Goal: Transaction & Acquisition: Purchase product/service

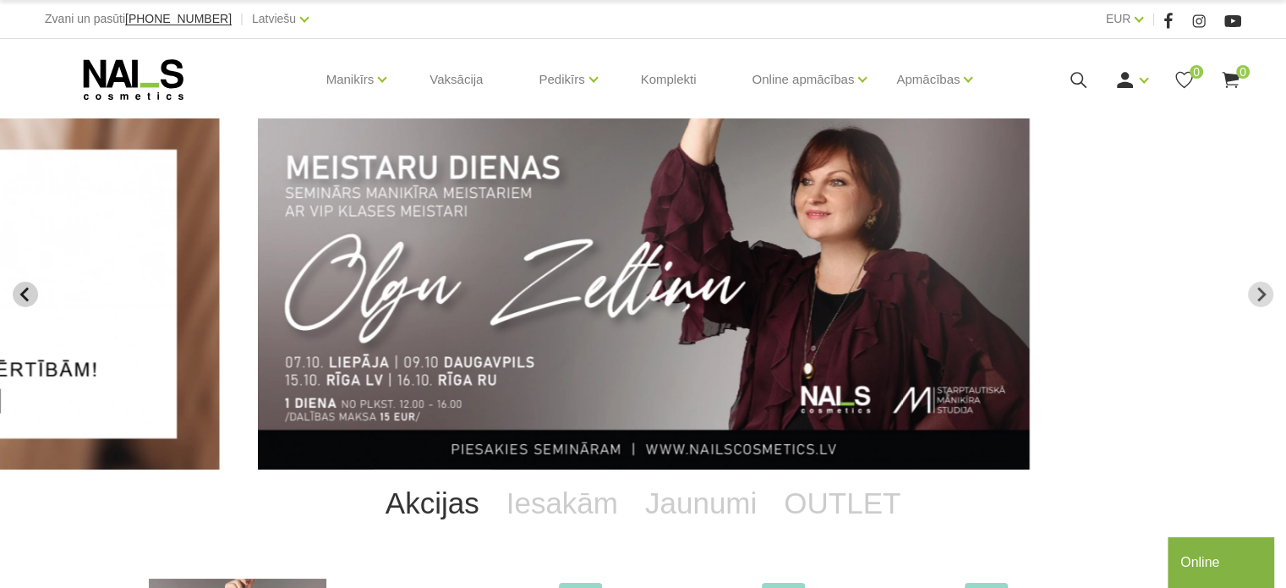
click at [27, 293] on icon "Go to last slide" at bounding box center [25, 294] width 15 height 15
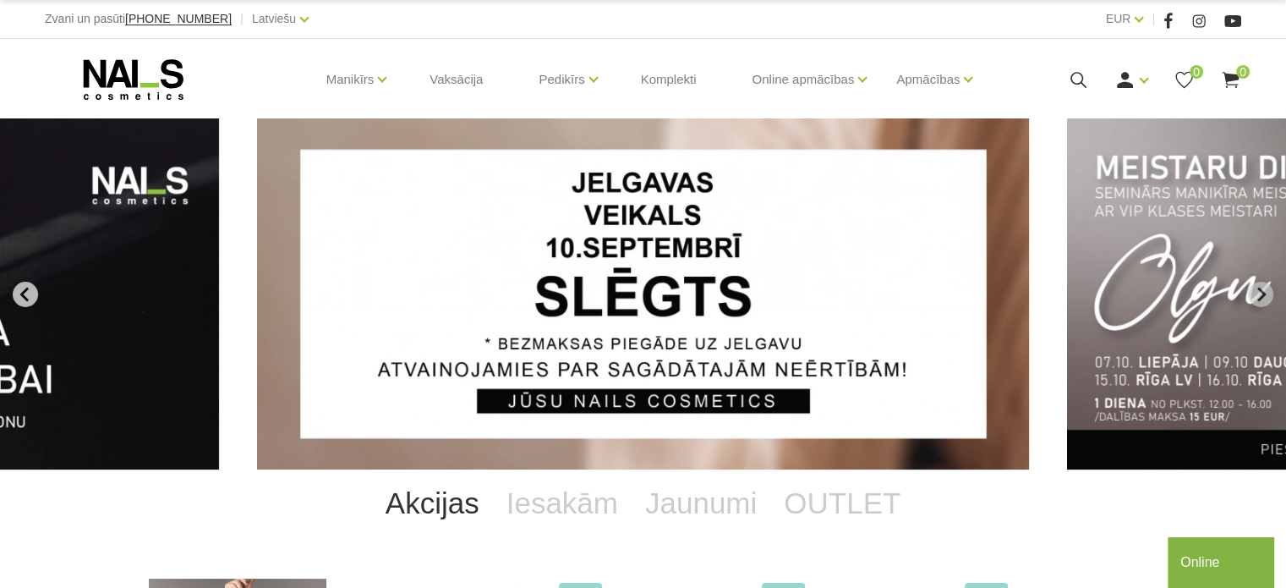
click at [27, 293] on icon "Go to last slide" at bounding box center [25, 294] width 15 height 15
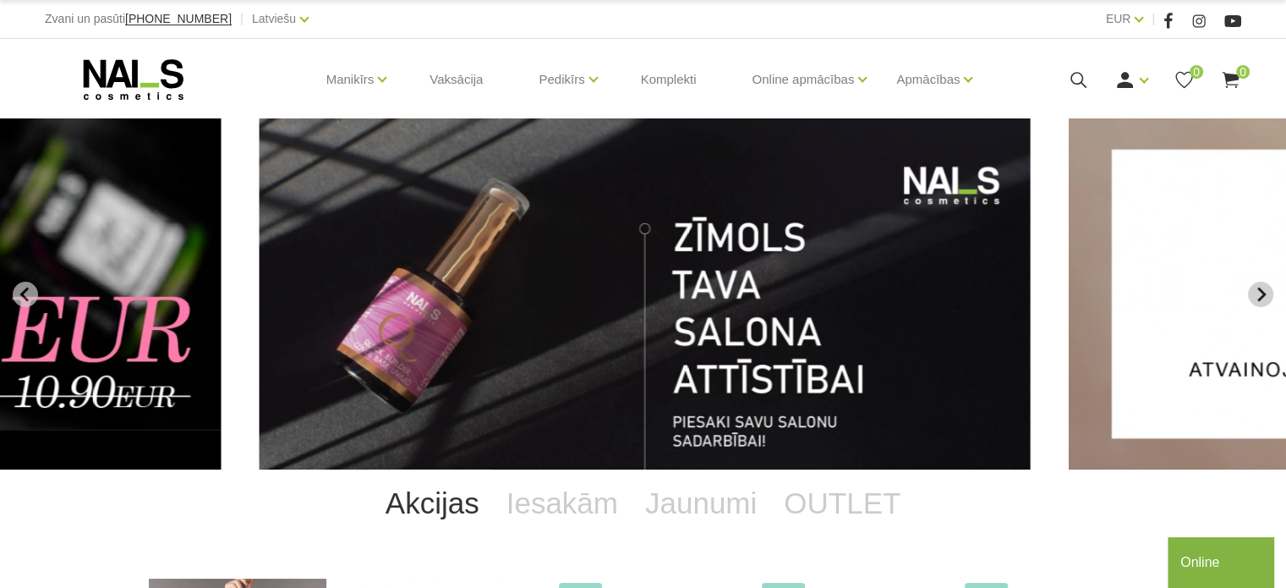
click at [1257, 295] on icon "Go to first slide" at bounding box center [1260, 294] width 15 height 15
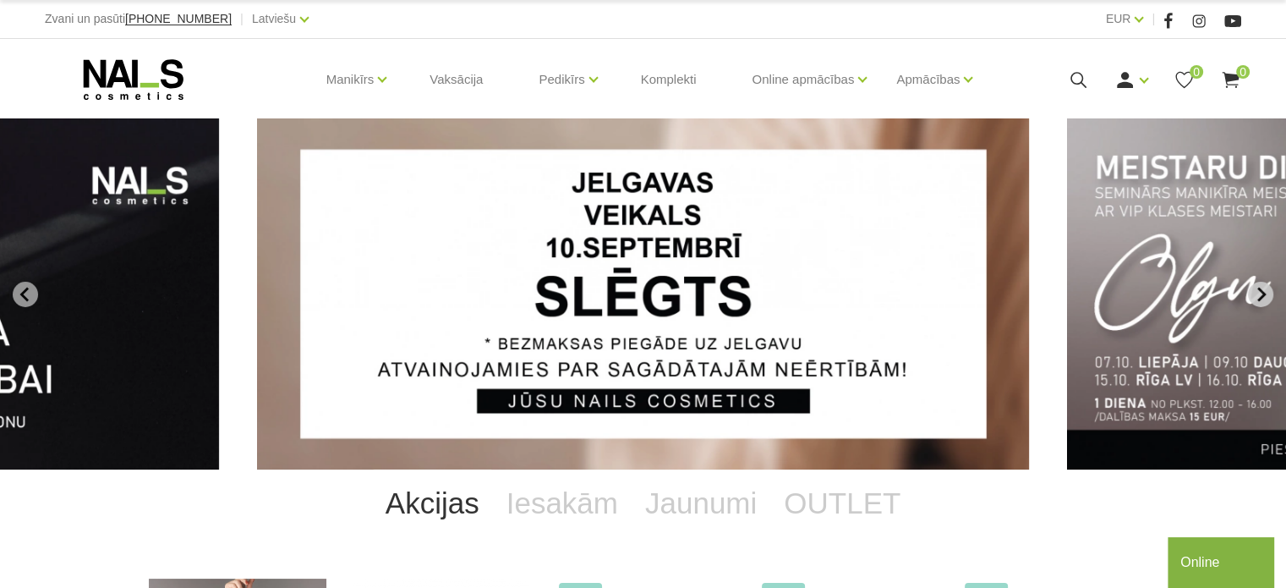
click at [1257, 295] on icon "Next slide" at bounding box center [1260, 294] width 15 height 15
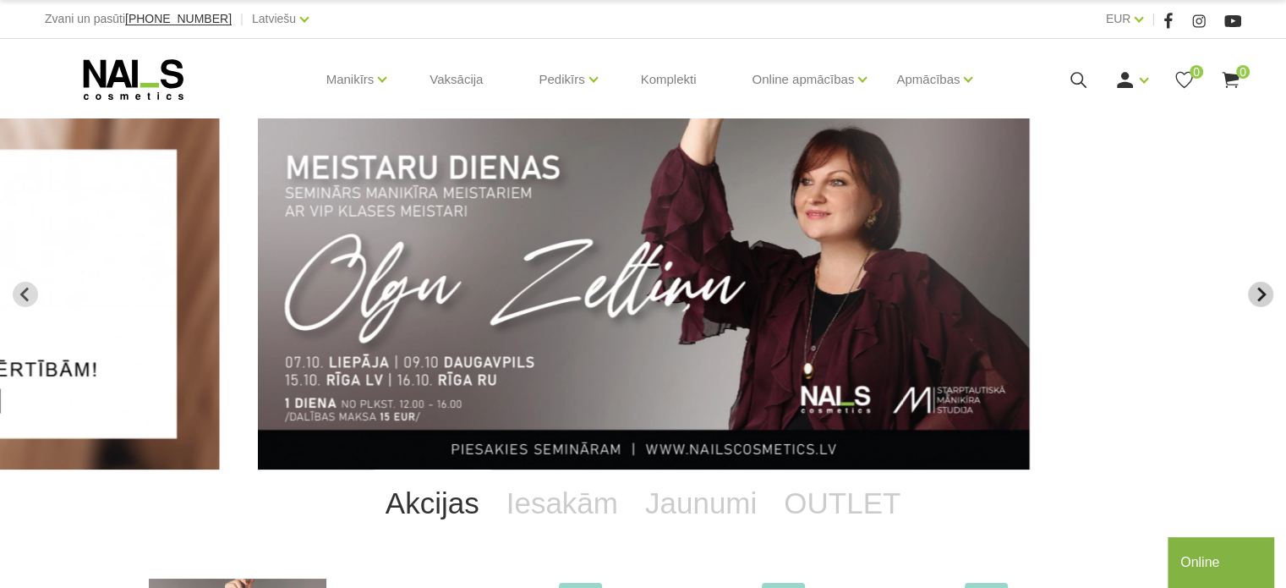
click at [1257, 295] on icon "Next slide" at bounding box center [1260, 294] width 15 height 15
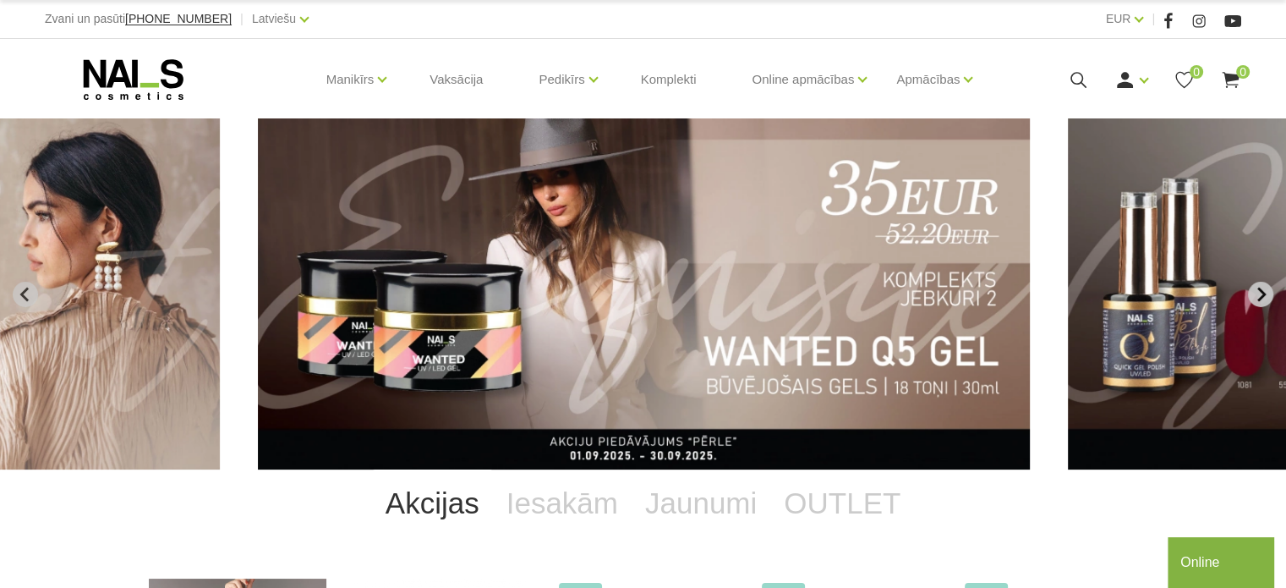
click at [1265, 299] on icon "Next slide" at bounding box center [1260, 294] width 15 height 15
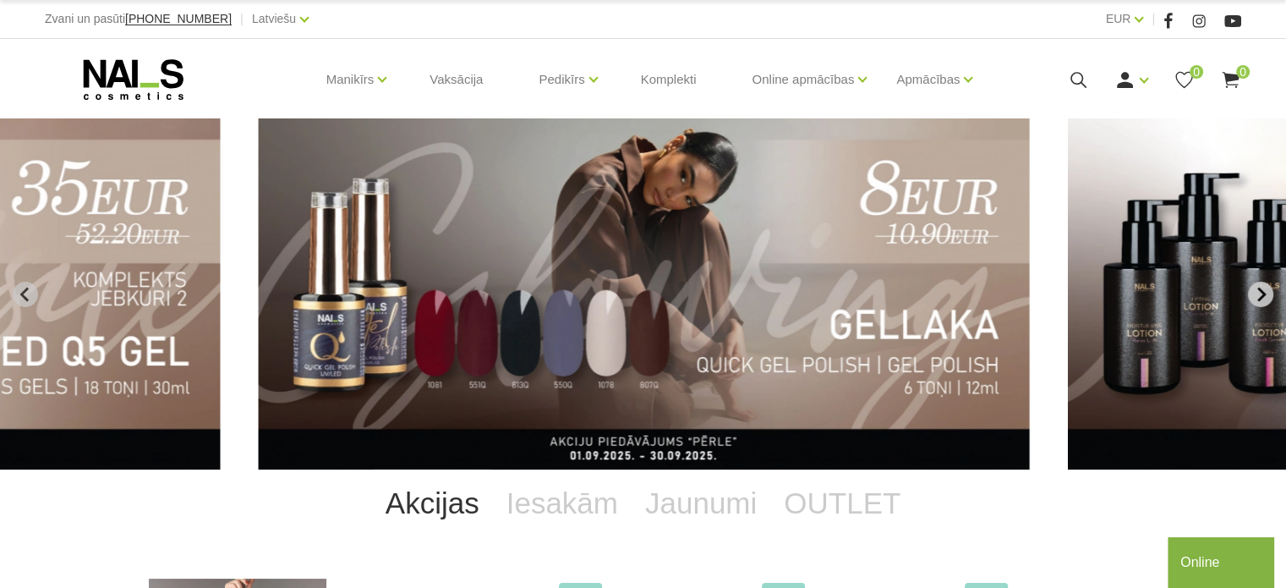
click at [1265, 299] on icon "Next slide" at bounding box center [1260, 294] width 15 height 15
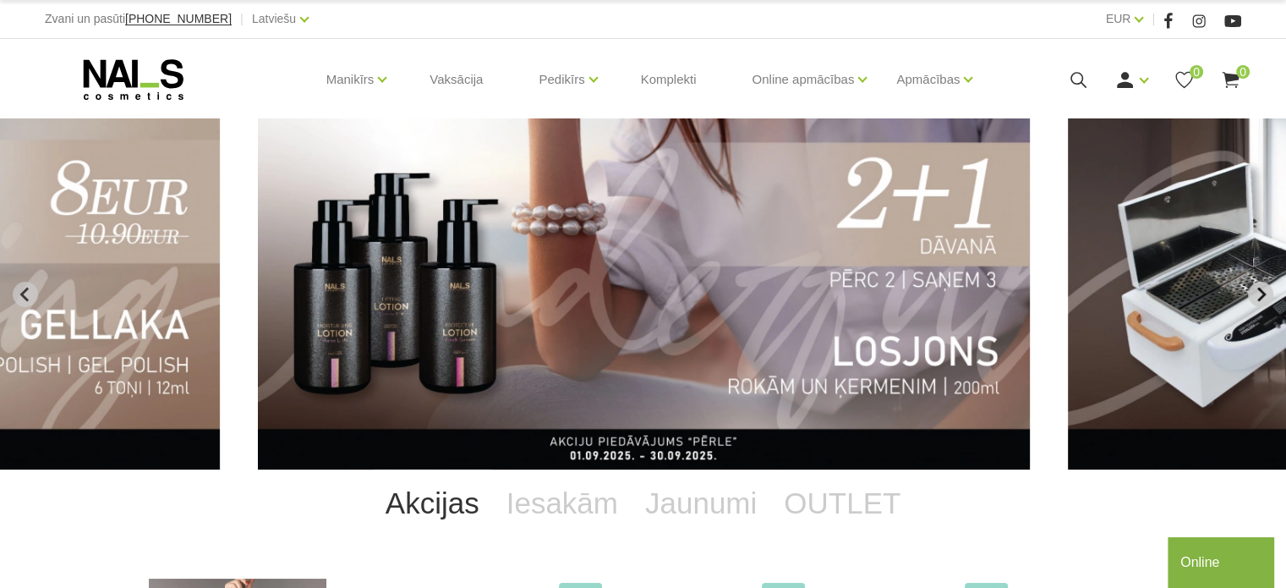
click at [1265, 299] on icon "Next slide" at bounding box center [1260, 294] width 15 height 15
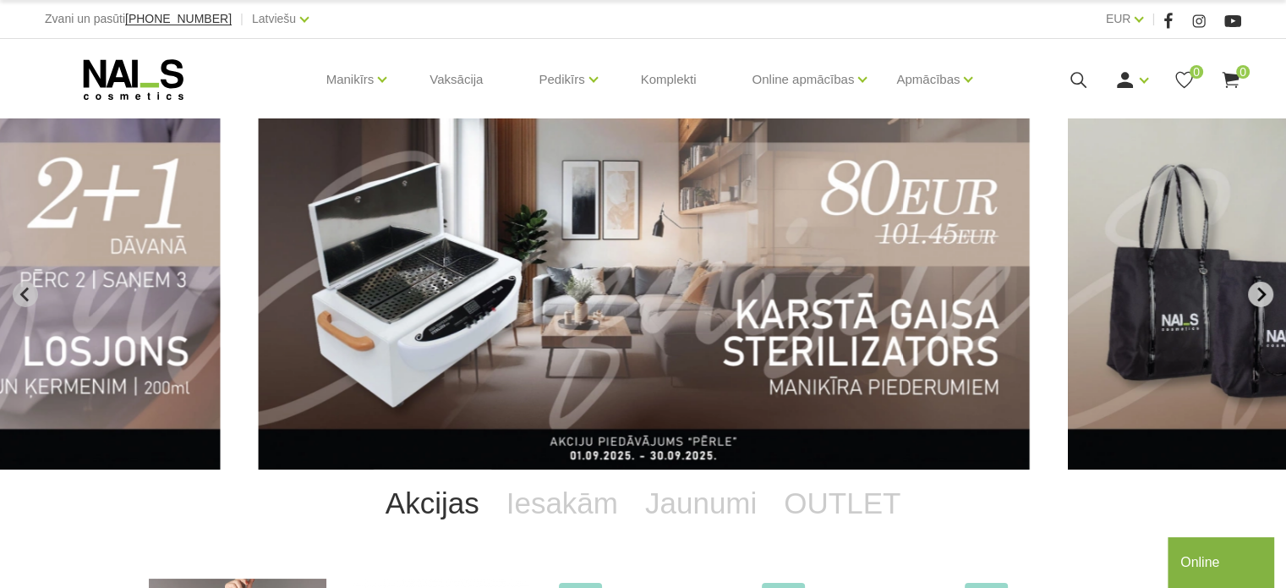
click at [1265, 299] on icon "Next slide" at bounding box center [1260, 294] width 15 height 15
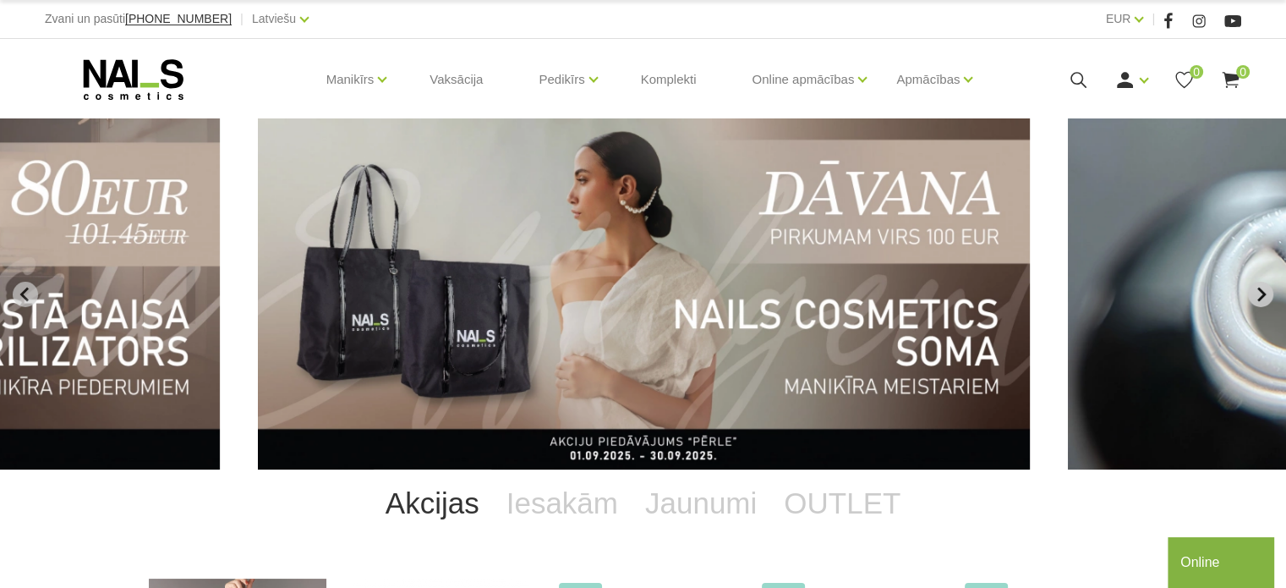
click at [1260, 290] on icon "Next slide" at bounding box center [1261, 294] width 8 height 14
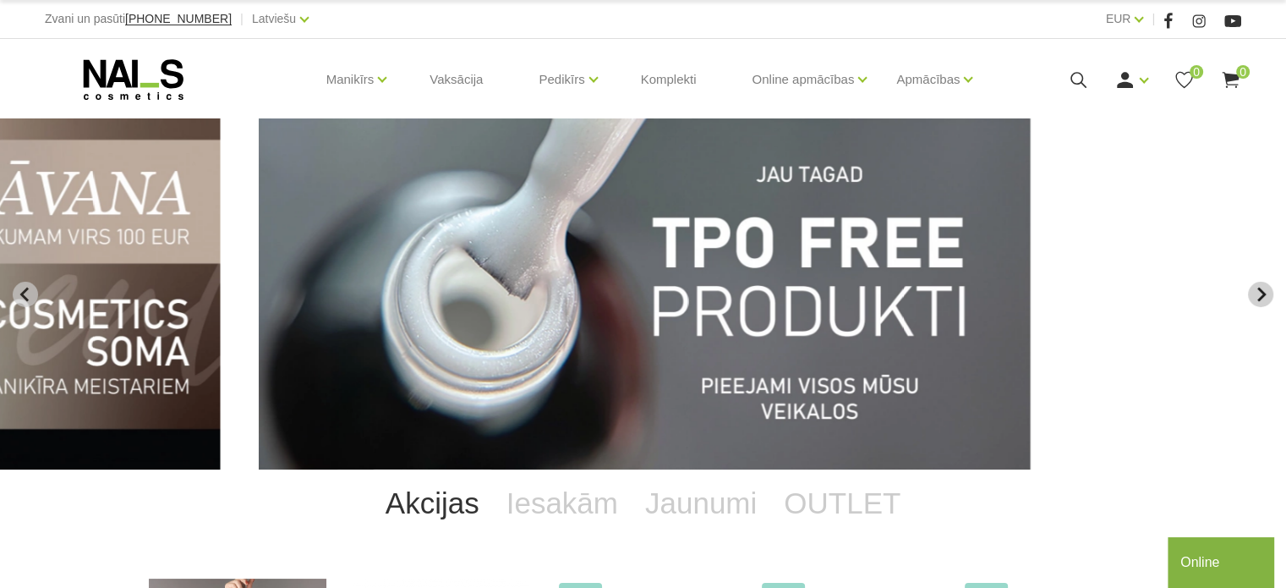
click at [1260, 290] on icon "Next slide" at bounding box center [1261, 294] width 8 height 14
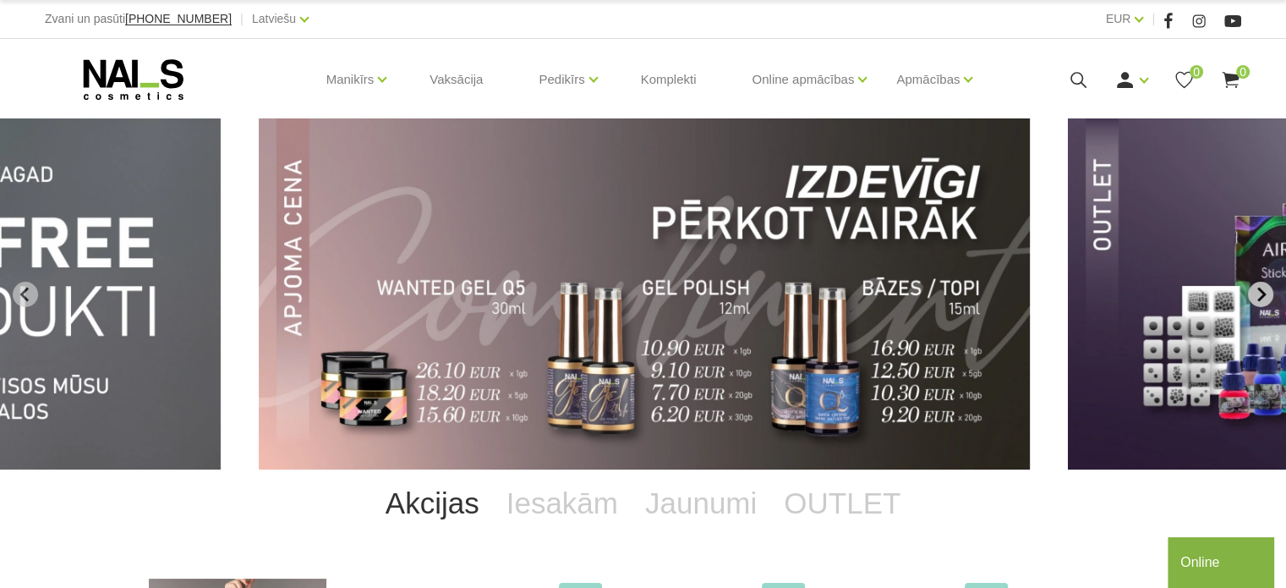
click at [1260, 290] on icon "Next slide" at bounding box center [1261, 294] width 8 height 14
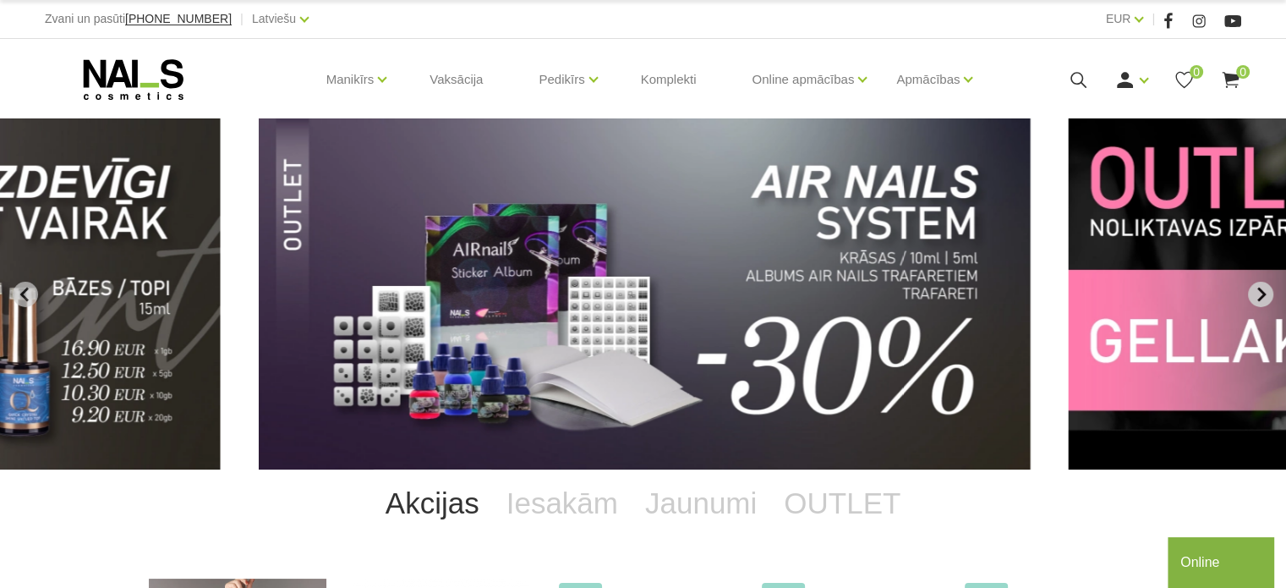
click at [1260, 290] on icon "Next slide" at bounding box center [1261, 294] width 8 height 14
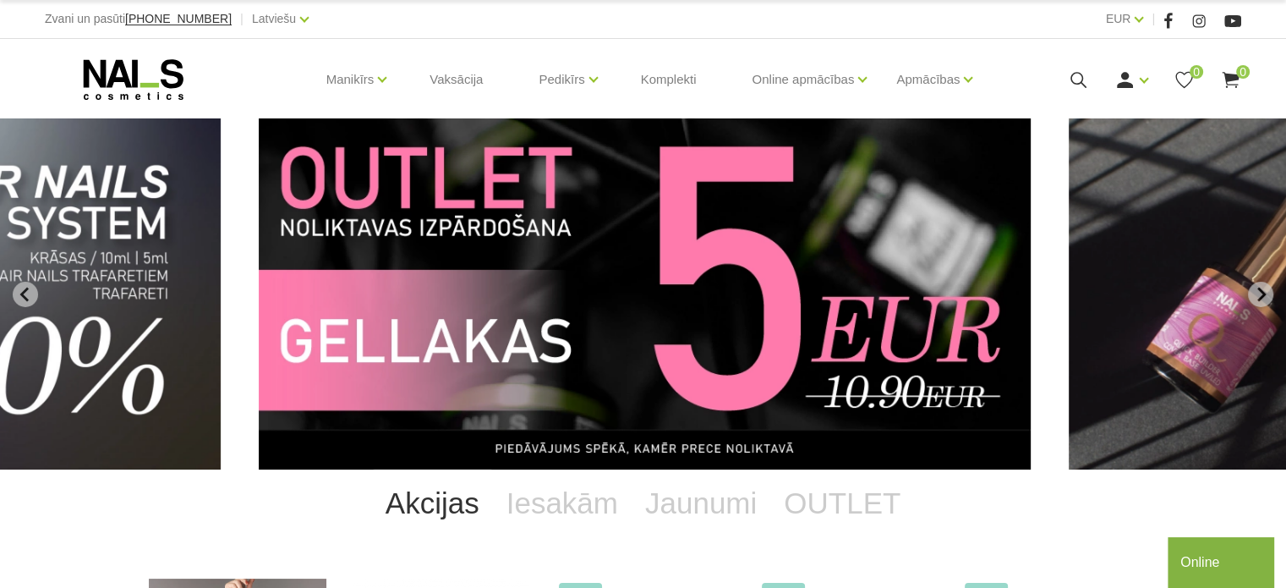
click at [716, 337] on img "13 of 14" at bounding box center [645, 293] width 772 height 351
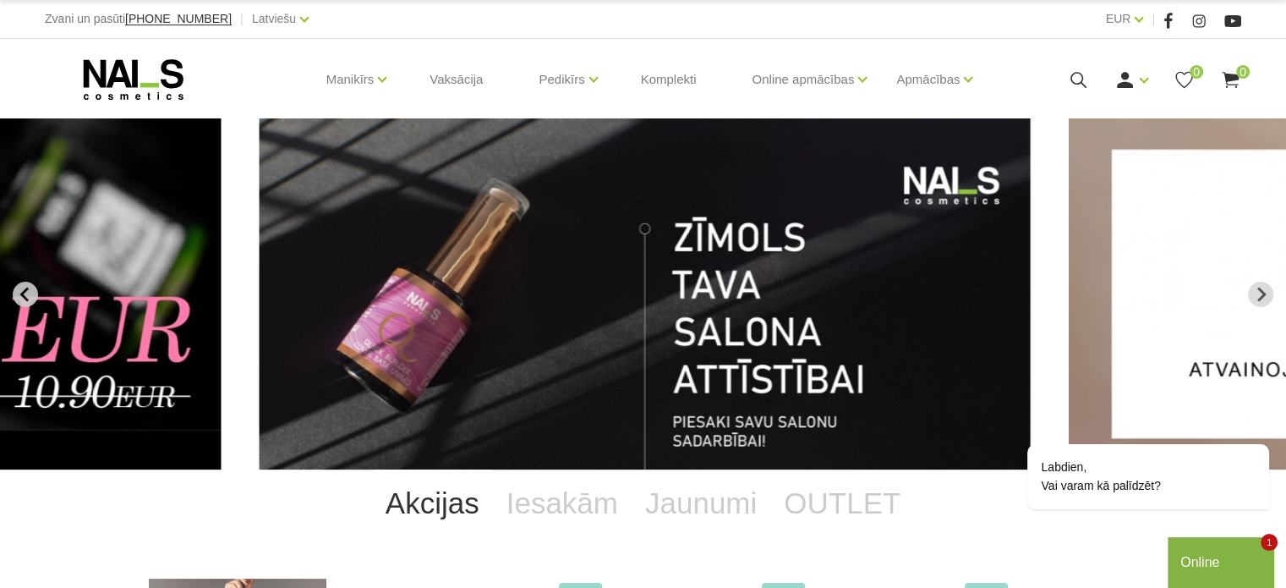
click at [30, 282] on button "Previous slide" at bounding box center [25, 294] width 25 height 25
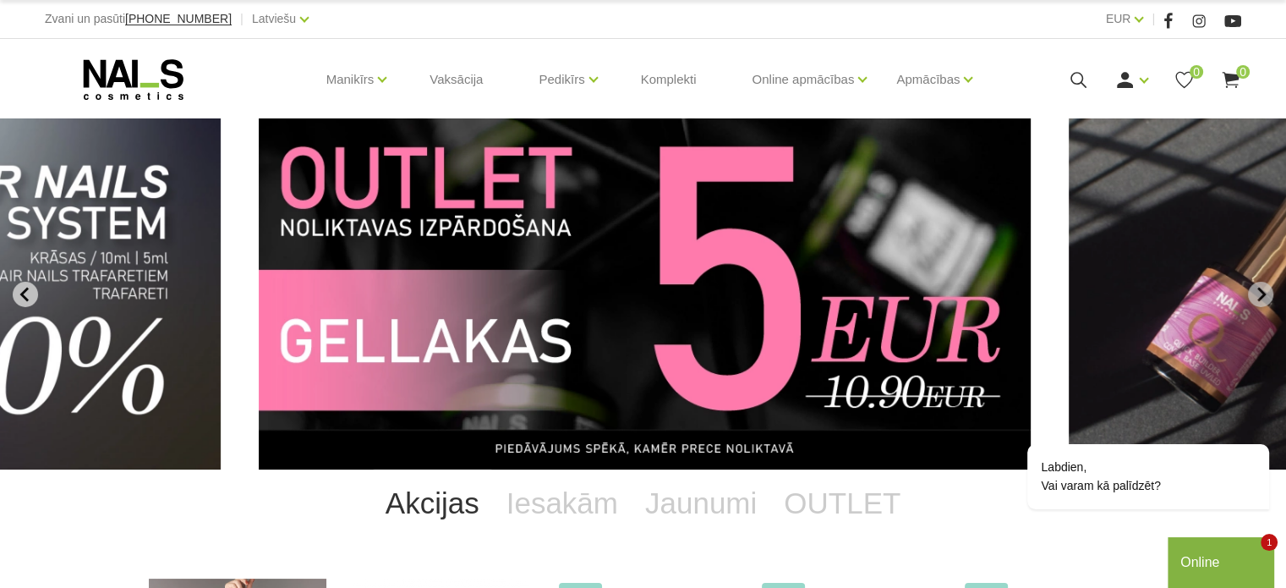
click at [30, 282] on button "Previous slide" at bounding box center [25, 294] width 25 height 25
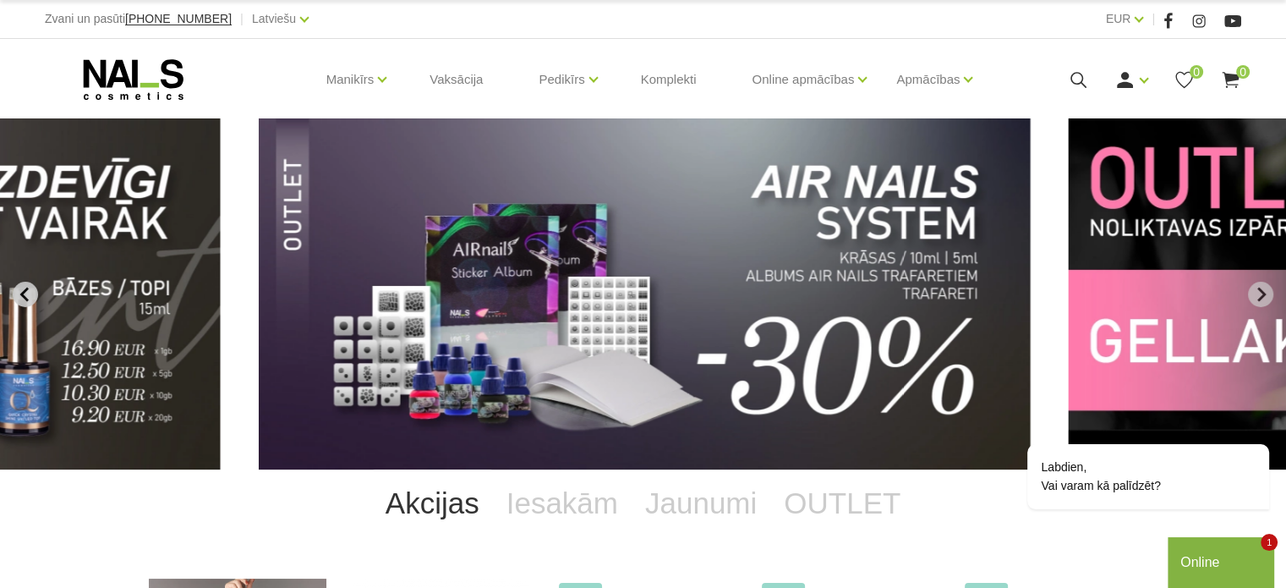
click at [30, 282] on button "Previous slide" at bounding box center [25, 294] width 25 height 25
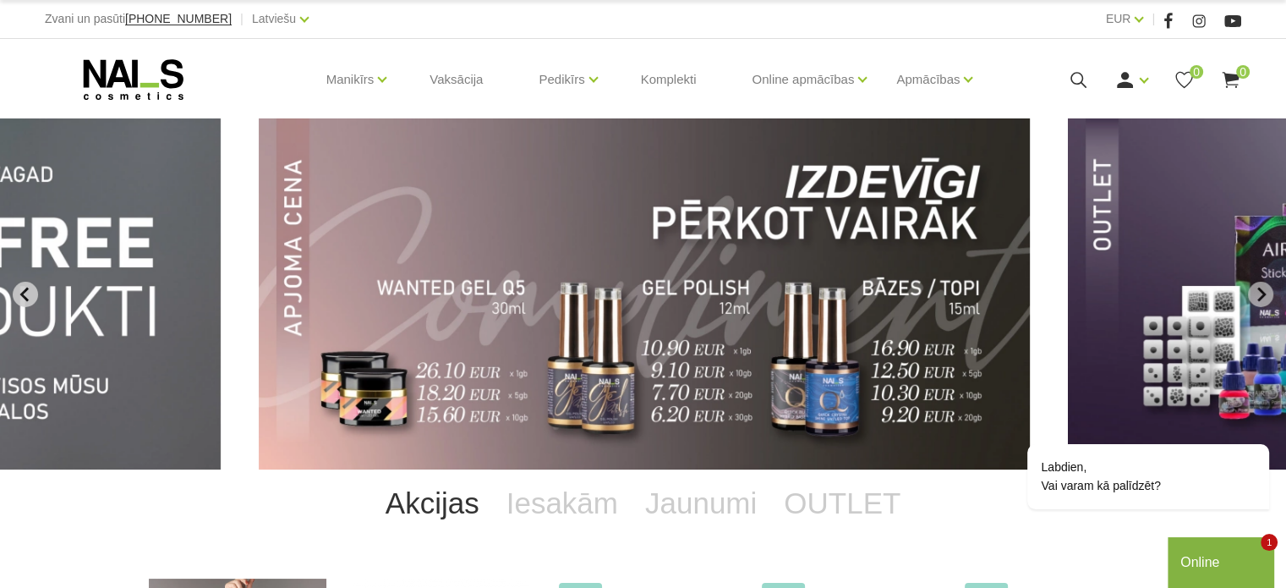
click at [30, 282] on button "Previous slide" at bounding box center [25, 294] width 25 height 25
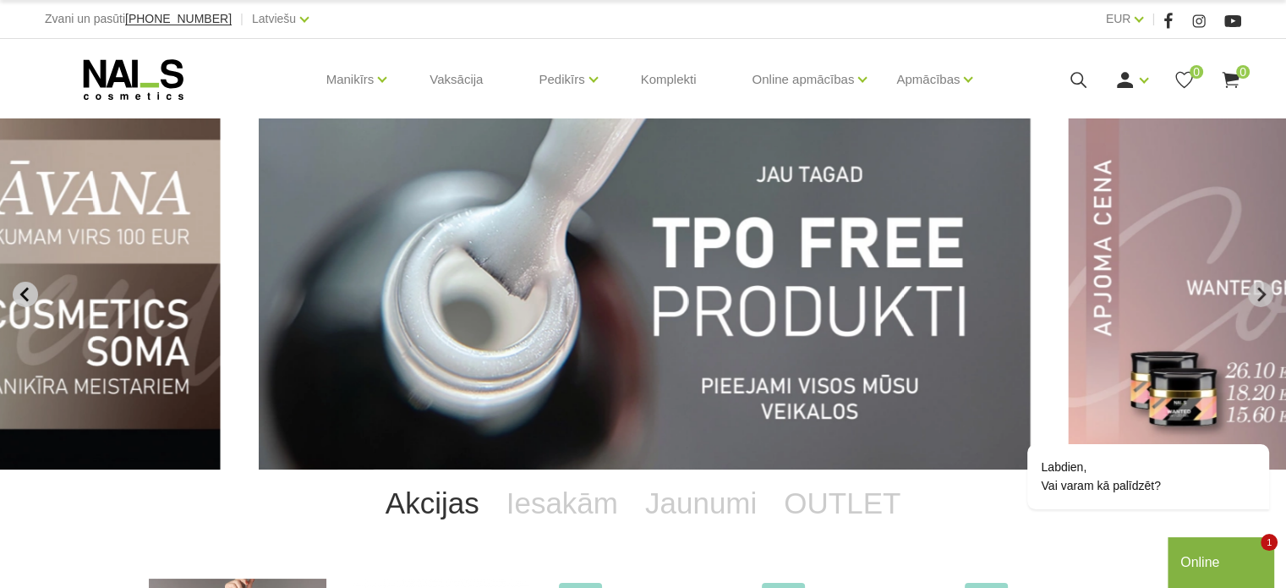
click at [30, 282] on button "Previous slide" at bounding box center [25, 294] width 25 height 25
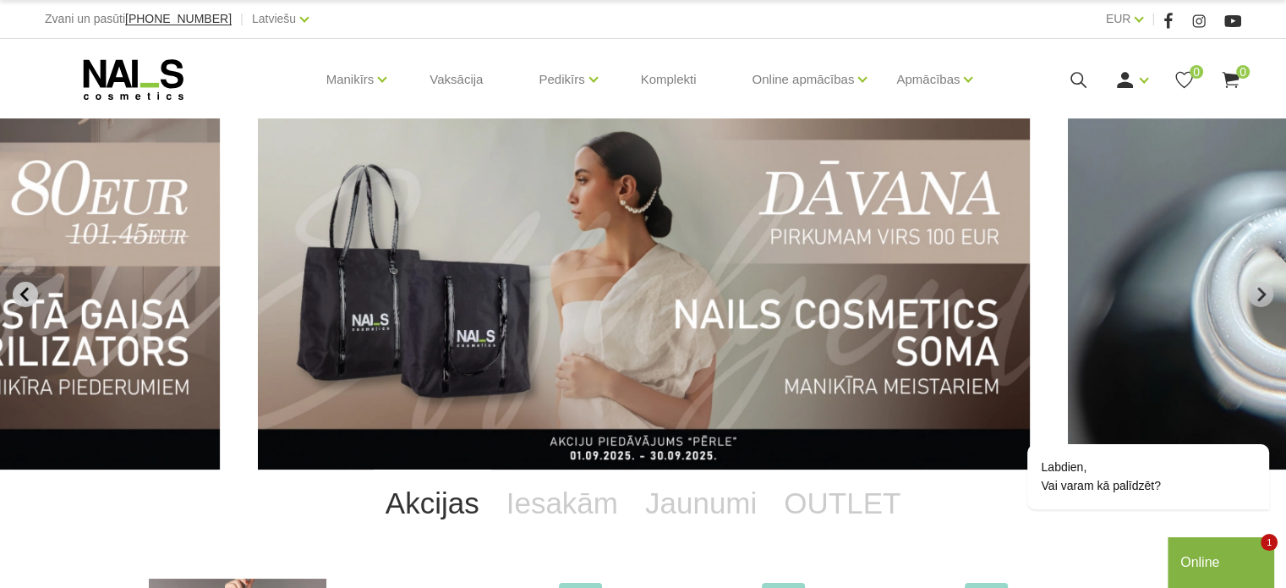
click at [30, 282] on button "Previous slide" at bounding box center [25, 294] width 25 height 25
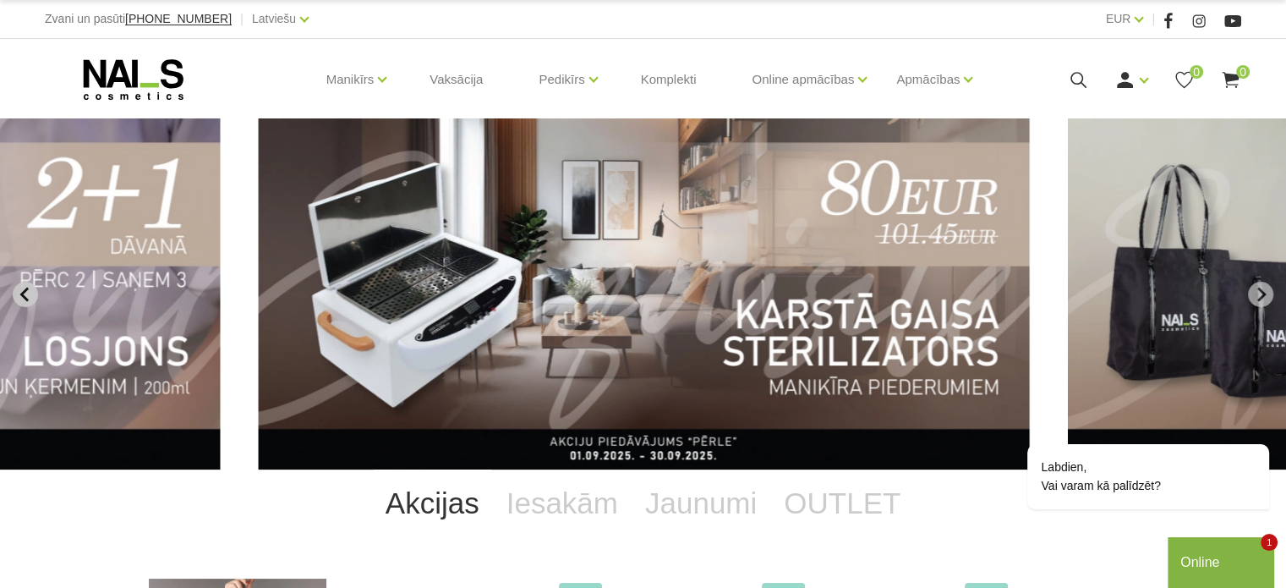
click at [30, 282] on button "Previous slide" at bounding box center [25, 294] width 25 height 25
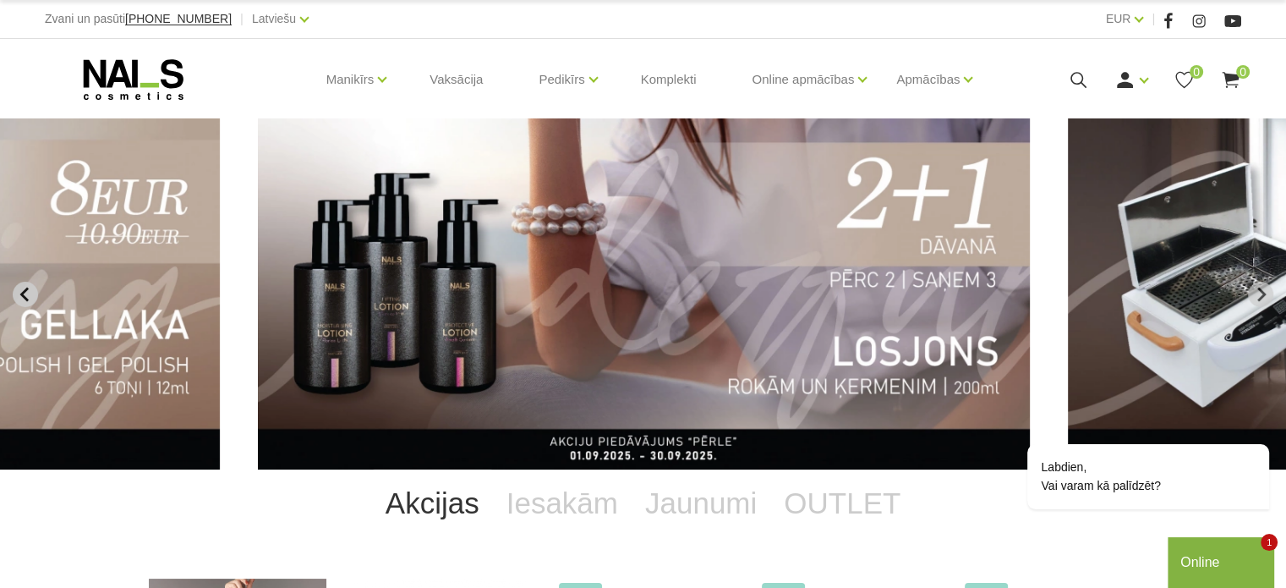
click at [30, 282] on button "Previous slide" at bounding box center [25, 294] width 25 height 25
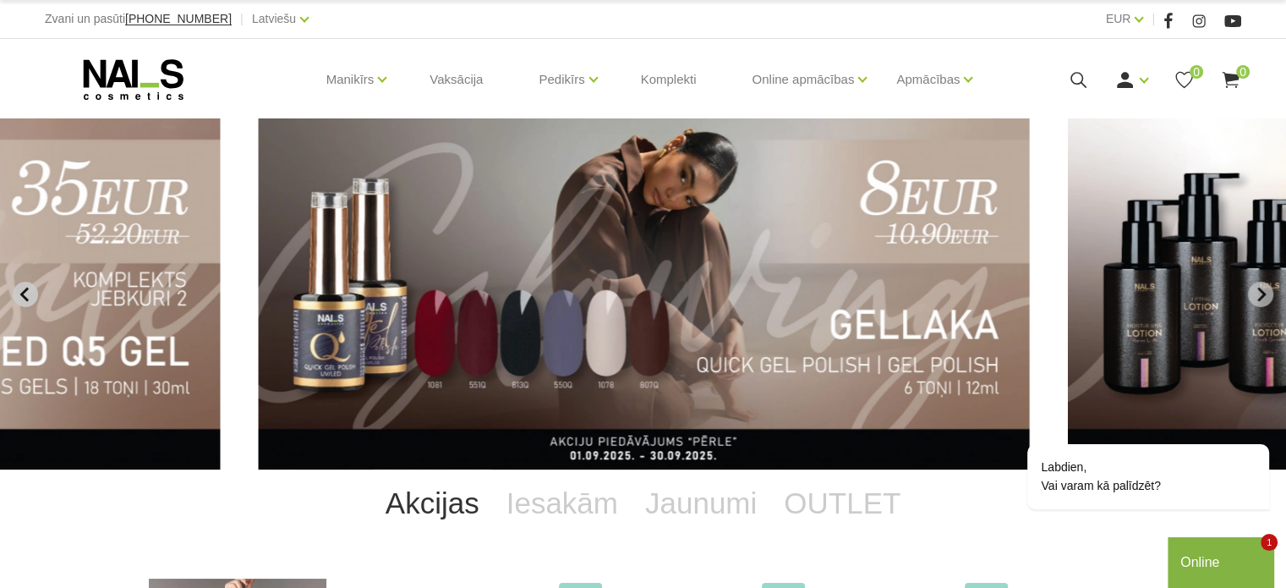
click at [30, 282] on button "Previous slide" at bounding box center [25, 294] width 25 height 25
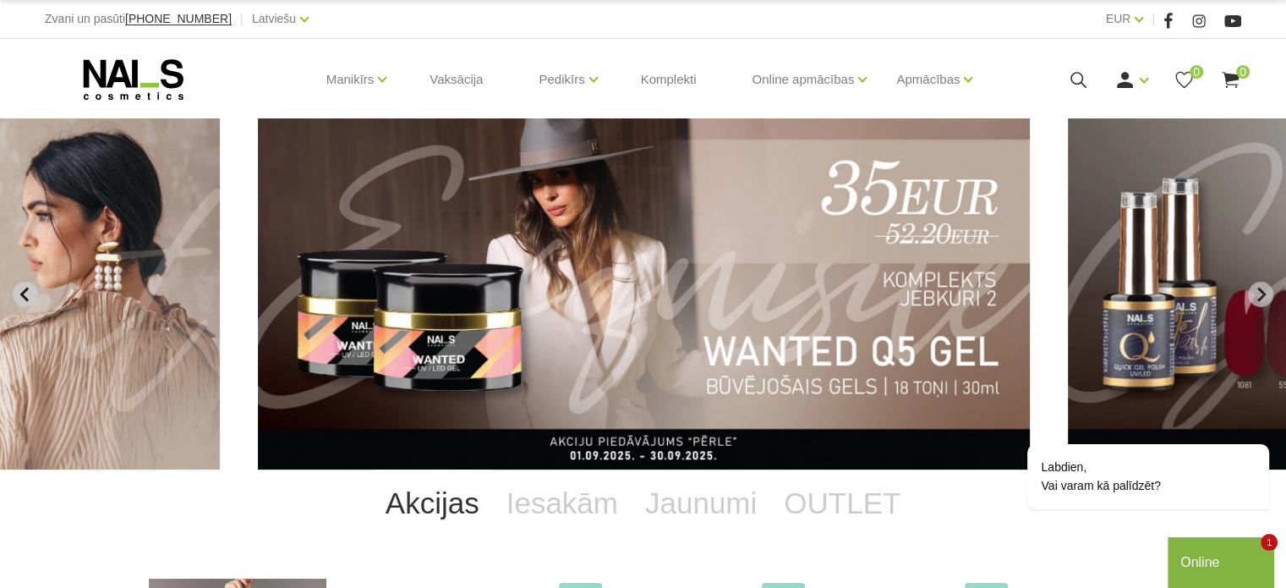
click at [30, 298] on icon "Previous slide" at bounding box center [25, 294] width 15 height 15
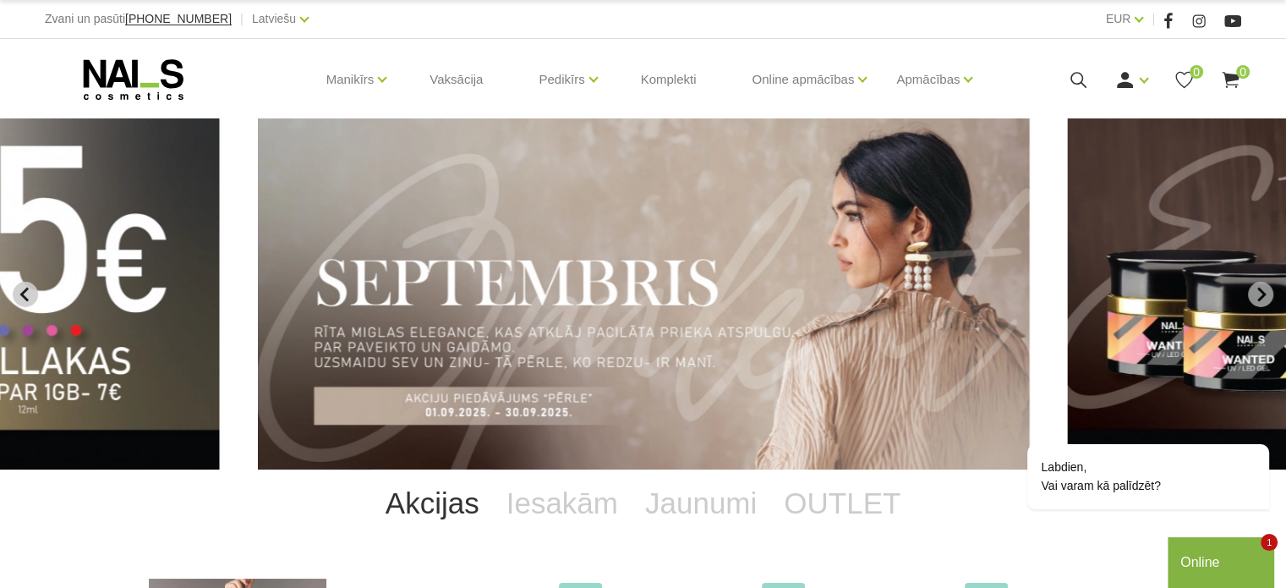
click at [30, 298] on icon "Previous slide" at bounding box center [25, 294] width 15 height 15
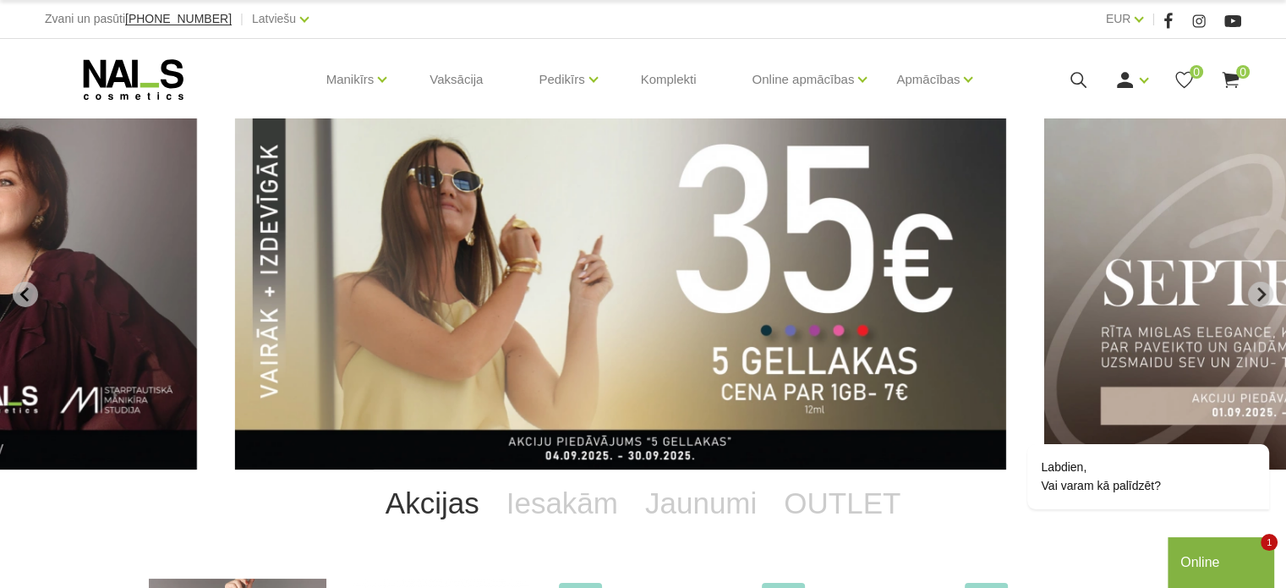
click at [473, 293] on img "3 of 14" at bounding box center [620, 293] width 772 height 351
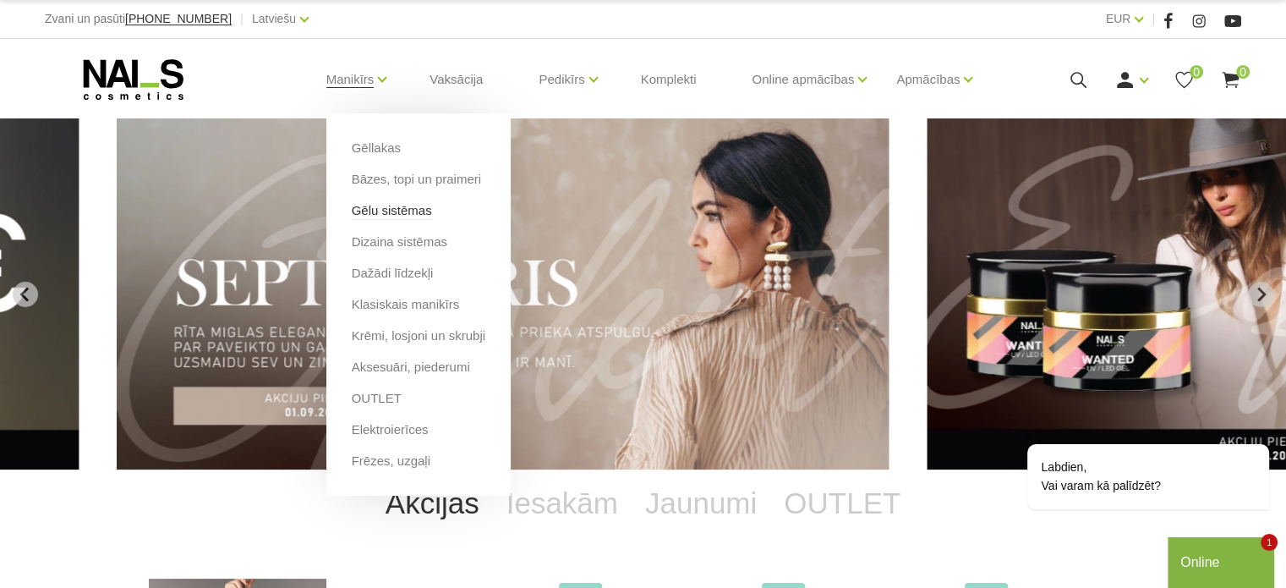
click at [397, 216] on link "Gēlu sistēmas" at bounding box center [392, 210] width 80 height 19
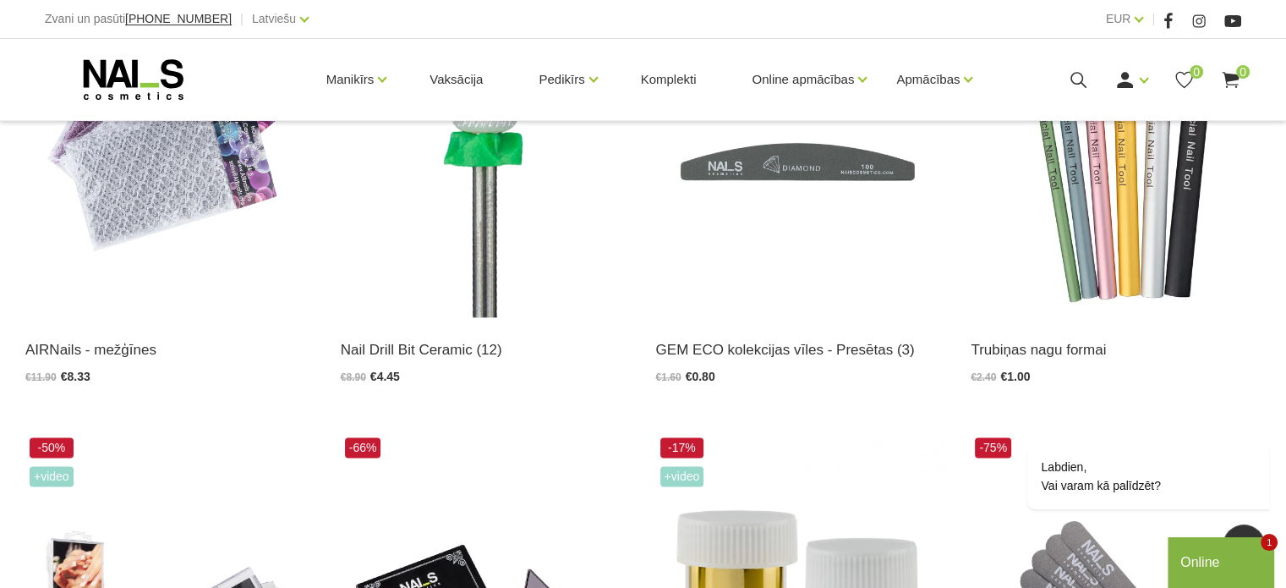
scroll to position [2152, 0]
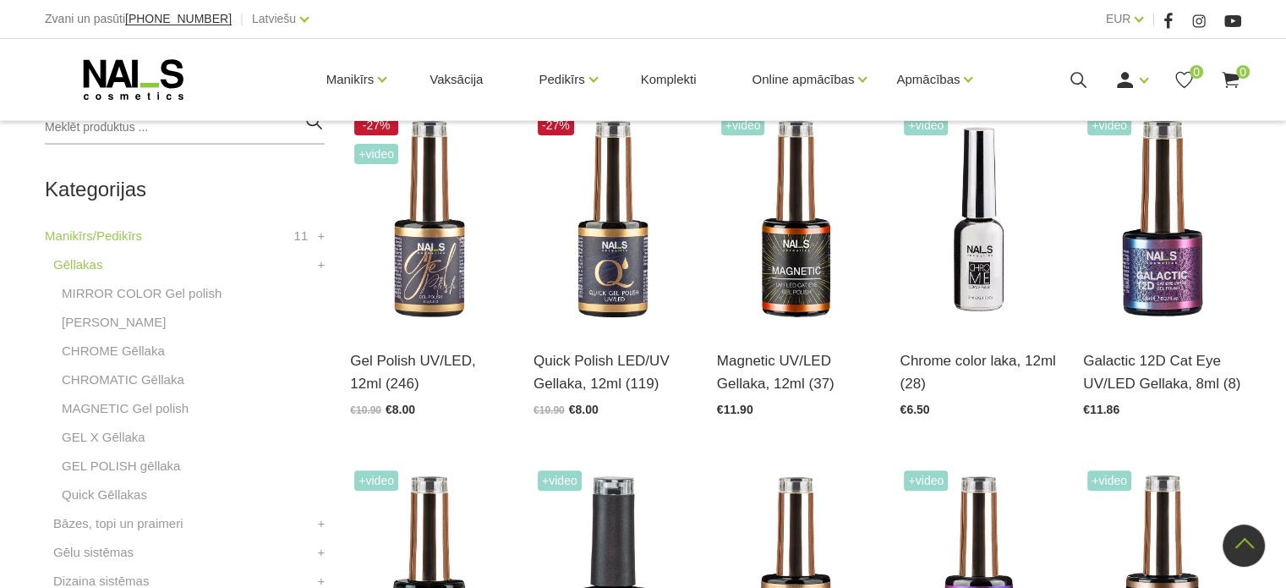
scroll to position [397, 0]
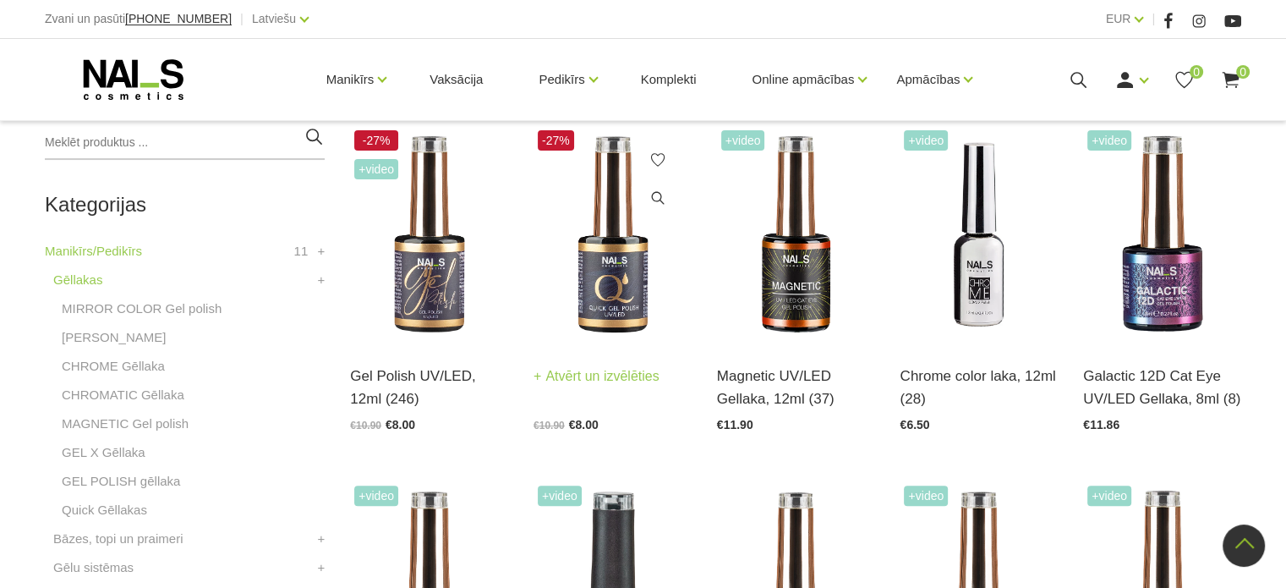
click at [612, 253] on img at bounding box center [612, 234] width 158 height 217
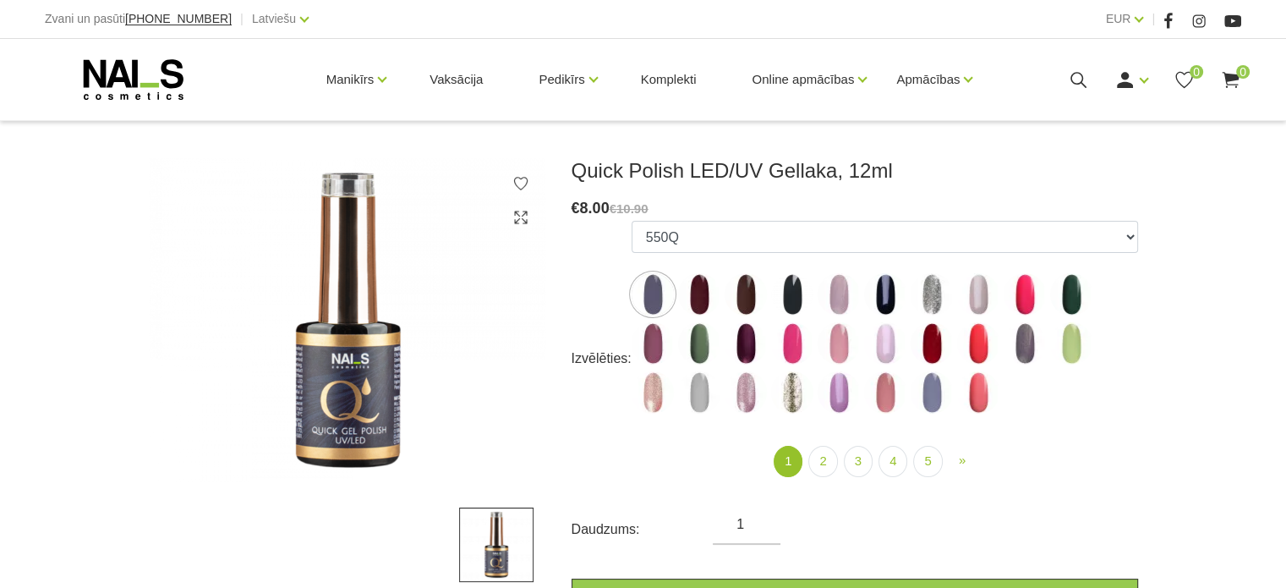
scroll to position [203, 0]
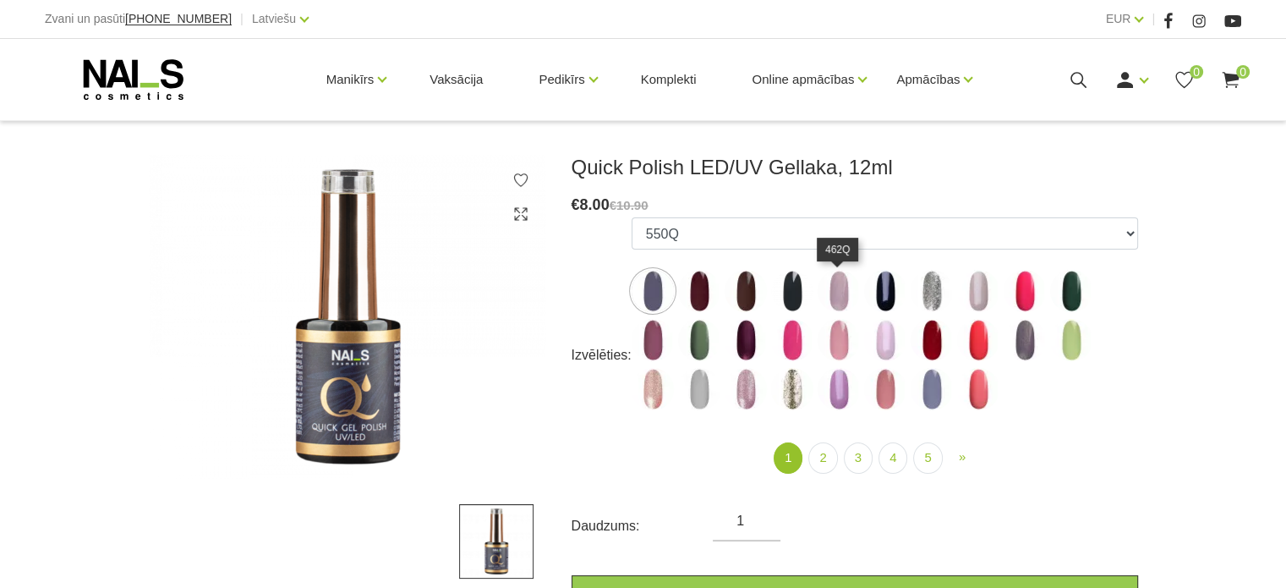
click at [842, 294] on img at bounding box center [839, 291] width 42 height 42
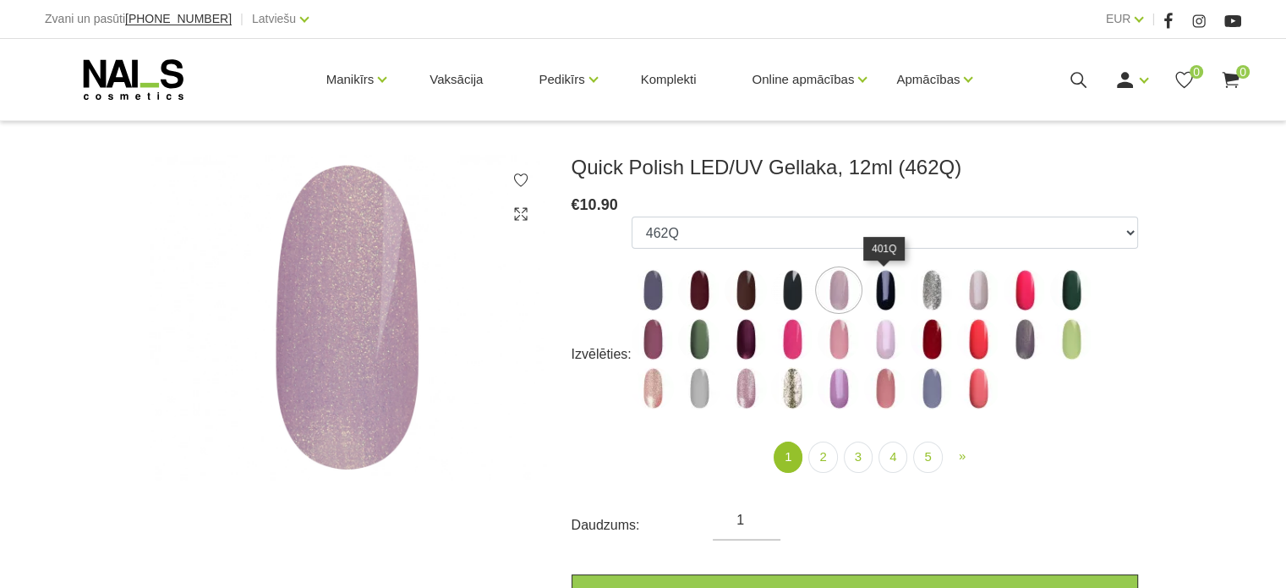
click at [889, 298] on img at bounding box center [885, 290] width 42 height 42
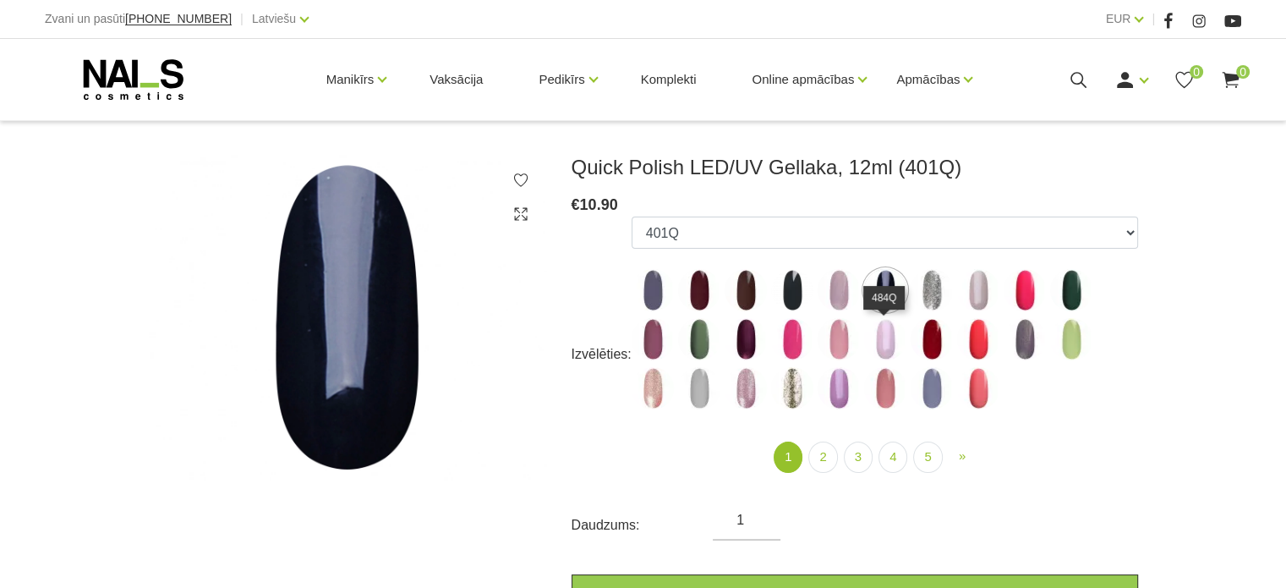
click at [883, 345] on img at bounding box center [885, 339] width 42 height 42
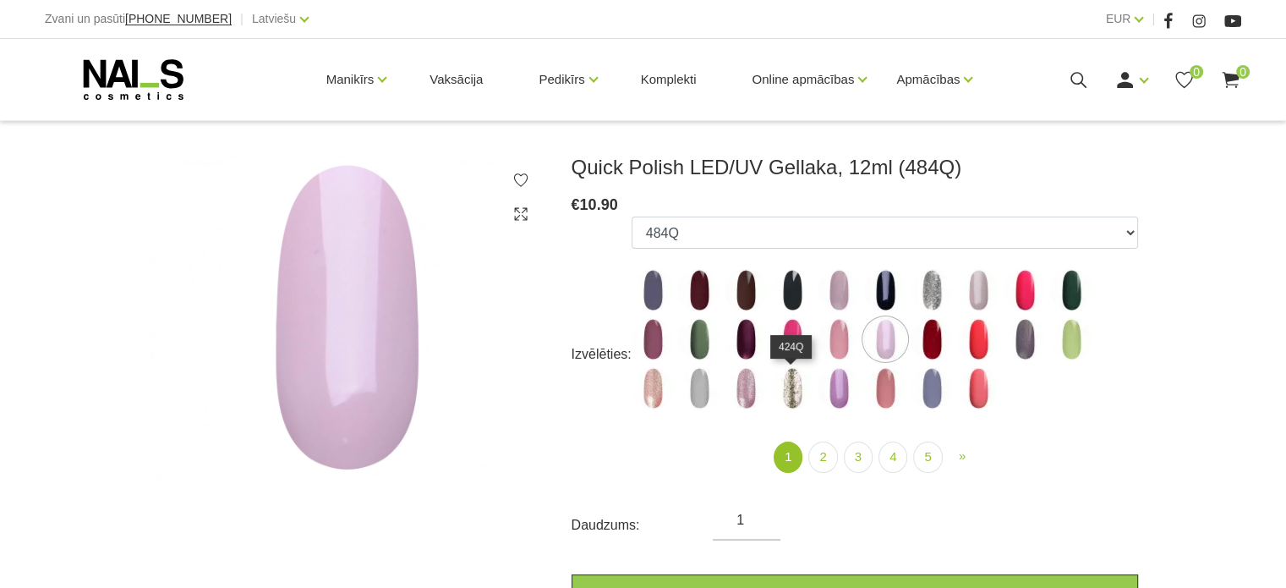
click at [796, 397] on img at bounding box center [792, 388] width 42 height 42
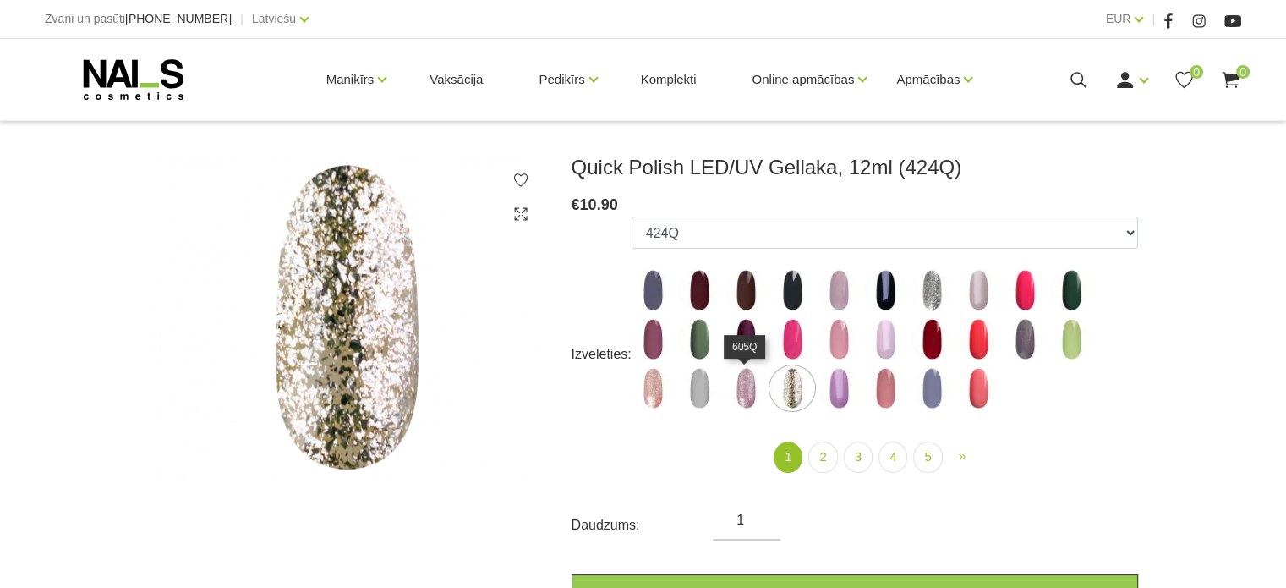
click at [744, 394] on img at bounding box center [746, 388] width 42 height 42
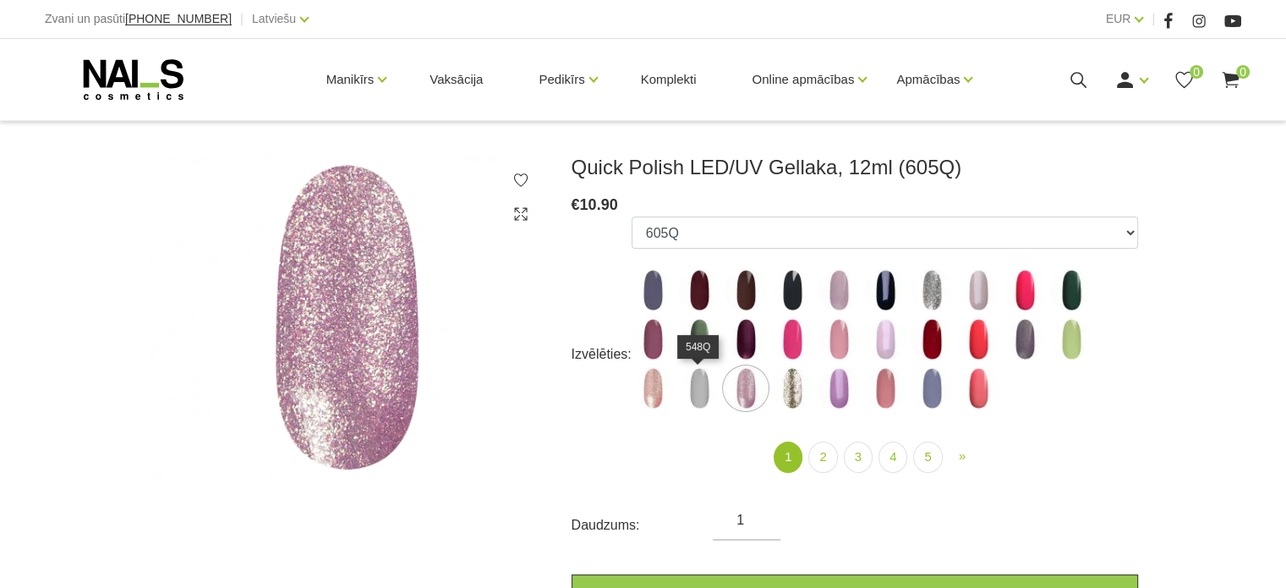
click at [708, 389] on img at bounding box center [699, 388] width 42 height 42
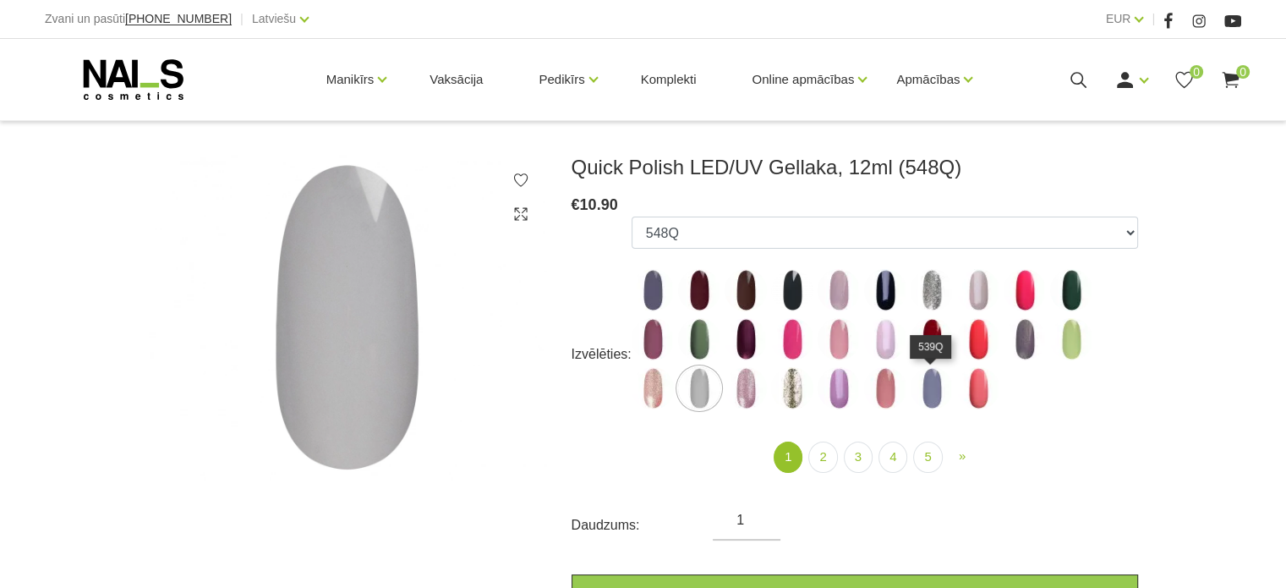
click at [944, 403] on img at bounding box center [932, 388] width 42 height 42
select select "4361"
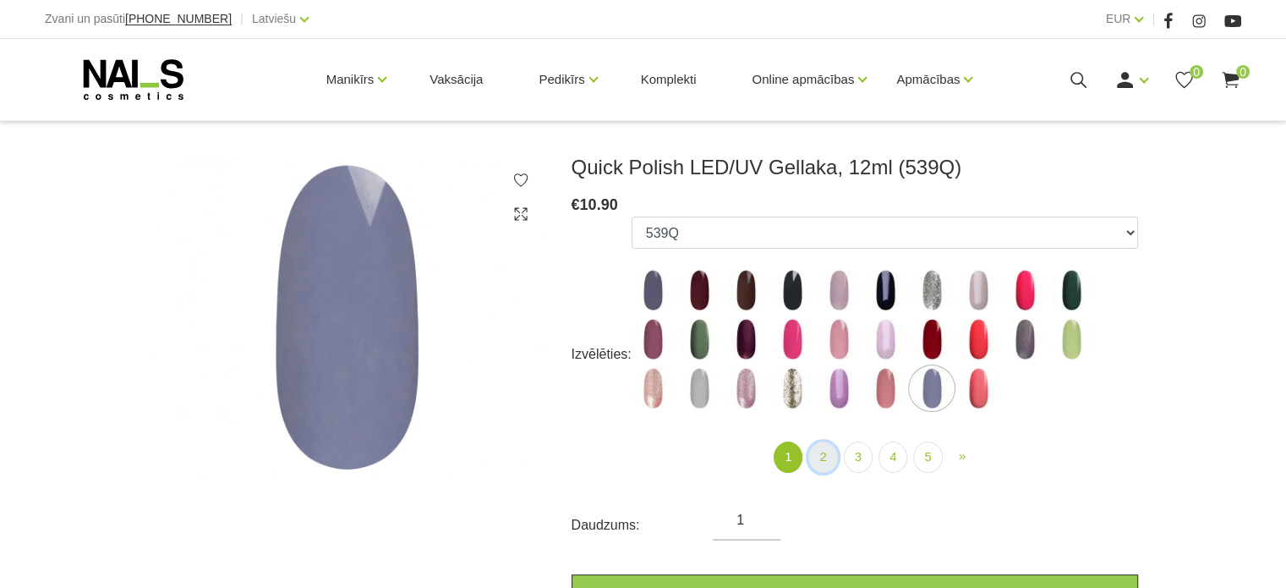
click at [825, 467] on link "2" at bounding box center [822, 456] width 29 height 31
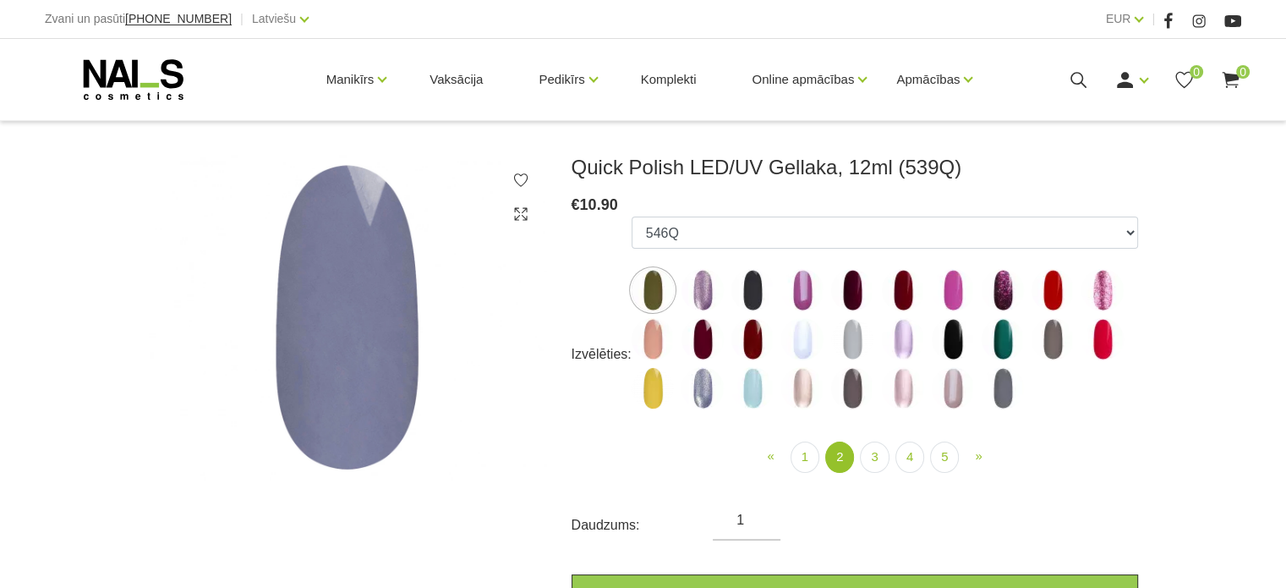
click at [701, 290] on img at bounding box center [702, 290] width 42 height 42
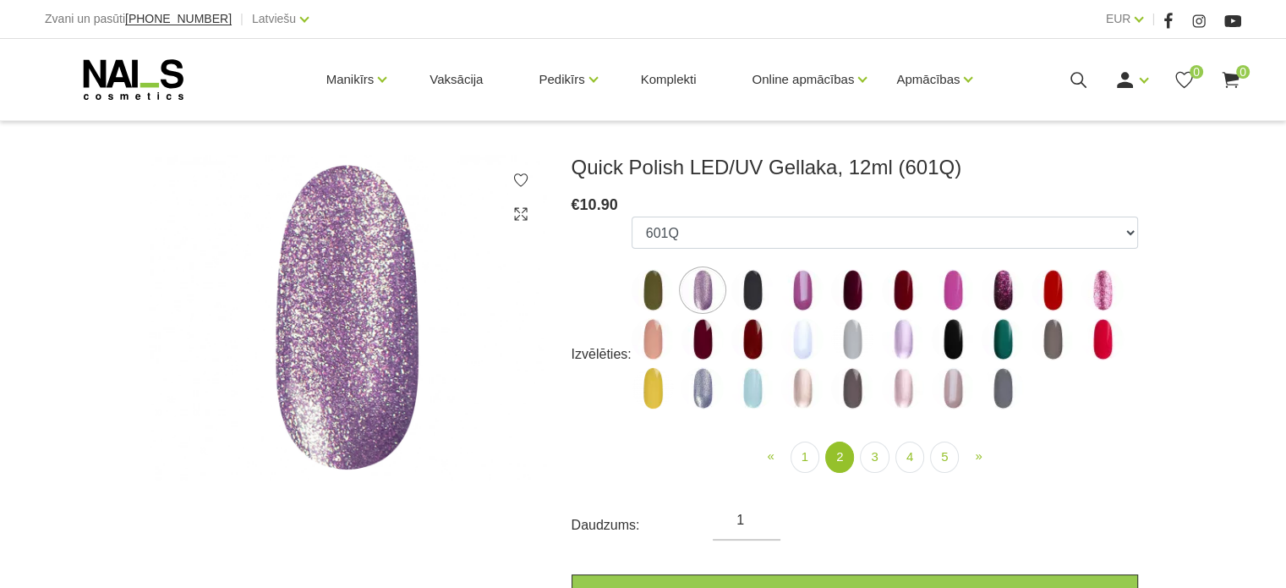
click at [1111, 297] on img at bounding box center [1102, 290] width 42 height 42
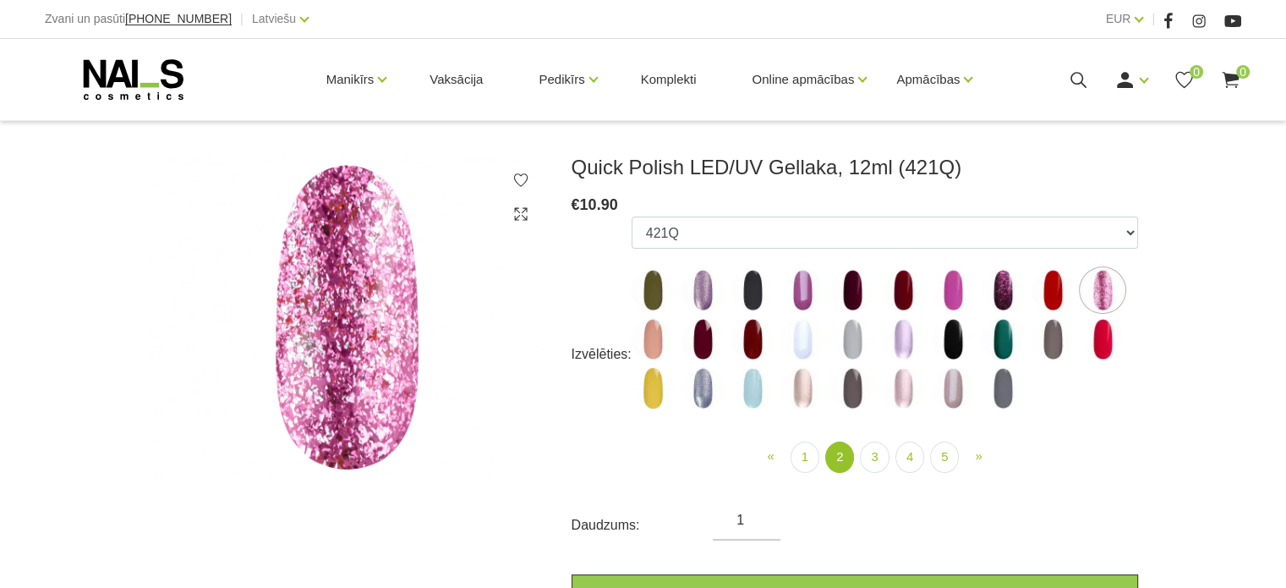
click at [903, 346] on img at bounding box center [903, 339] width 42 height 42
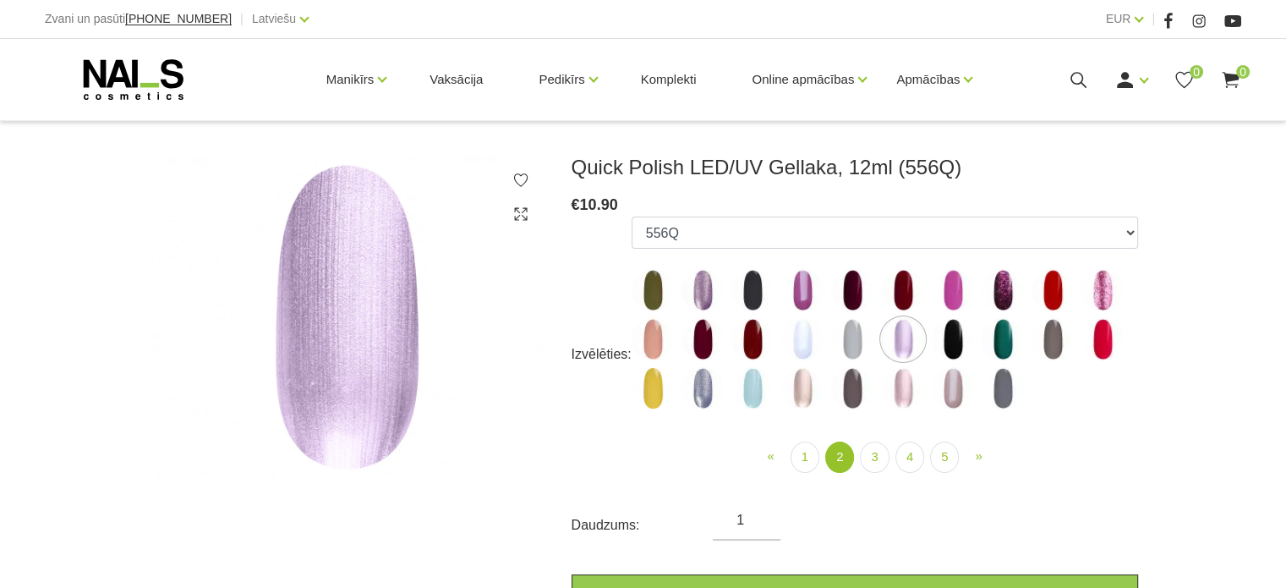
click at [704, 391] on img at bounding box center [702, 388] width 42 height 42
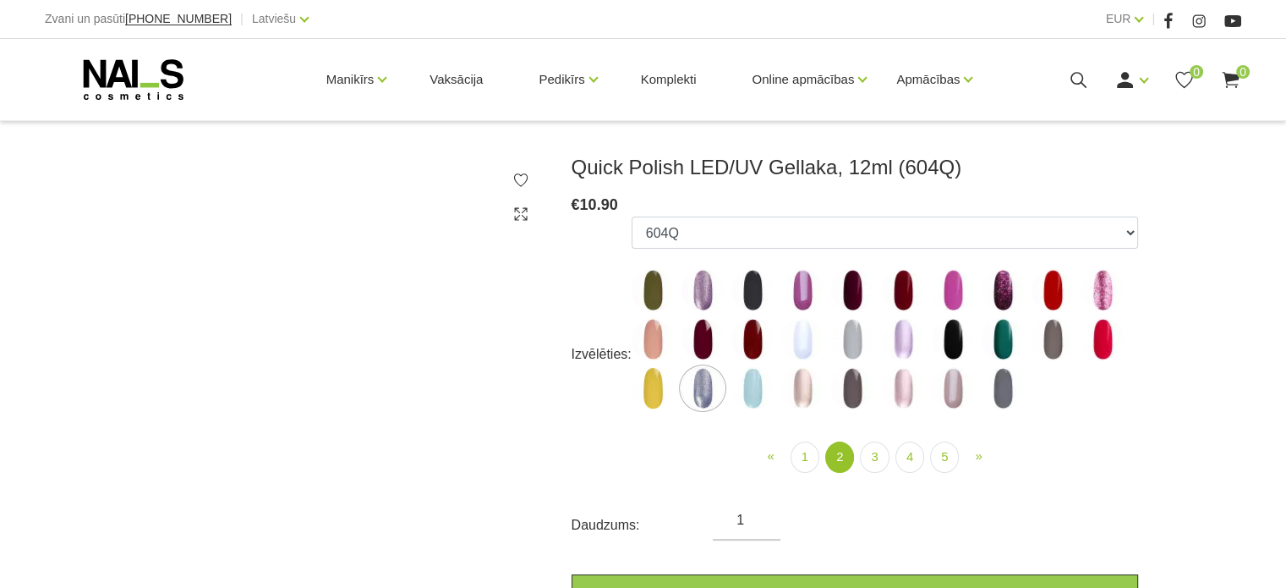
click at [760, 397] on img at bounding box center [752, 388] width 42 height 42
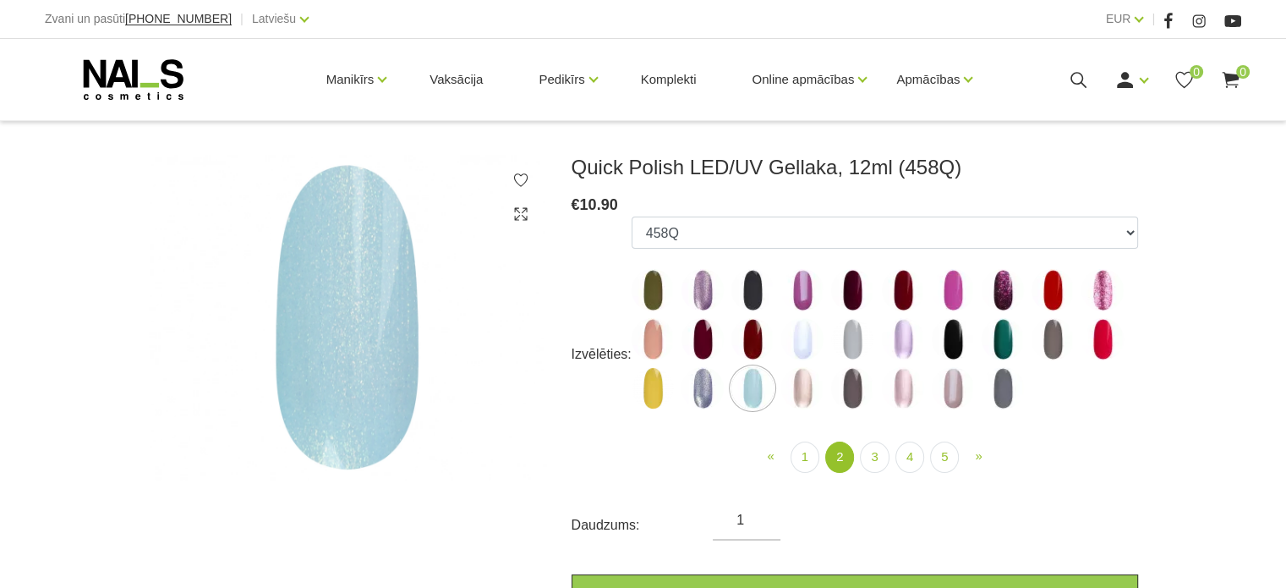
click at [911, 397] on img at bounding box center [903, 388] width 42 height 42
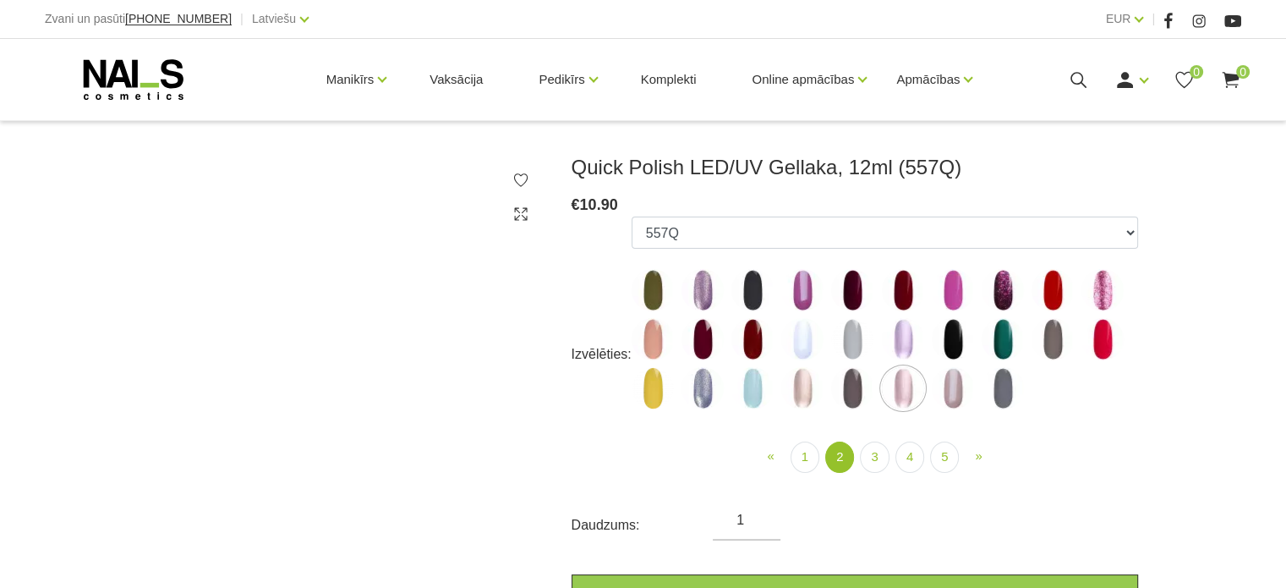
click at [951, 395] on img at bounding box center [953, 388] width 42 height 42
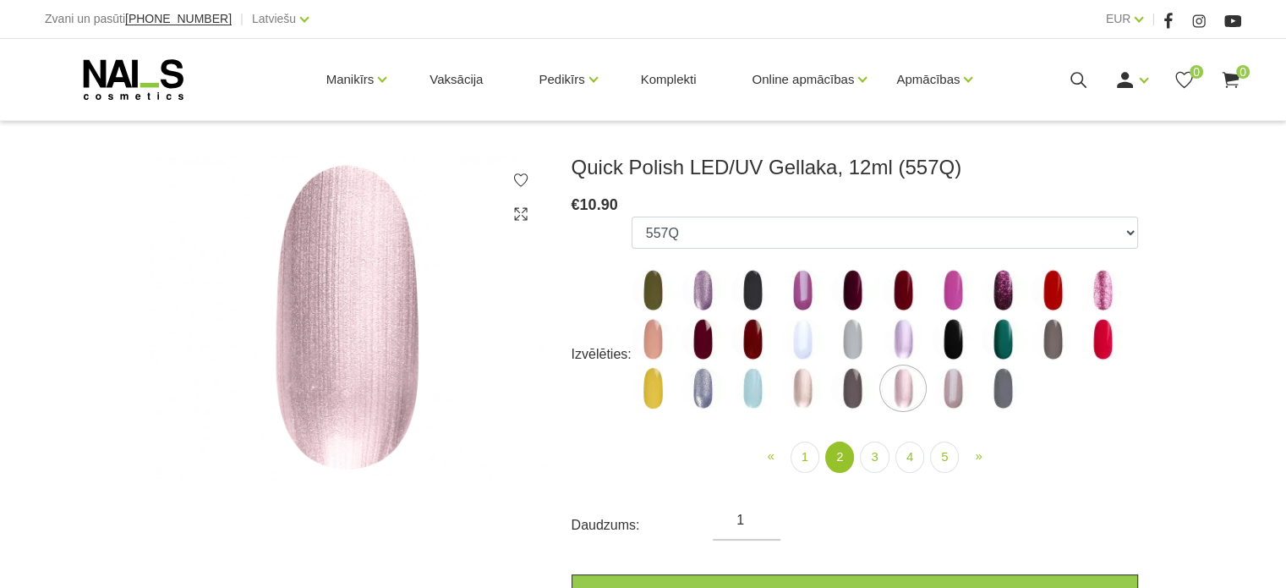
select select "4412"
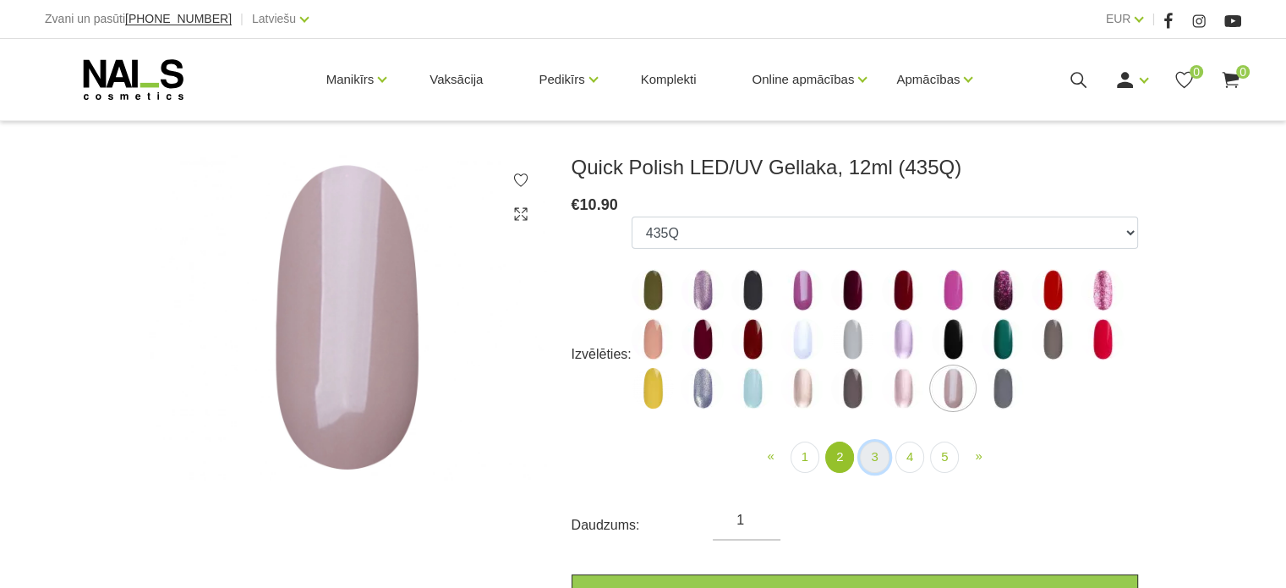
click at [873, 462] on link "3" at bounding box center [874, 456] width 29 height 31
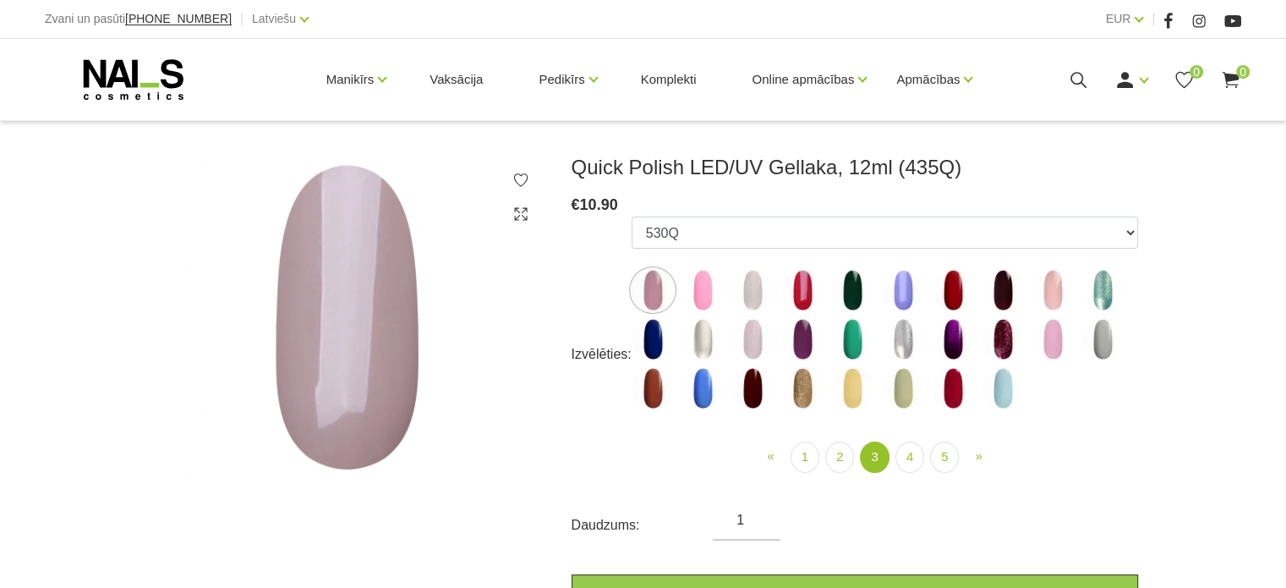
click at [801, 385] on img at bounding box center [802, 388] width 42 height 42
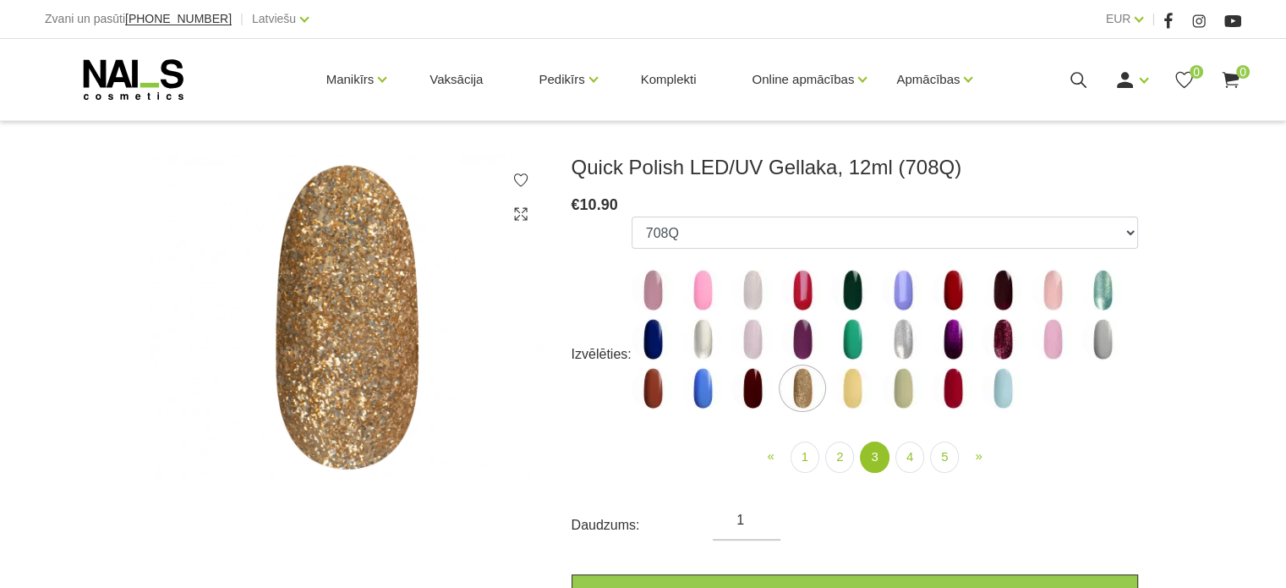
click at [1105, 283] on img at bounding box center [1102, 290] width 42 height 42
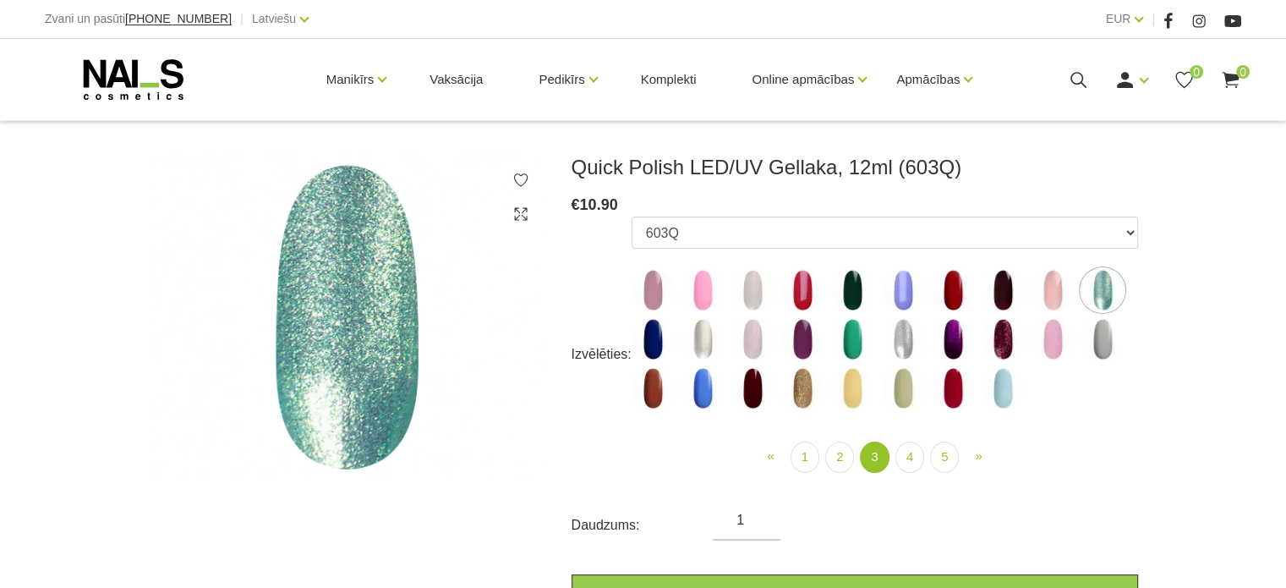
click at [1104, 354] on img at bounding box center [1102, 339] width 42 height 42
select select "4895"
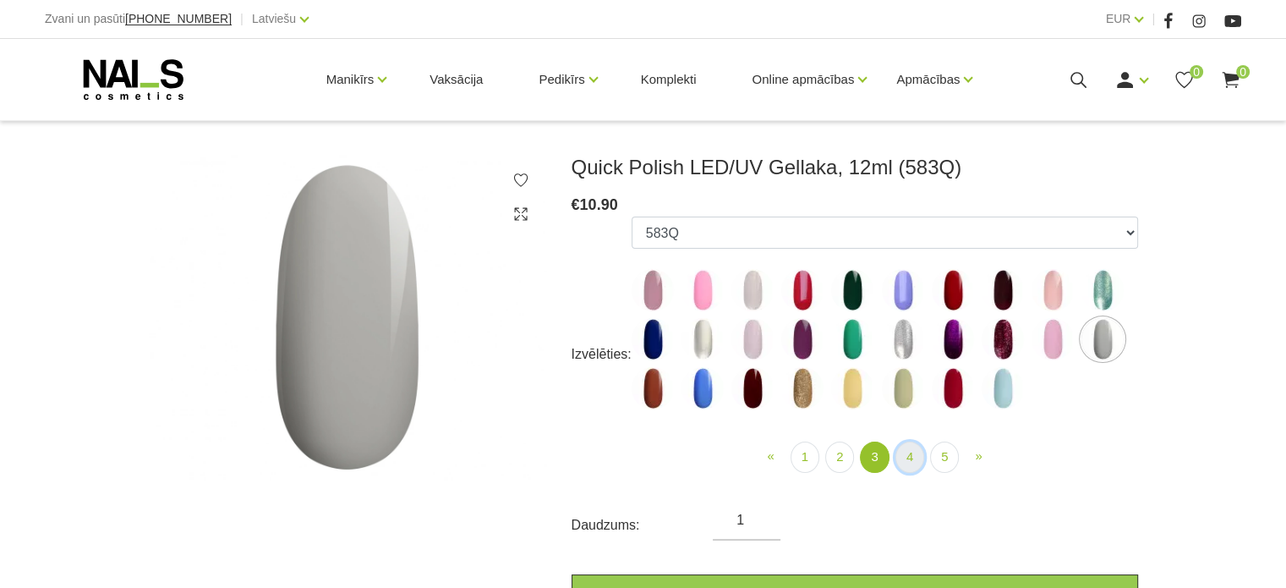
click at [913, 458] on link "4" at bounding box center [909, 456] width 29 height 31
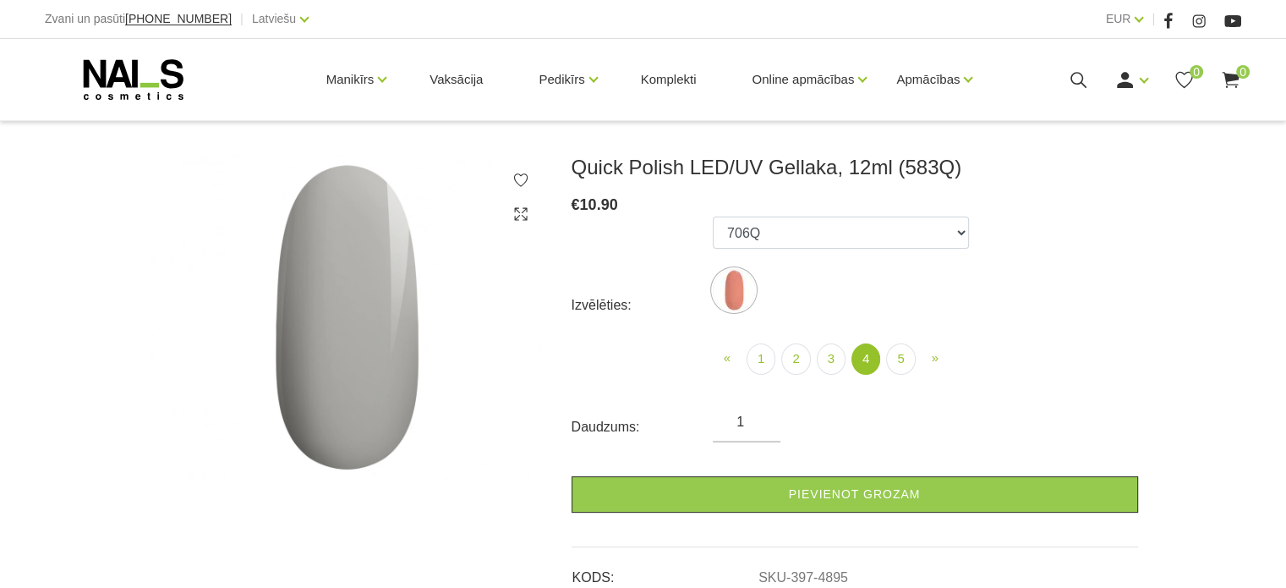
click at [962, 381] on img at bounding box center [953, 388] width 42 height 42
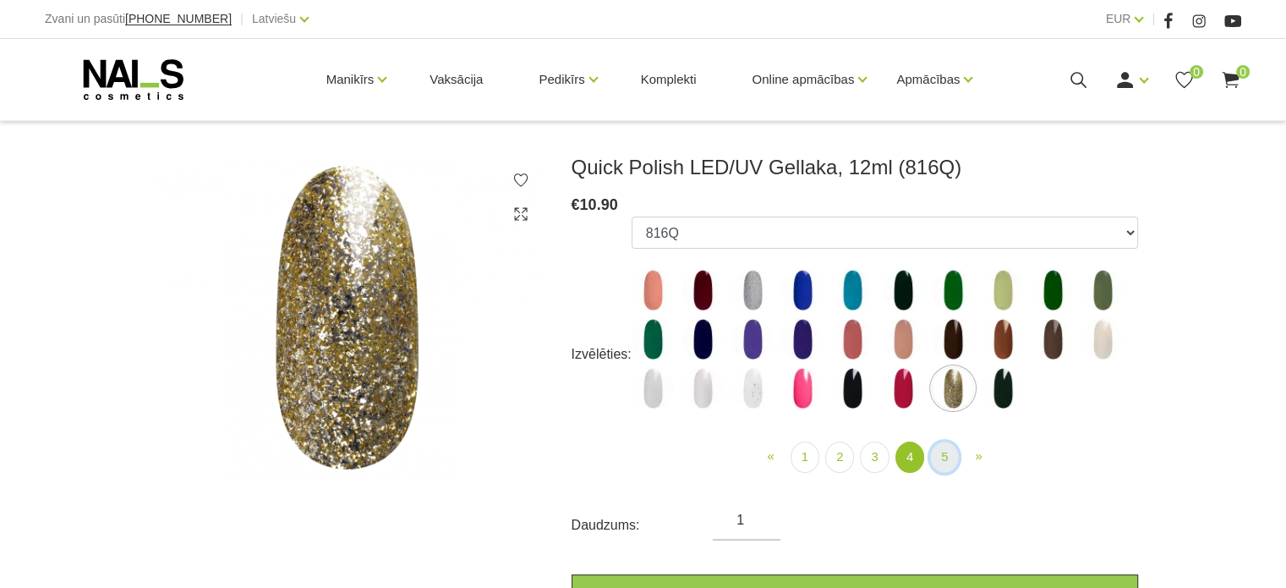
click at [943, 449] on link "5" at bounding box center [944, 456] width 29 height 31
click at [745, 283] on img at bounding box center [752, 290] width 42 height 42
select select "5199"
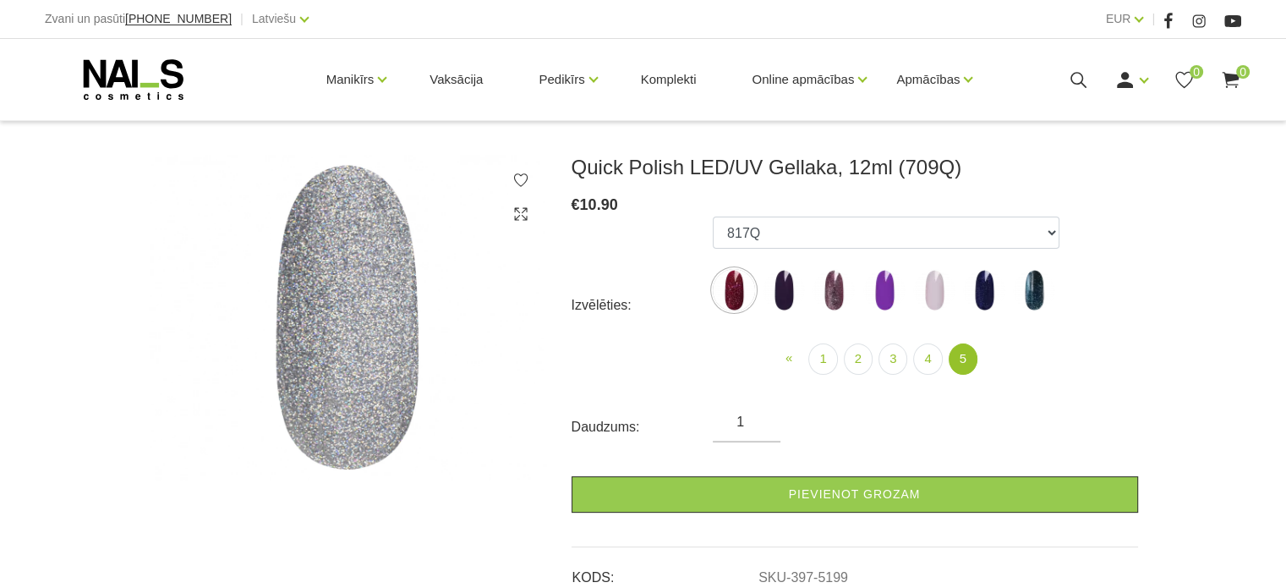
click at [829, 291] on img at bounding box center [833, 290] width 42 height 42
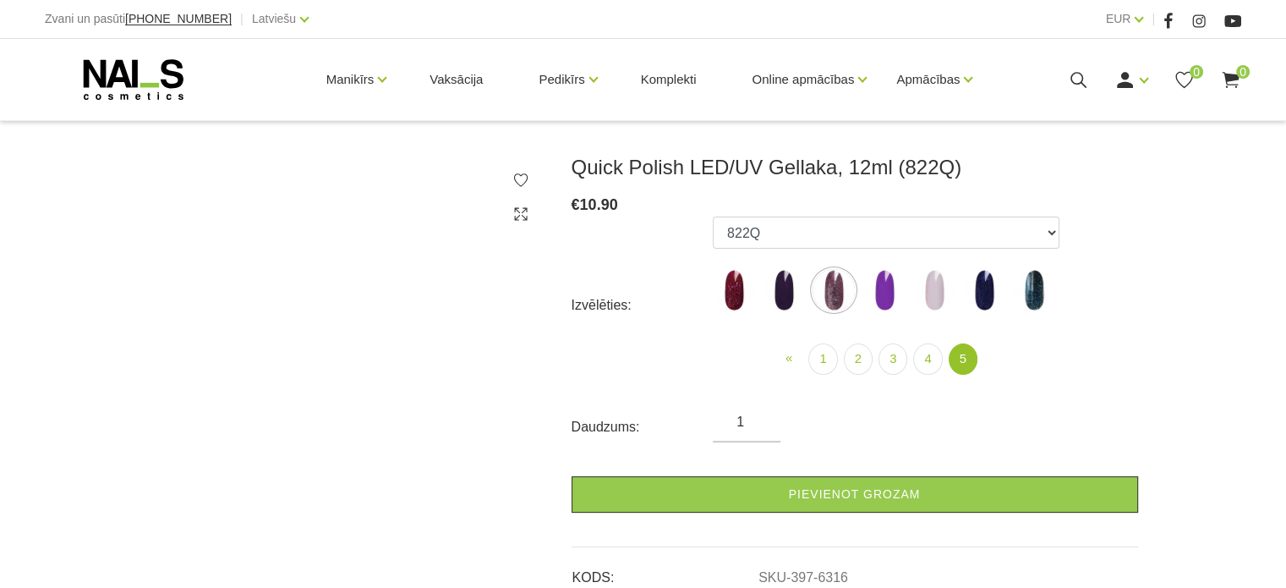
click at [1037, 287] on img at bounding box center [1034, 290] width 42 height 42
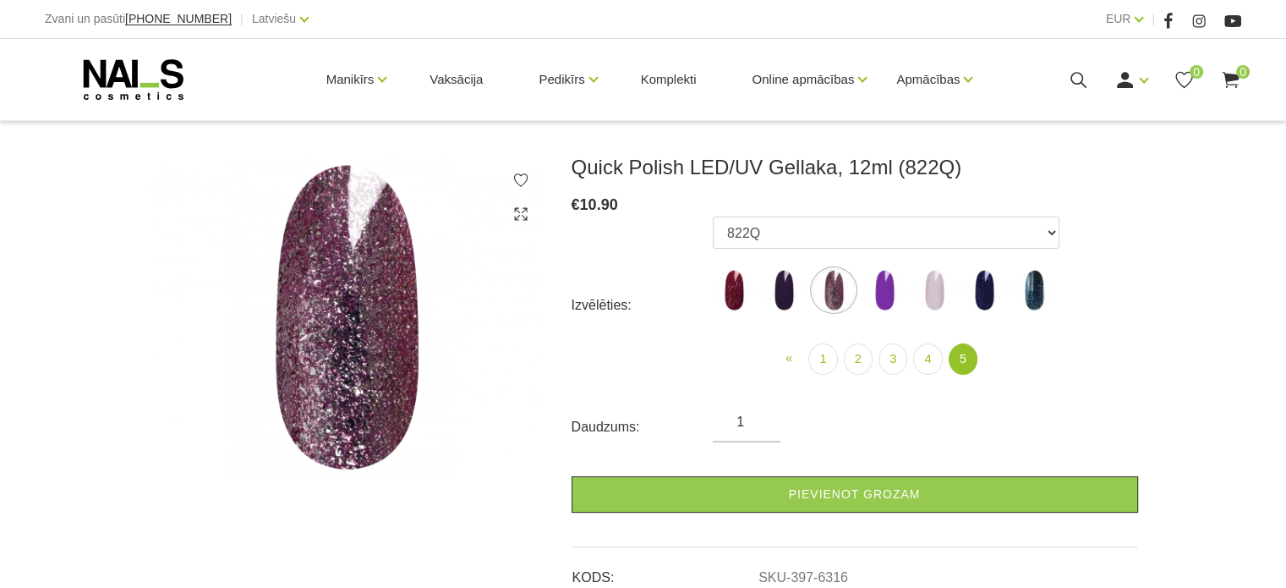
select select "6327"
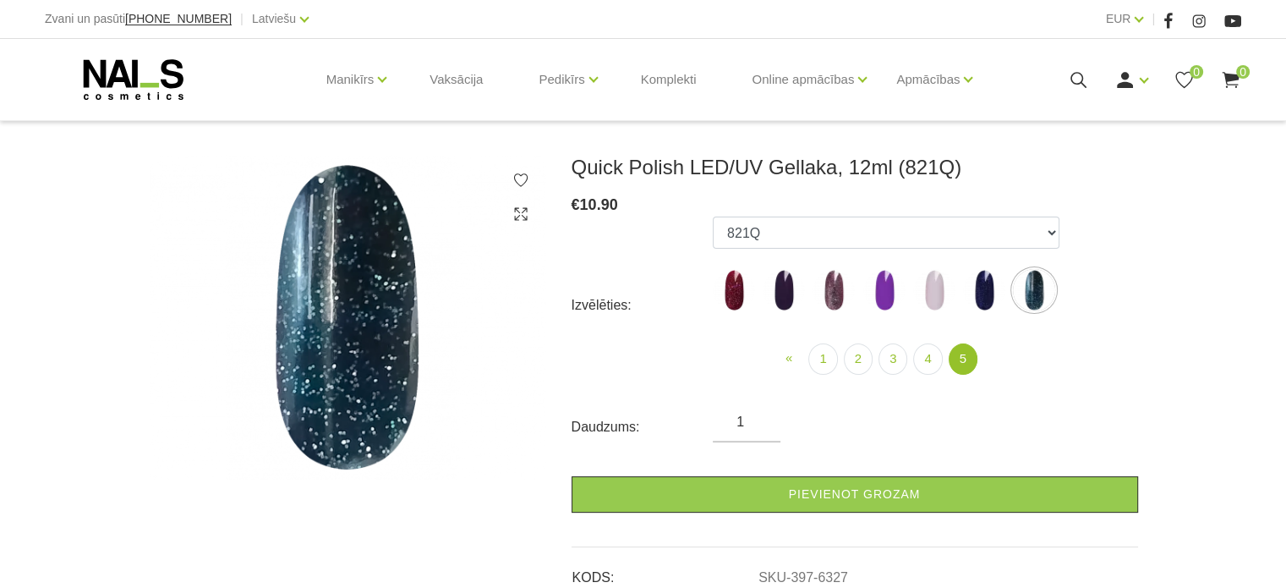
click at [91, 41] on div "Manikīrs Gēllakas Bāzes, topi un praimeri Gēlu sistēmas Dizaina sistēmas Dažādi…" at bounding box center [643, 79] width 1196 height 81
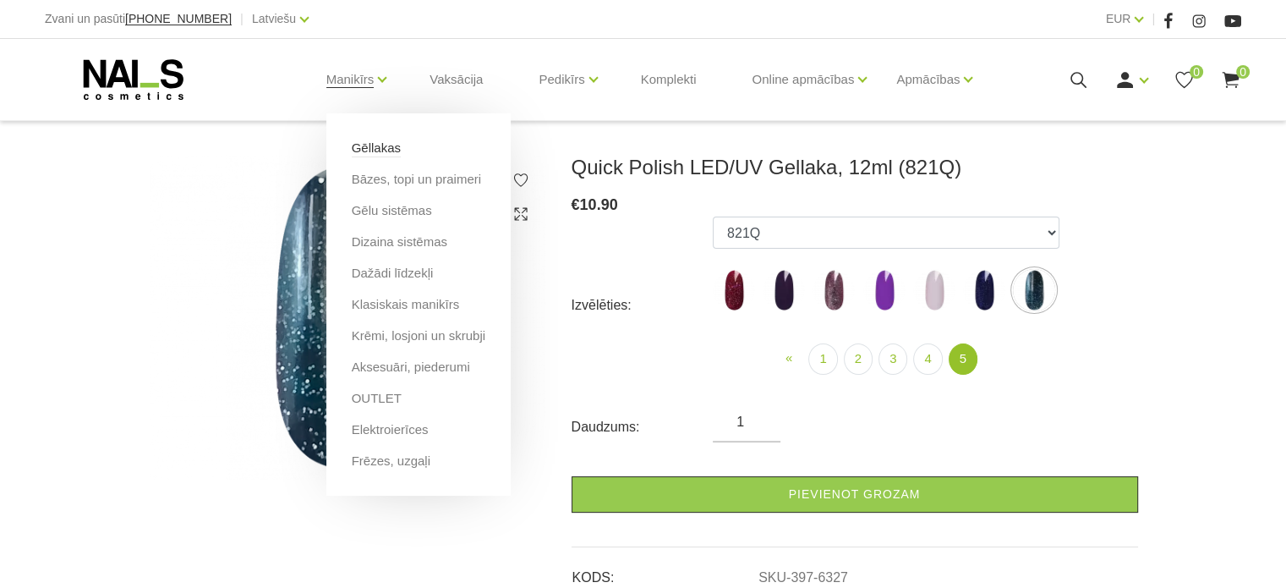
click at [386, 148] on link "Gēllakas" at bounding box center [376, 148] width 49 height 19
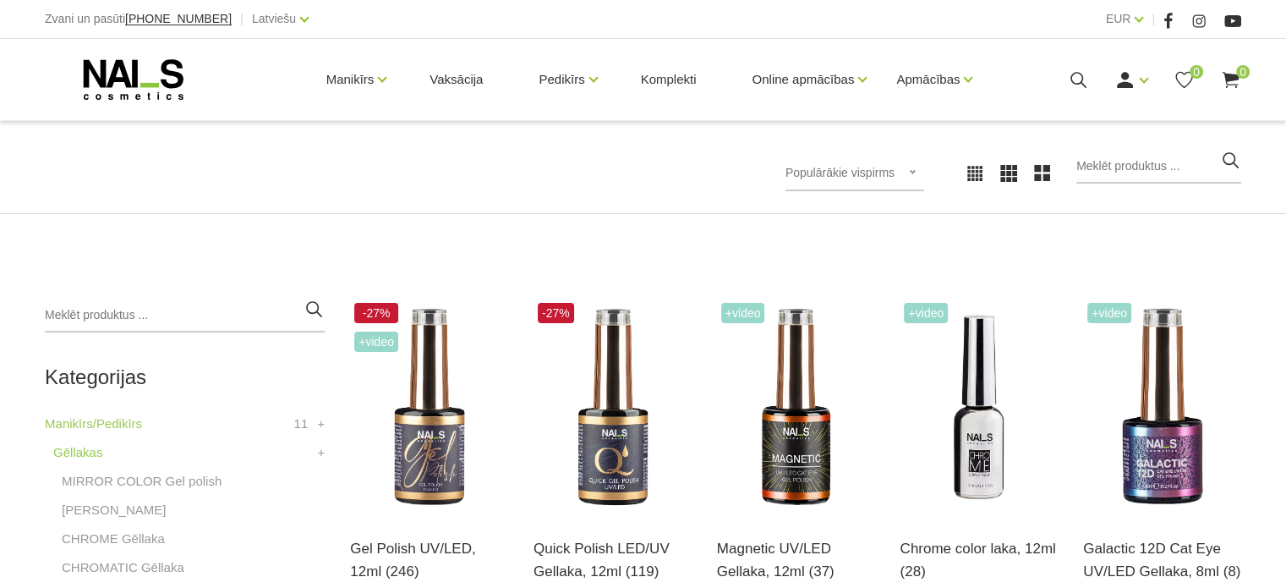
scroll to position [293, 0]
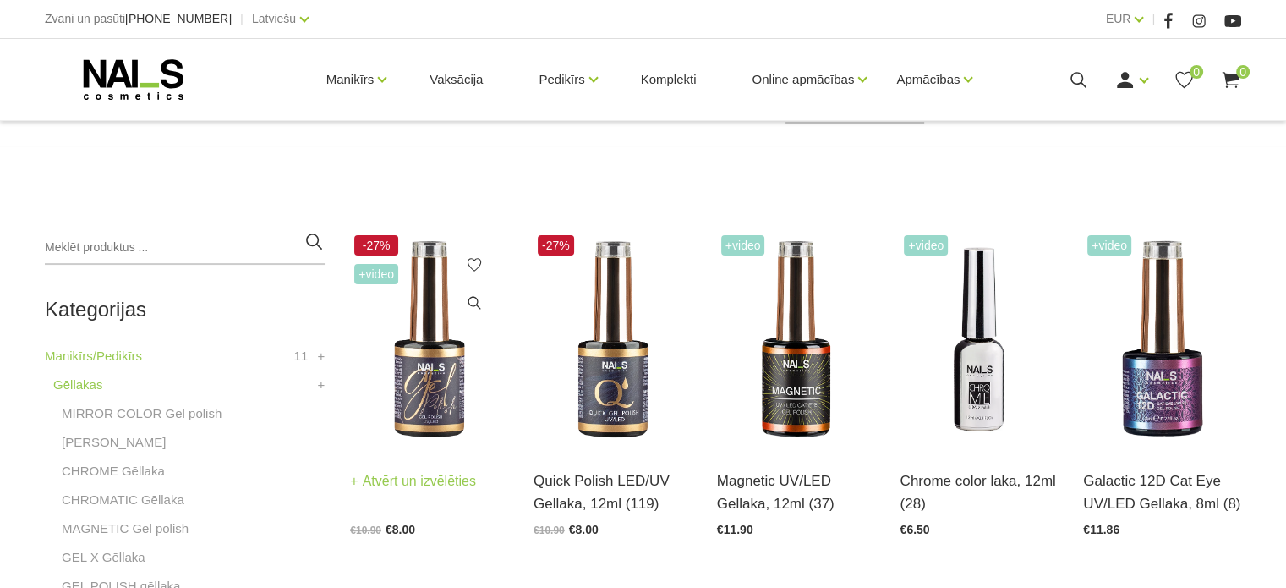
click at [455, 368] on img at bounding box center [429, 339] width 158 height 217
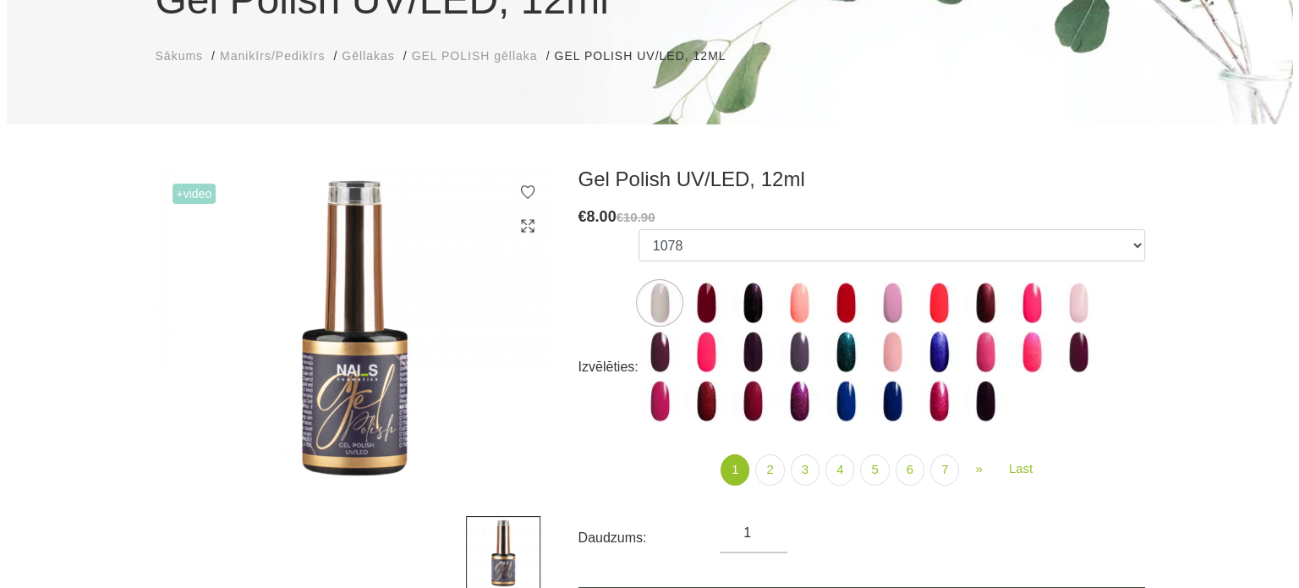
scroll to position [271, 0]
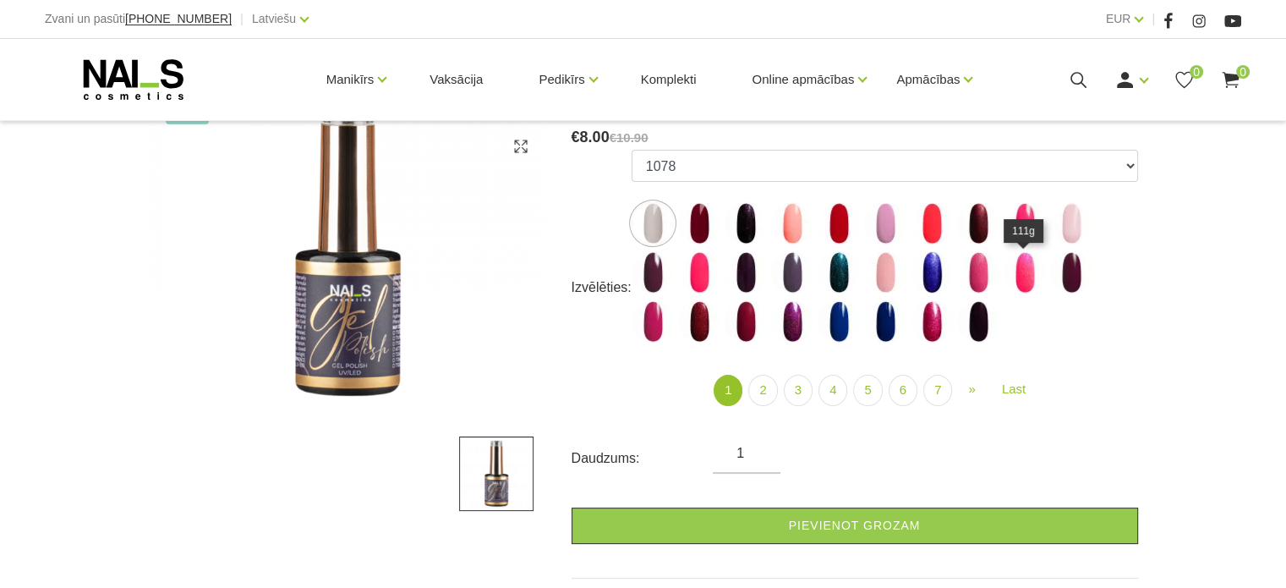
click at [1020, 271] on img at bounding box center [1025, 272] width 42 height 42
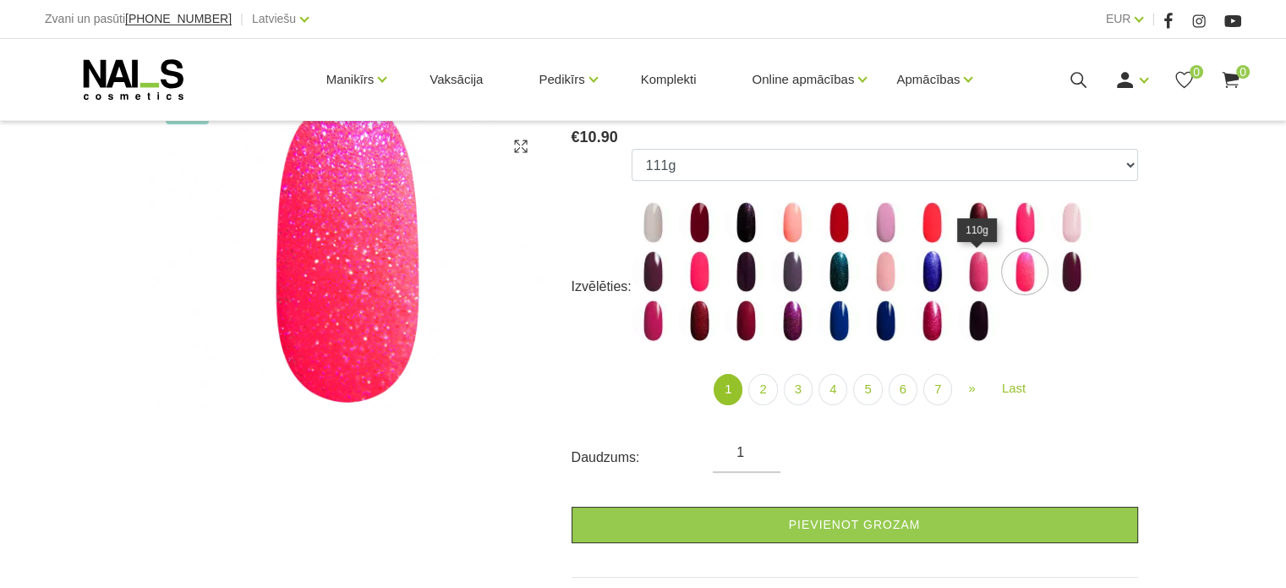
click at [976, 271] on img at bounding box center [978, 271] width 42 height 42
select select "4018"
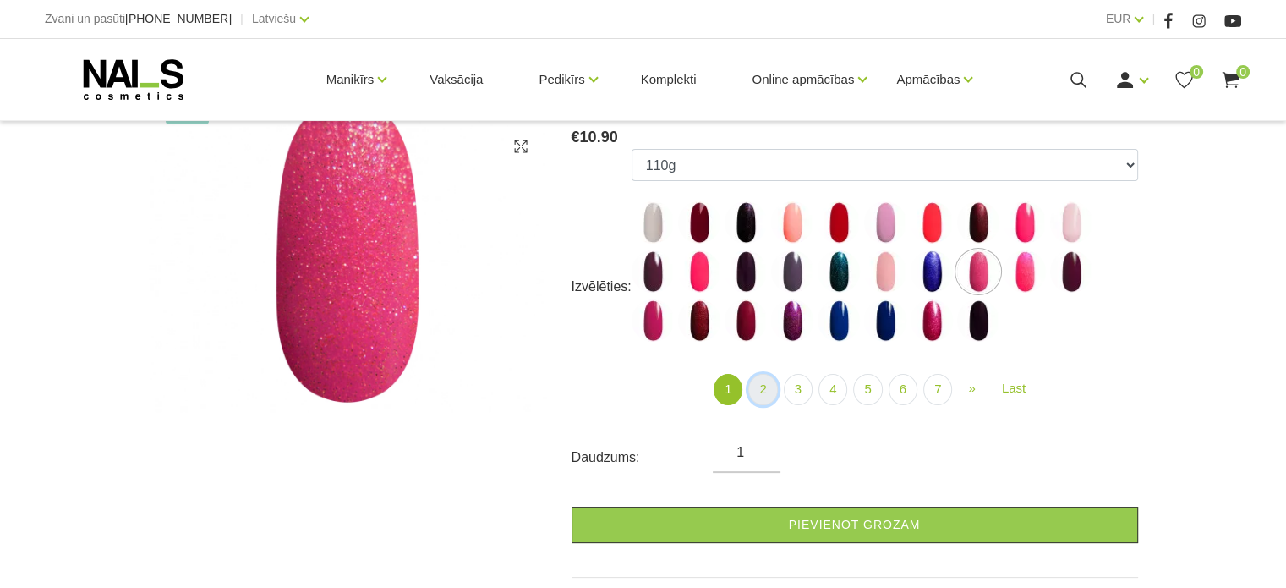
click at [766, 391] on link "2" at bounding box center [762, 389] width 29 height 31
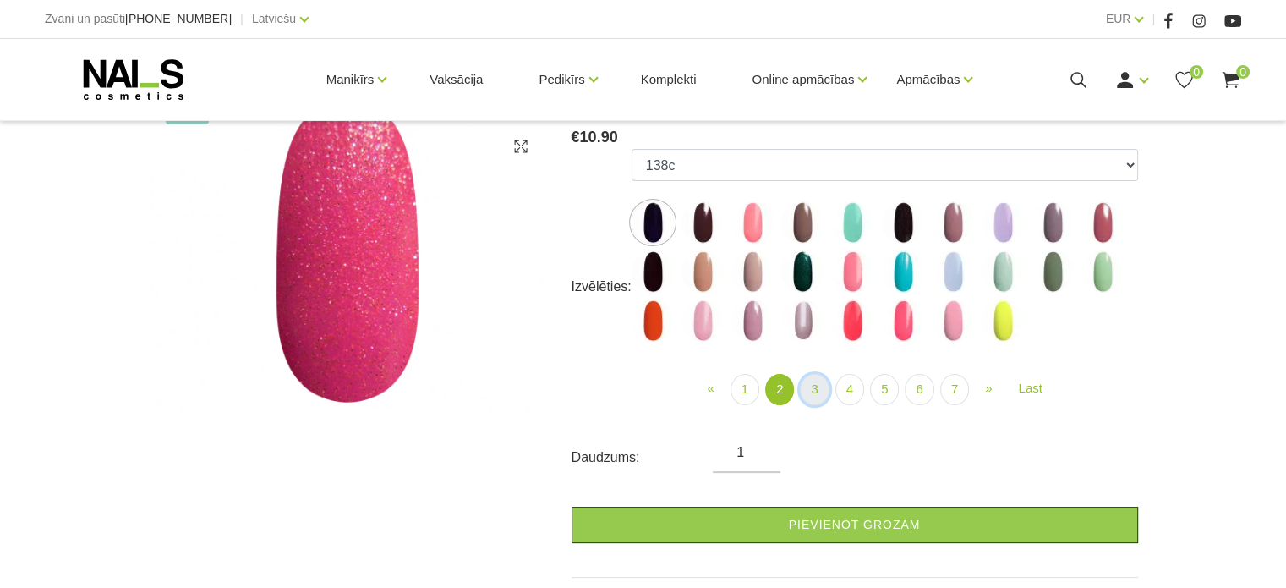
click at [809, 393] on link "3" at bounding box center [814, 389] width 29 height 31
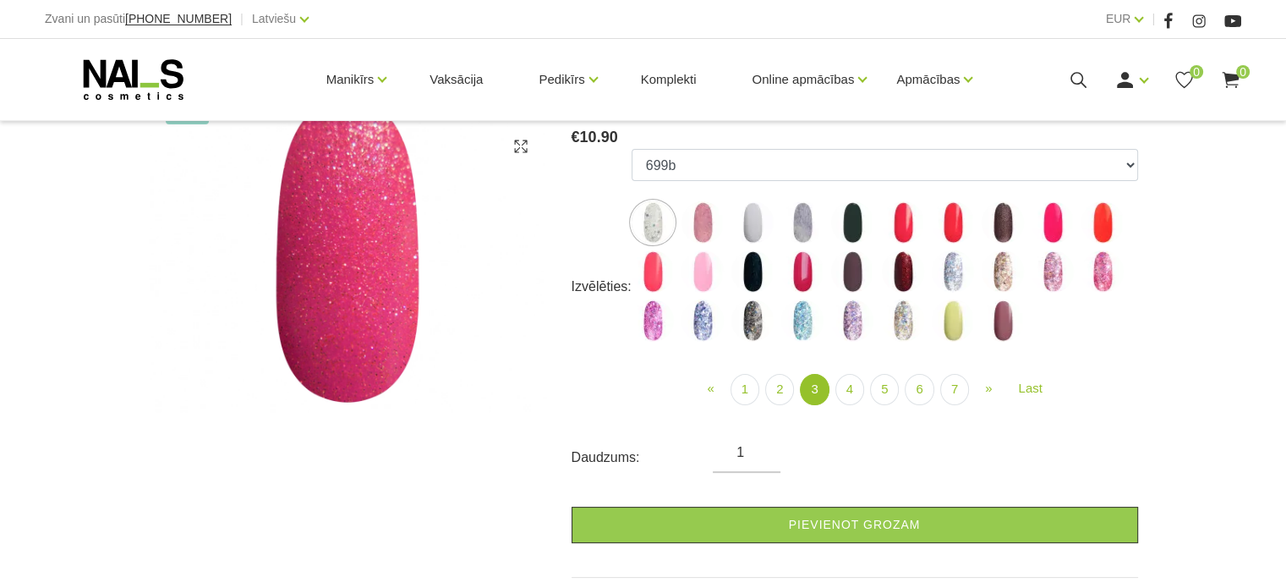
click at [698, 315] on img at bounding box center [702, 320] width 42 height 42
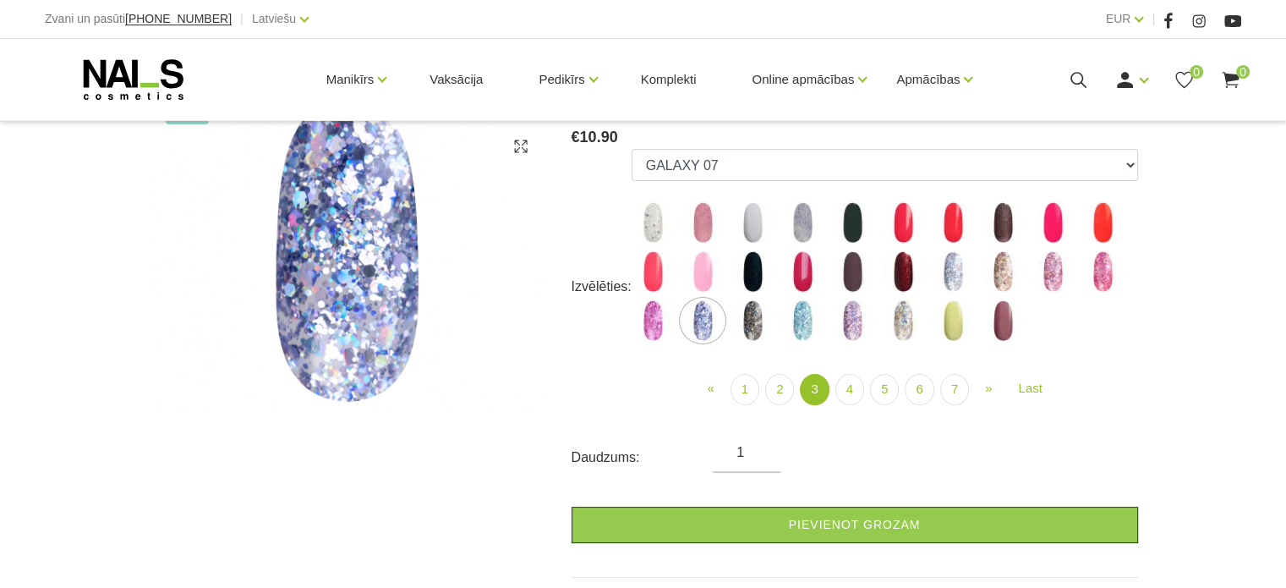
click at [658, 325] on img at bounding box center [653, 320] width 42 height 42
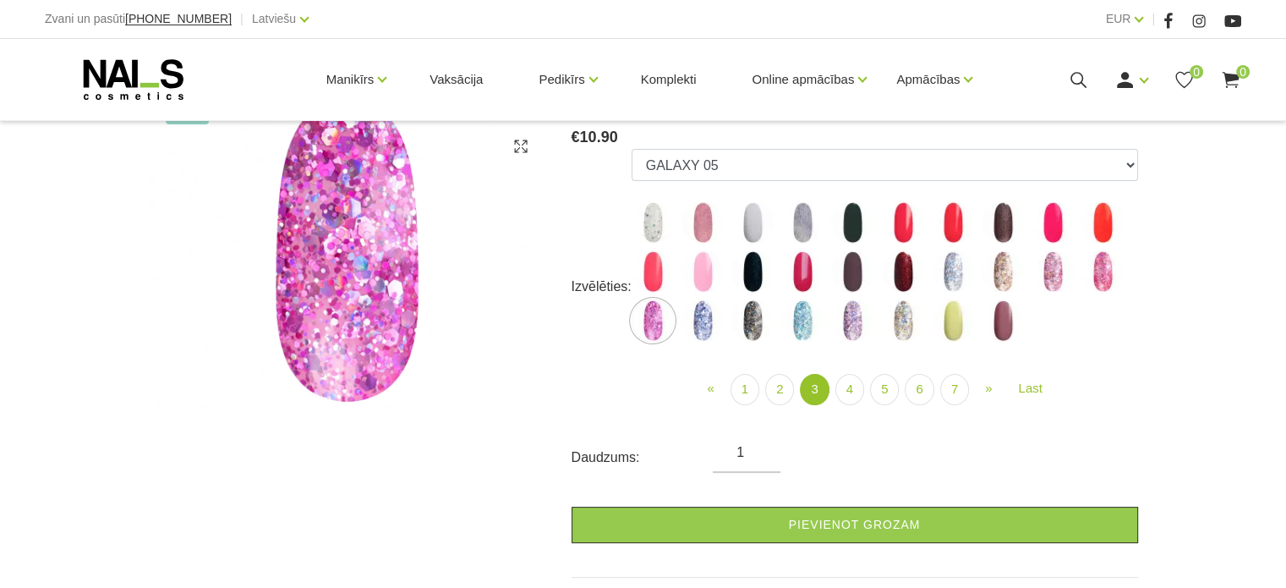
click at [856, 323] on img at bounding box center [852, 320] width 42 height 42
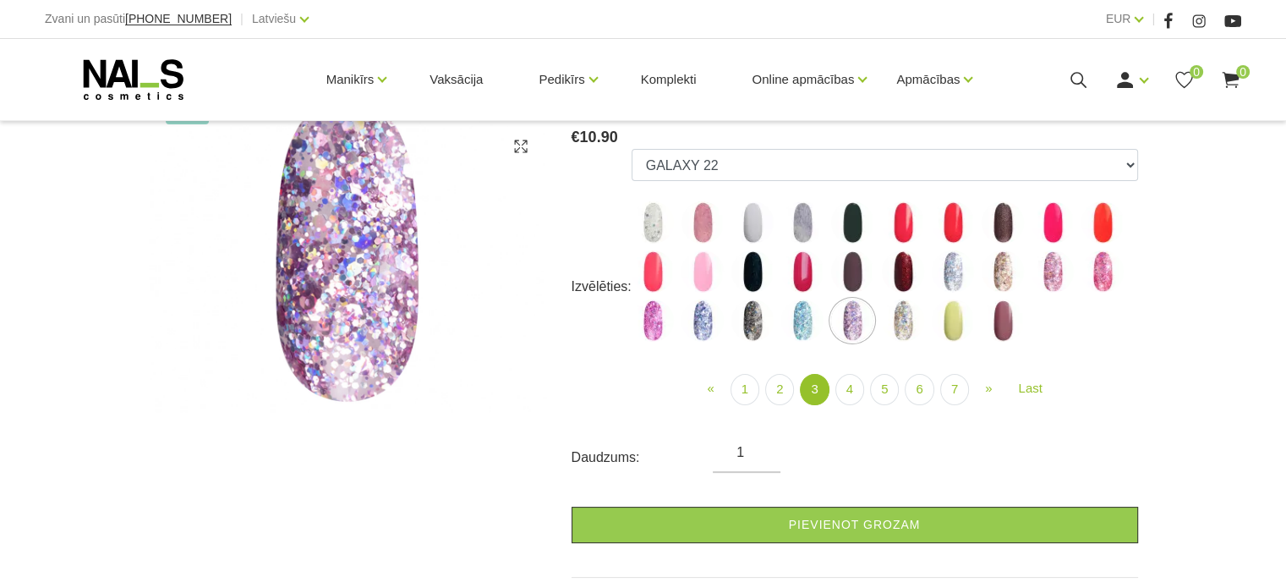
click at [1109, 277] on img at bounding box center [1102, 271] width 42 height 42
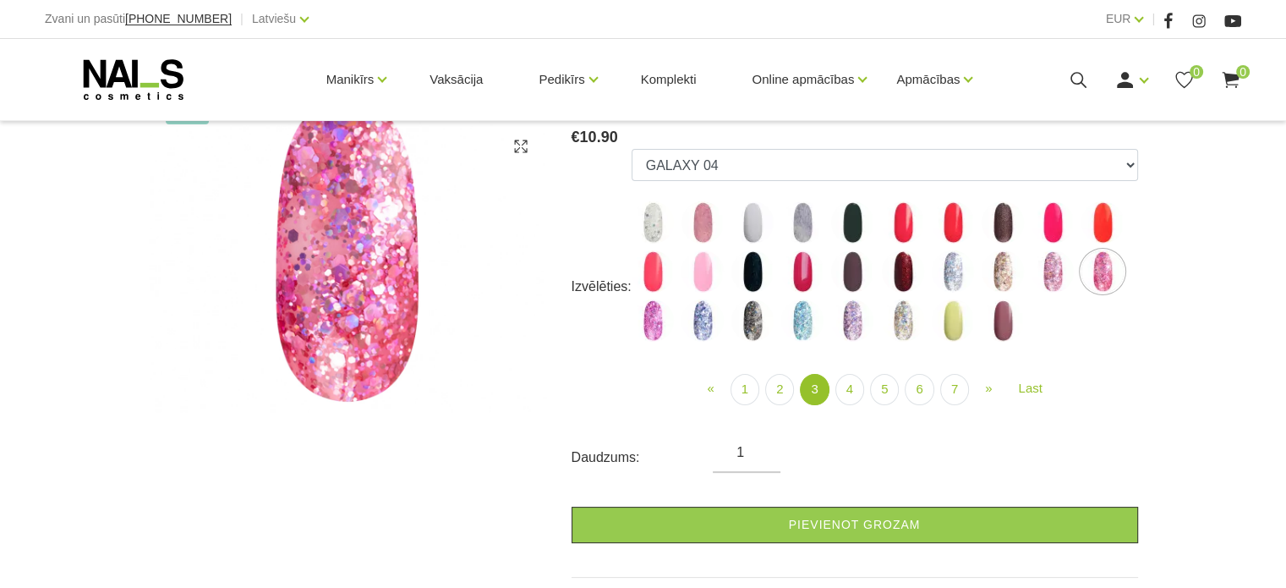
click at [1057, 276] on img at bounding box center [1052, 271] width 42 height 42
select select "4148"
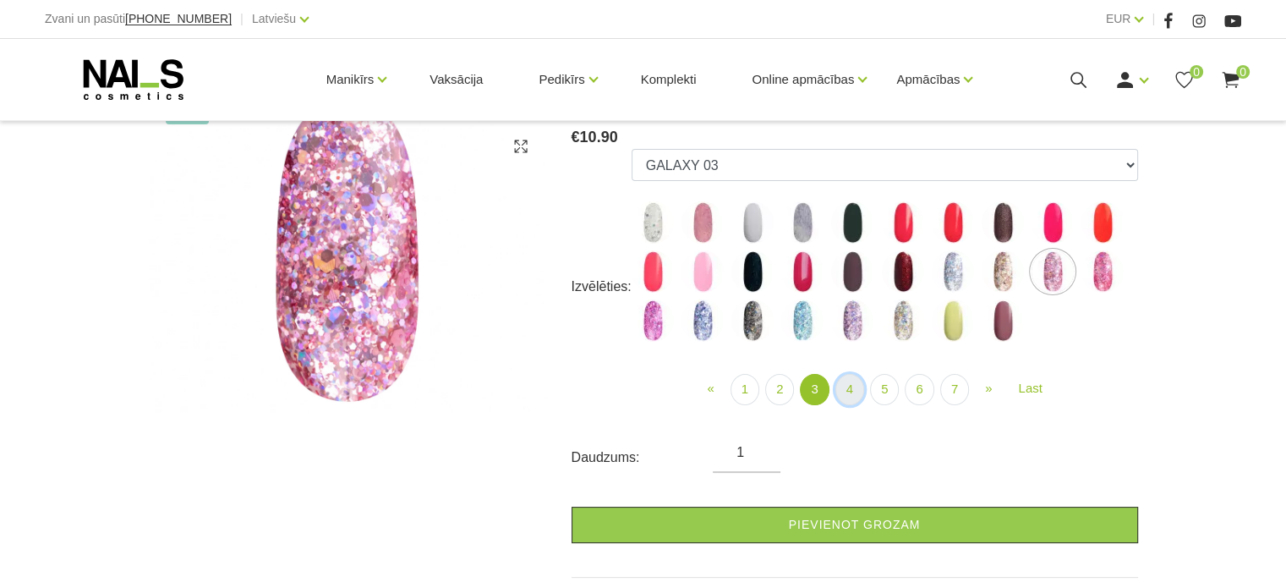
click at [854, 391] on link "4" at bounding box center [849, 389] width 29 height 31
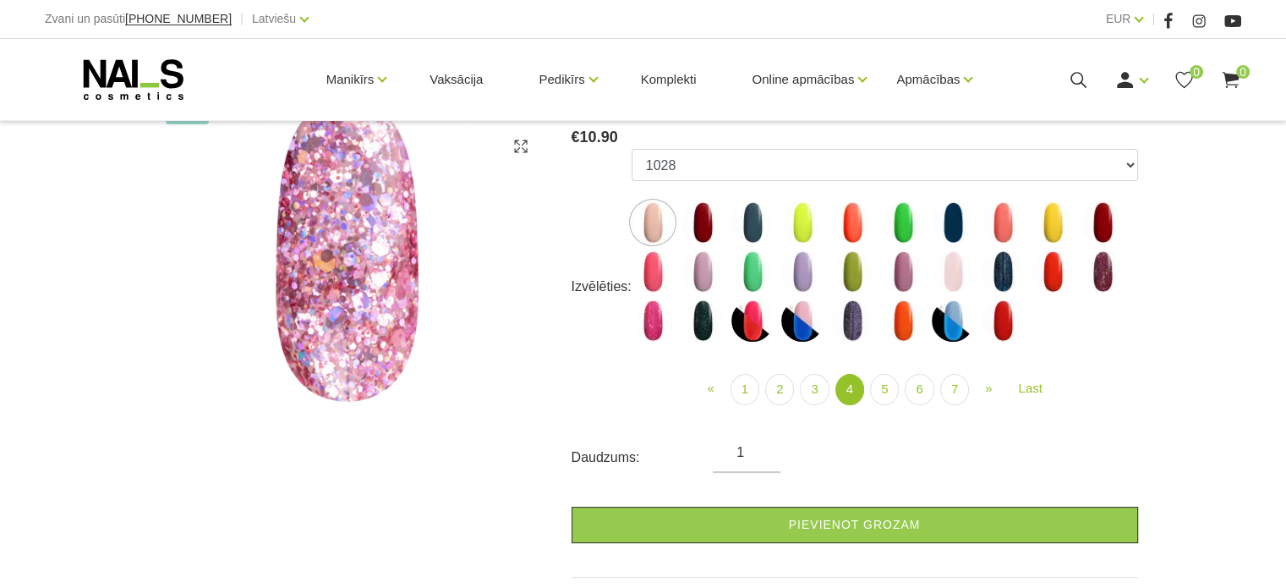
click at [1109, 275] on img at bounding box center [1102, 271] width 42 height 42
select select "4447"
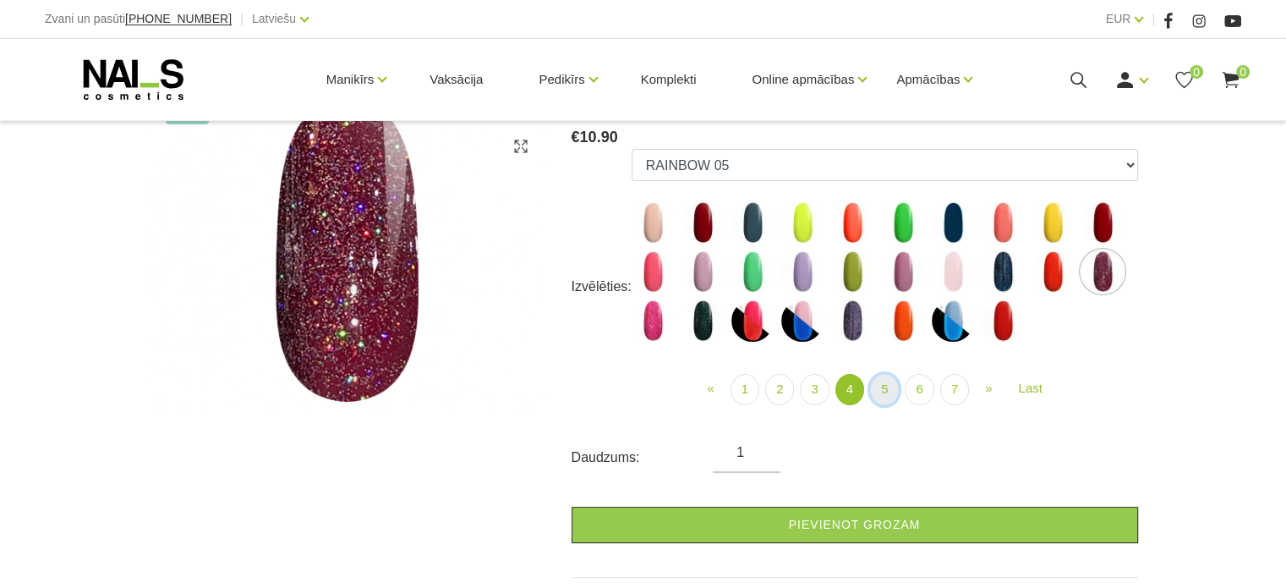
click at [889, 397] on link "5" at bounding box center [884, 389] width 29 height 31
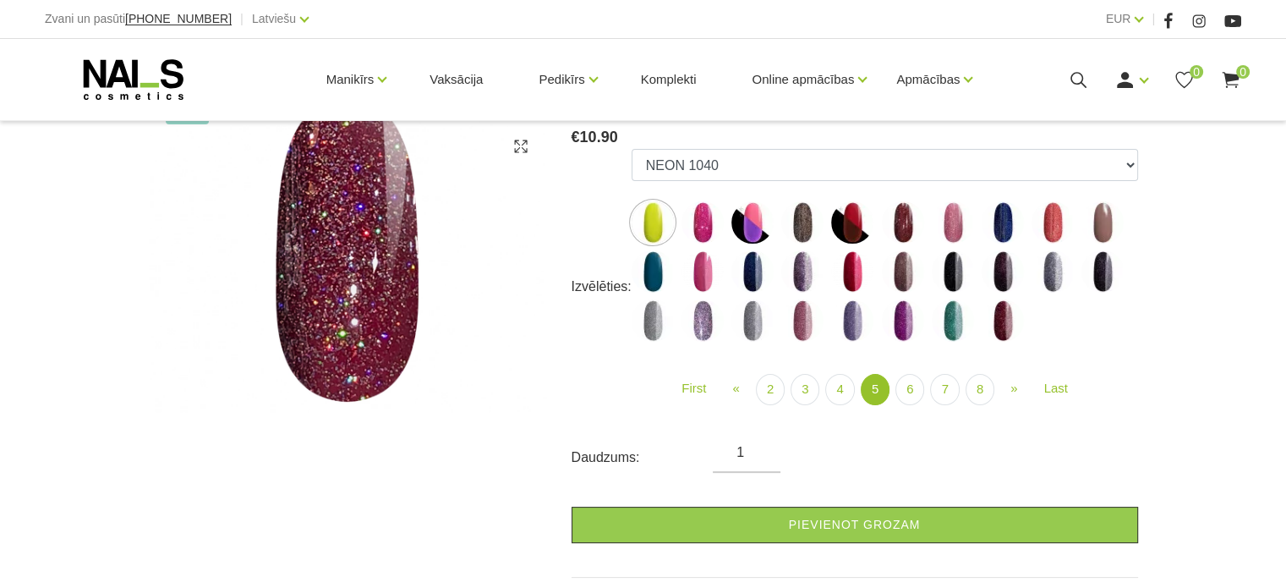
click at [706, 320] on img at bounding box center [702, 320] width 42 height 42
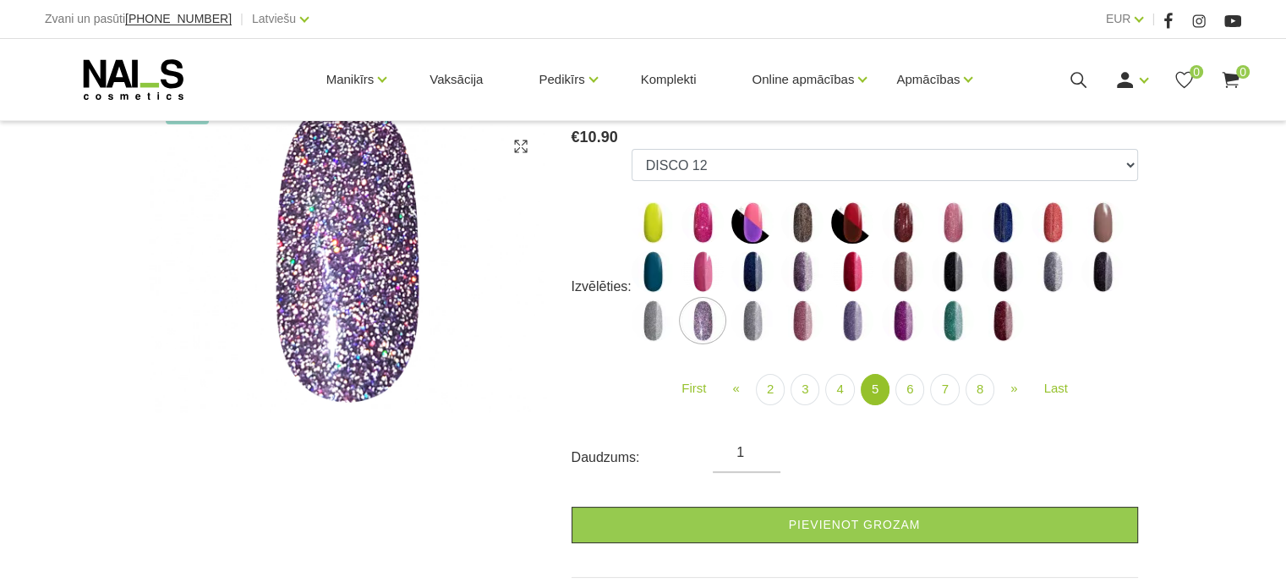
click at [753, 330] on img at bounding box center [752, 320] width 42 height 42
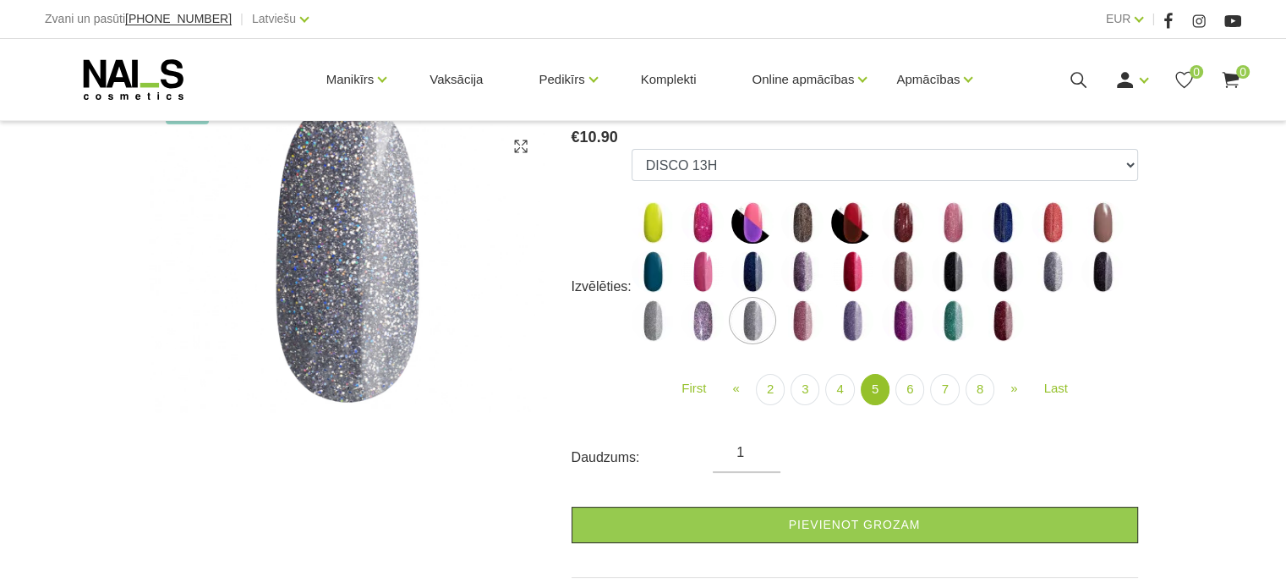
click at [851, 324] on img at bounding box center [852, 320] width 42 height 42
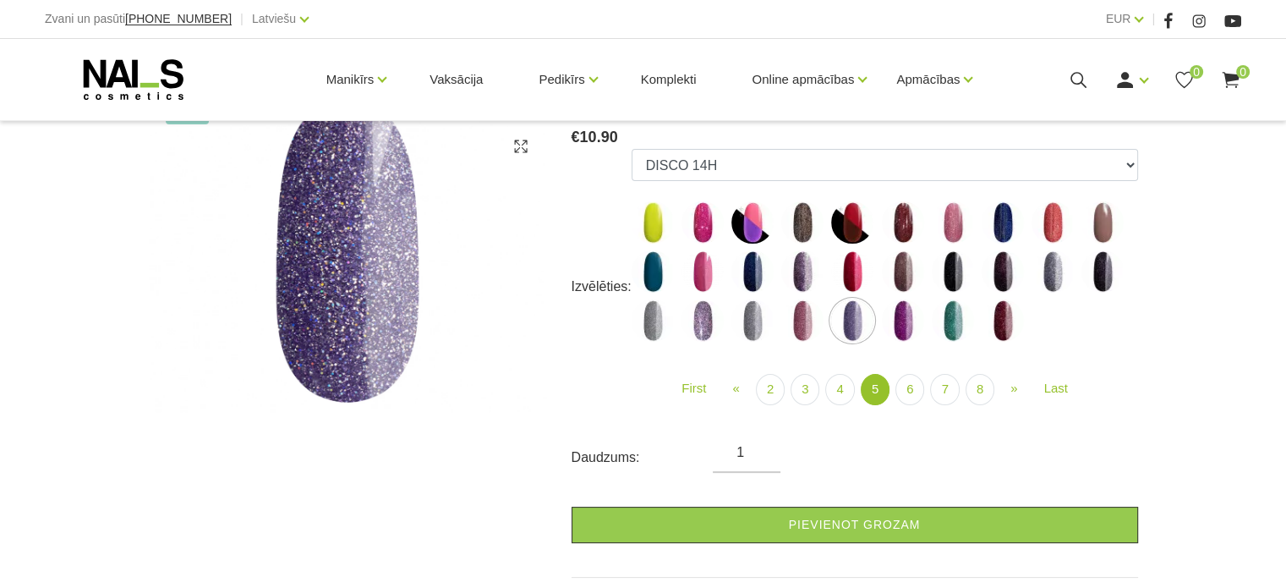
click at [906, 327] on img at bounding box center [903, 320] width 42 height 42
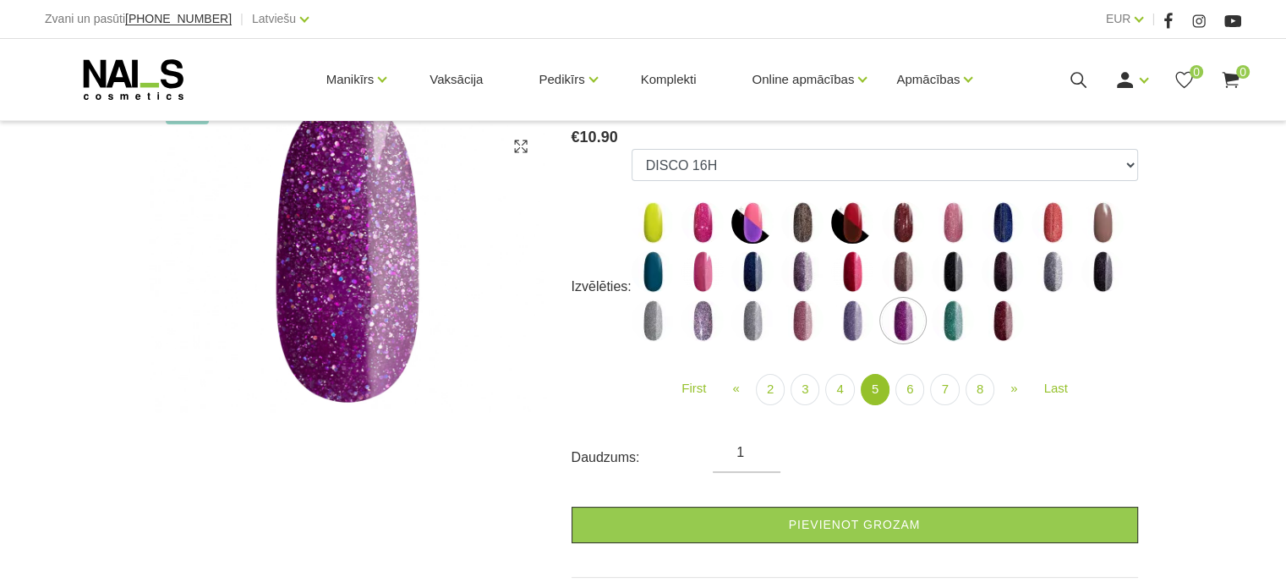
click at [953, 326] on img at bounding box center [953, 320] width 42 height 42
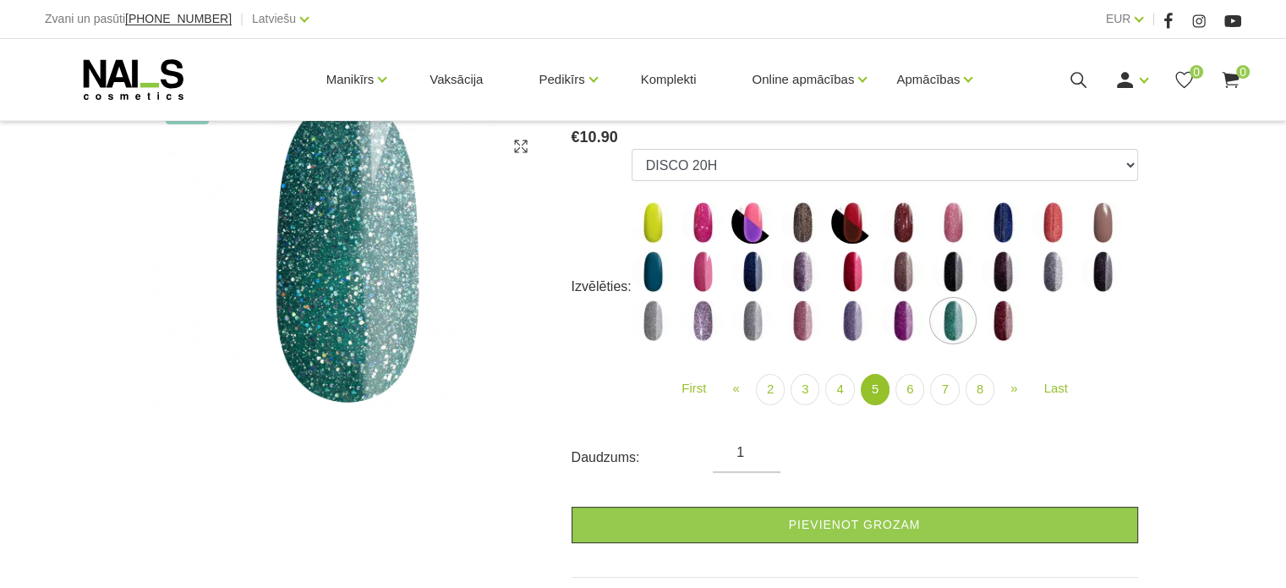
click at [953, 219] on img at bounding box center [953, 222] width 42 height 42
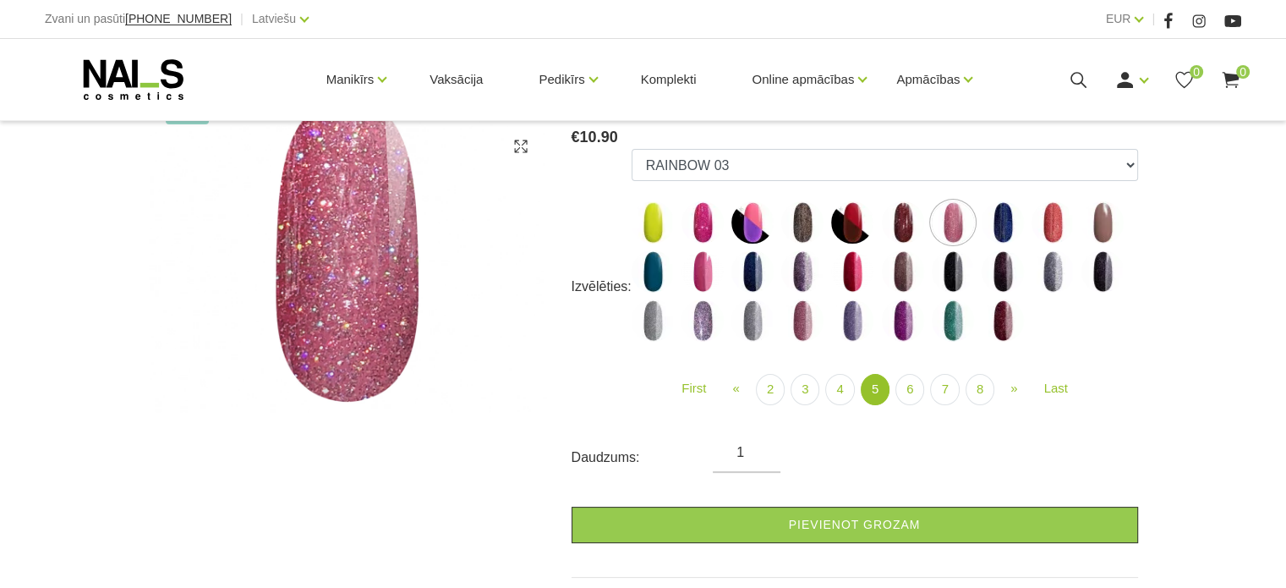
click at [1062, 265] on img at bounding box center [1052, 271] width 42 height 42
select select "4958"
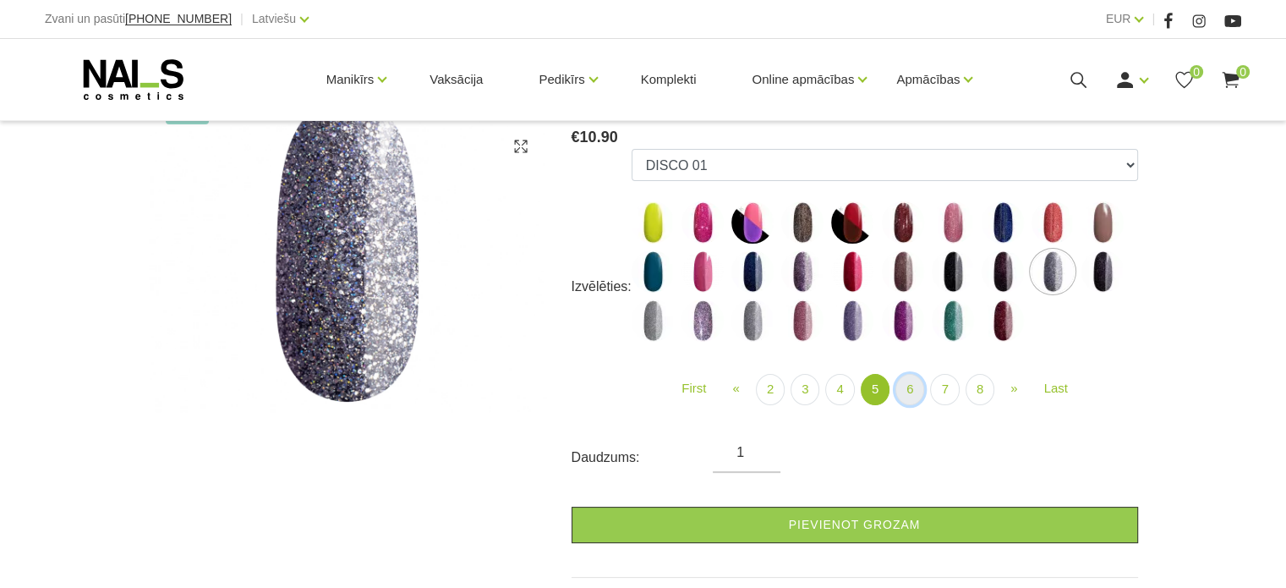
click at [911, 395] on link "6" at bounding box center [909, 389] width 29 height 31
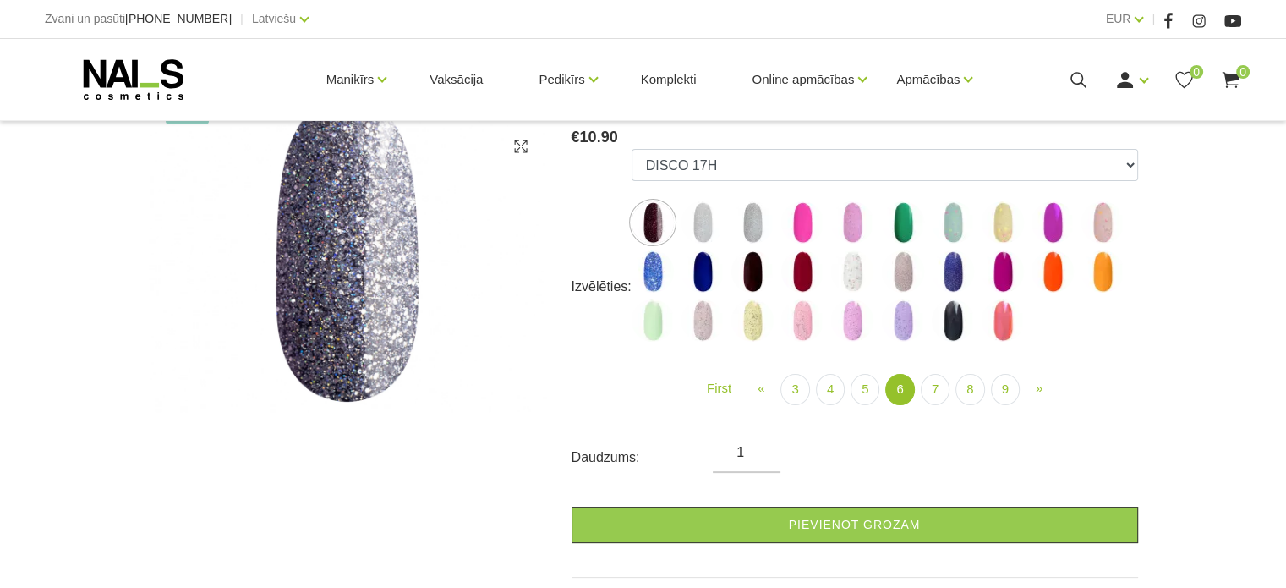
click at [859, 270] on img at bounding box center [852, 271] width 42 height 42
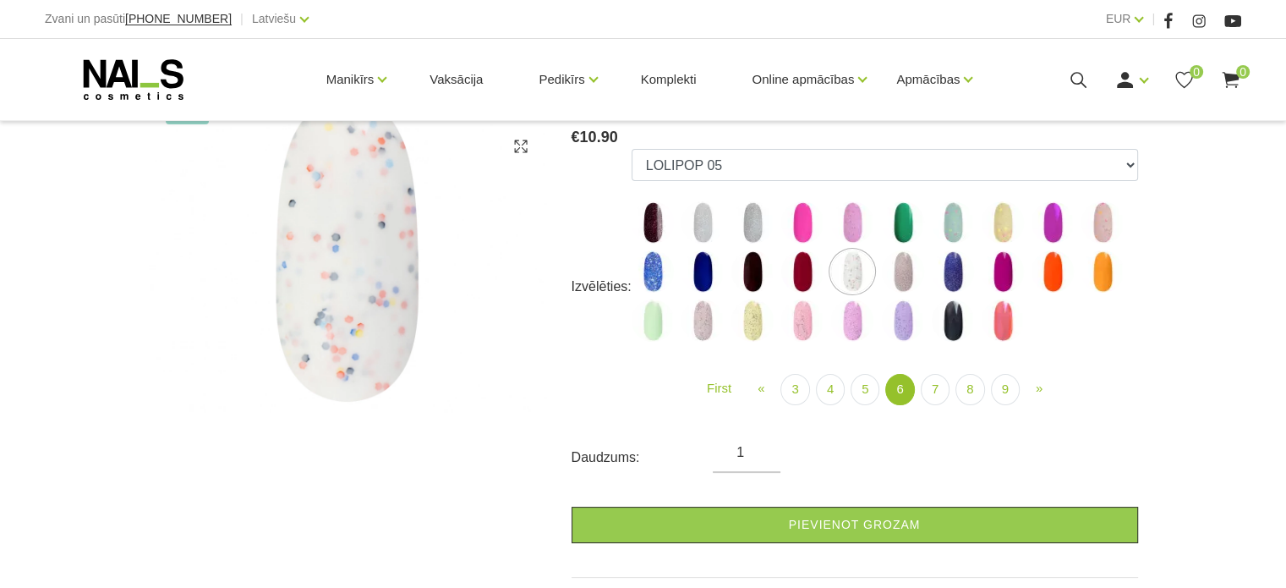
click at [738, 221] on img at bounding box center [752, 222] width 42 height 42
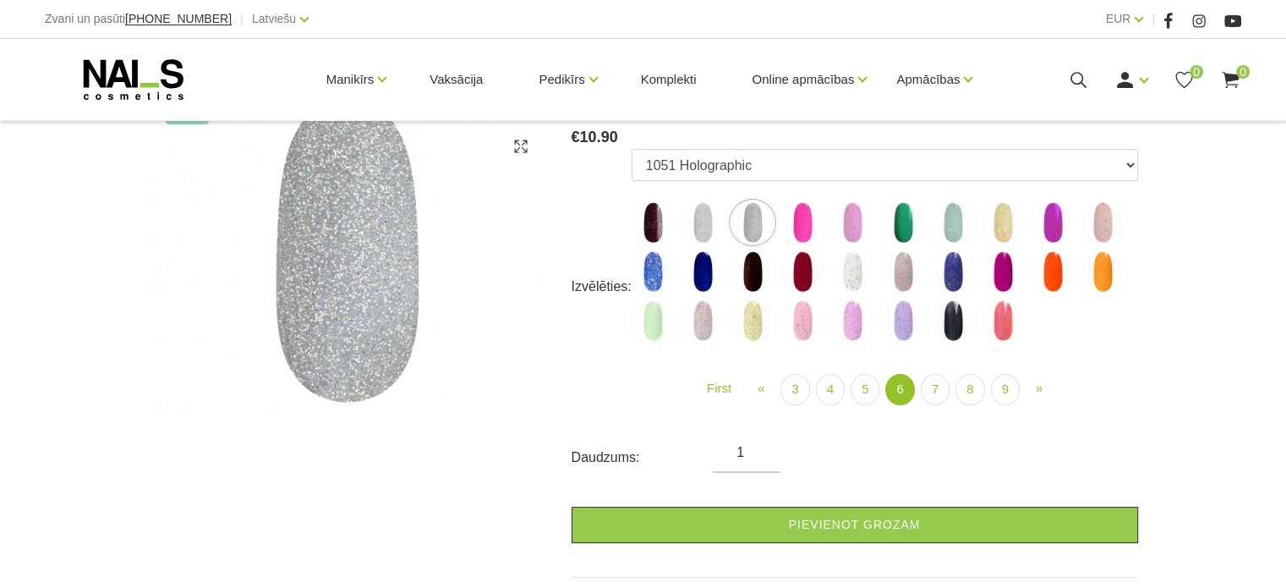
click at [754, 327] on img at bounding box center [752, 320] width 42 height 42
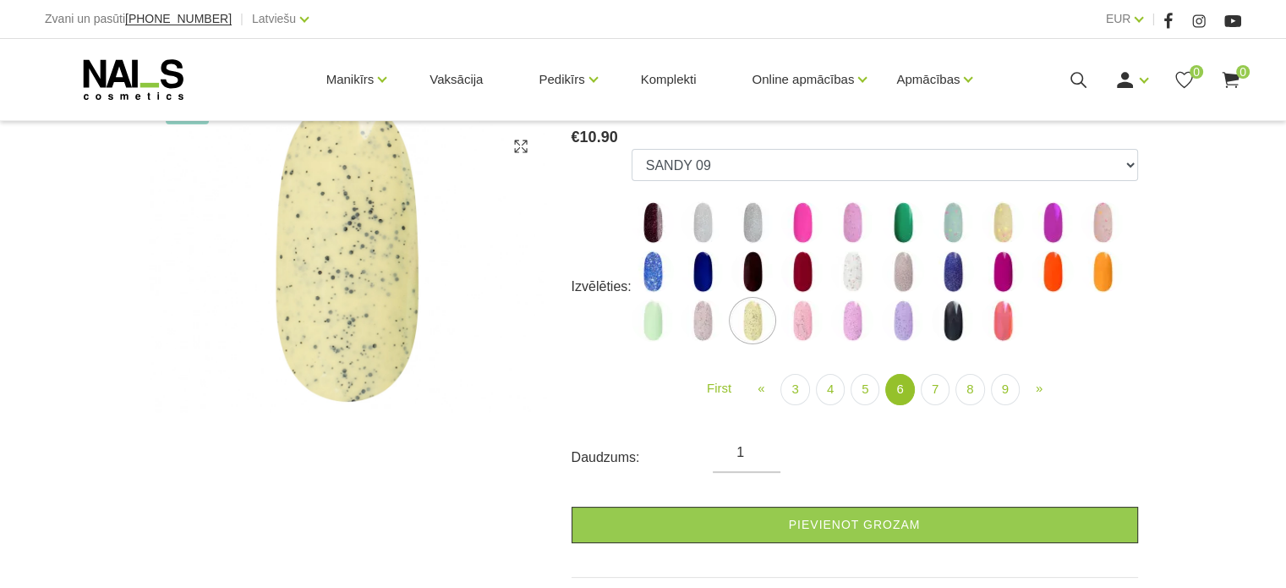
click at [803, 325] on img at bounding box center [802, 320] width 42 height 42
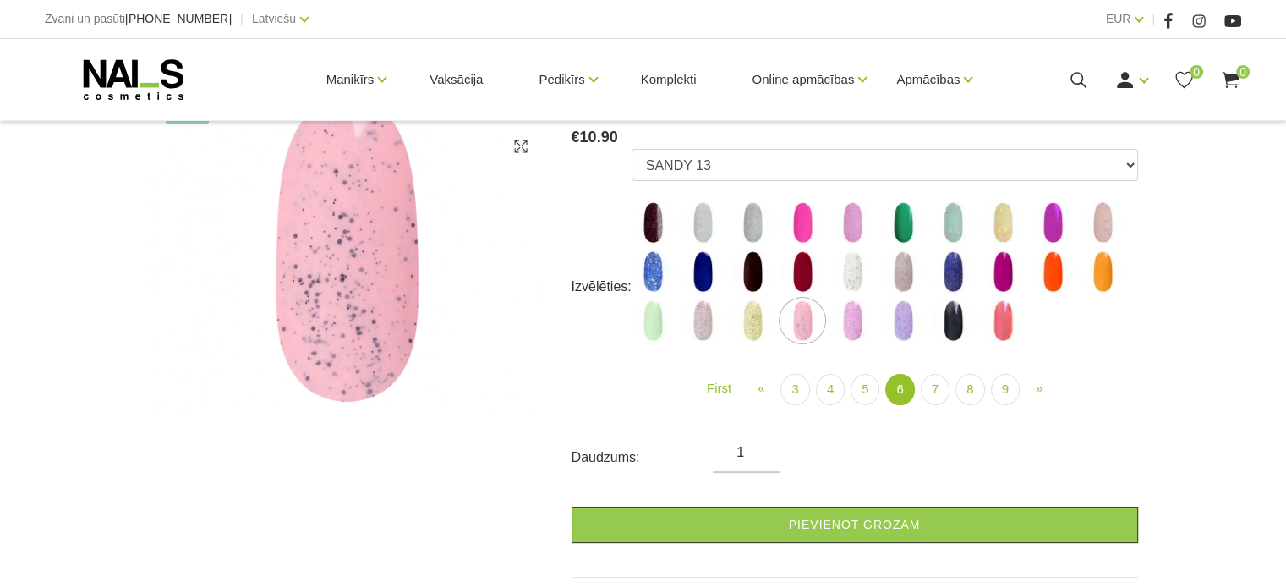
click at [849, 318] on img at bounding box center [852, 320] width 42 height 42
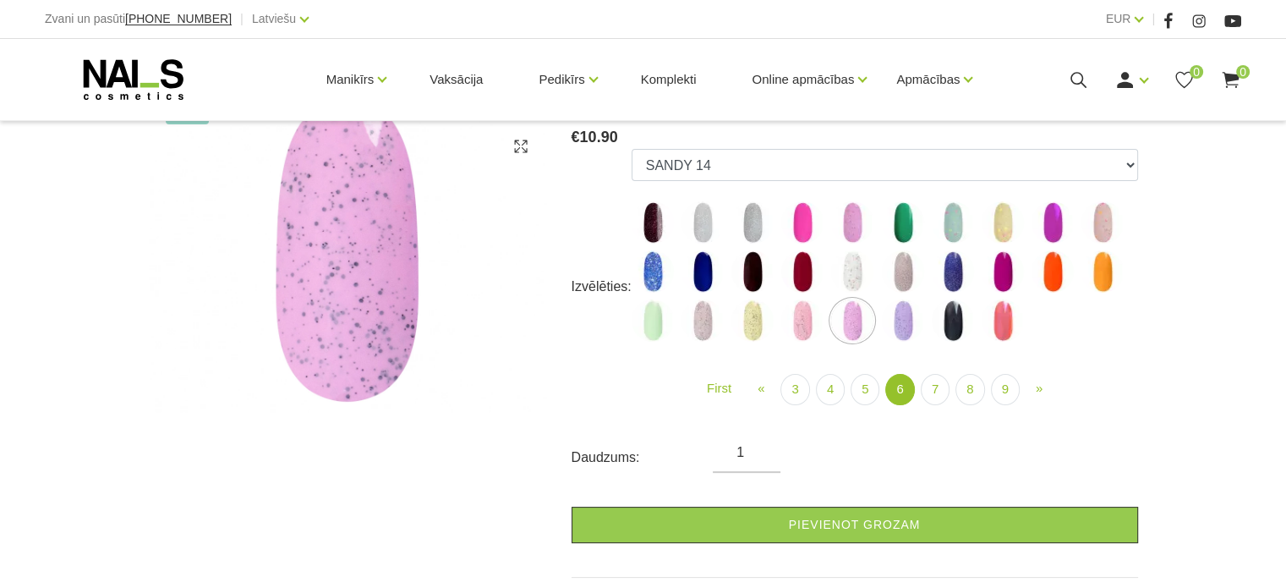
click at [897, 318] on img at bounding box center [903, 320] width 42 height 42
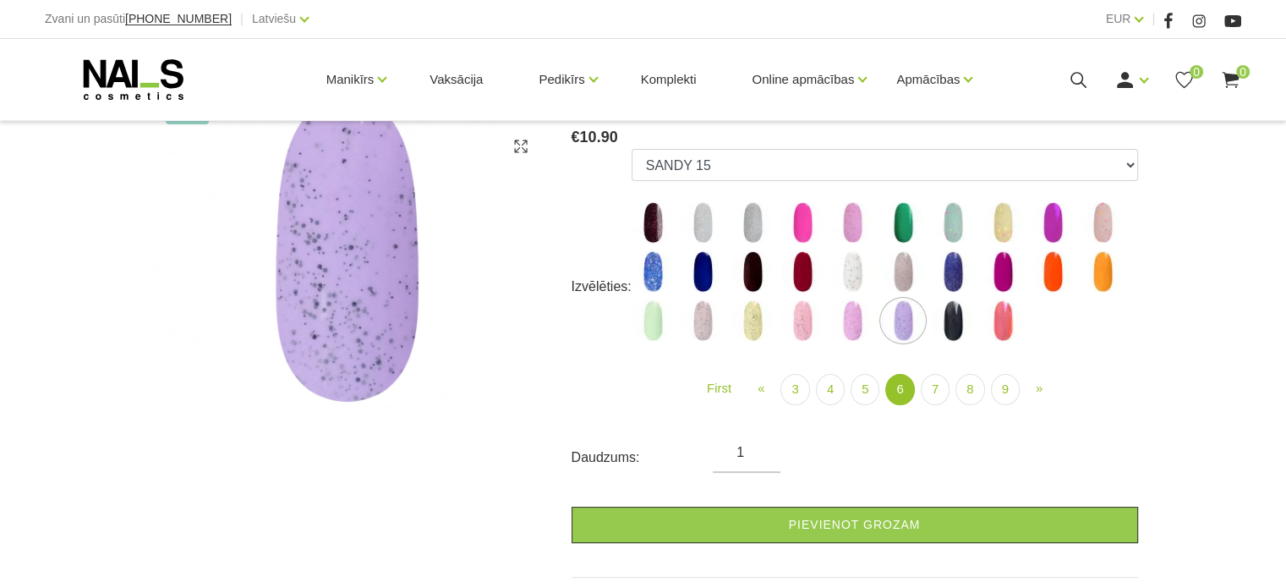
click at [1003, 269] on img at bounding box center [1003, 271] width 42 height 42
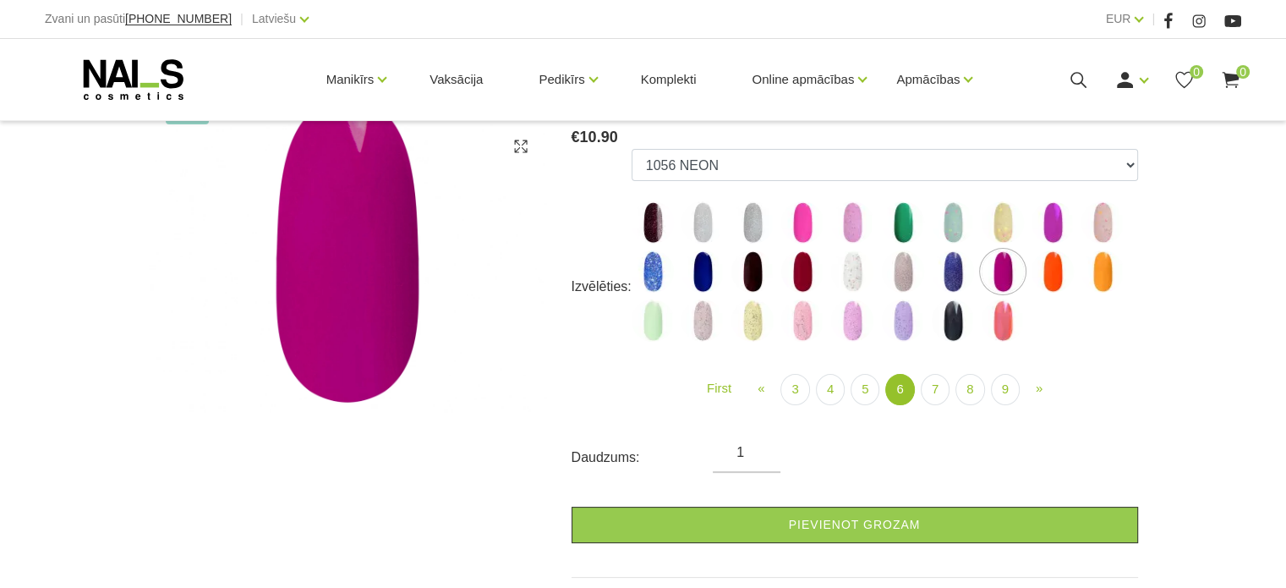
click at [1011, 312] on img at bounding box center [1003, 320] width 42 height 42
select select "5418"
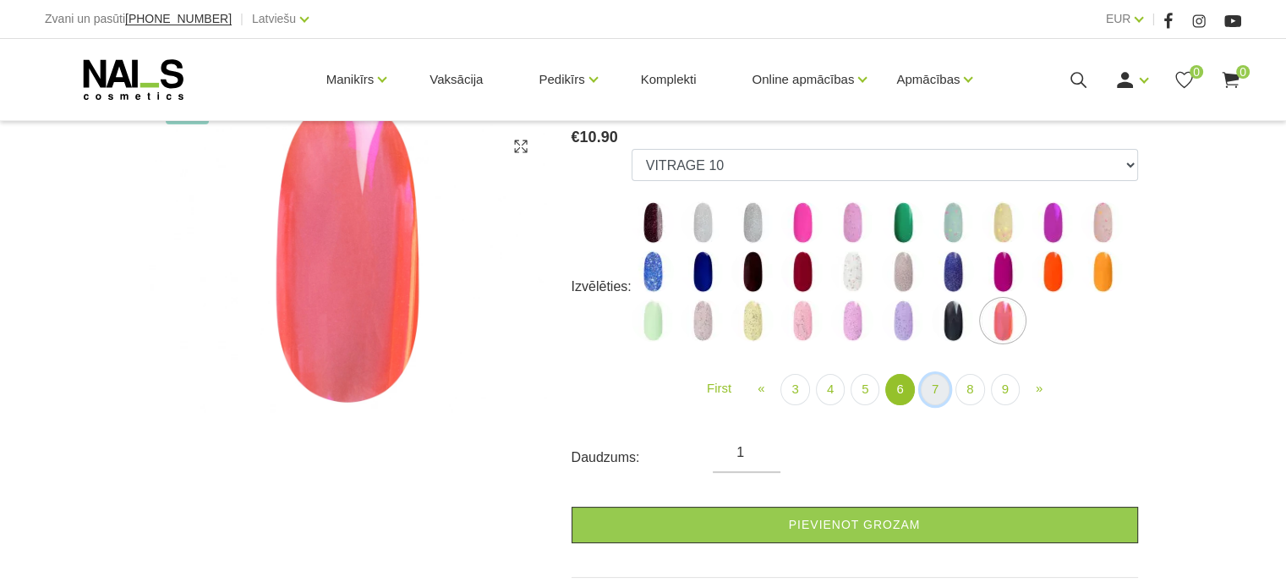
click at [934, 388] on link "7" at bounding box center [935, 389] width 29 height 31
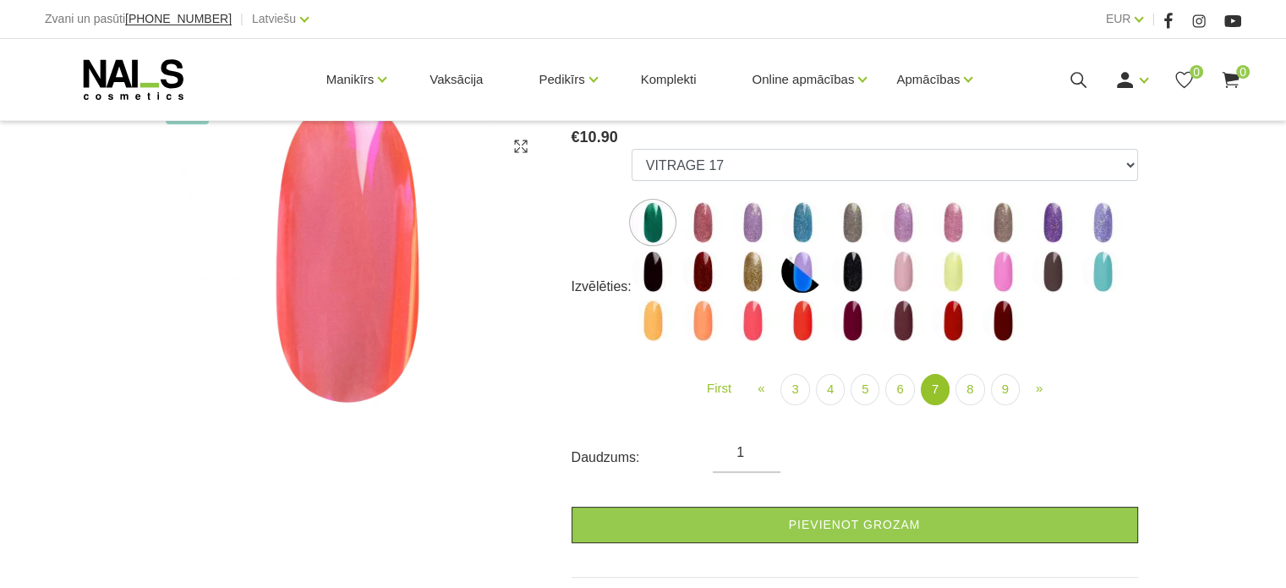
click at [724, 229] on img at bounding box center [702, 222] width 42 height 42
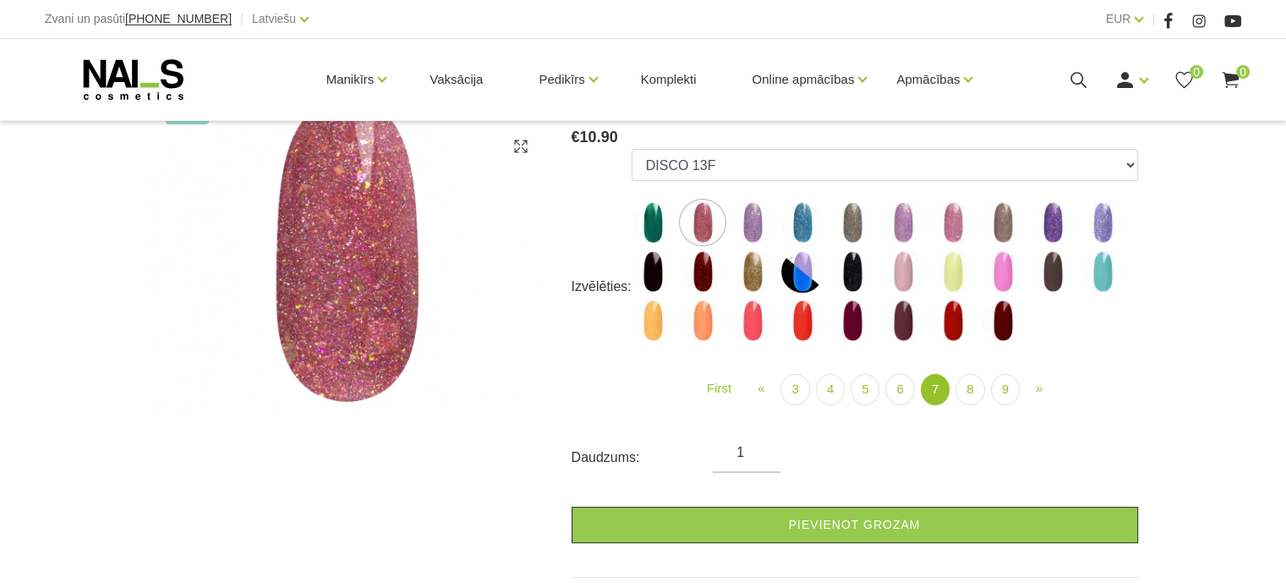
click at [983, 289] on label at bounding box center [1003, 271] width 42 height 42
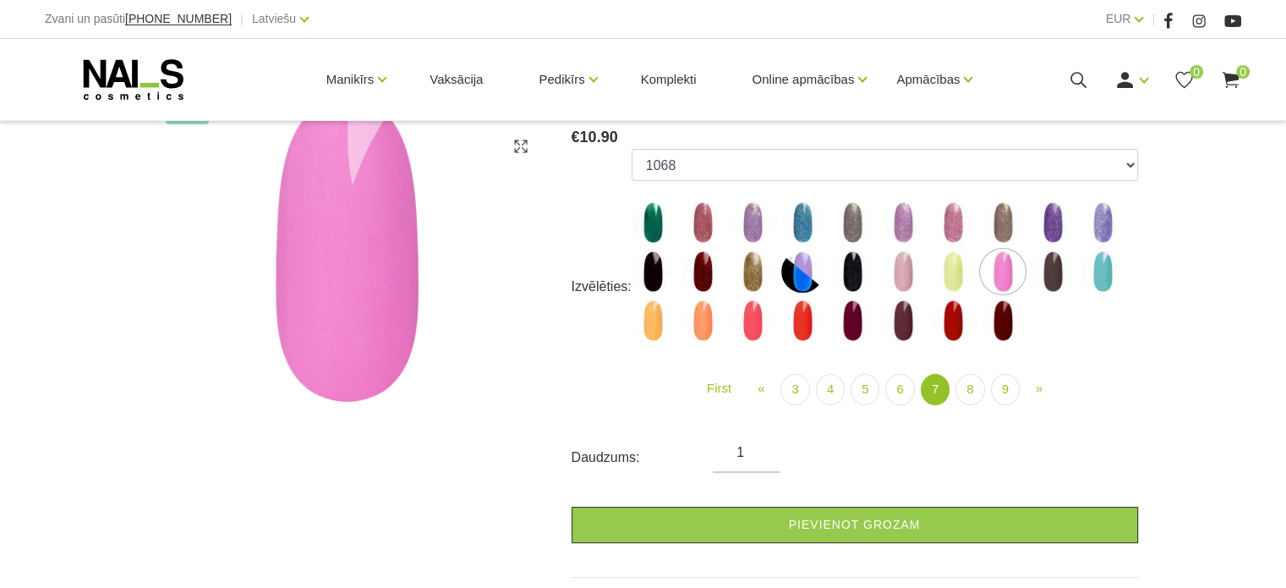
click at [900, 223] on img at bounding box center [903, 222] width 42 height 42
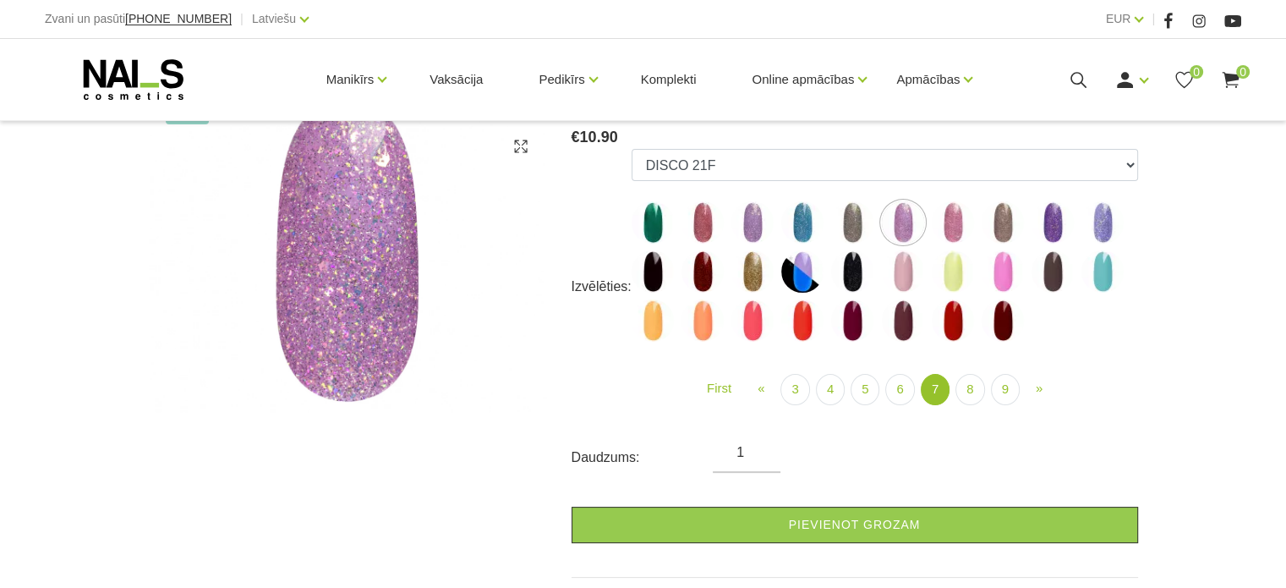
click at [856, 222] on img at bounding box center [852, 222] width 42 height 42
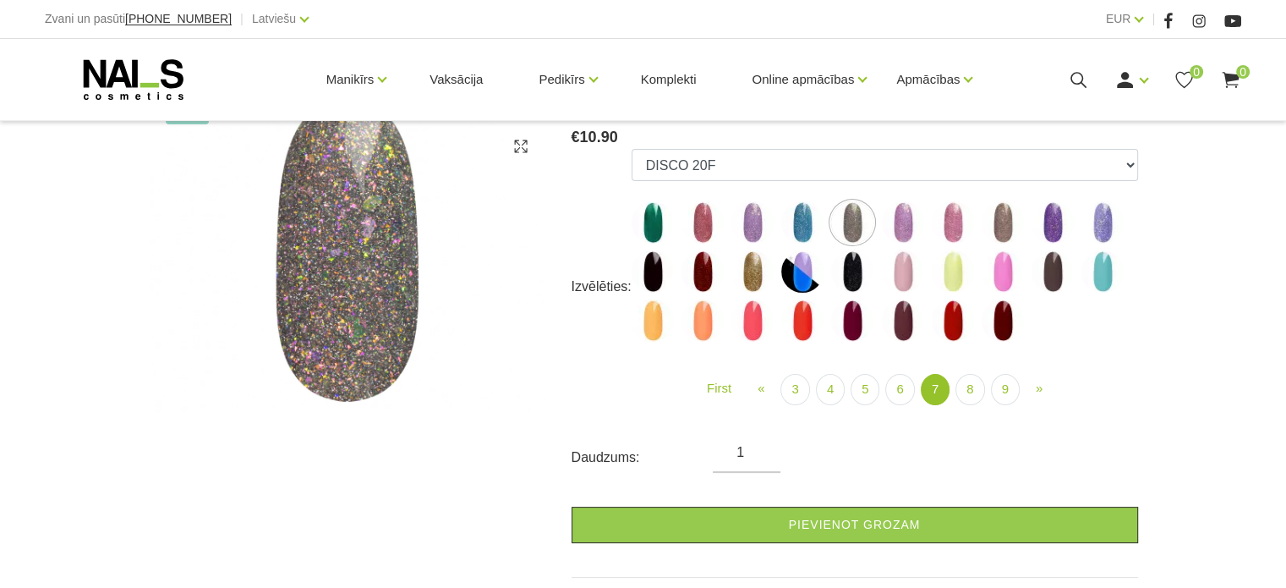
click at [796, 221] on img at bounding box center [802, 222] width 42 height 42
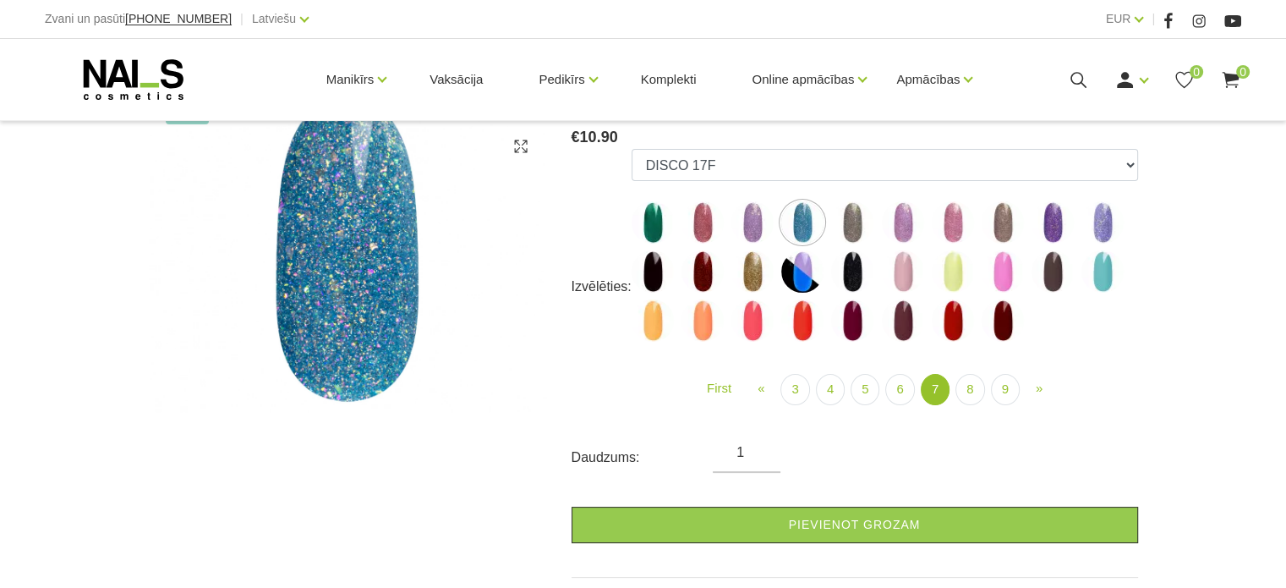
click at [656, 230] on img at bounding box center [653, 222] width 42 height 42
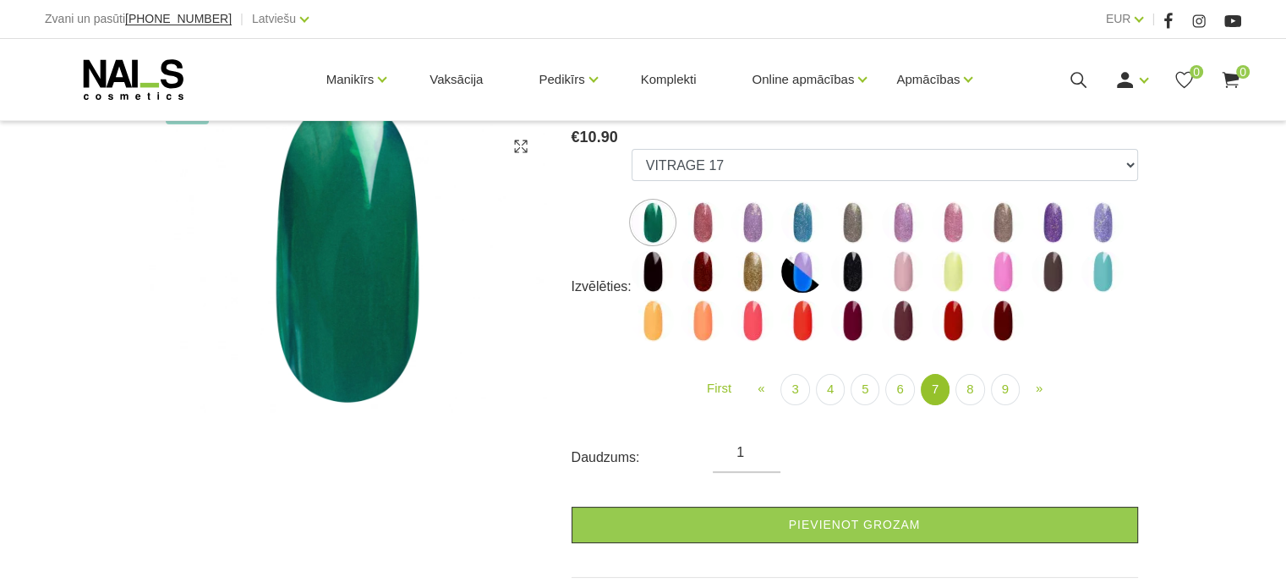
click at [710, 232] on img at bounding box center [702, 222] width 42 height 42
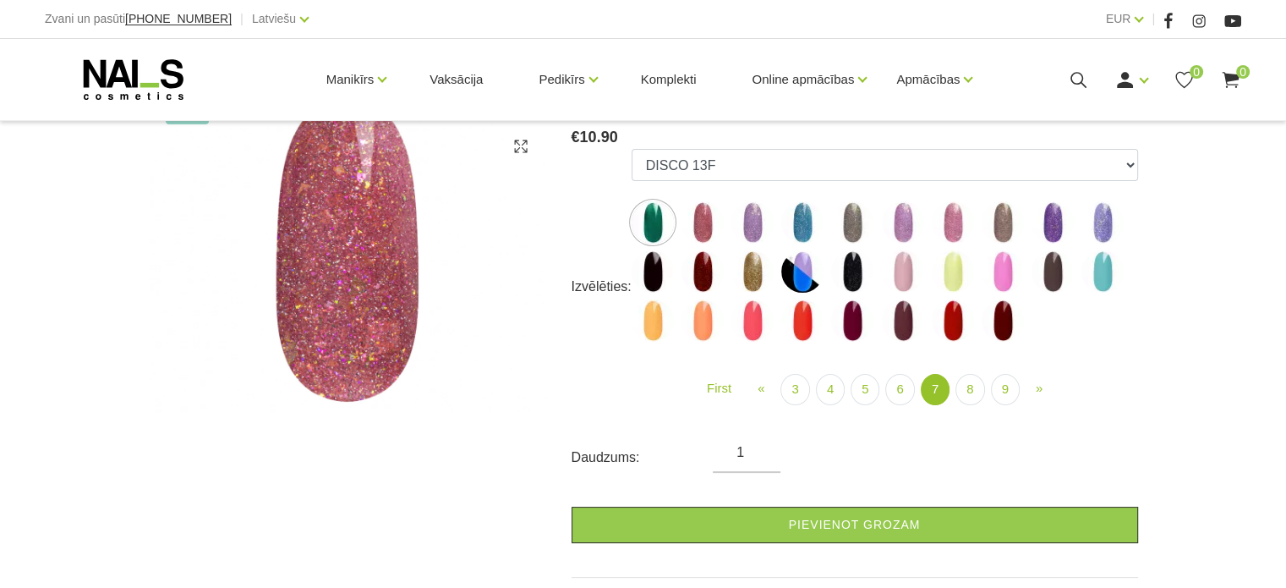
click at [757, 232] on img at bounding box center [752, 222] width 42 height 42
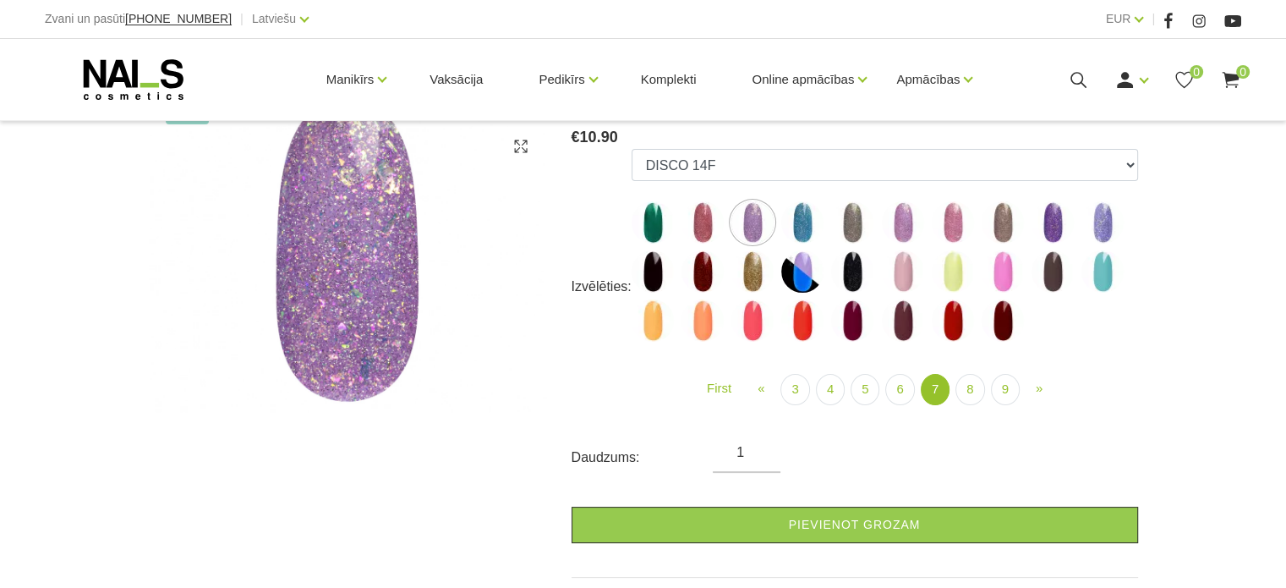
click at [811, 228] on img at bounding box center [802, 222] width 42 height 42
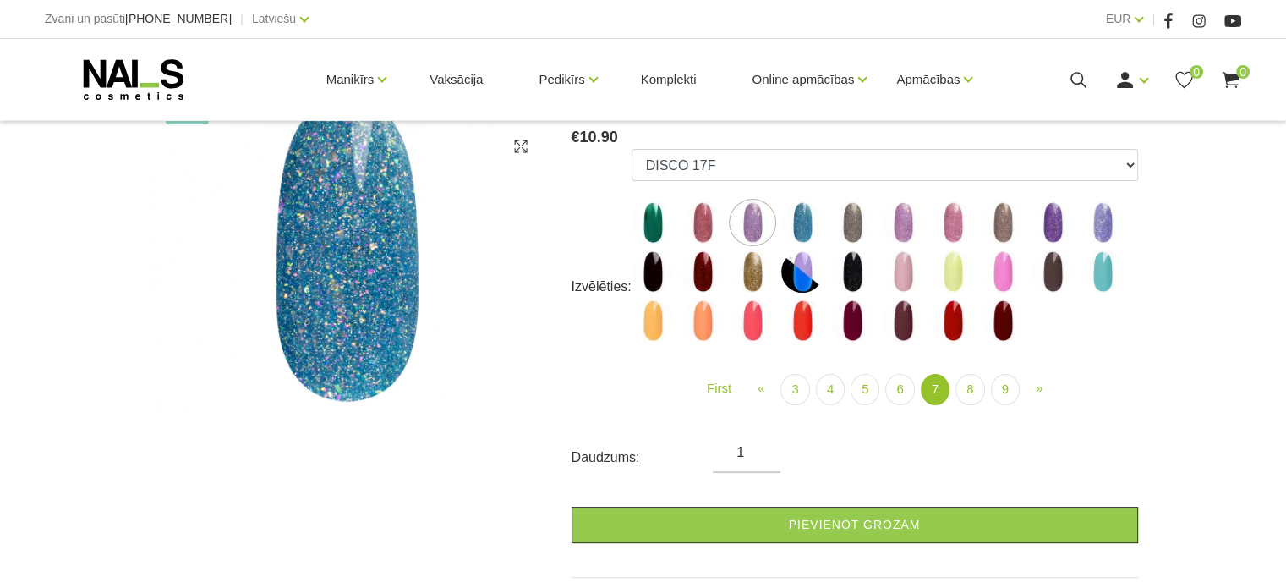
click at [1102, 226] on img at bounding box center [1102, 222] width 42 height 42
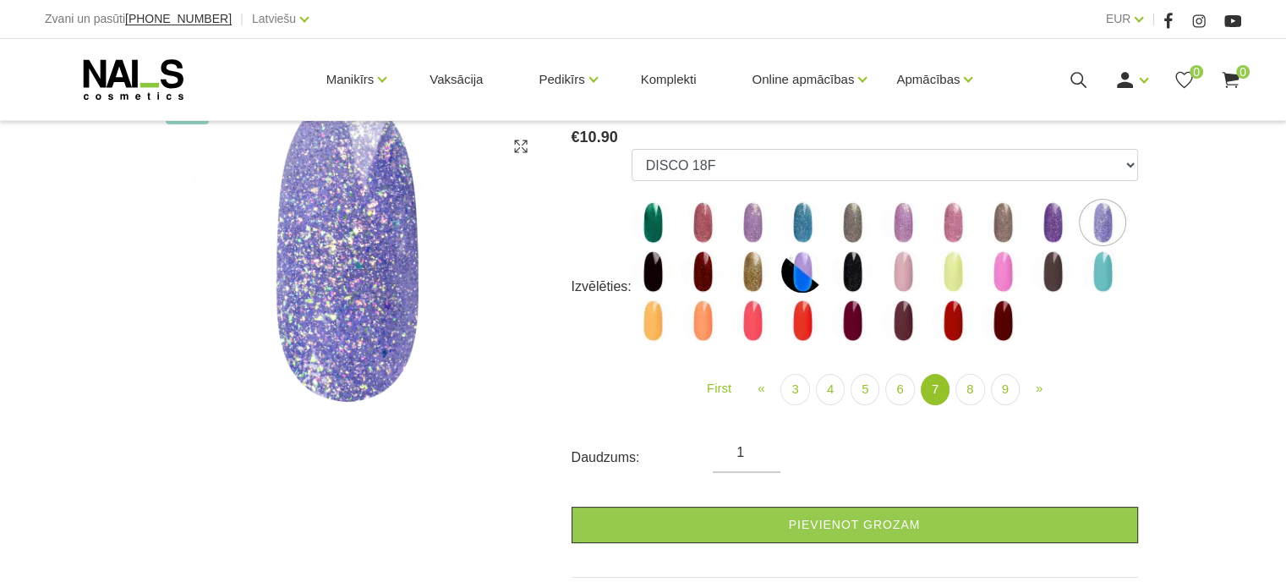
click at [1056, 232] on img at bounding box center [1052, 222] width 42 height 42
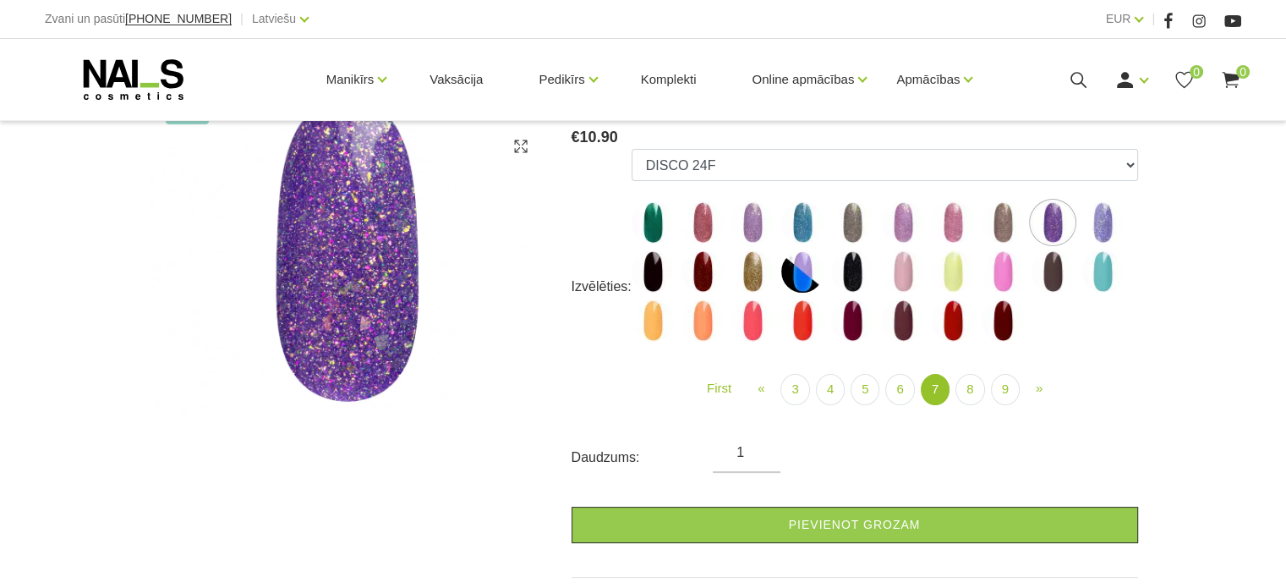
click at [950, 324] on img at bounding box center [953, 320] width 42 height 42
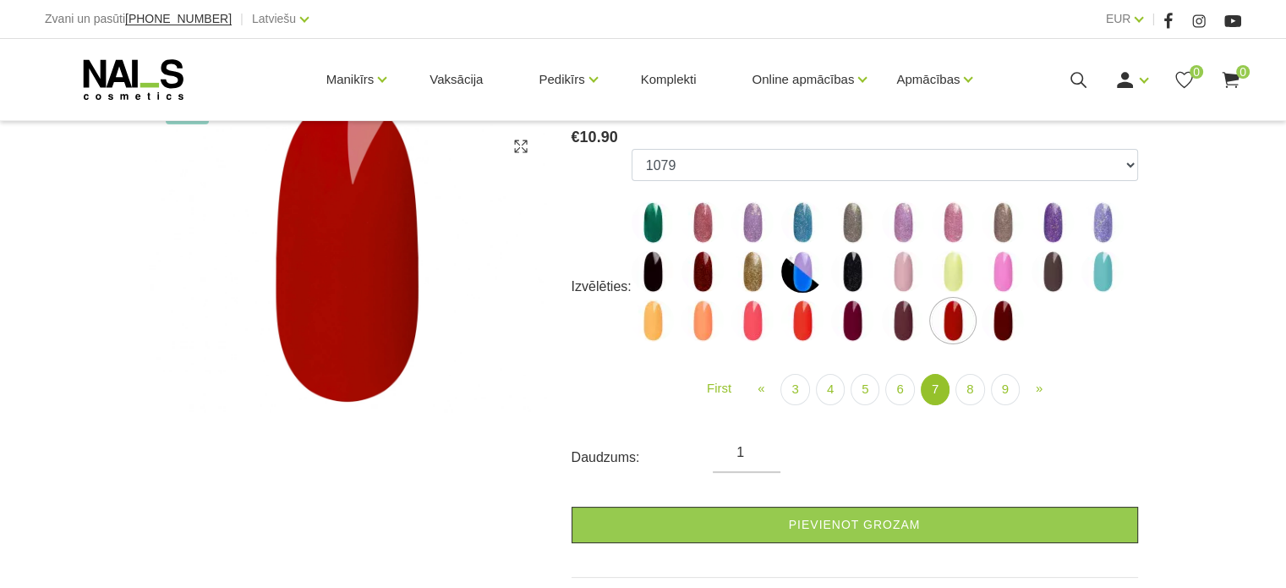
click at [650, 323] on img at bounding box center [653, 320] width 42 height 42
select select "5885"
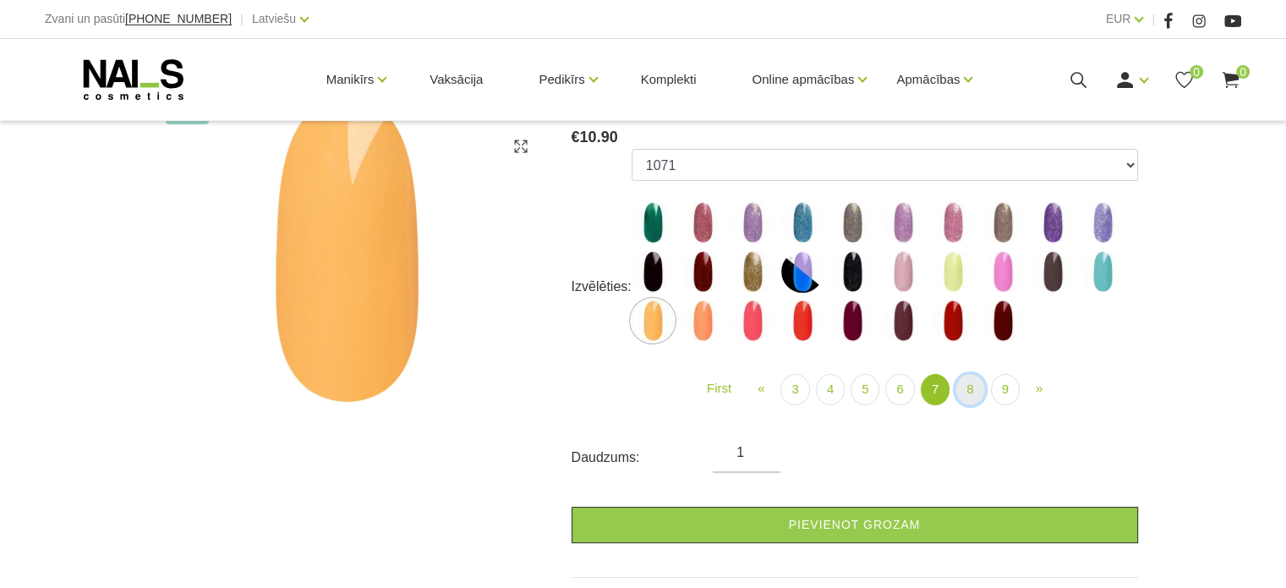
click at [967, 390] on link "8" at bounding box center [969, 389] width 29 height 31
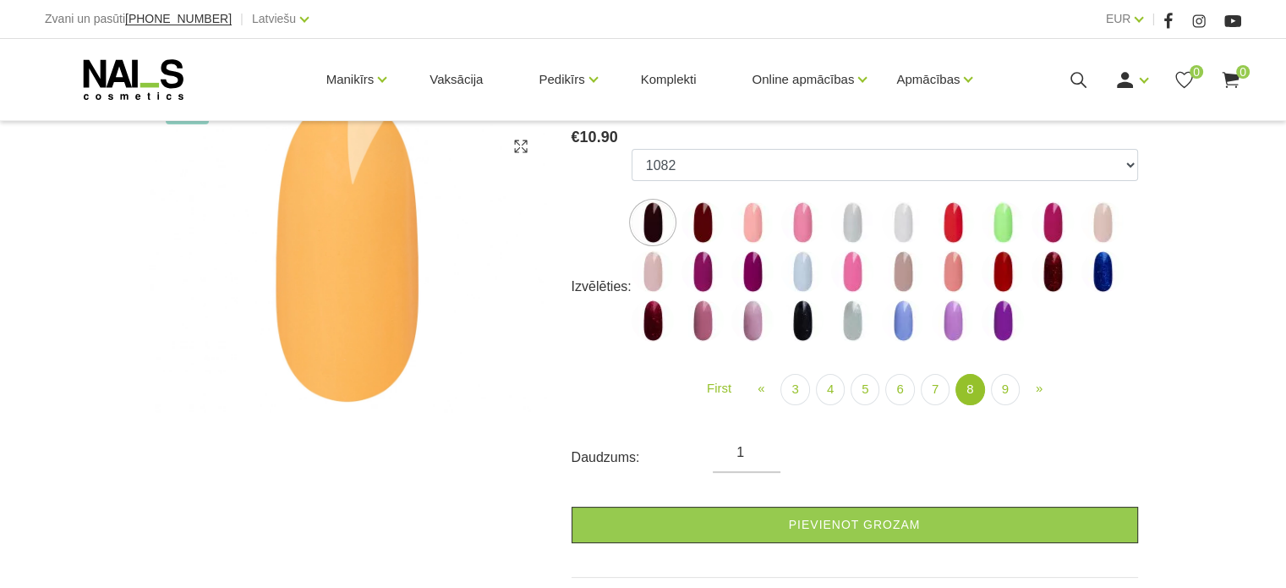
click at [998, 324] on img at bounding box center [1003, 320] width 42 height 42
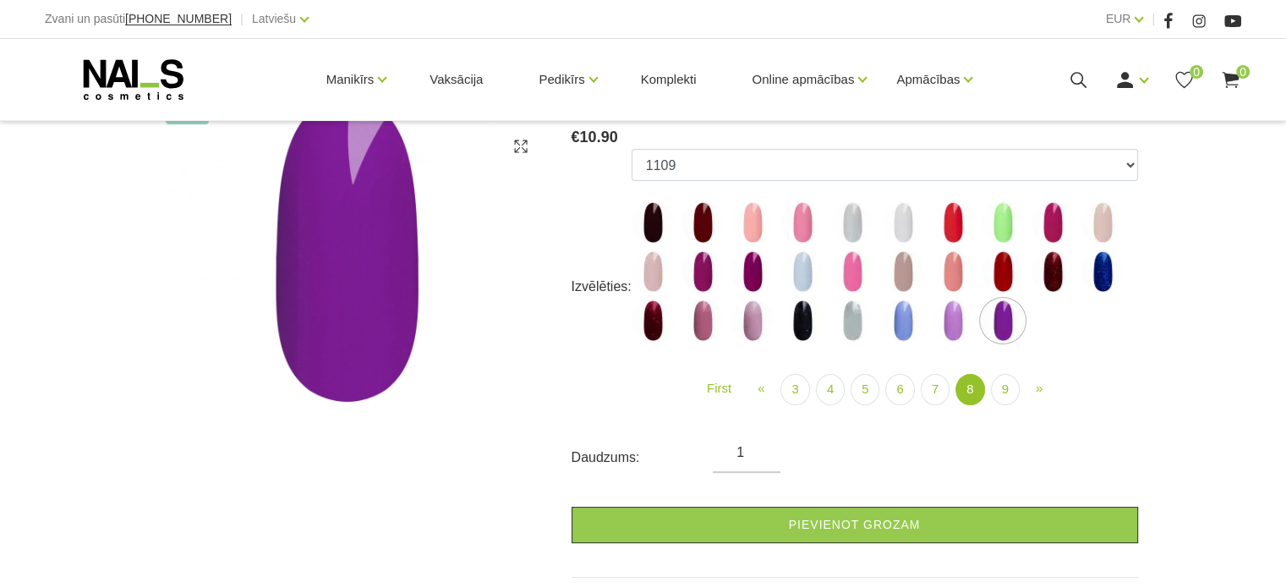
click at [950, 286] on img at bounding box center [953, 271] width 42 height 42
select select "5912"
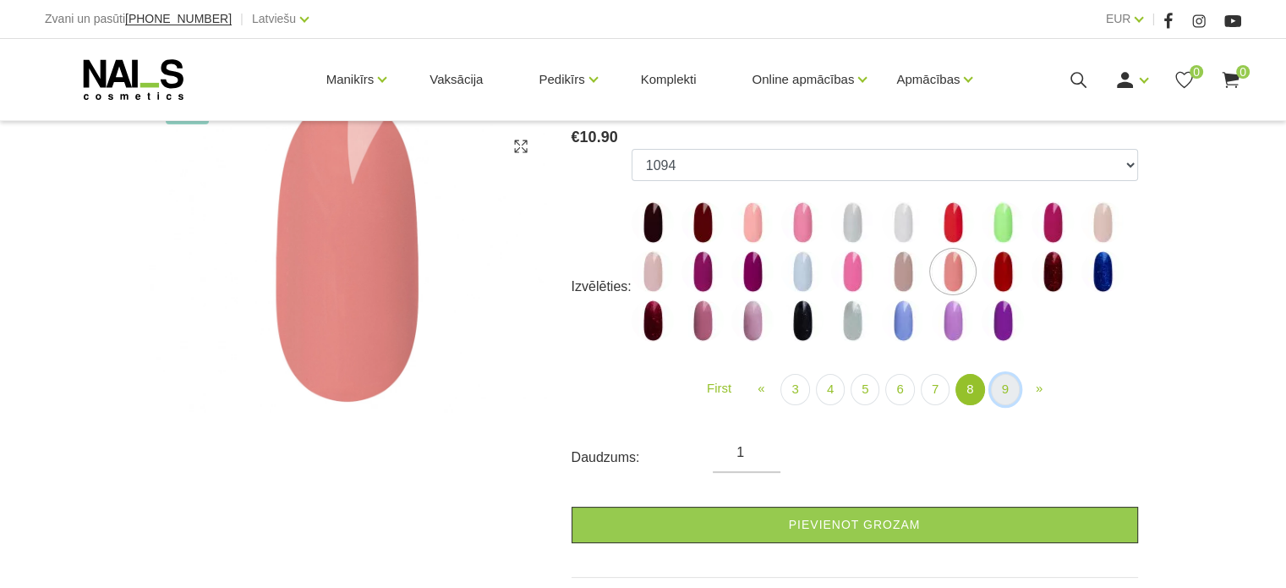
click at [1011, 394] on link "9" at bounding box center [1005, 389] width 29 height 31
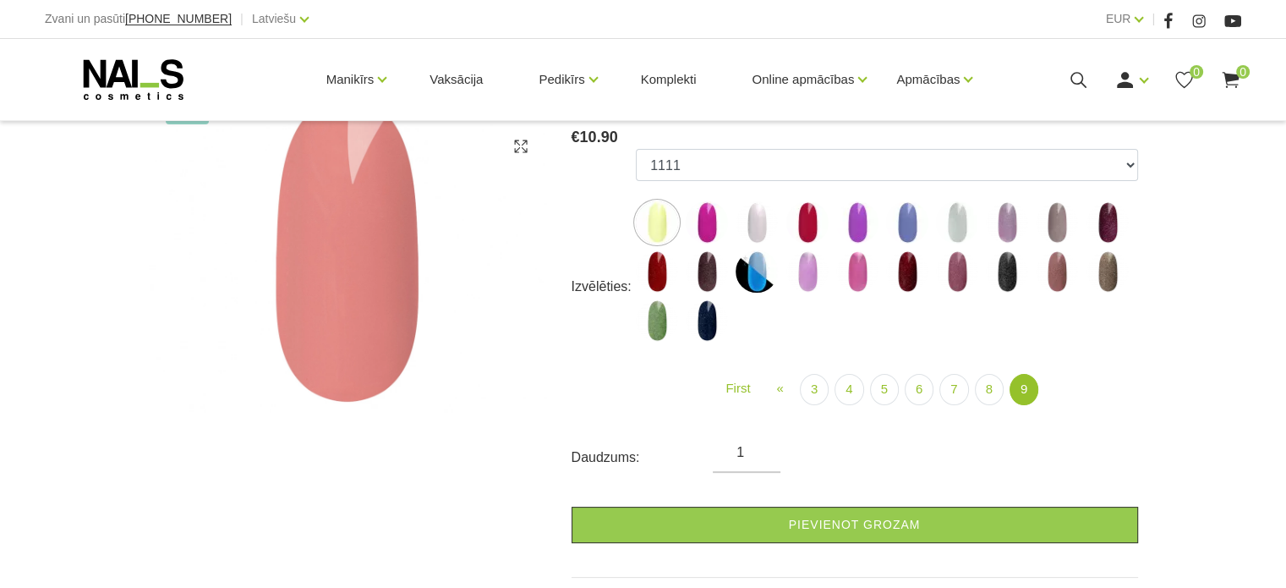
click at [1004, 267] on img at bounding box center [1007, 271] width 42 height 42
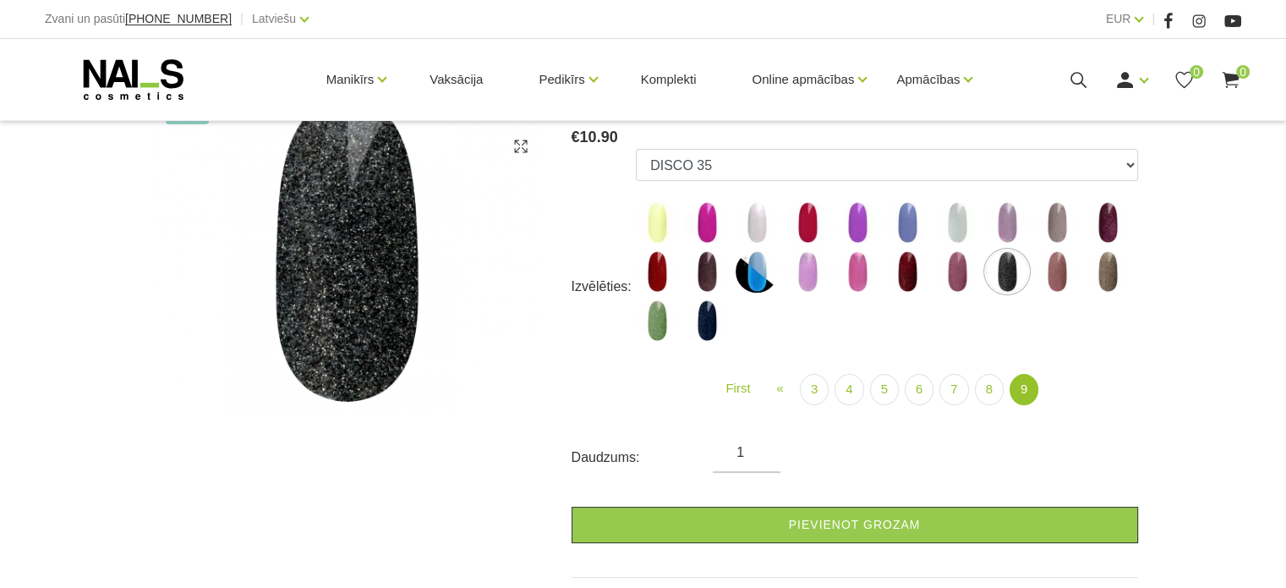
click at [1102, 273] on img at bounding box center [1107, 271] width 42 height 42
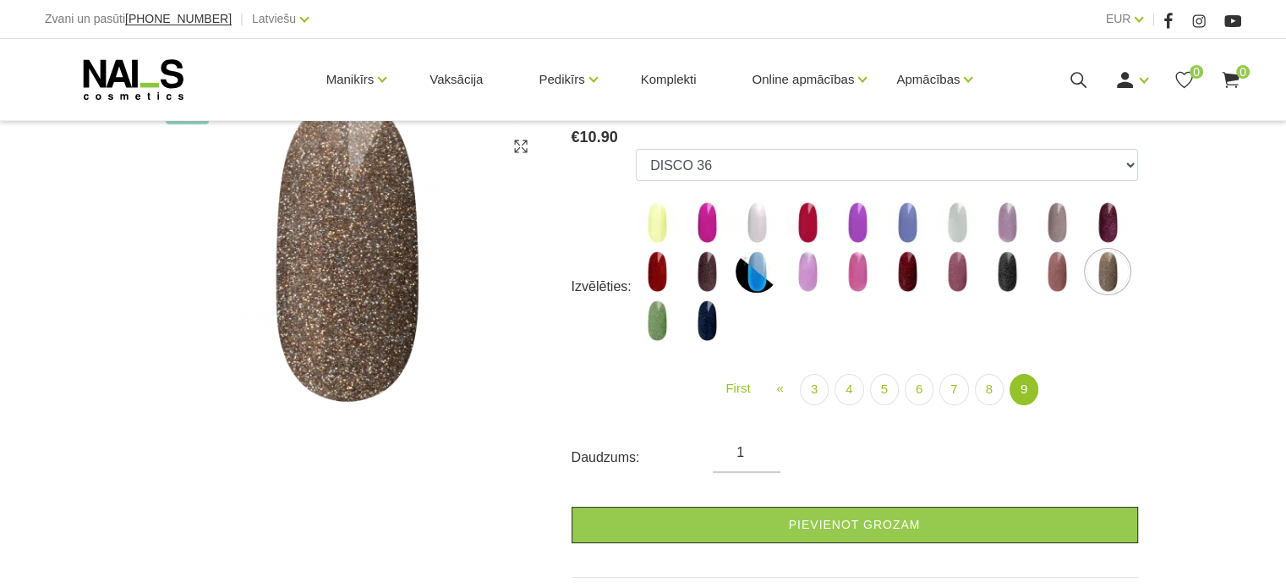
click at [762, 280] on img at bounding box center [757, 271] width 42 height 42
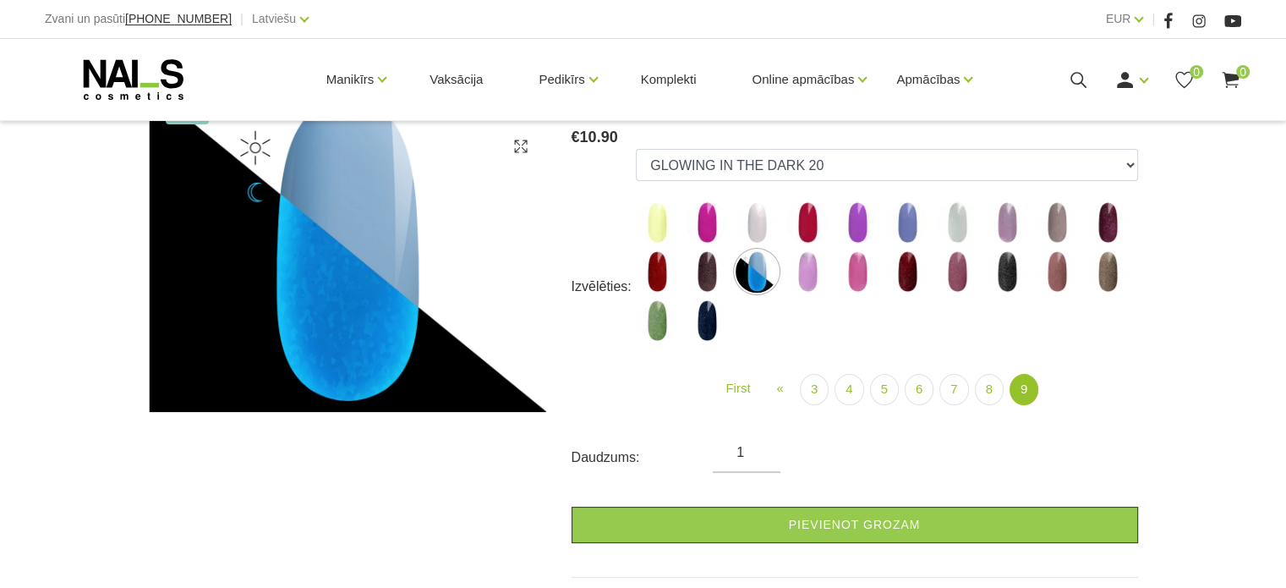
click at [807, 269] on img at bounding box center [807, 271] width 42 height 42
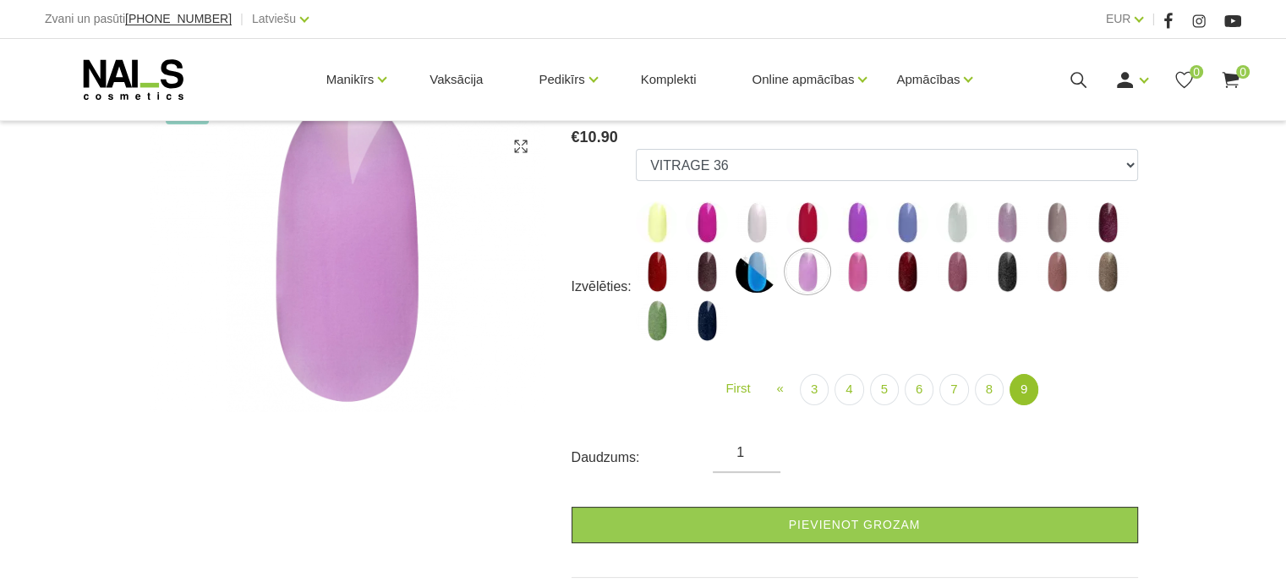
click at [866, 267] on img at bounding box center [857, 271] width 42 height 42
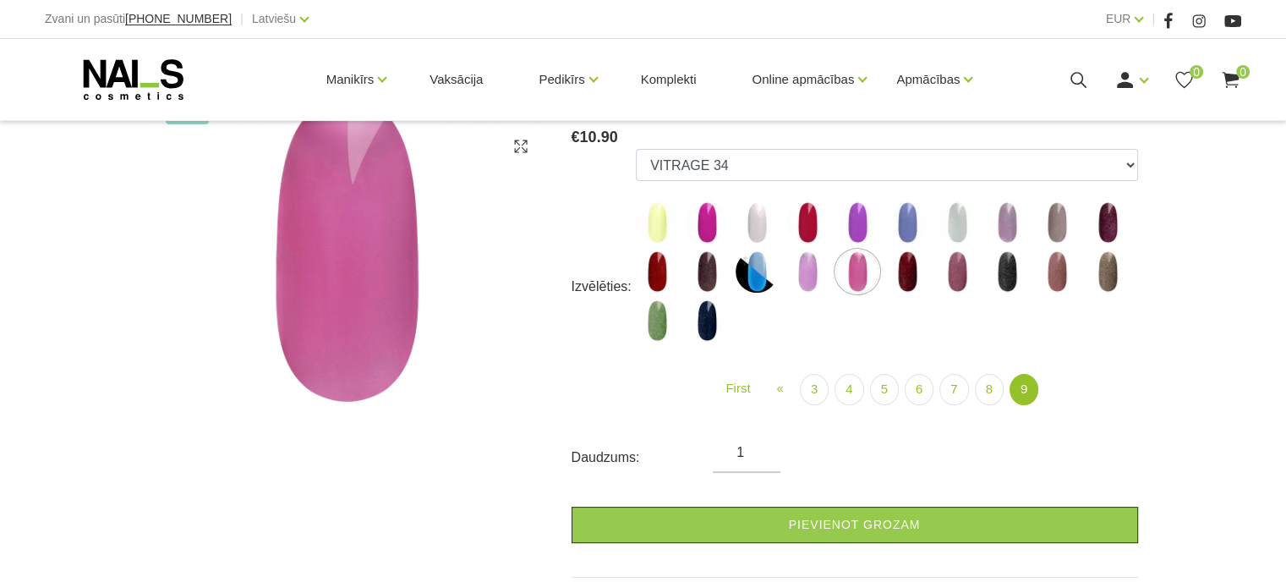
click at [918, 270] on img at bounding box center [907, 271] width 42 height 42
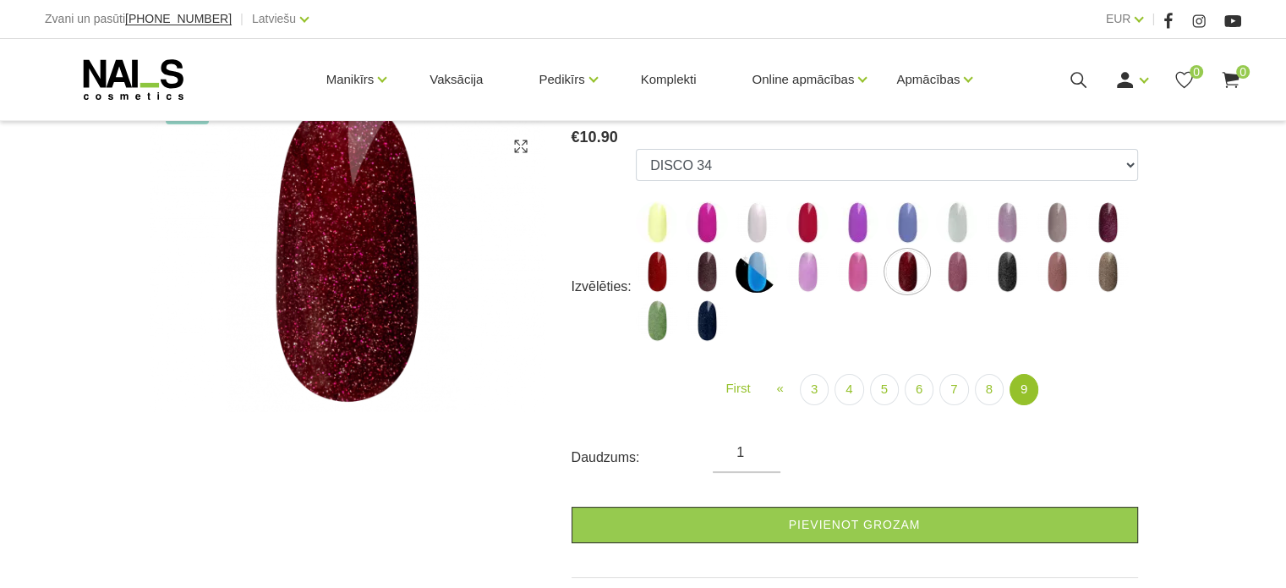
click at [953, 277] on img at bounding box center [957, 271] width 42 height 42
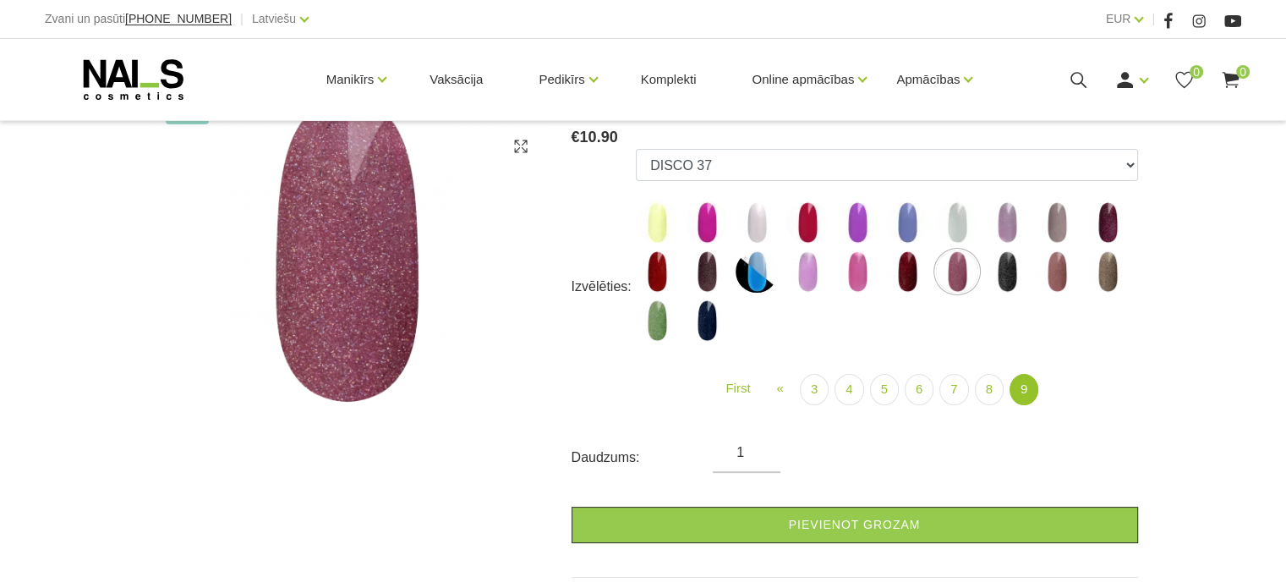
click at [923, 277] on img at bounding box center [907, 271] width 42 height 42
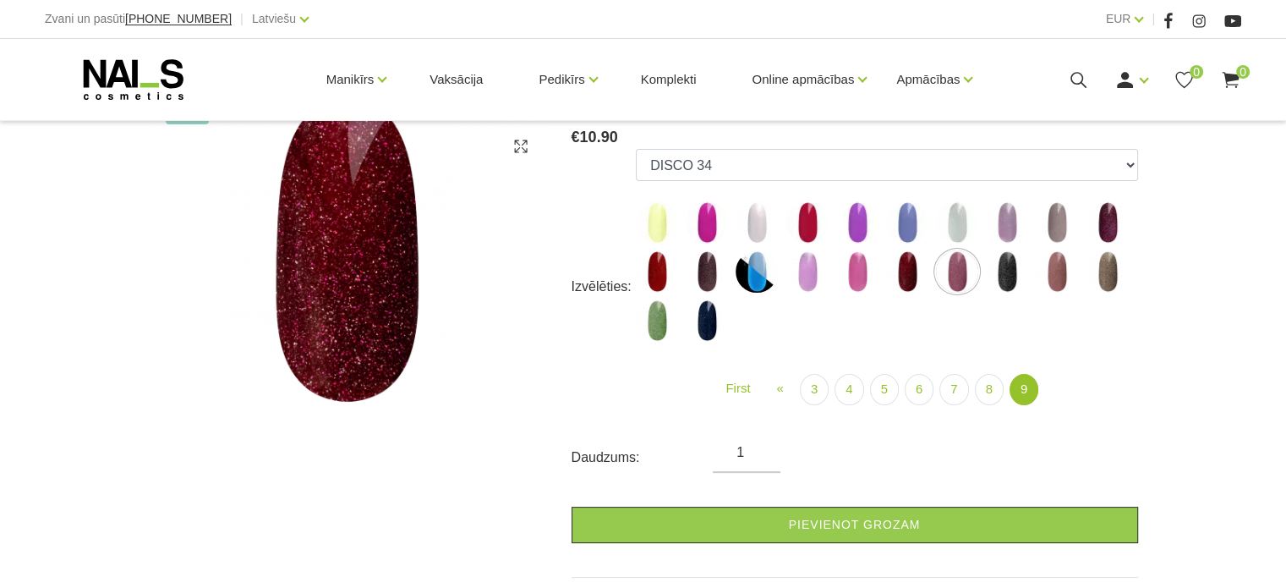
click at [960, 273] on img at bounding box center [957, 271] width 42 height 42
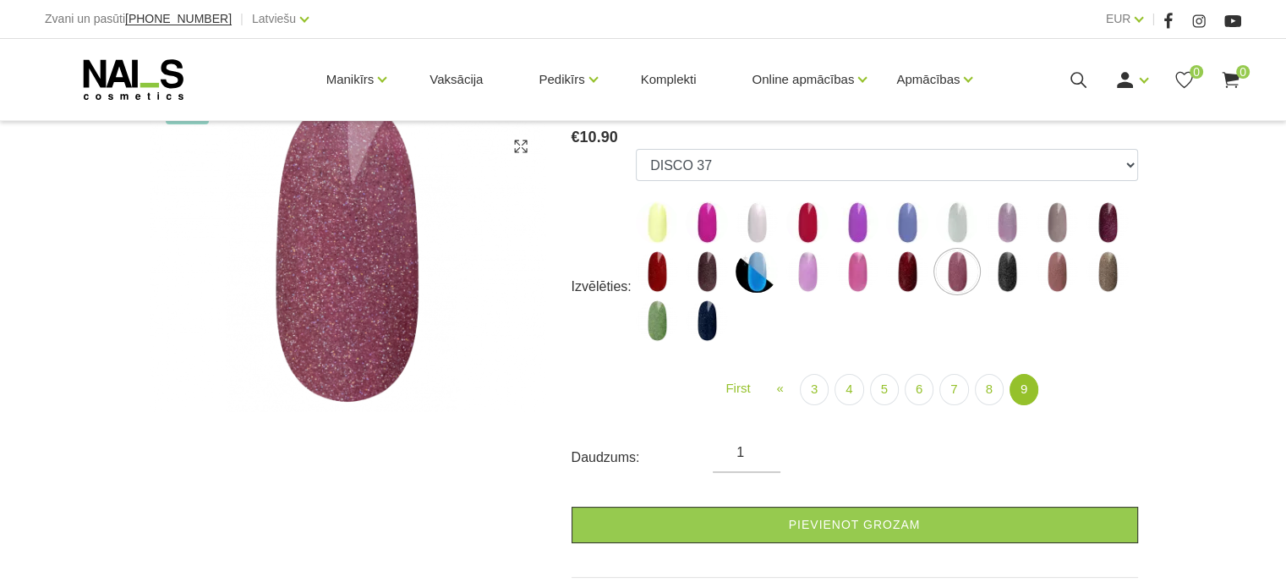
click at [1009, 281] on img at bounding box center [1007, 271] width 42 height 42
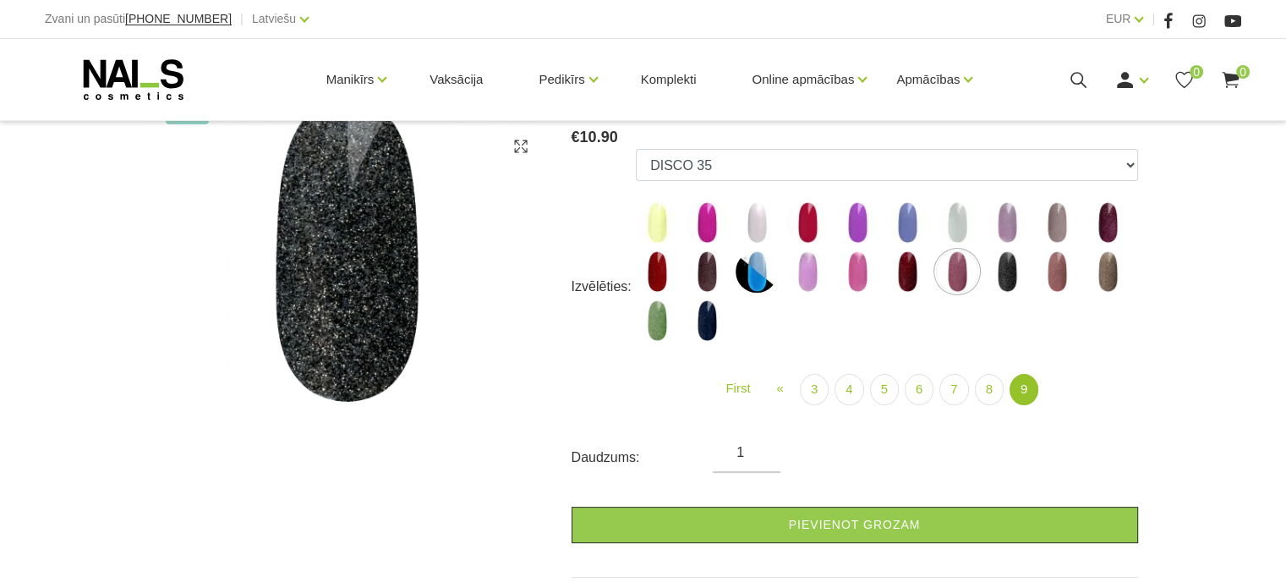
click at [1063, 282] on img at bounding box center [1057, 271] width 42 height 42
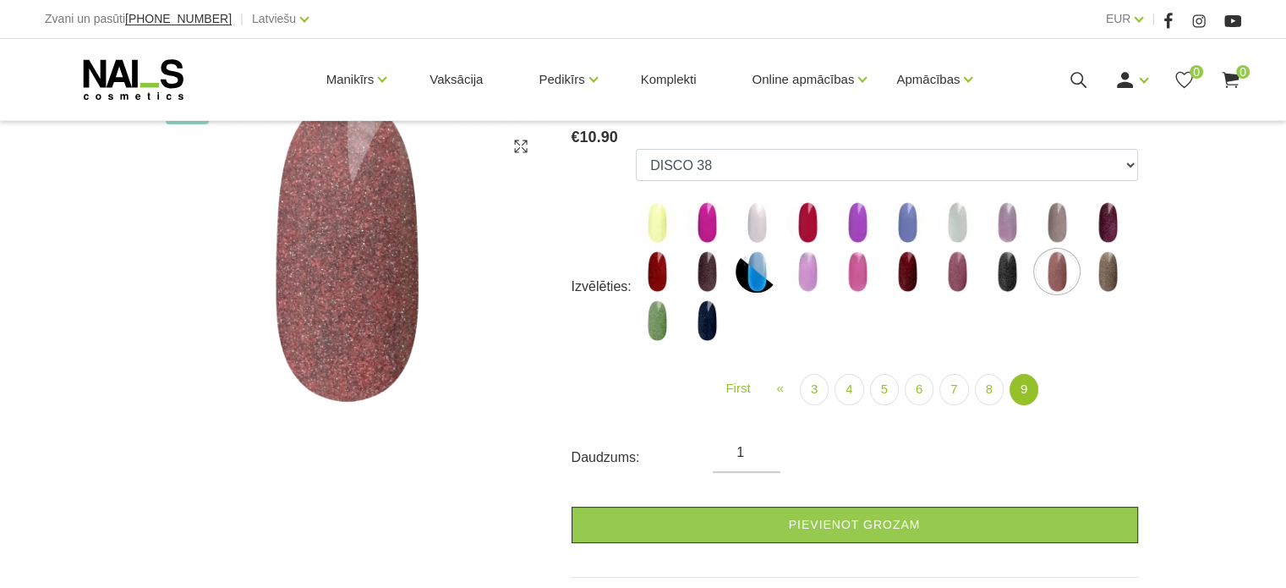
click at [1102, 221] on img at bounding box center [1107, 222] width 42 height 42
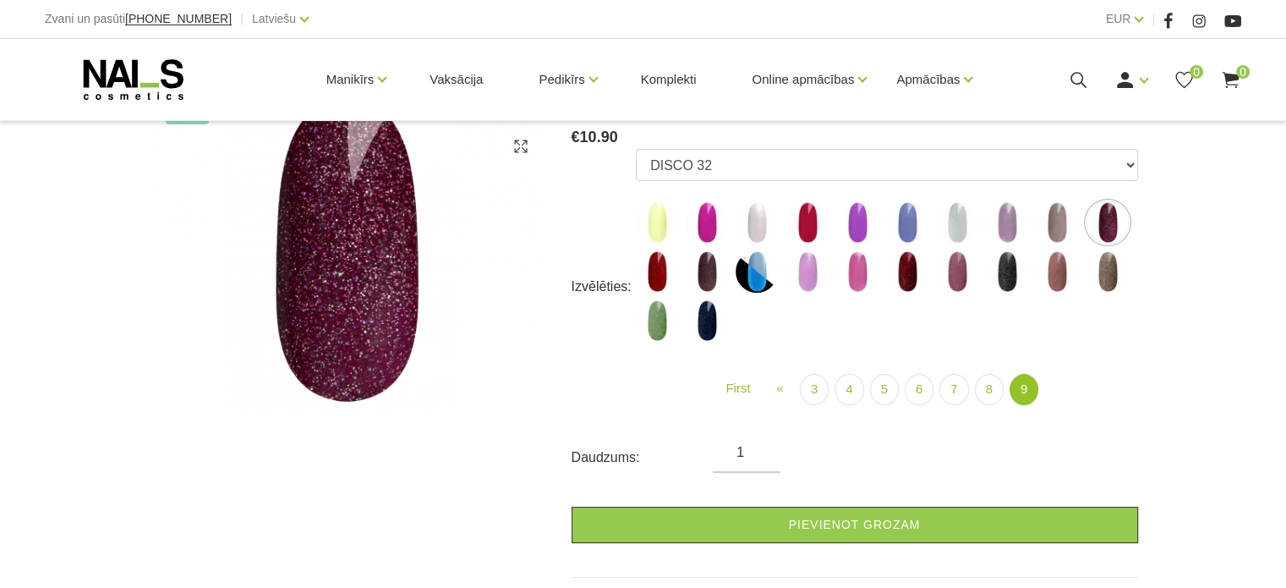
click at [904, 273] on img at bounding box center [907, 271] width 42 height 42
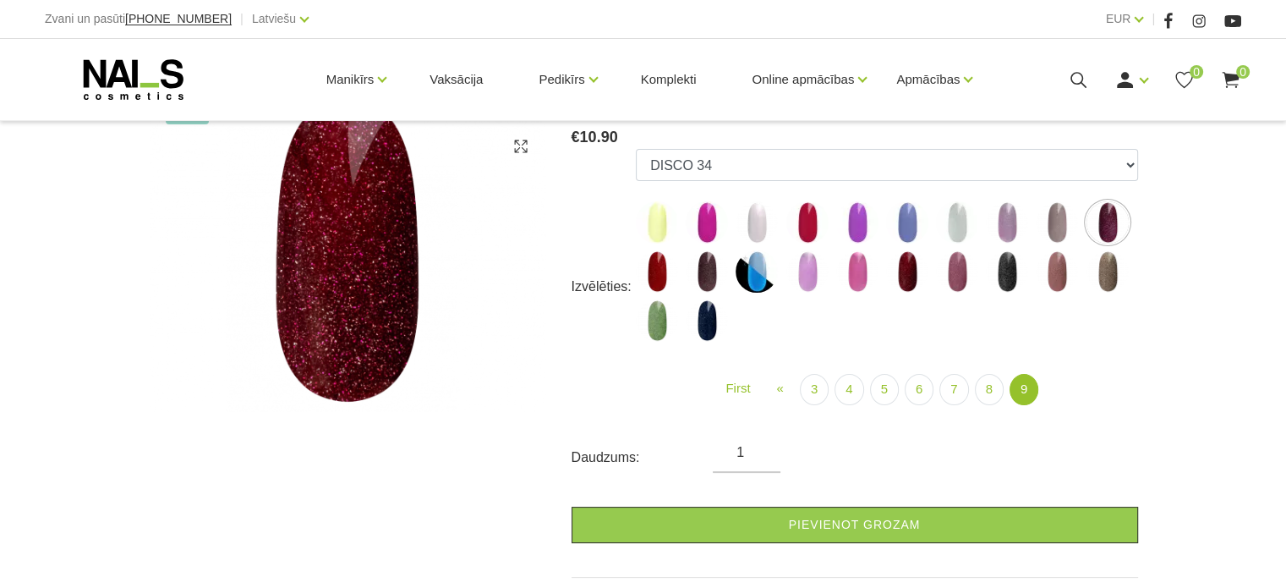
click at [1116, 216] on img at bounding box center [1107, 222] width 42 height 42
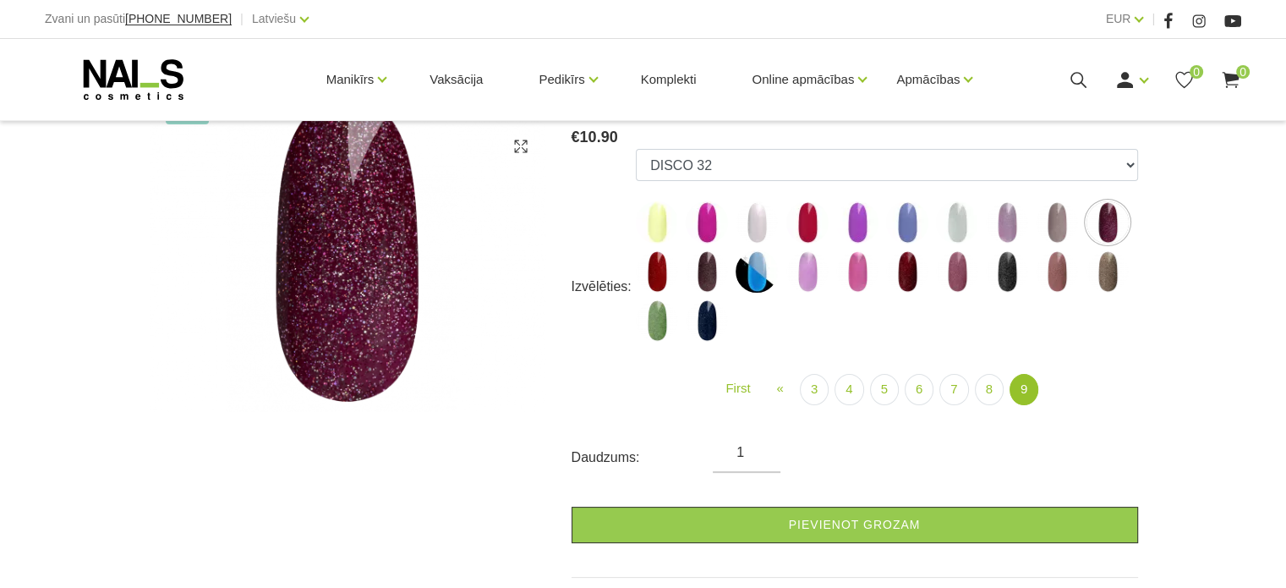
click at [1056, 218] on img at bounding box center [1057, 222] width 42 height 42
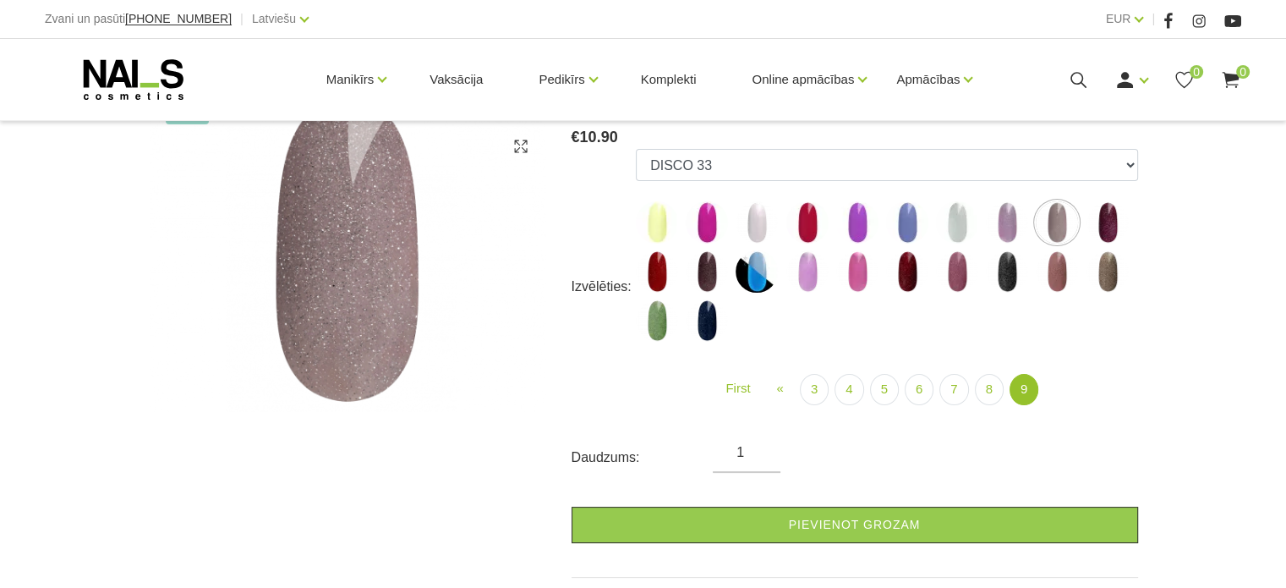
click at [1021, 227] on img at bounding box center [1007, 222] width 42 height 42
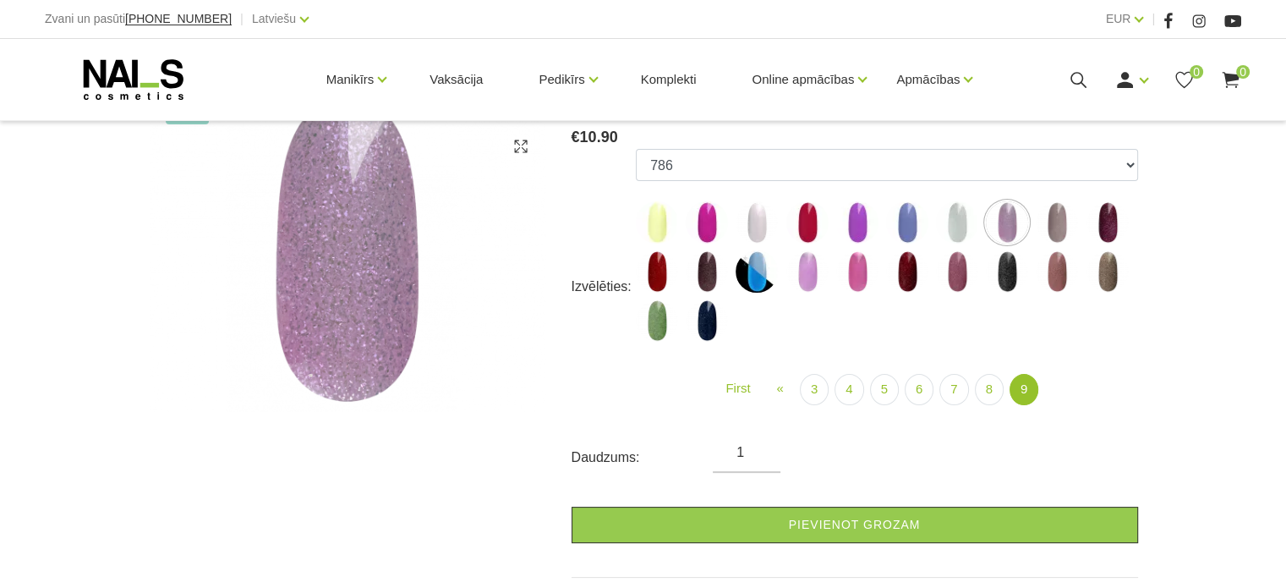
click at [959, 221] on img at bounding box center [957, 222] width 42 height 42
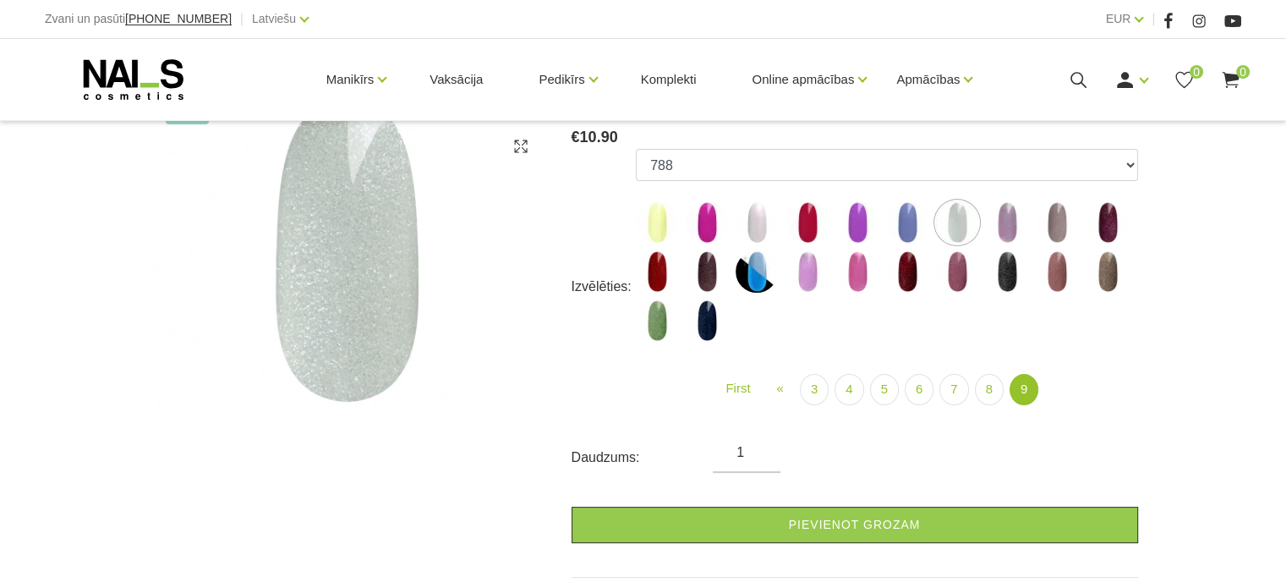
click at [900, 226] on img at bounding box center [907, 222] width 42 height 42
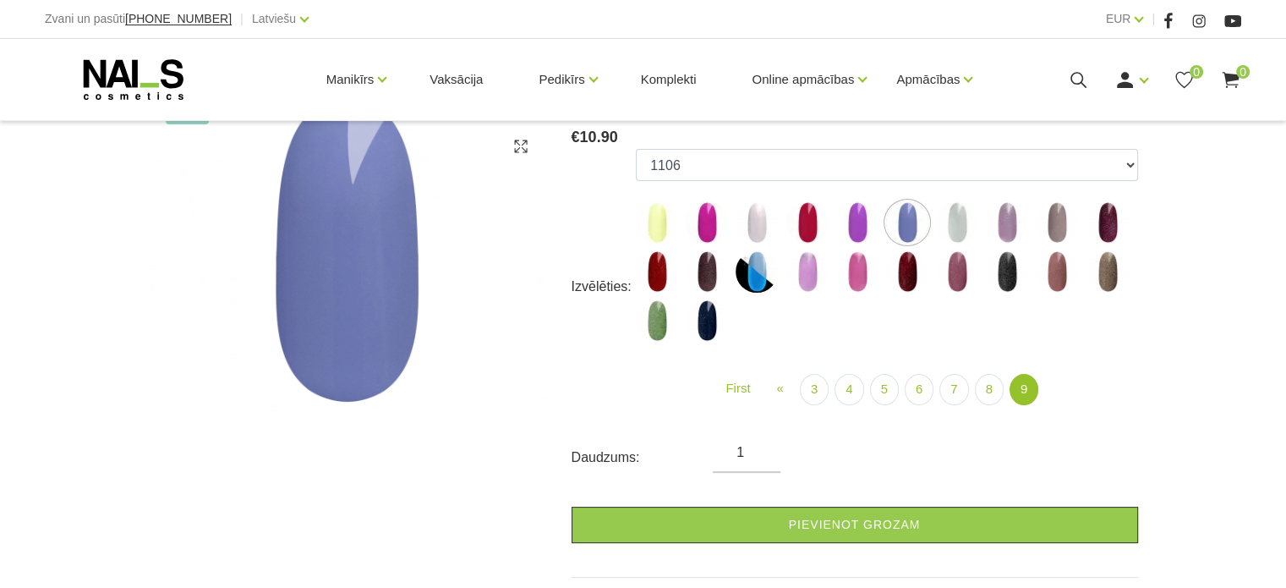
click at [703, 226] on img at bounding box center [707, 222] width 42 height 42
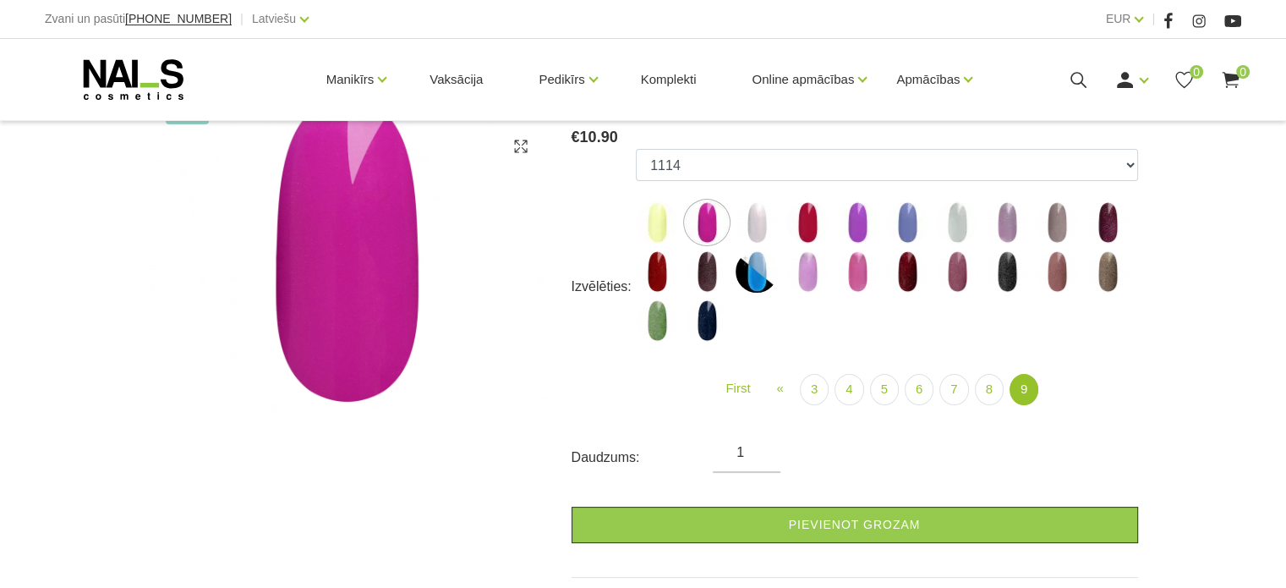
click at [1106, 222] on img at bounding box center [1107, 222] width 42 height 42
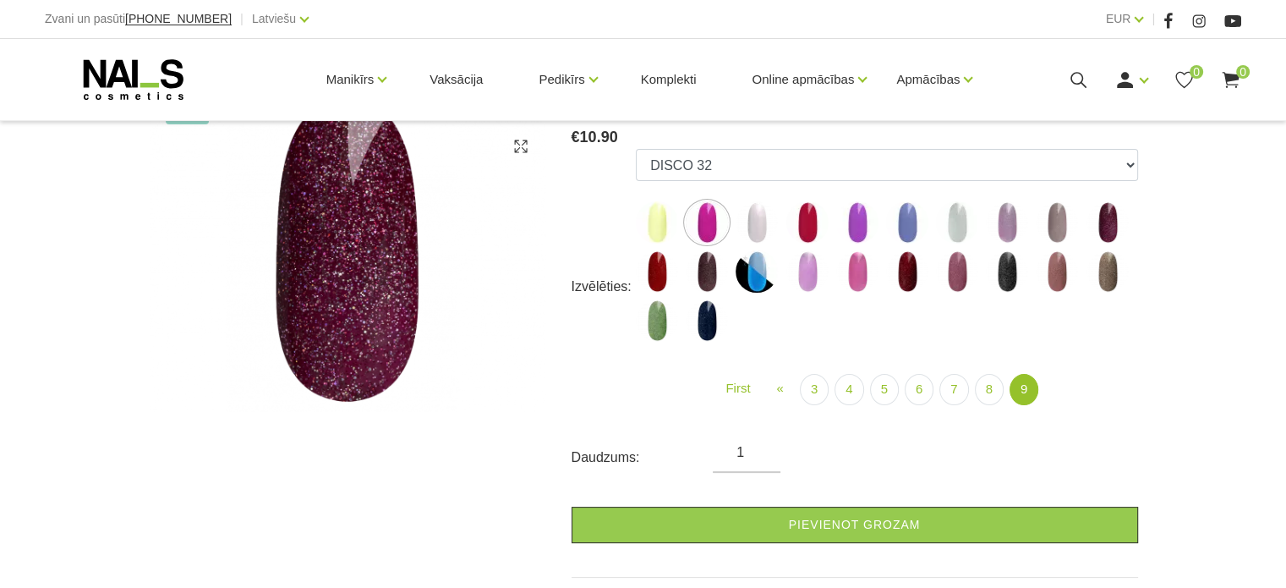
click at [1113, 226] on img at bounding box center [1107, 222] width 42 height 42
click at [906, 287] on img at bounding box center [907, 271] width 42 height 42
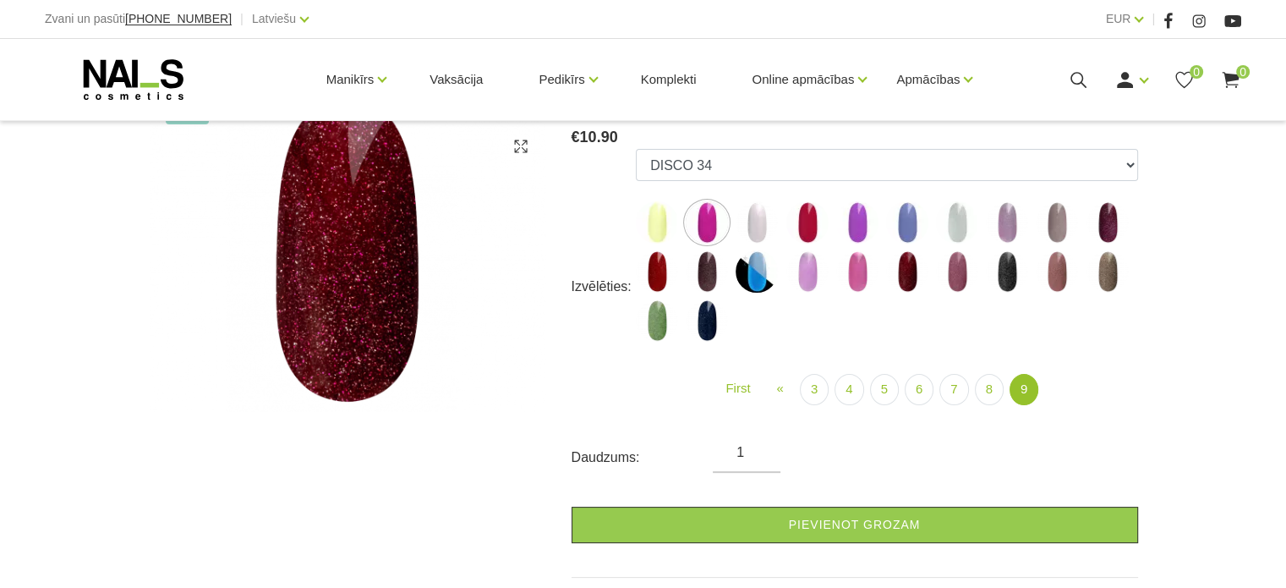
click at [1105, 232] on img at bounding box center [1107, 222] width 42 height 42
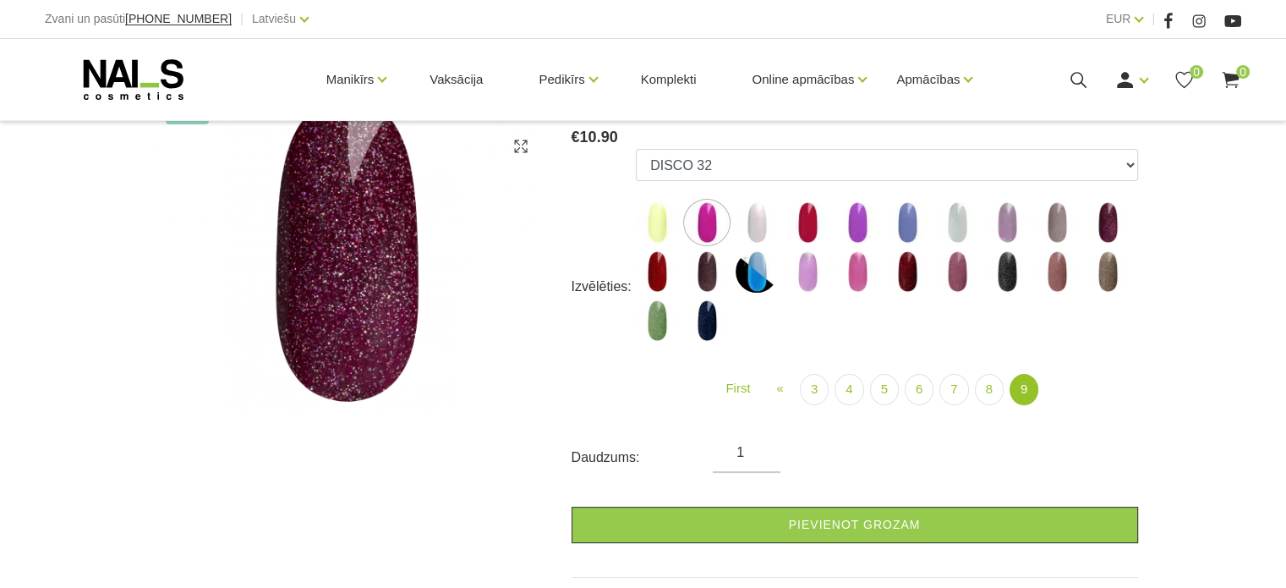
click at [1105, 232] on img at bounding box center [1107, 222] width 42 height 42
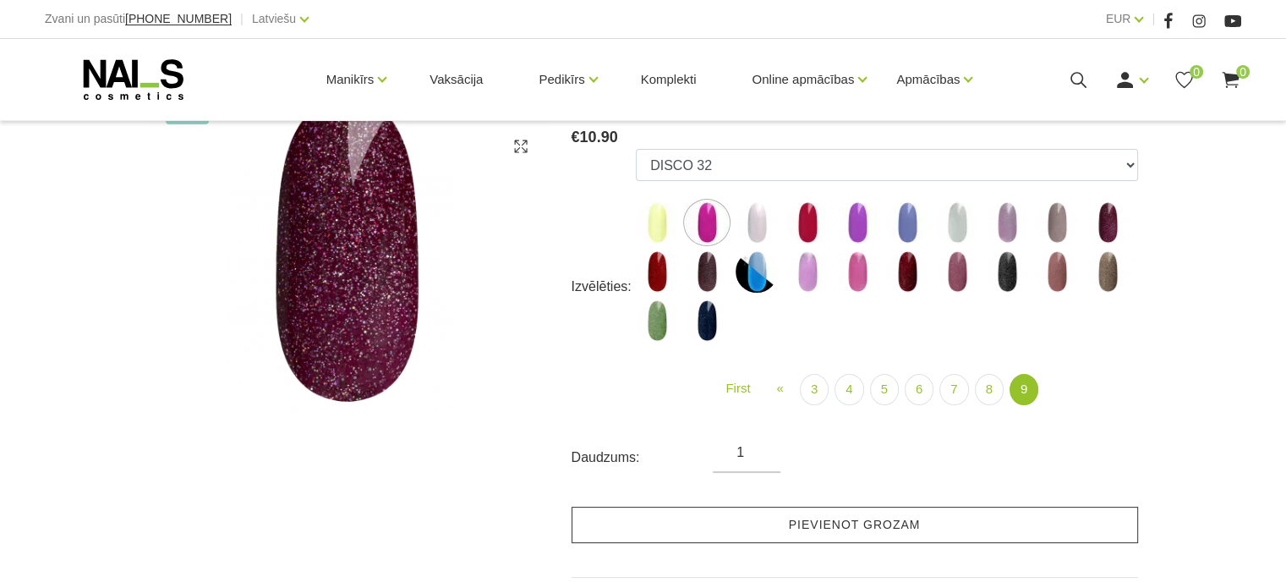
click at [871, 530] on link "Pievienot grozam" at bounding box center [855, 524] width 566 height 36
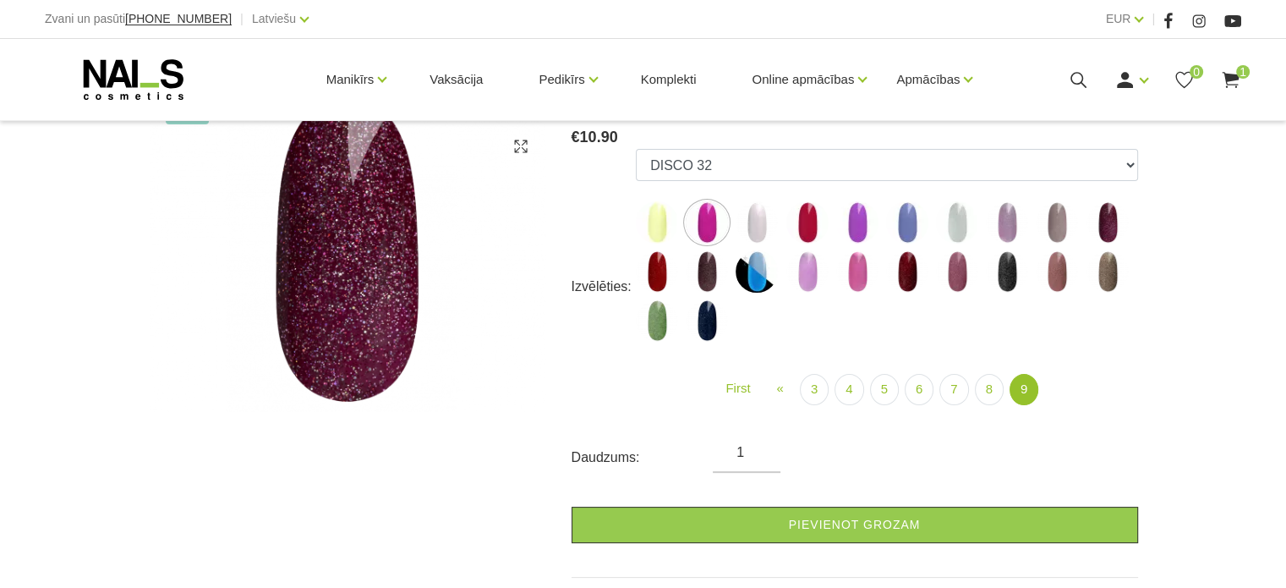
click at [1108, 281] on img at bounding box center [1107, 271] width 42 height 42
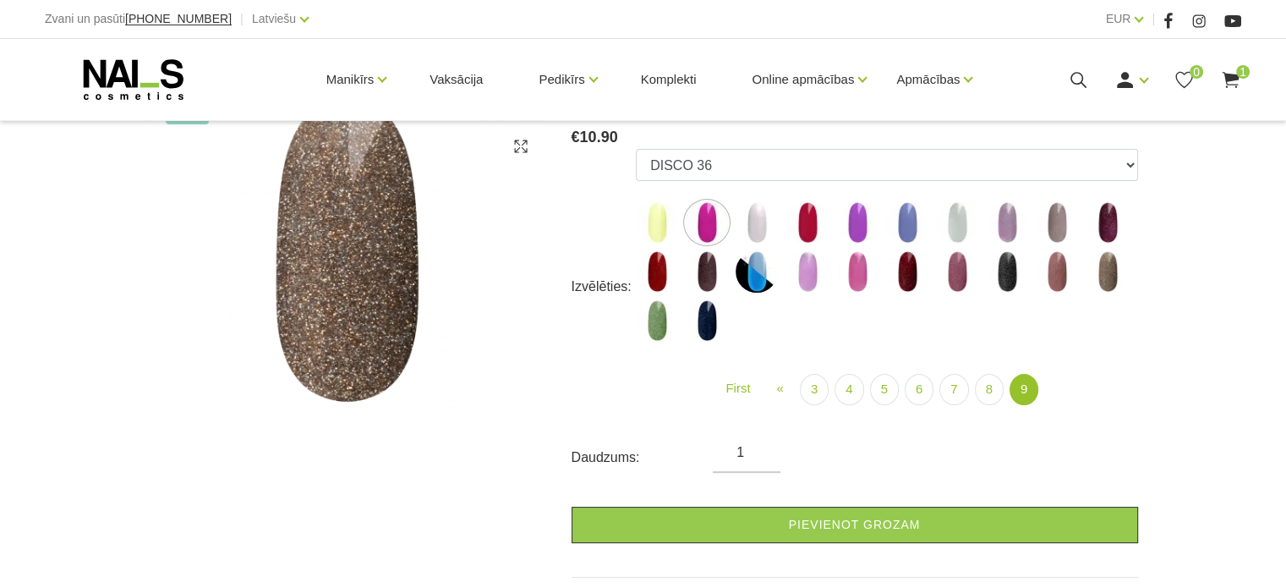
click at [1052, 282] on img at bounding box center [1057, 271] width 42 height 42
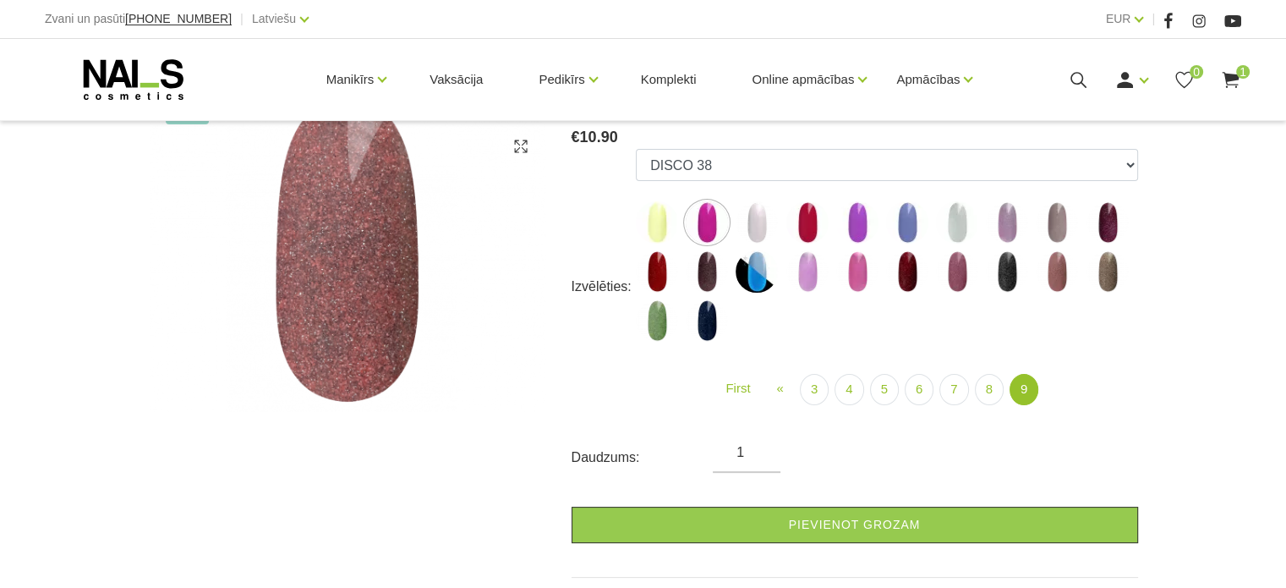
click at [1004, 284] on img at bounding box center [1007, 271] width 42 height 42
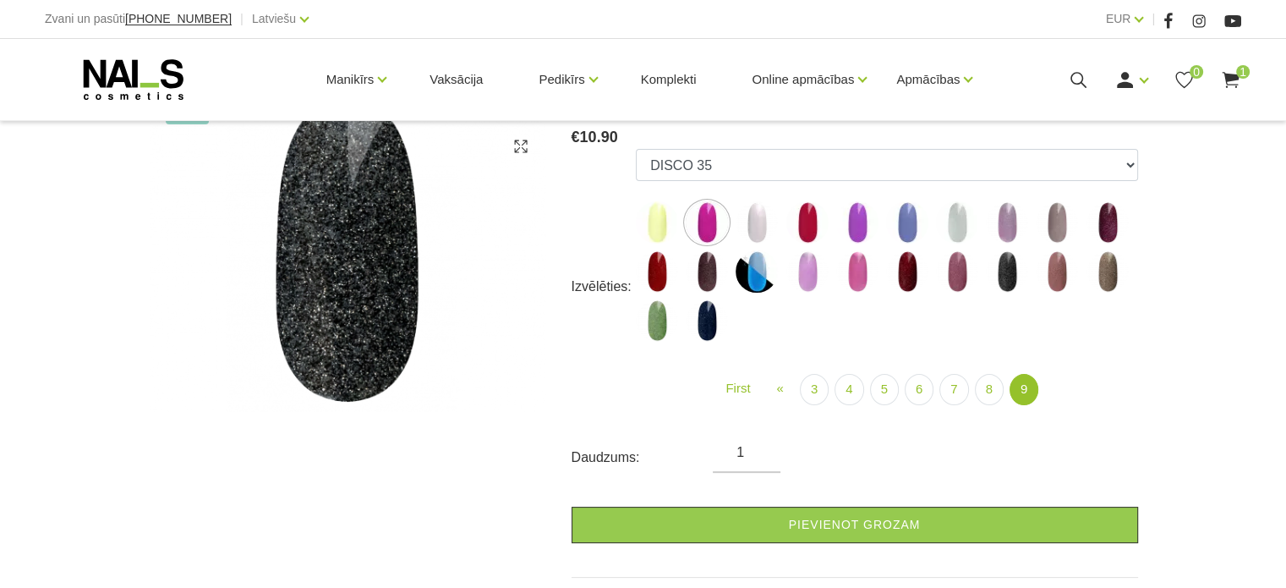
click at [953, 279] on img at bounding box center [957, 271] width 42 height 42
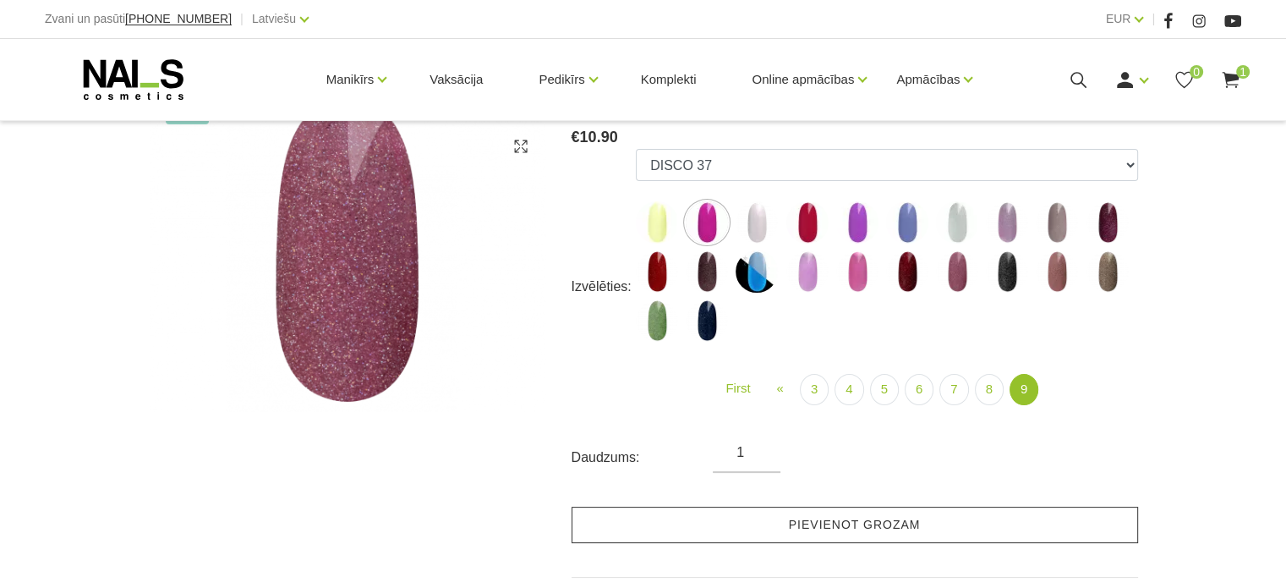
click at [748, 522] on link "Pievienot grozam" at bounding box center [855, 524] width 566 height 36
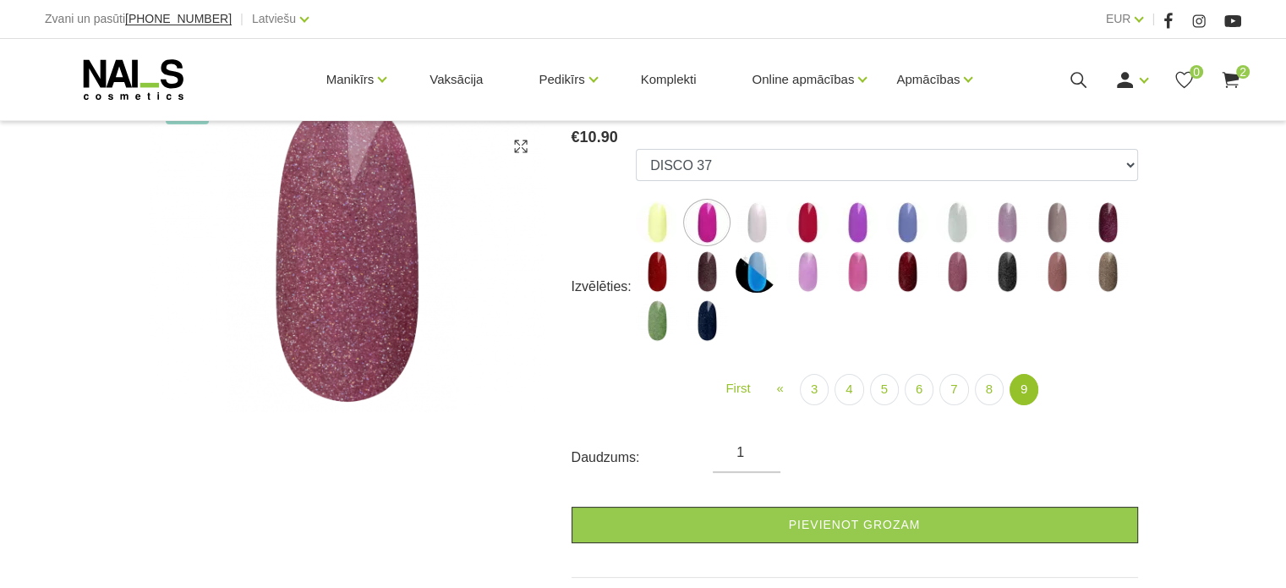
click at [703, 281] on img at bounding box center [707, 271] width 42 height 42
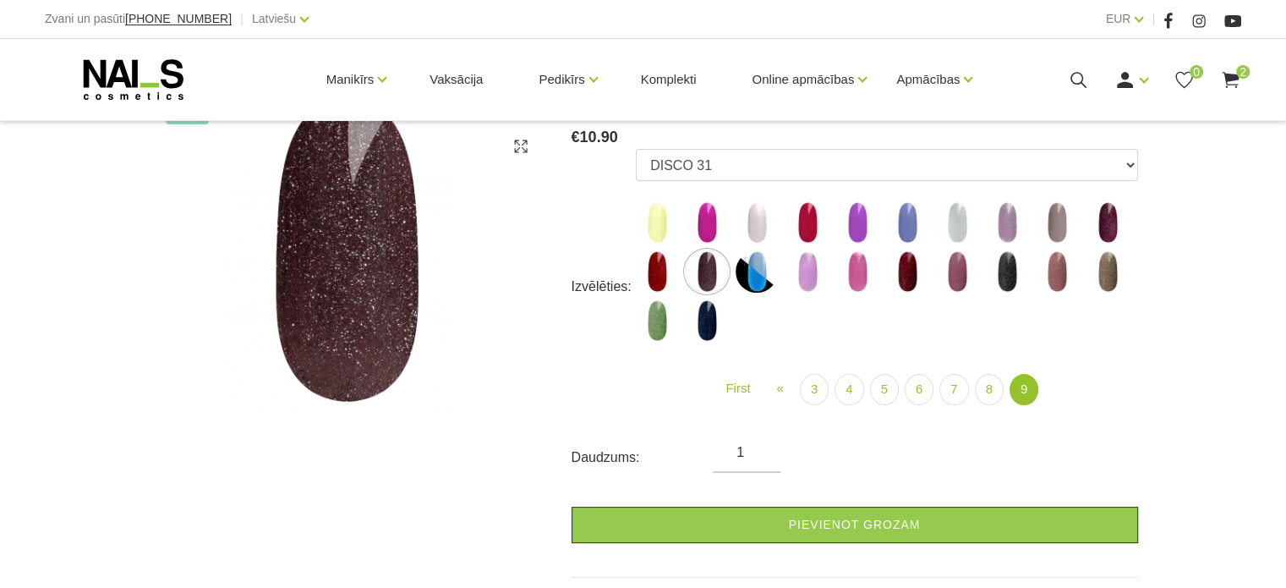
click at [700, 327] on img at bounding box center [707, 320] width 42 height 42
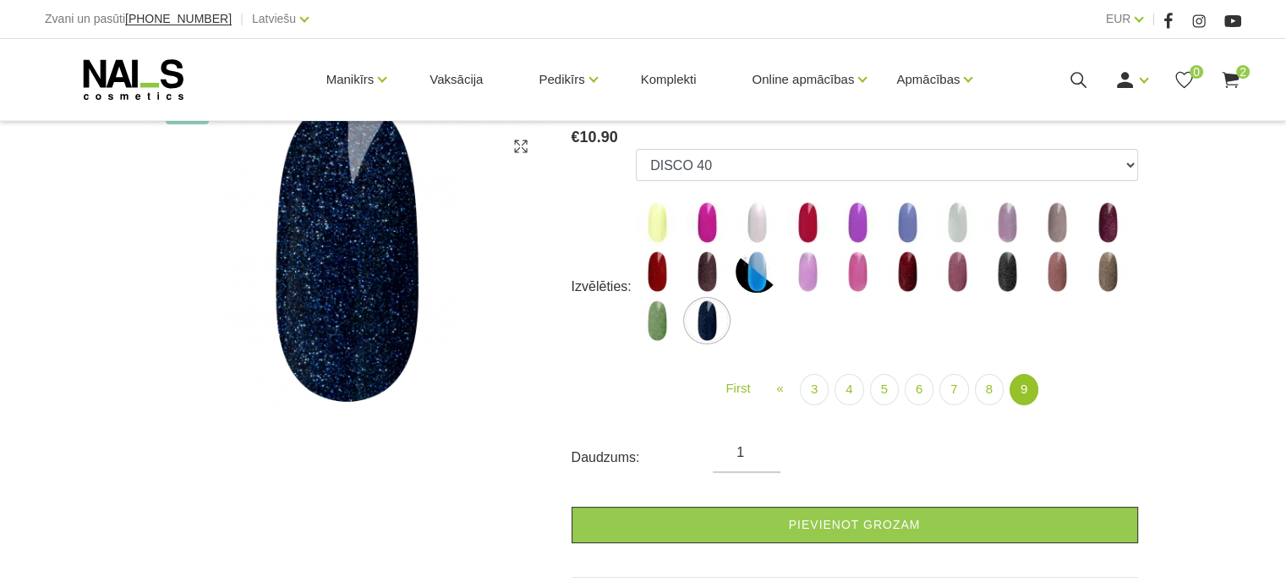
click at [661, 327] on img at bounding box center [657, 320] width 42 height 42
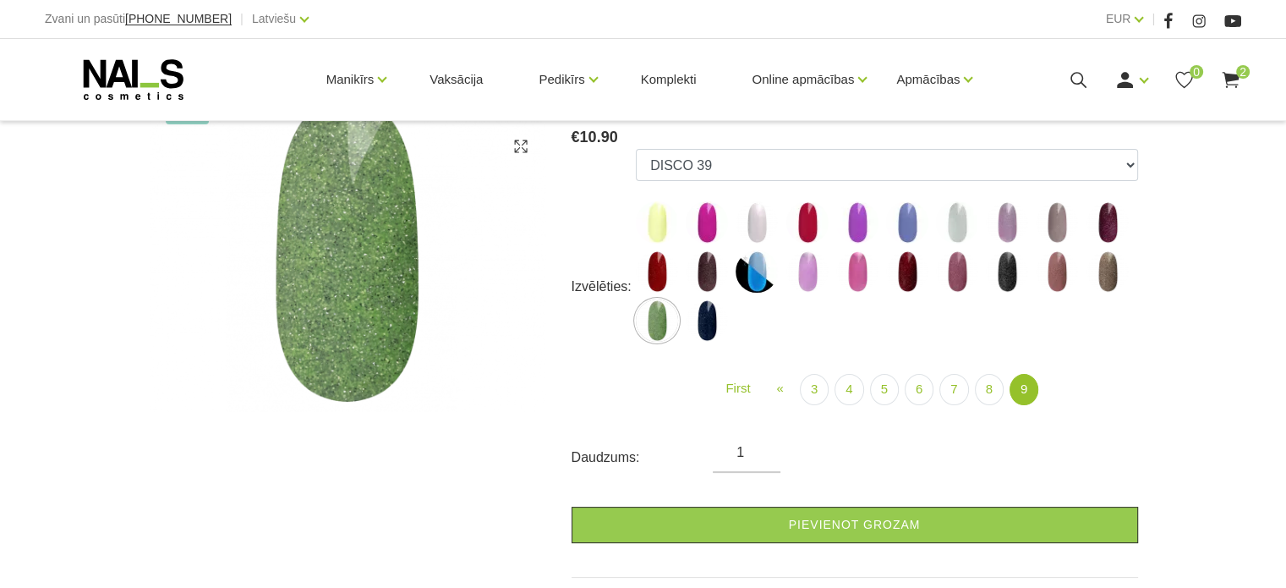
click at [710, 320] on img at bounding box center [707, 320] width 42 height 42
select select "6439"
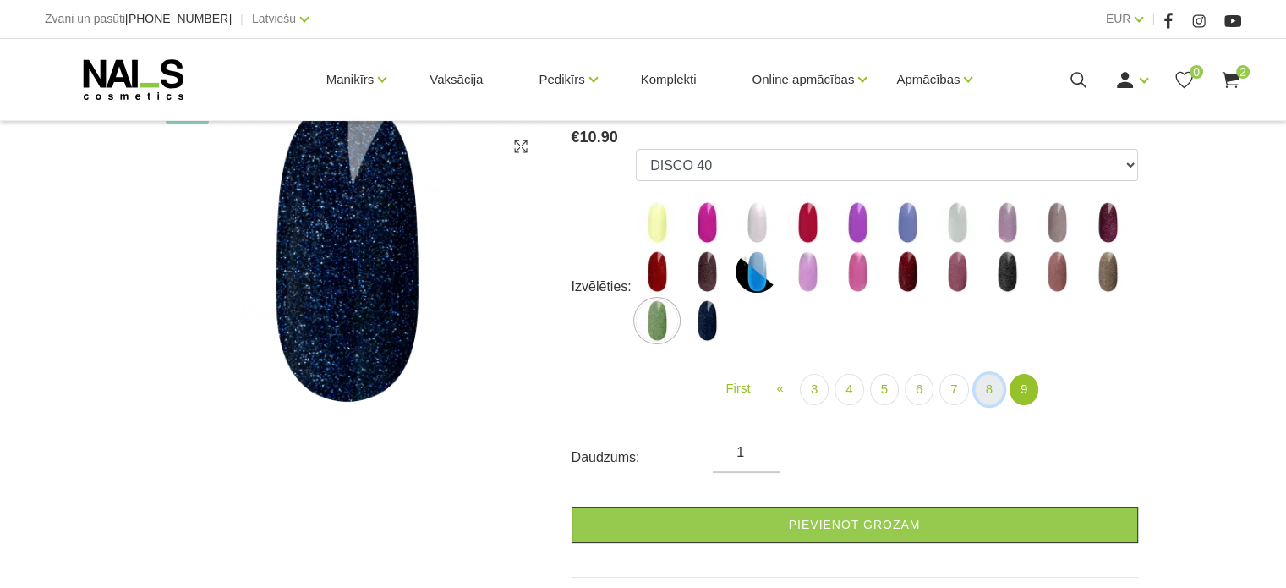
click at [991, 388] on link "8" at bounding box center [989, 389] width 29 height 31
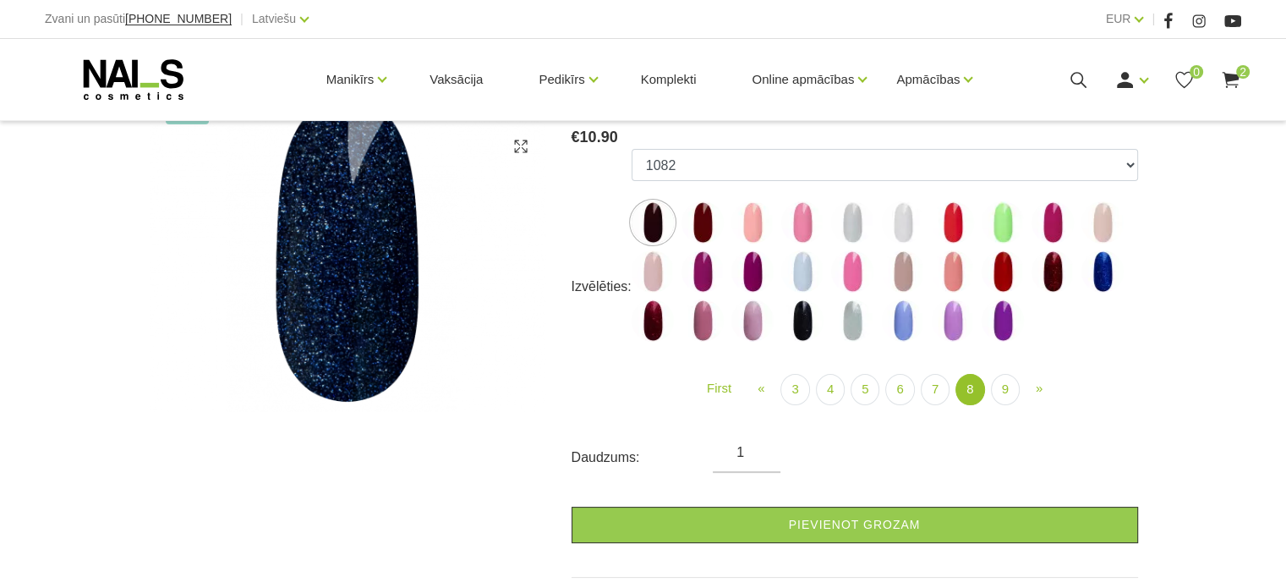
click at [1011, 324] on img at bounding box center [1003, 320] width 42 height 42
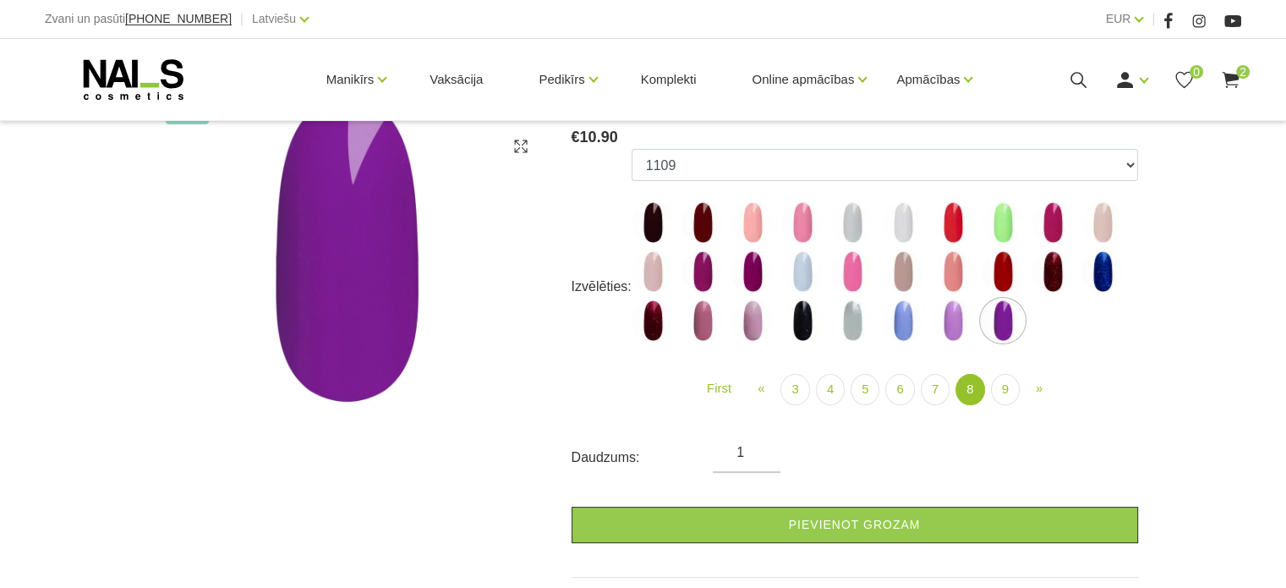
click at [1050, 276] on img at bounding box center [1052, 271] width 42 height 42
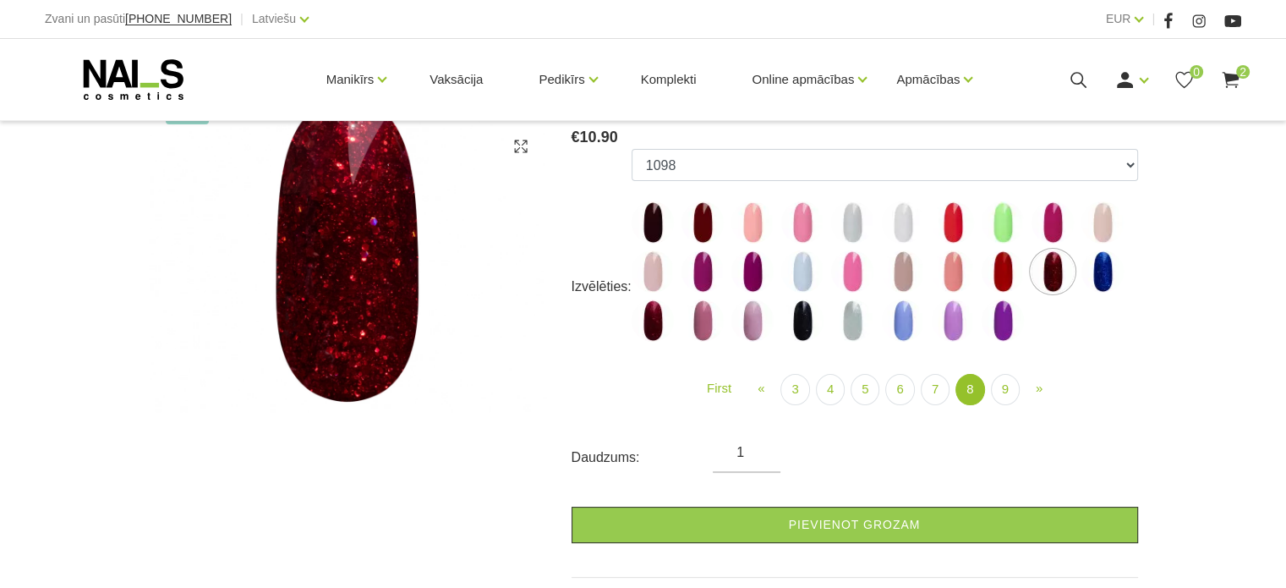
click at [1047, 223] on img at bounding box center [1052, 222] width 42 height 42
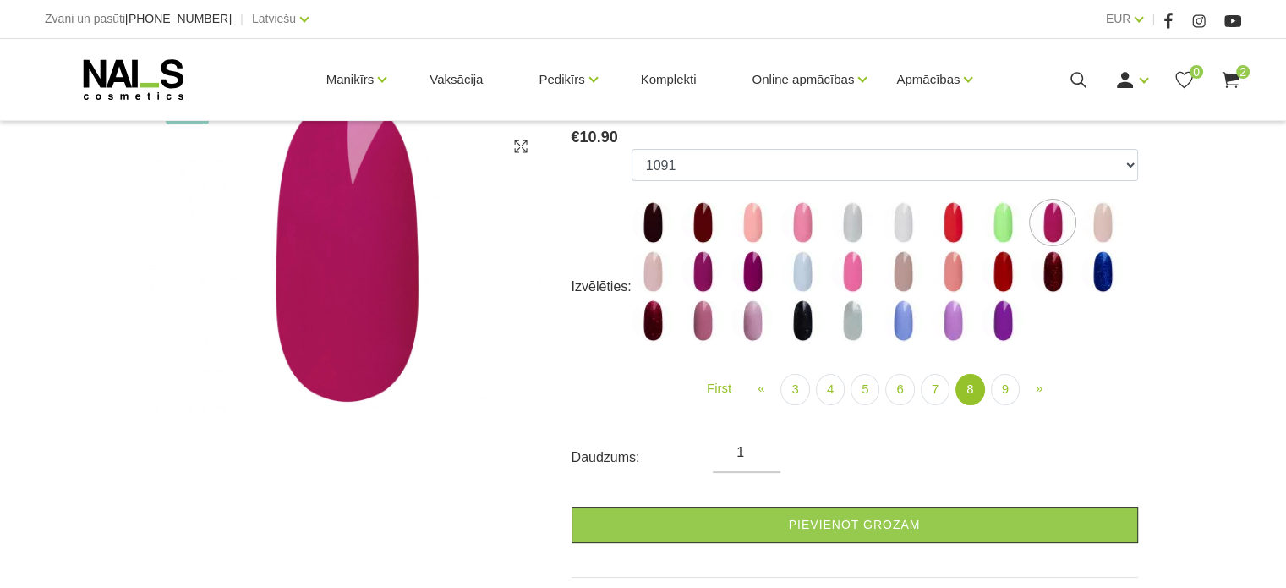
click at [755, 265] on img at bounding box center [752, 271] width 42 height 42
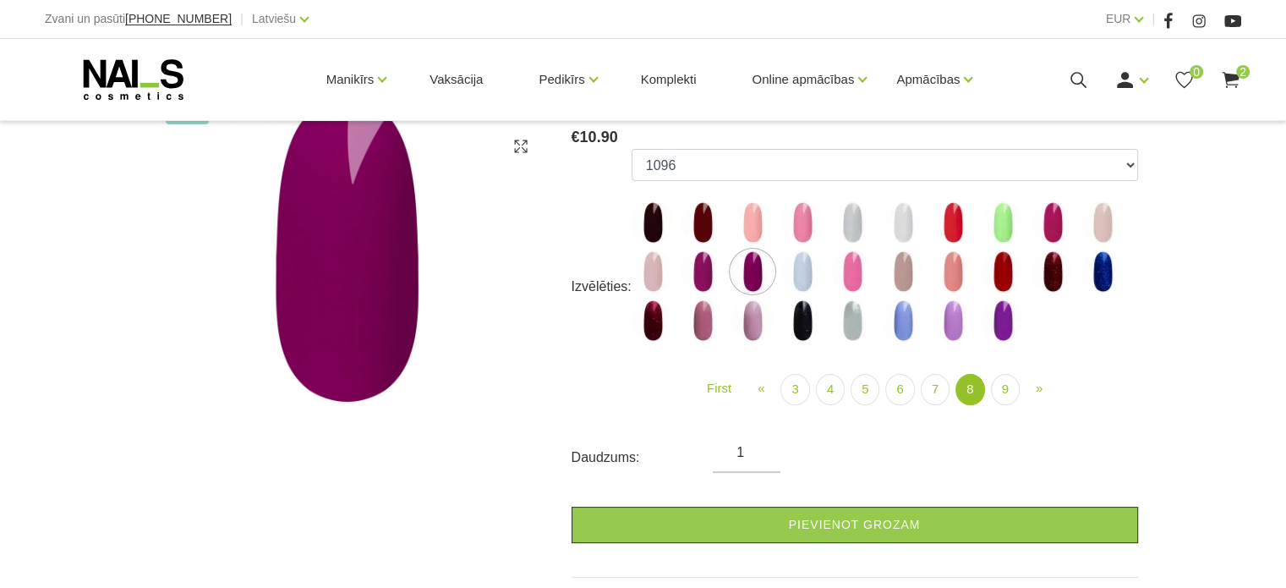
click at [712, 277] on img at bounding box center [702, 271] width 42 height 42
select select "5907"
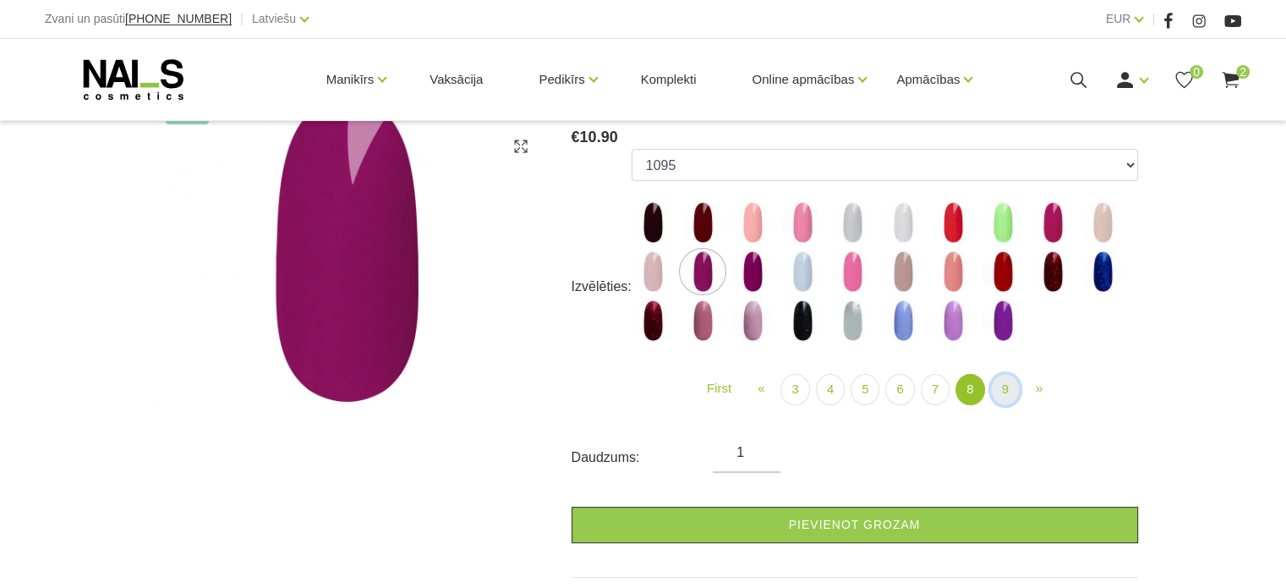
click at [1000, 388] on link "9" at bounding box center [1005, 389] width 29 height 31
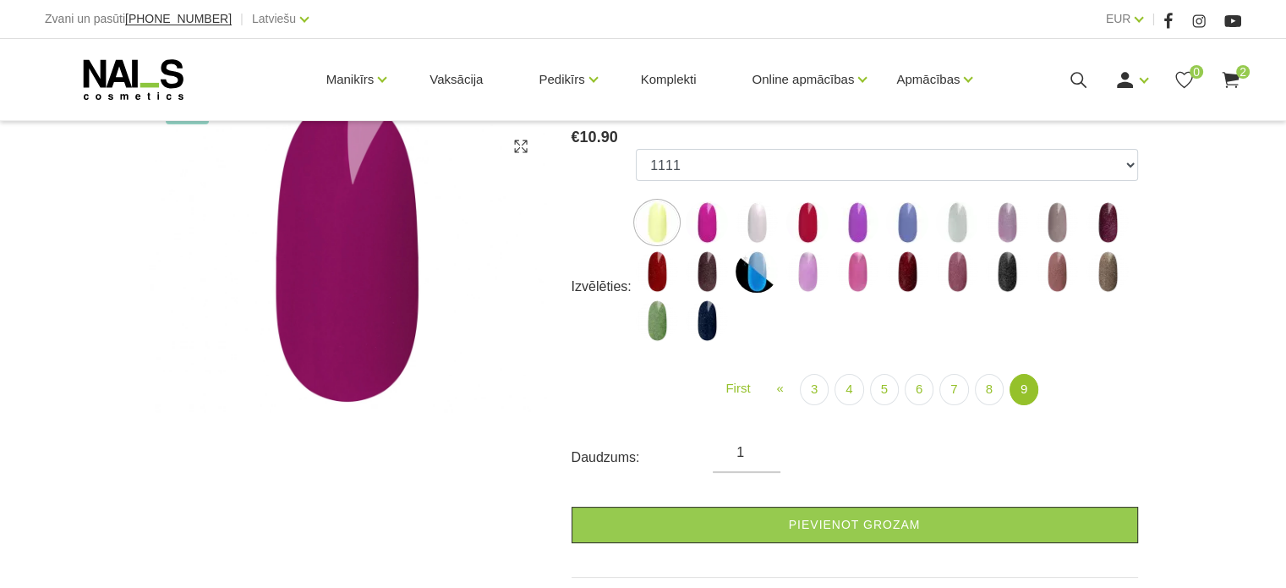
click at [710, 224] on img at bounding box center [707, 222] width 42 height 42
select select "6160"
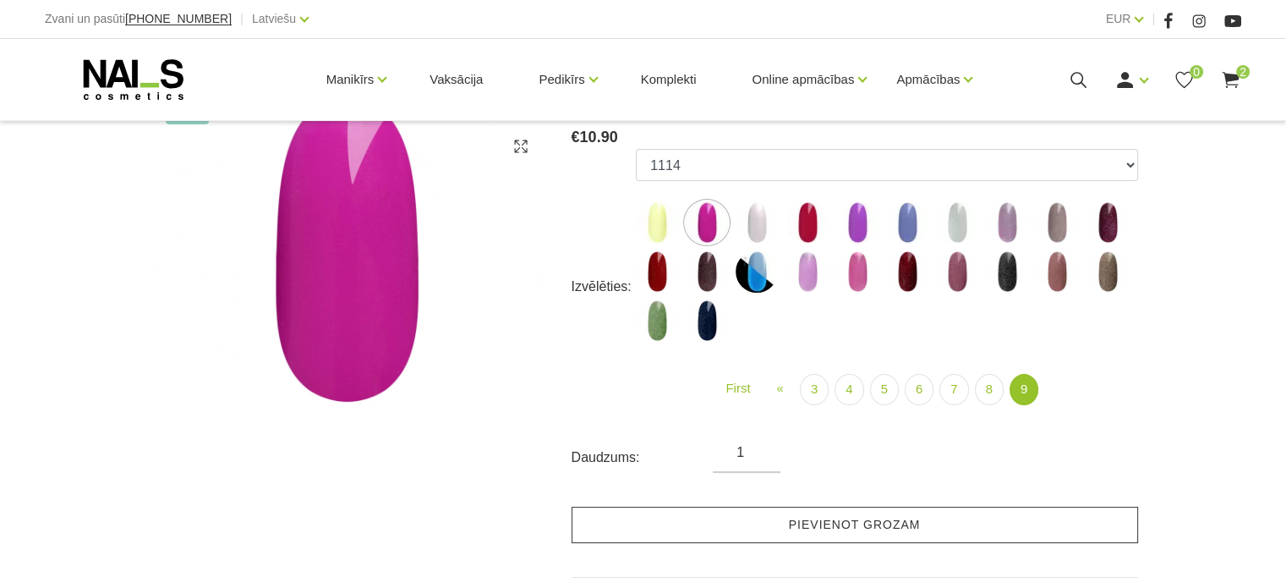
click at [790, 522] on link "Pievienot grozam" at bounding box center [855, 524] width 566 height 36
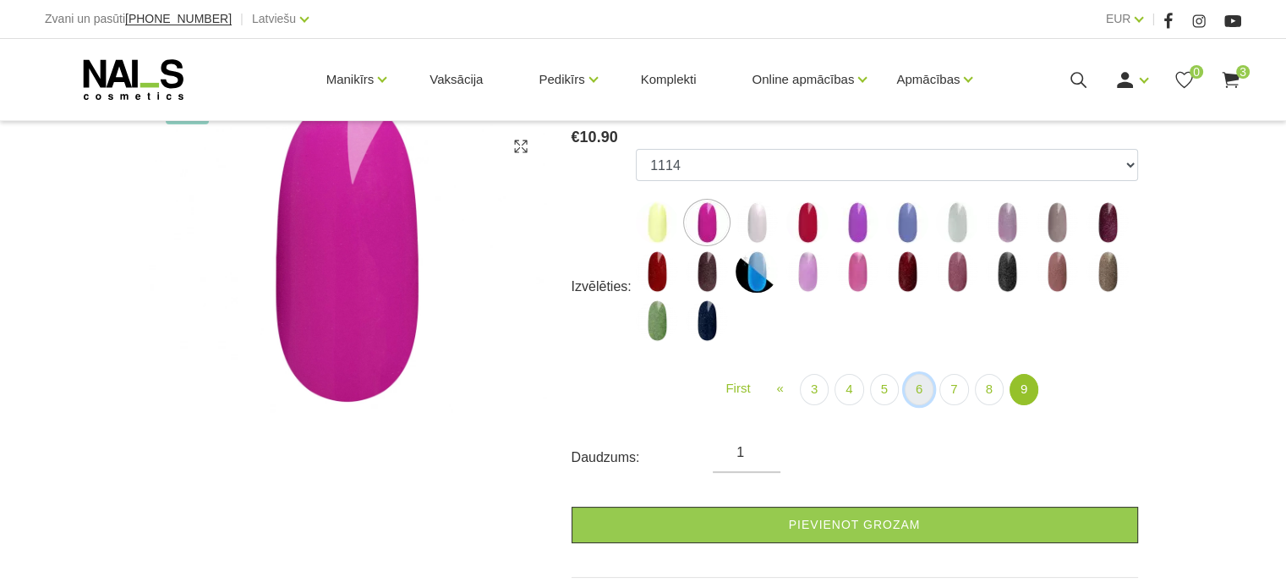
click at [911, 395] on link "6" at bounding box center [919, 389] width 29 height 31
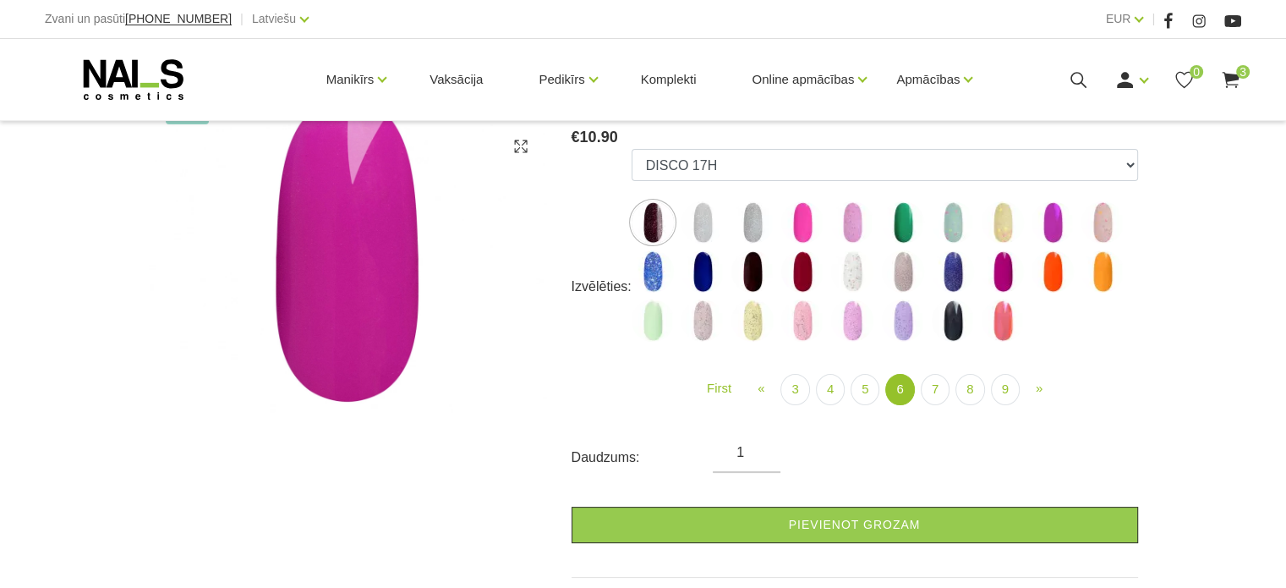
click at [754, 233] on img at bounding box center [752, 222] width 42 height 42
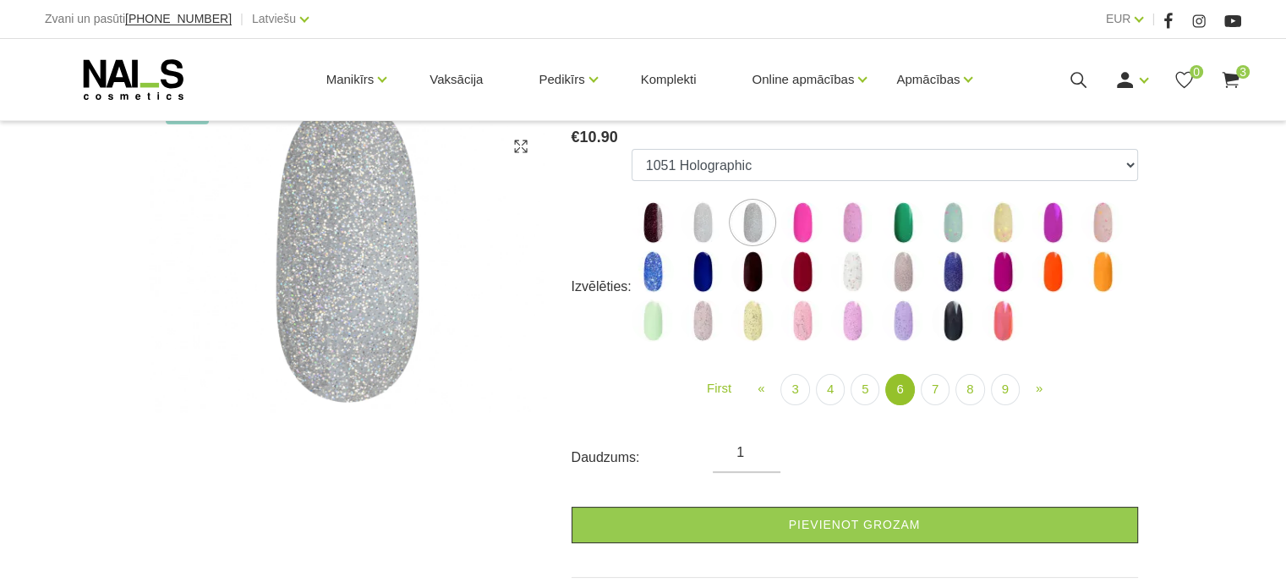
click at [644, 276] on img at bounding box center [653, 271] width 42 height 42
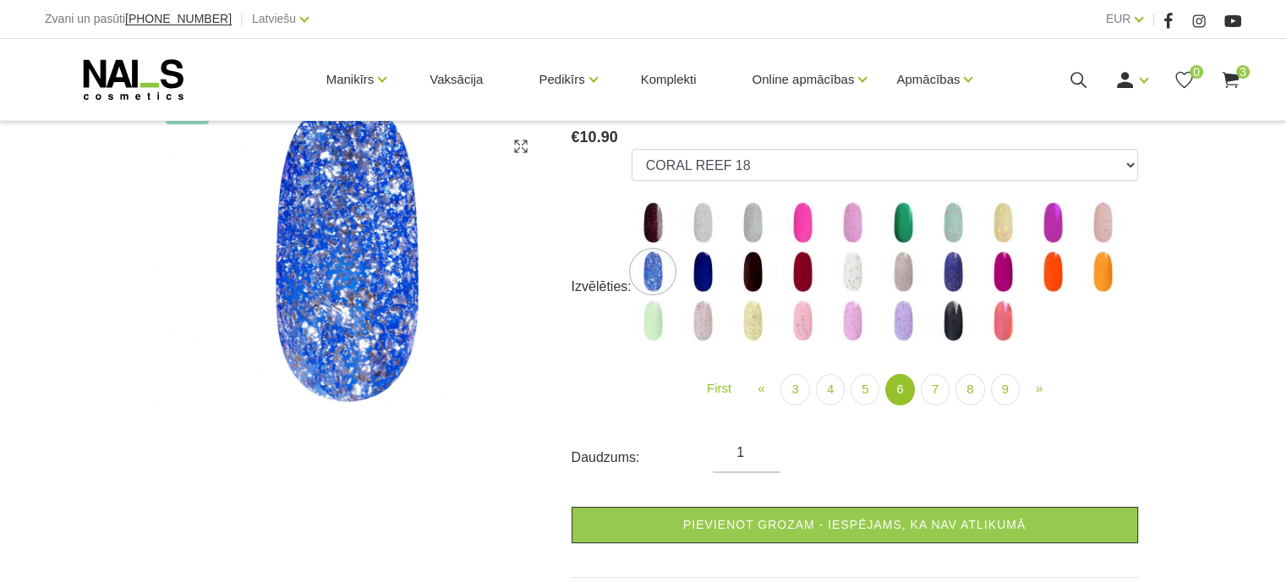
click at [700, 334] on img at bounding box center [702, 320] width 42 height 42
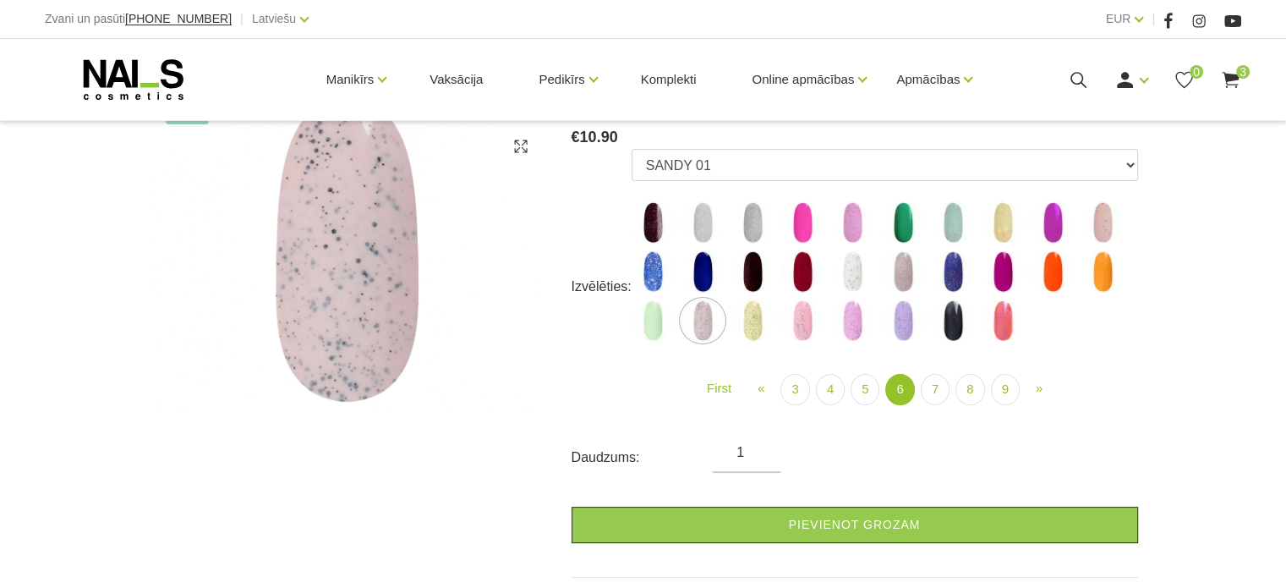
click at [1096, 229] on img at bounding box center [1102, 222] width 42 height 42
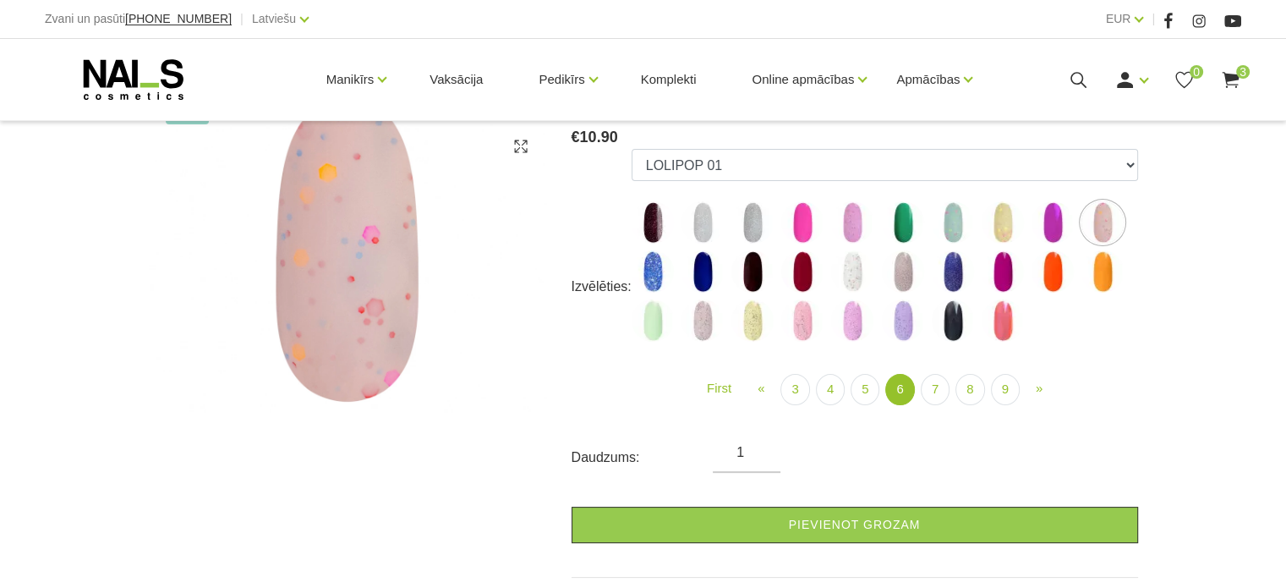
click at [1051, 228] on img at bounding box center [1052, 222] width 42 height 42
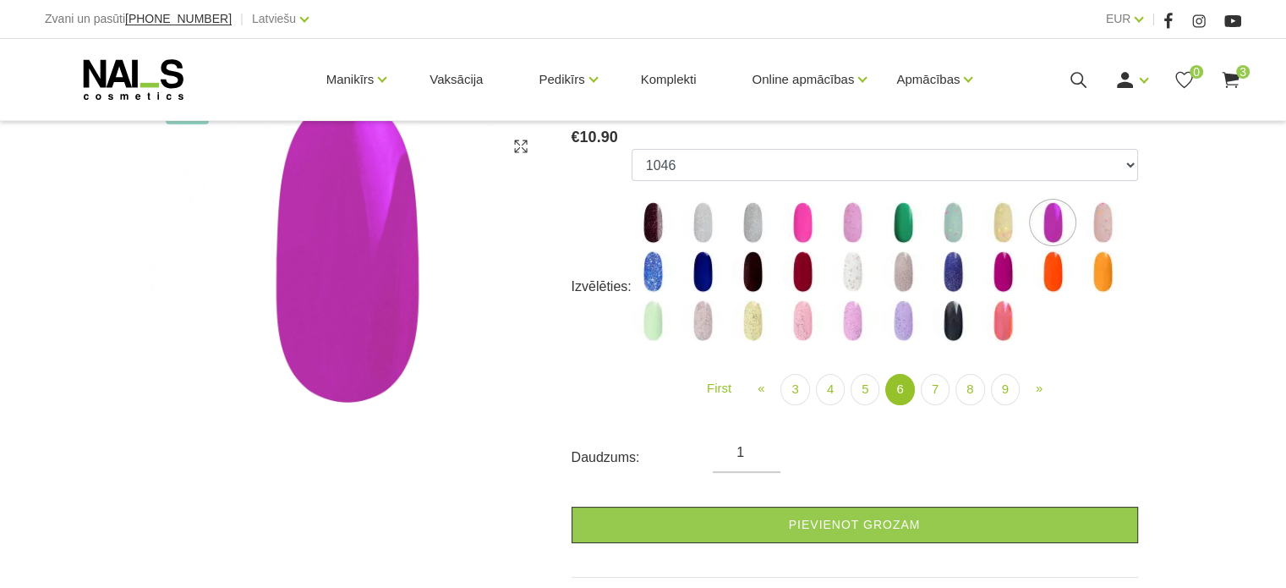
click at [1006, 234] on img at bounding box center [1003, 222] width 42 height 42
click at [1006, 222] on img at bounding box center [1003, 222] width 42 height 42
click at [951, 220] on img at bounding box center [953, 222] width 42 height 42
click at [896, 321] on img at bounding box center [903, 320] width 42 height 42
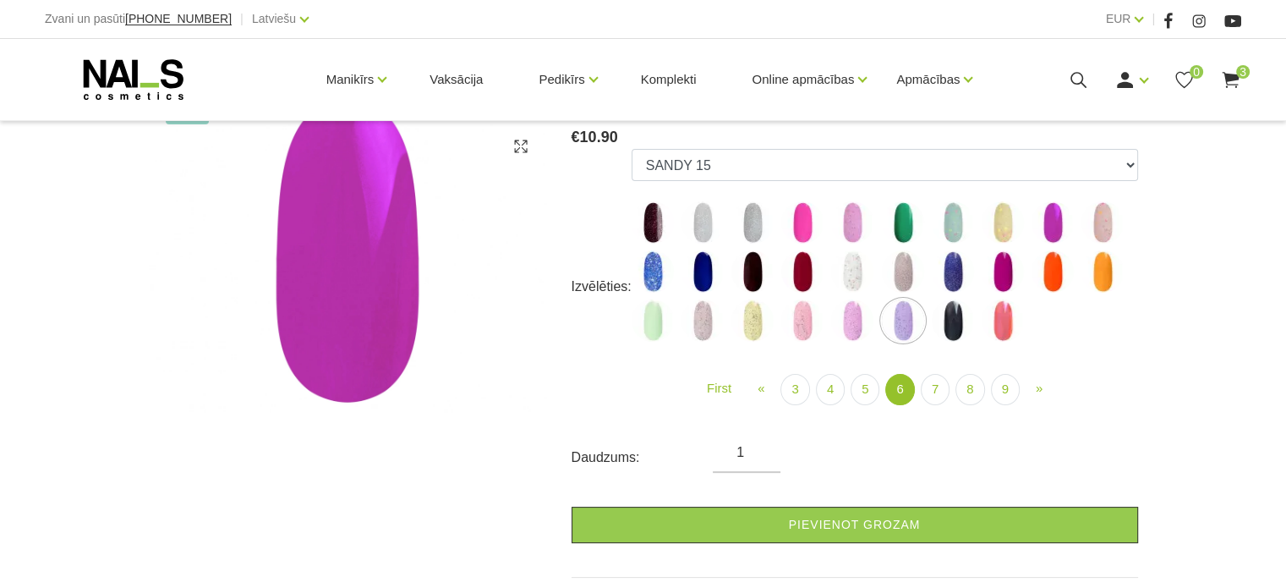
click at [950, 224] on img at bounding box center [953, 222] width 42 height 42
select select "5218"
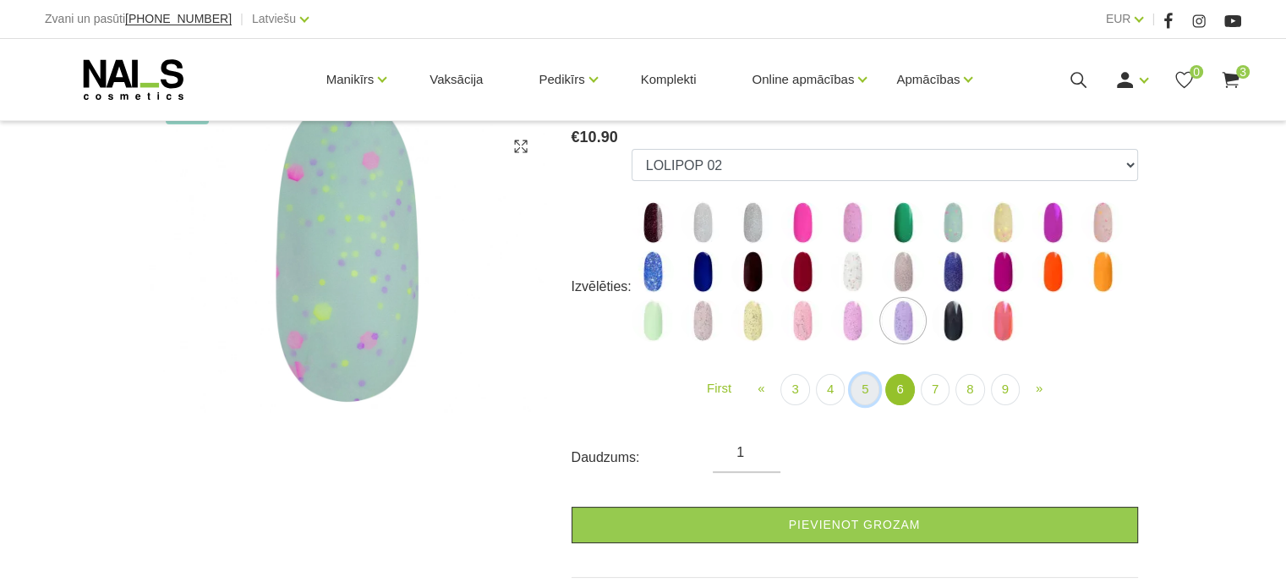
click at [867, 388] on link "5" at bounding box center [864, 389] width 29 height 31
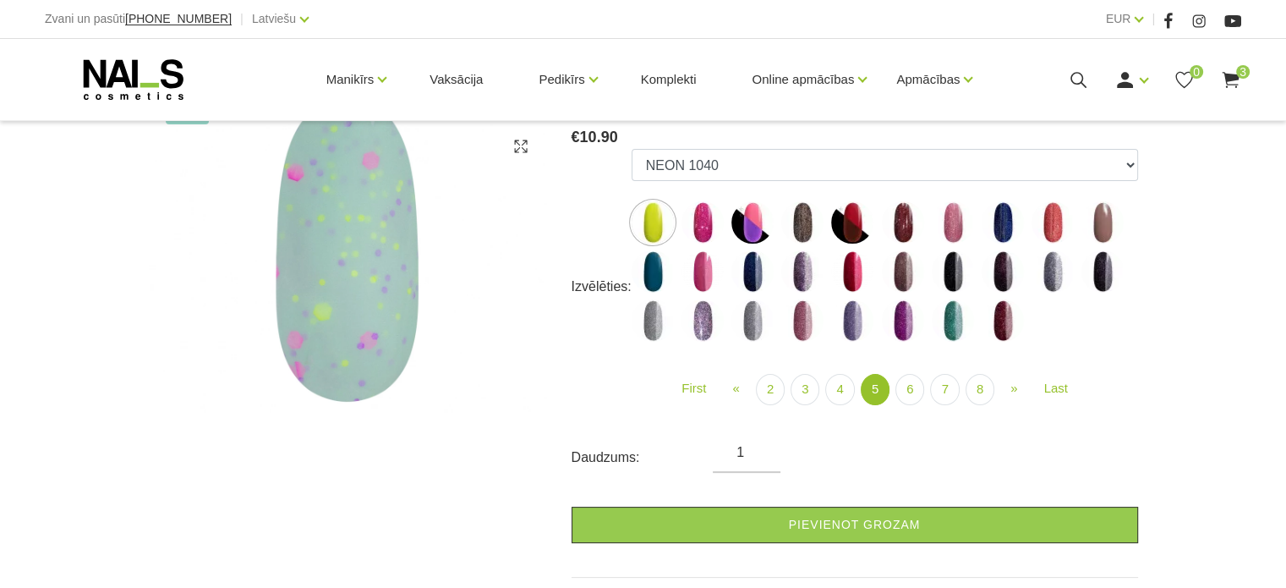
click at [693, 327] on img at bounding box center [702, 320] width 42 height 42
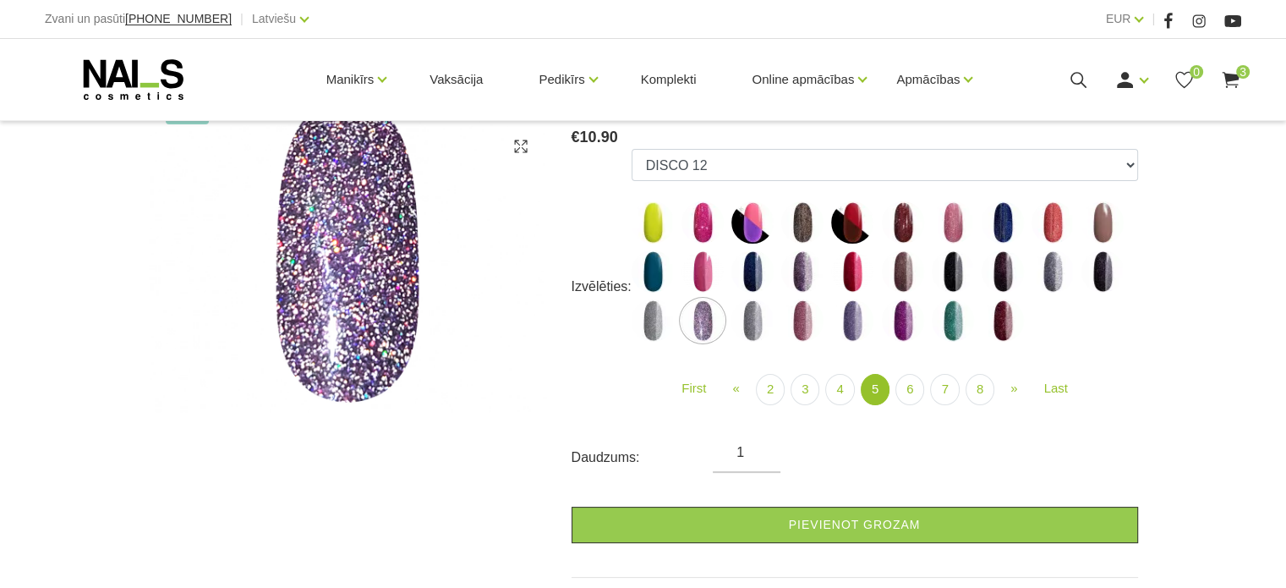
click at [950, 226] on img at bounding box center [953, 222] width 42 height 42
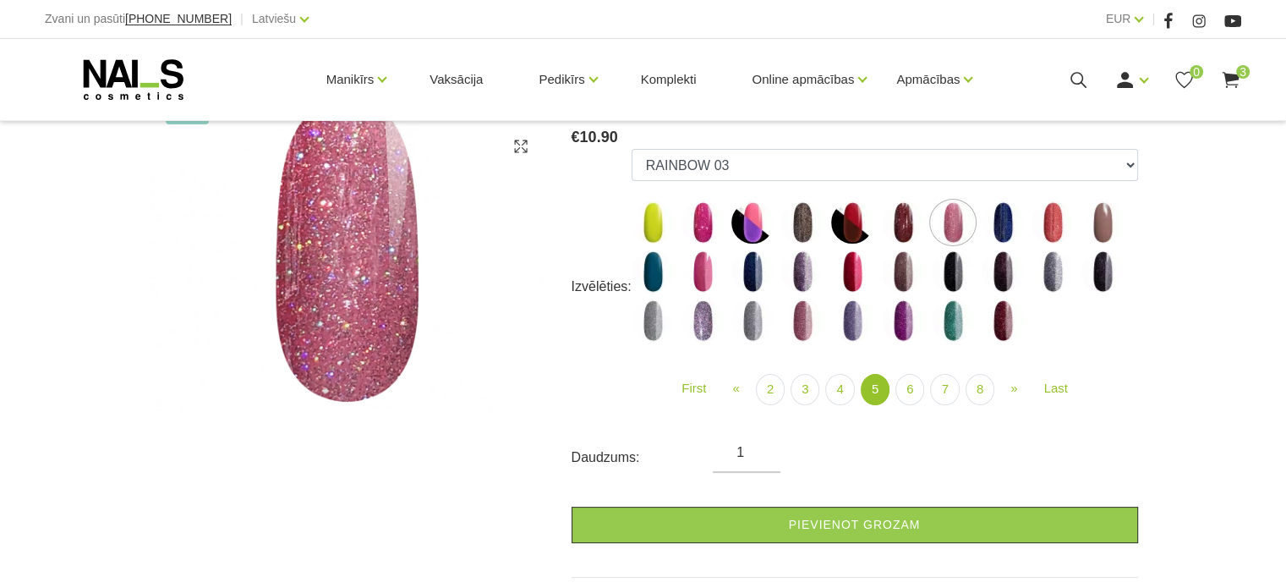
click at [999, 227] on img at bounding box center [1003, 222] width 42 height 42
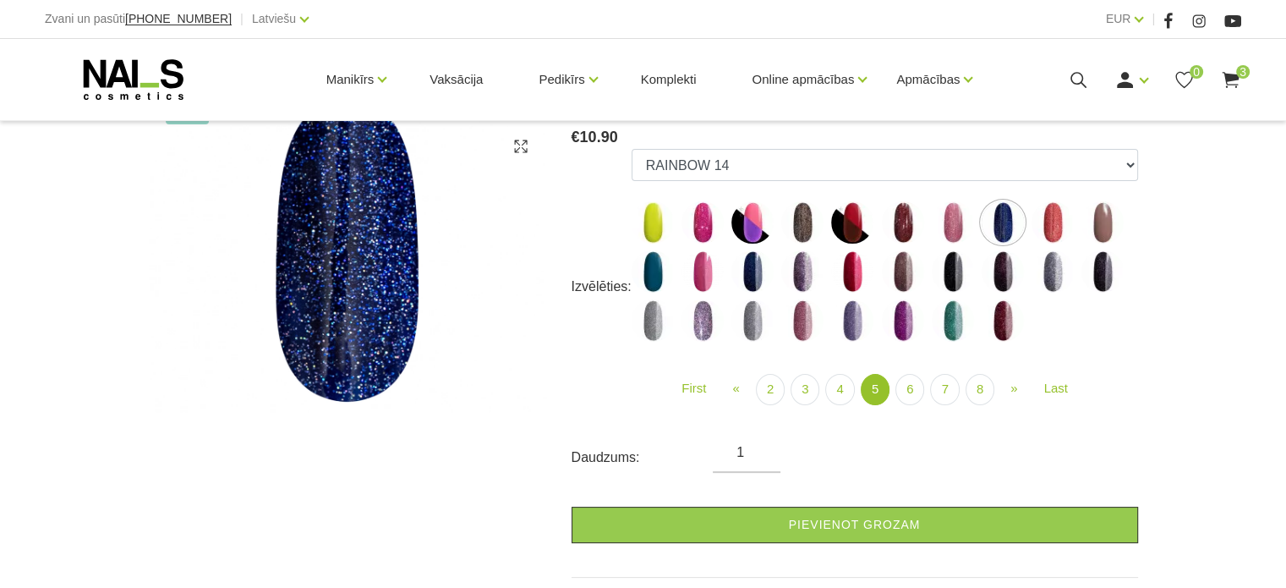
click at [949, 319] on img at bounding box center [953, 320] width 42 height 42
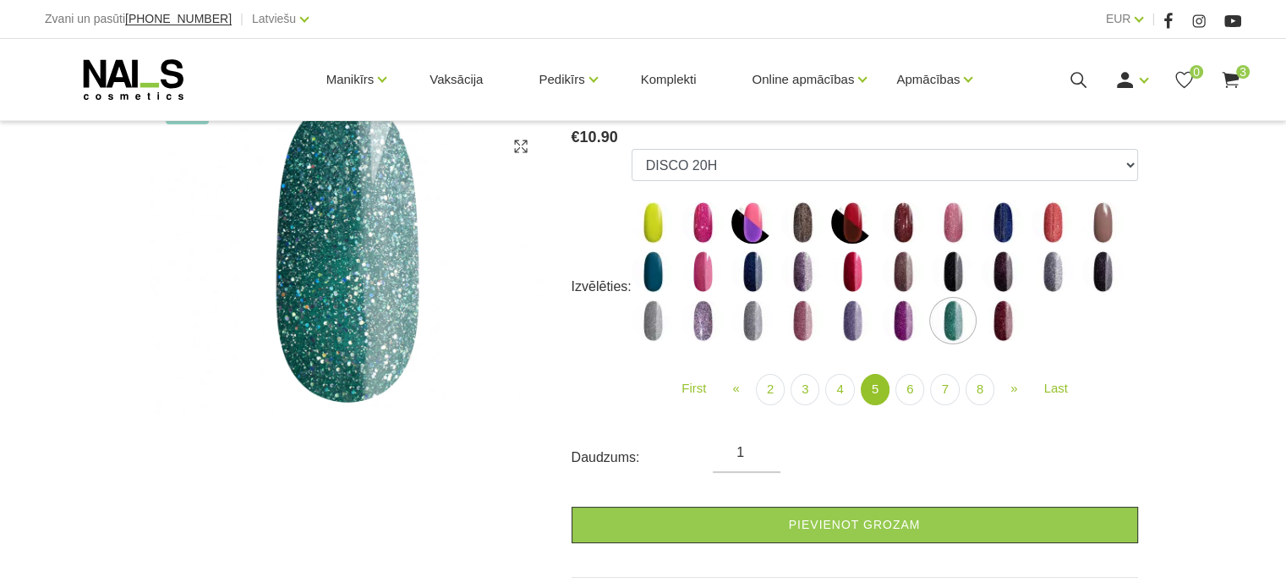
click at [656, 275] on img at bounding box center [653, 271] width 42 height 42
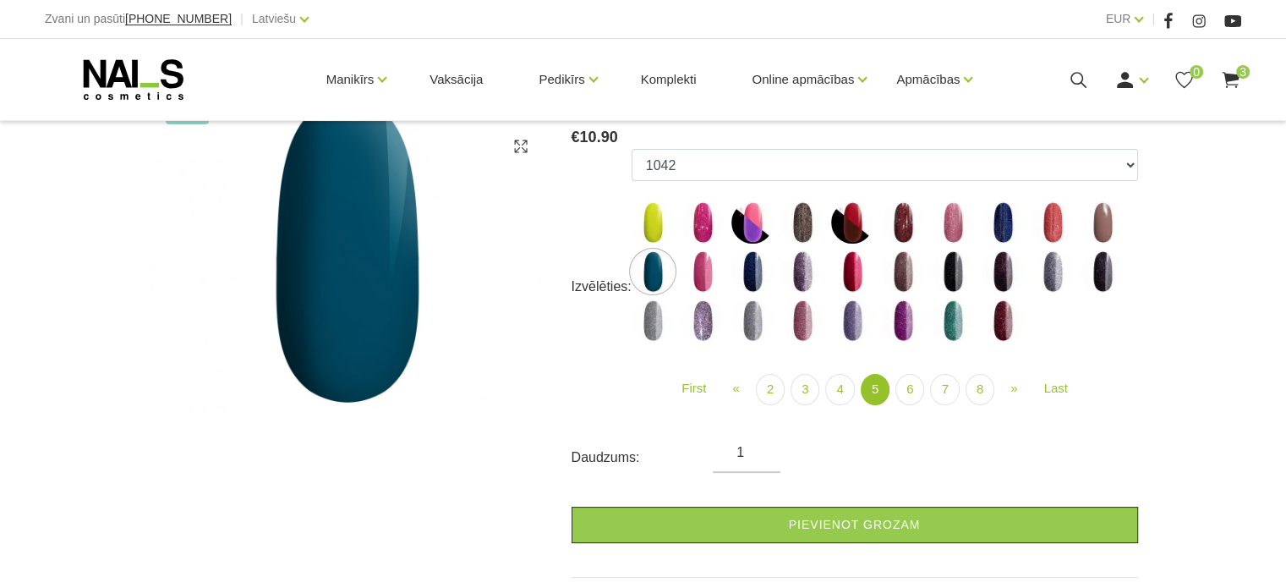
click at [856, 328] on img at bounding box center [852, 320] width 42 height 42
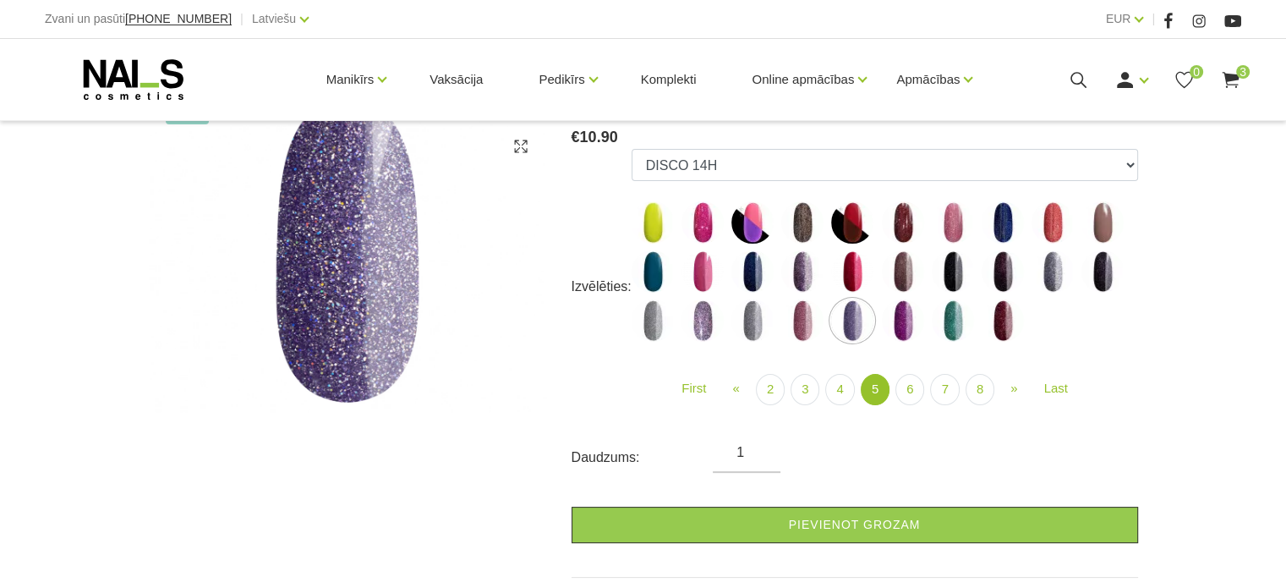
click at [811, 324] on img at bounding box center [802, 320] width 42 height 42
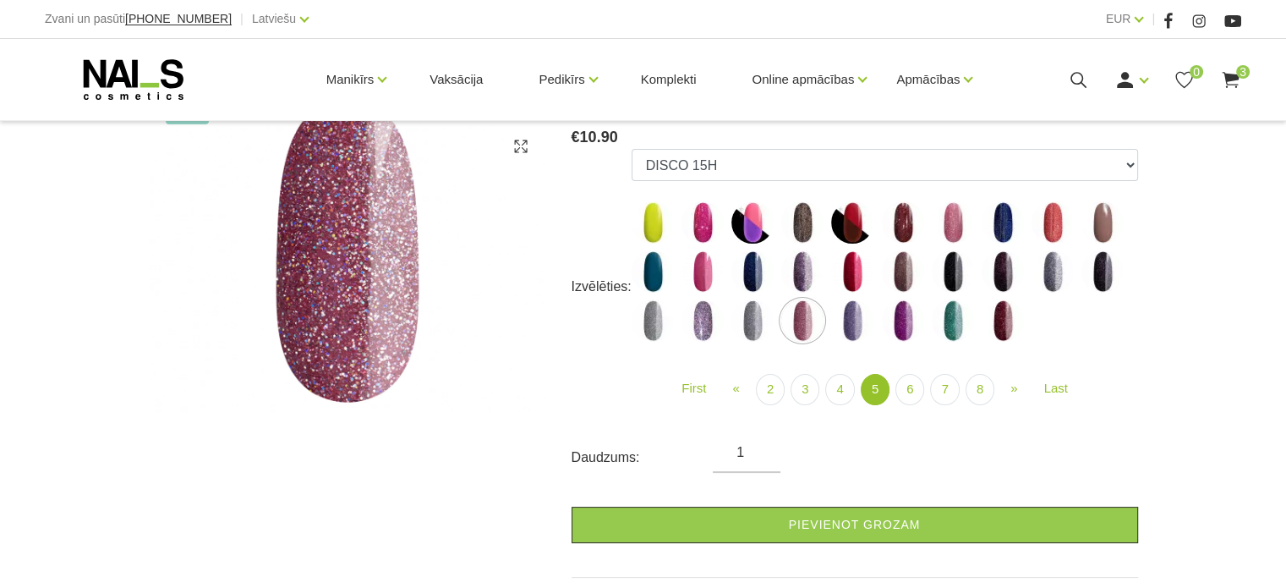
click at [757, 324] on img at bounding box center [752, 320] width 42 height 42
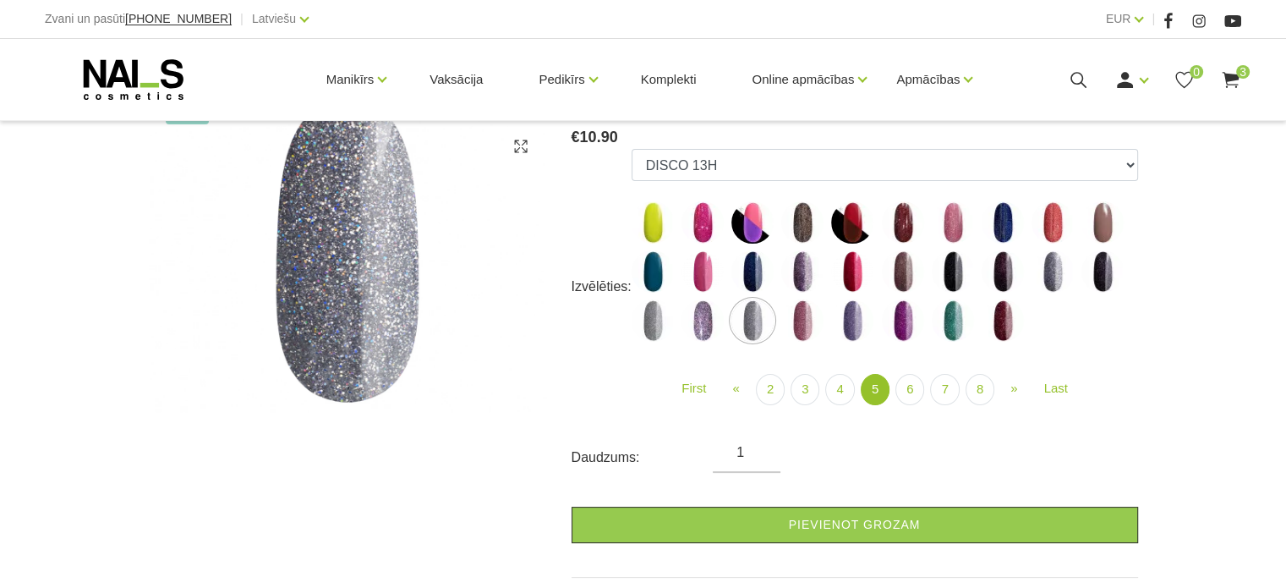
click at [905, 271] on img at bounding box center [903, 271] width 42 height 42
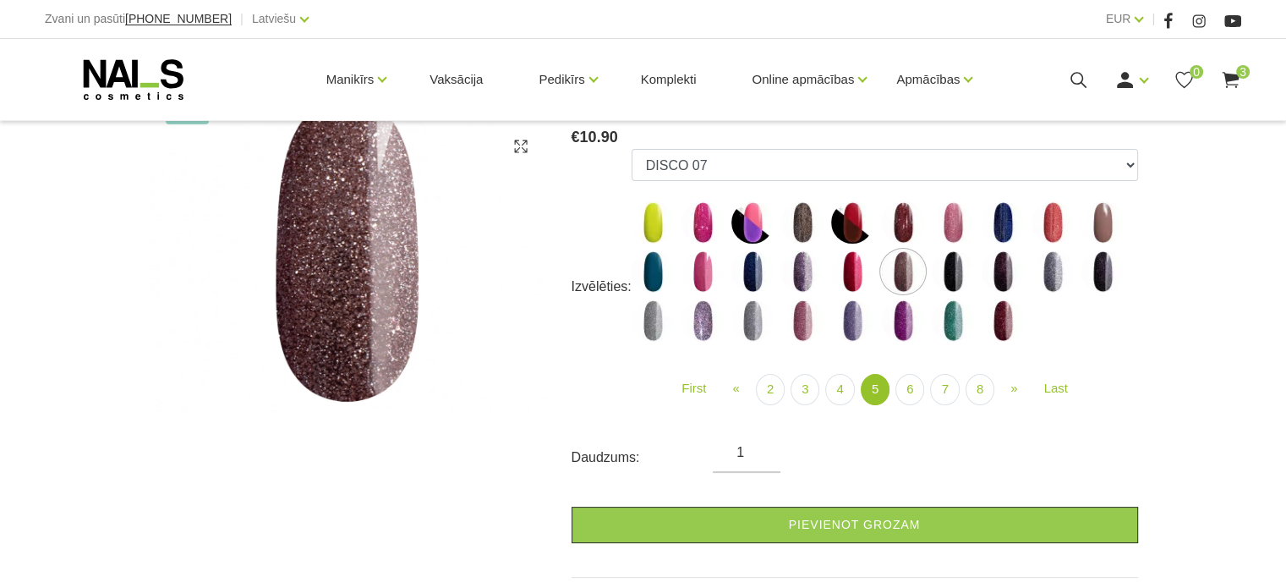
click at [804, 276] on img at bounding box center [802, 271] width 42 height 42
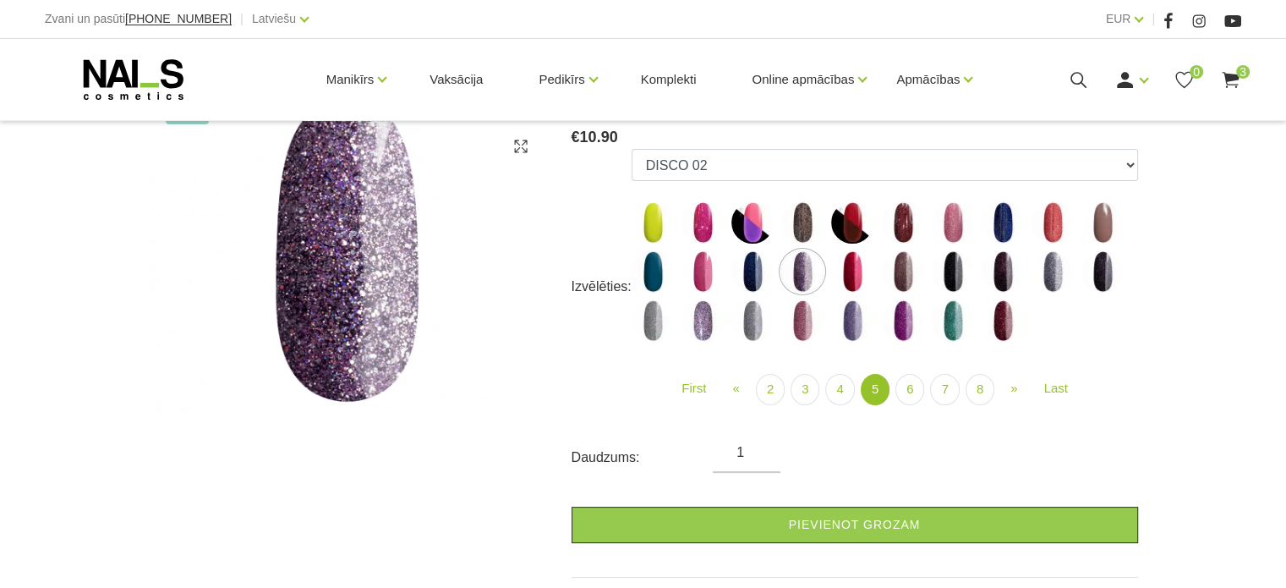
click at [951, 223] on img at bounding box center [953, 222] width 42 height 42
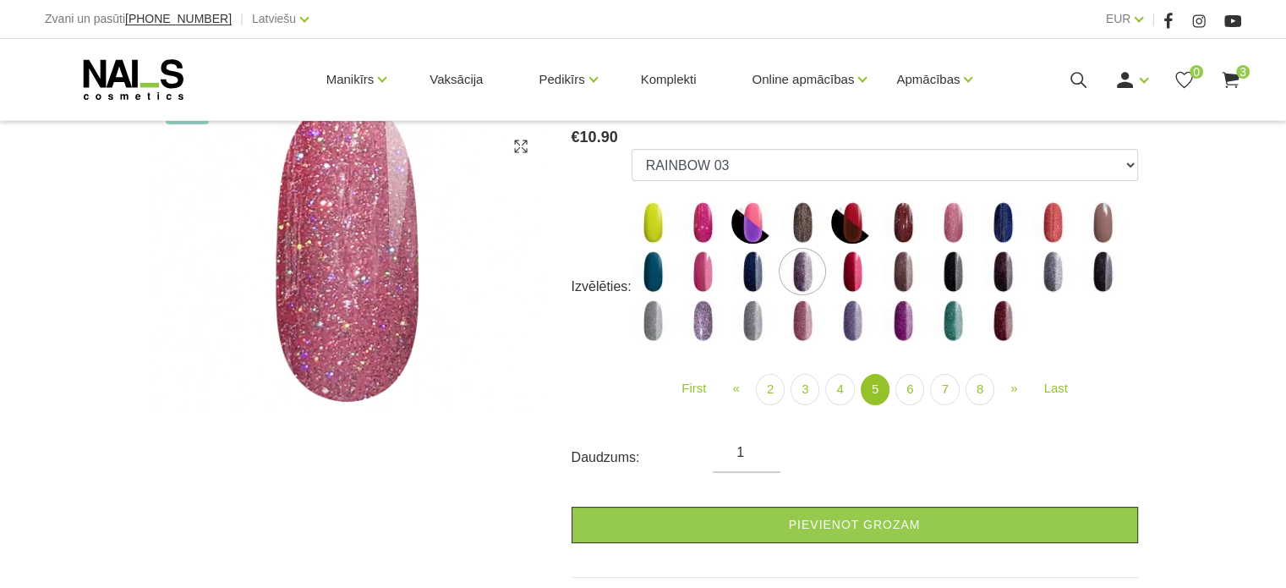
click at [700, 273] on img at bounding box center [702, 271] width 42 height 42
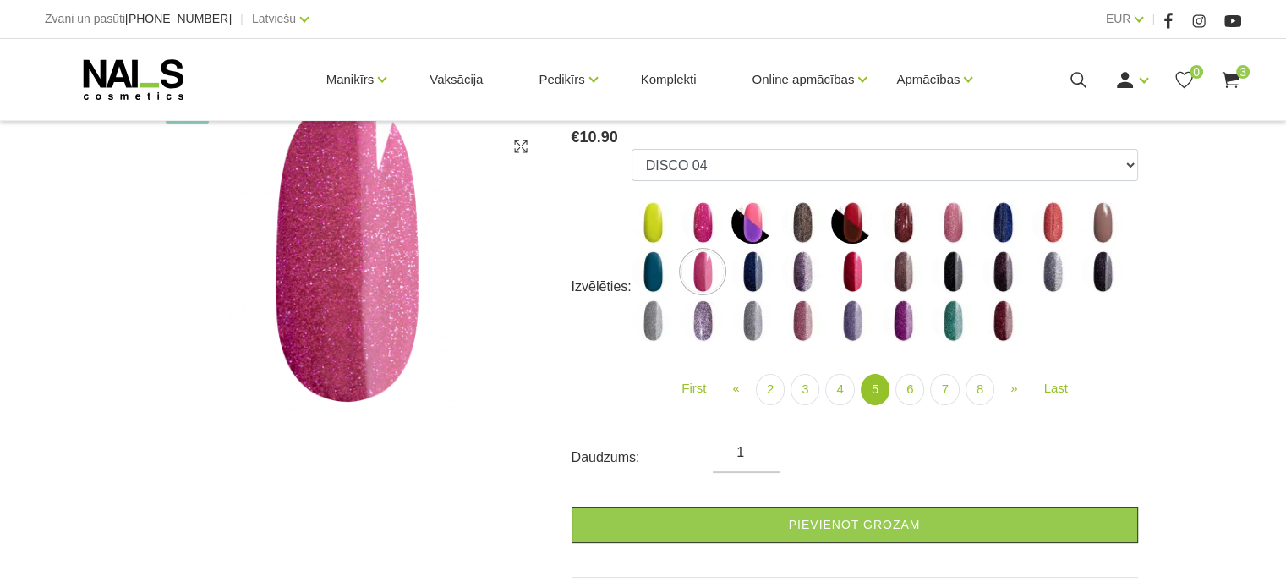
click at [707, 214] on img at bounding box center [702, 222] width 42 height 42
select select "4467"
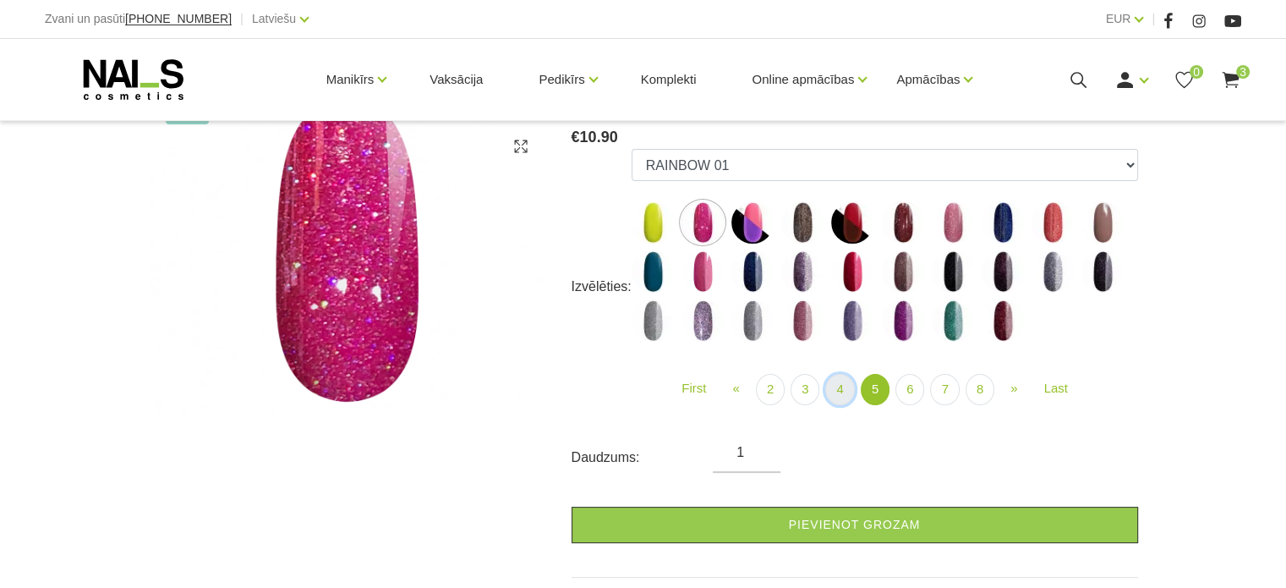
click at [838, 391] on link "4" at bounding box center [839, 389] width 29 height 31
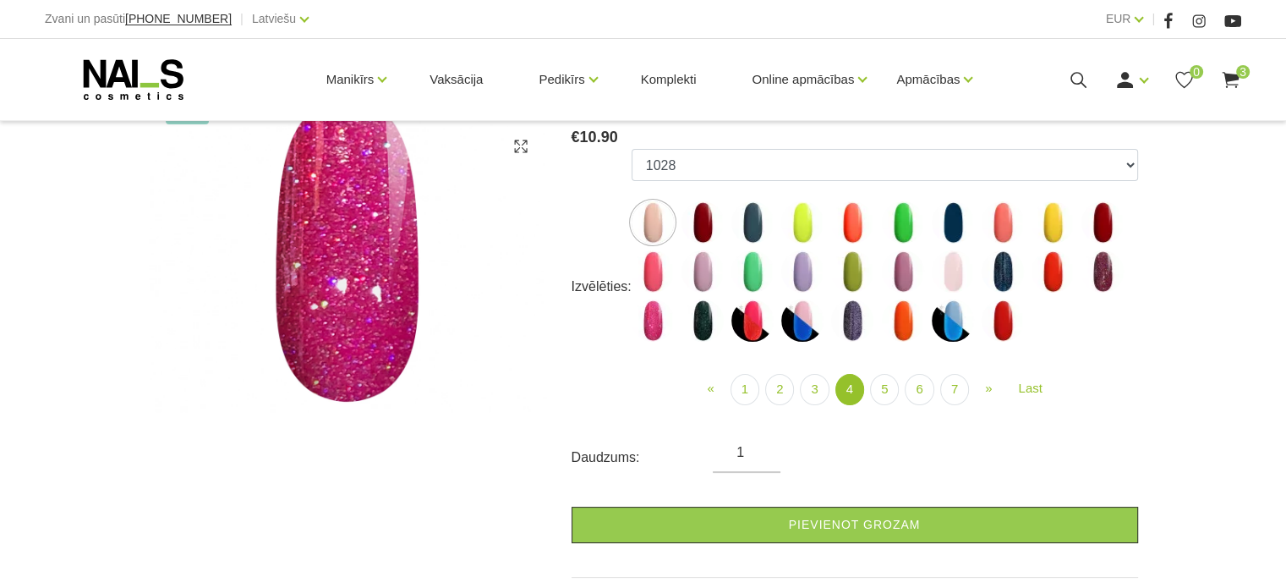
click at [700, 324] on img at bounding box center [702, 320] width 42 height 42
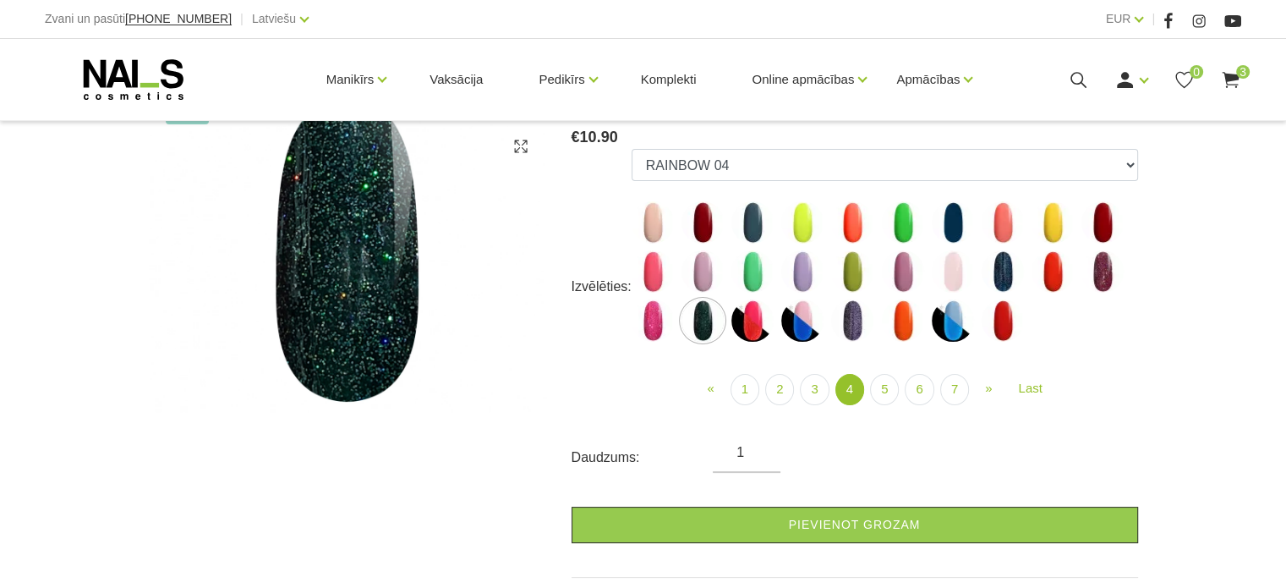
click at [858, 331] on img at bounding box center [852, 320] width 42 height 42
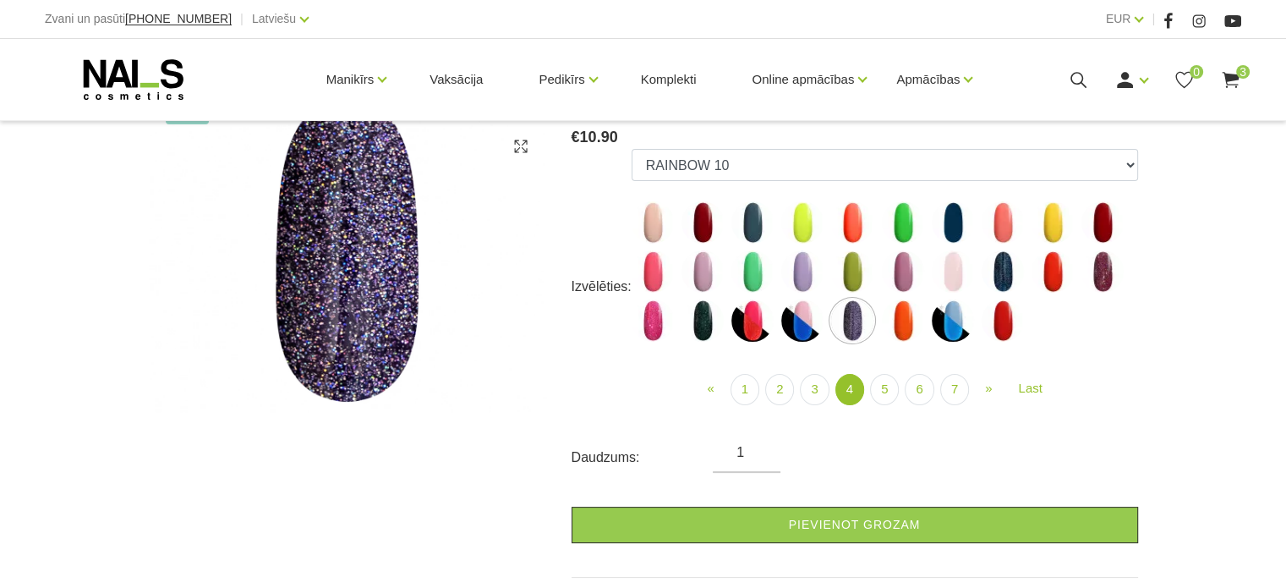
click at [993, 278] on img at bounding box center [1003, 271] width 42 height 42
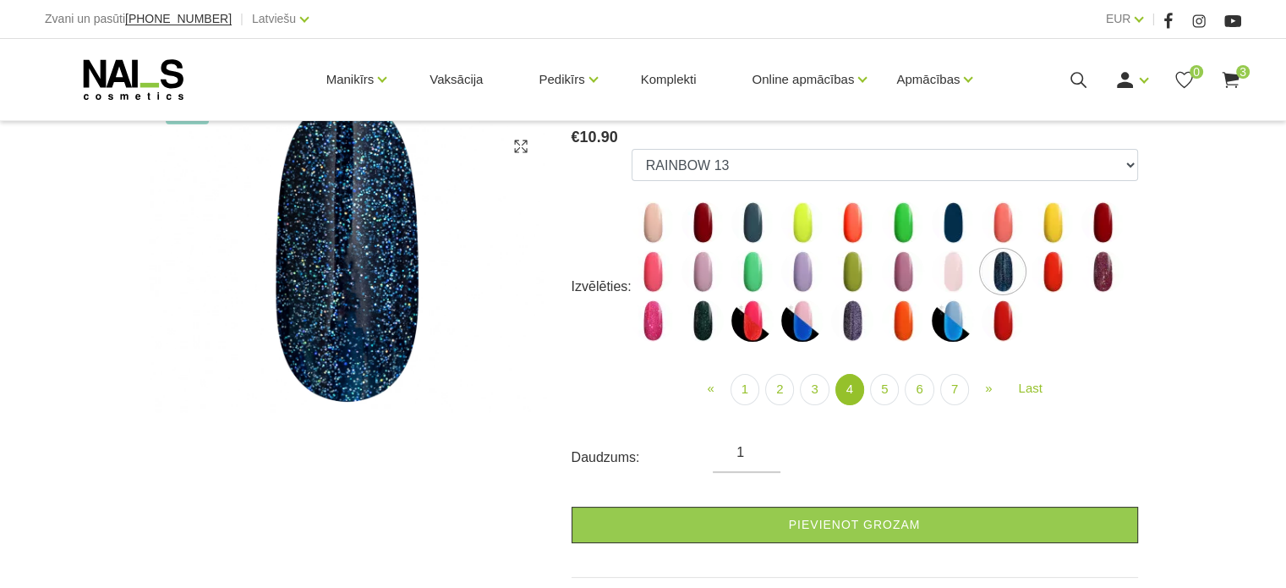
click at [1106, 278] on img at bounding box center [1102, 271] width 42 height 42
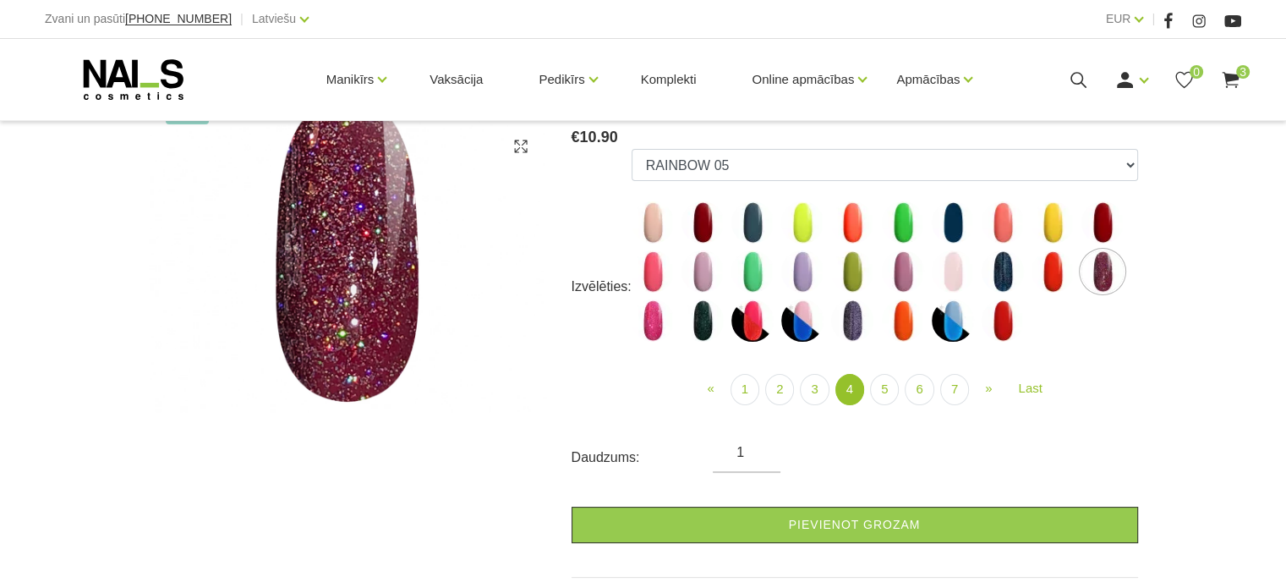
click at [1010, 270] on img at bounding box center [1003, 271] width 42 height 42
select select "4443"
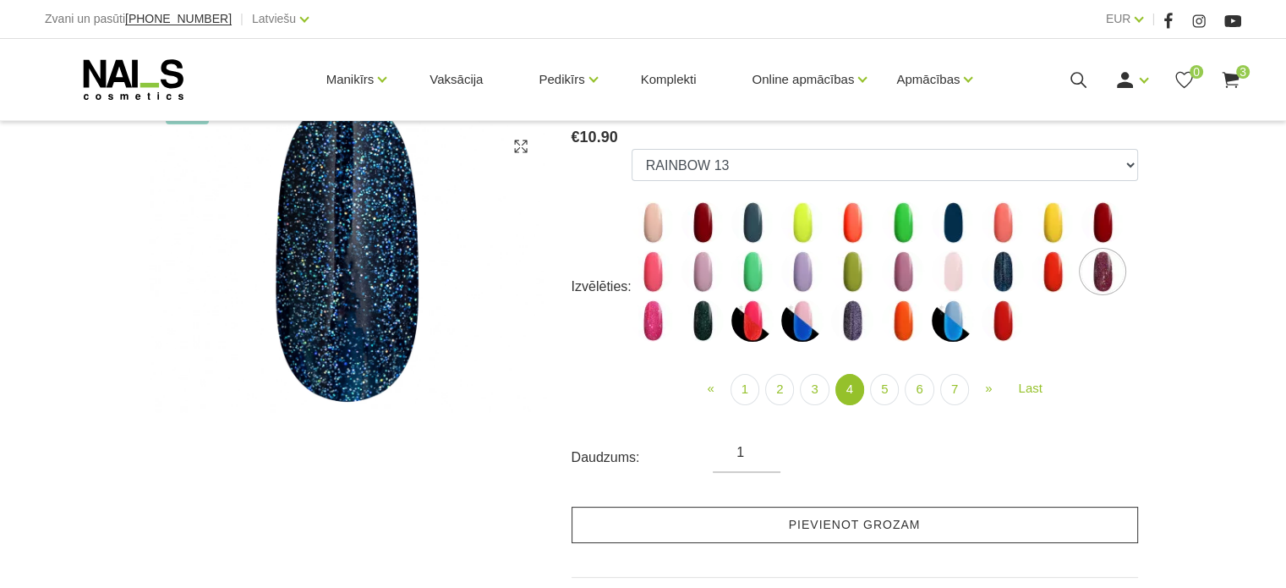
click at [868, 536] on link "Pievienot grozam" at bounding box center [855, 524] width 566 height 36
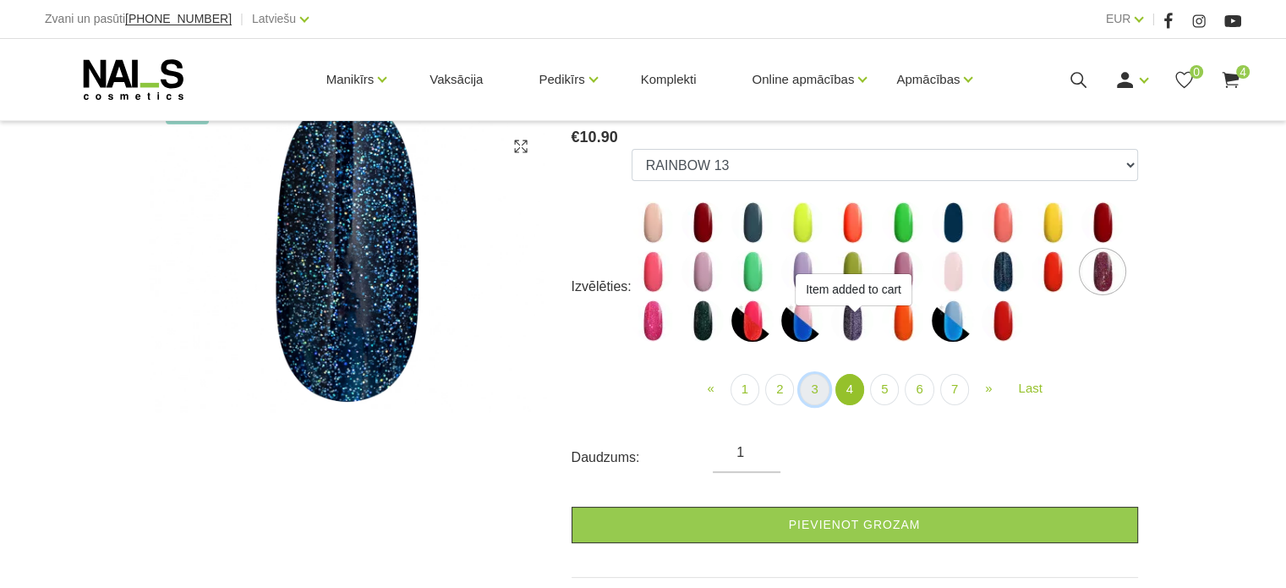
click at [817, 381] on link "3" at bounding box center [814, 389] width 29 height 31
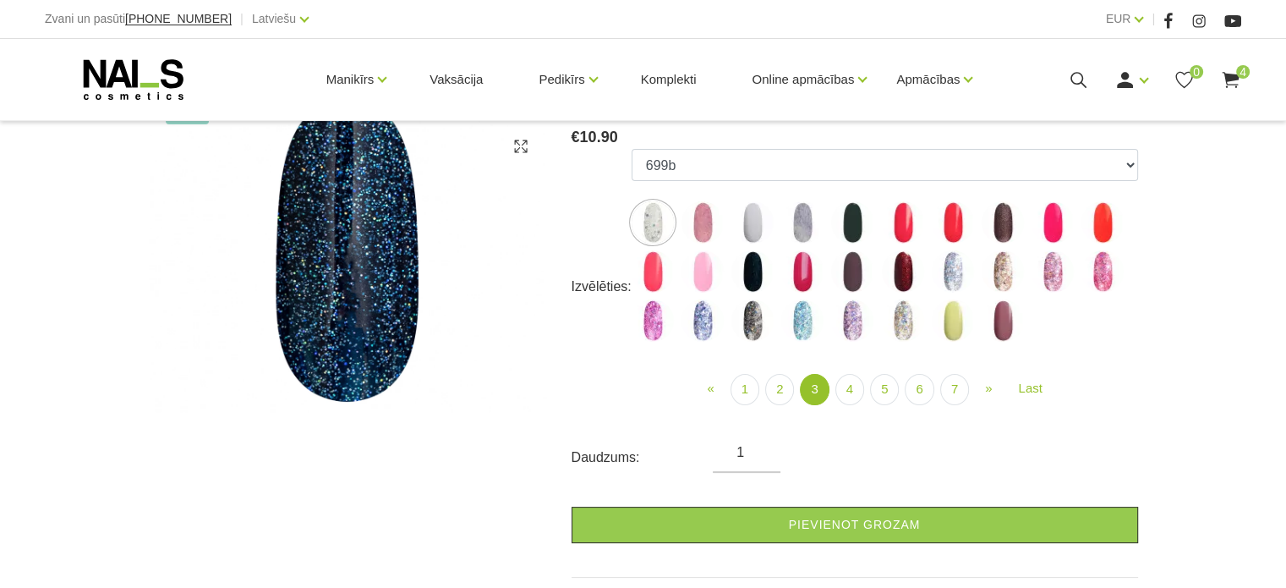
click at [797, 309] on img at bounding box center [802, 320] width 42 height 42
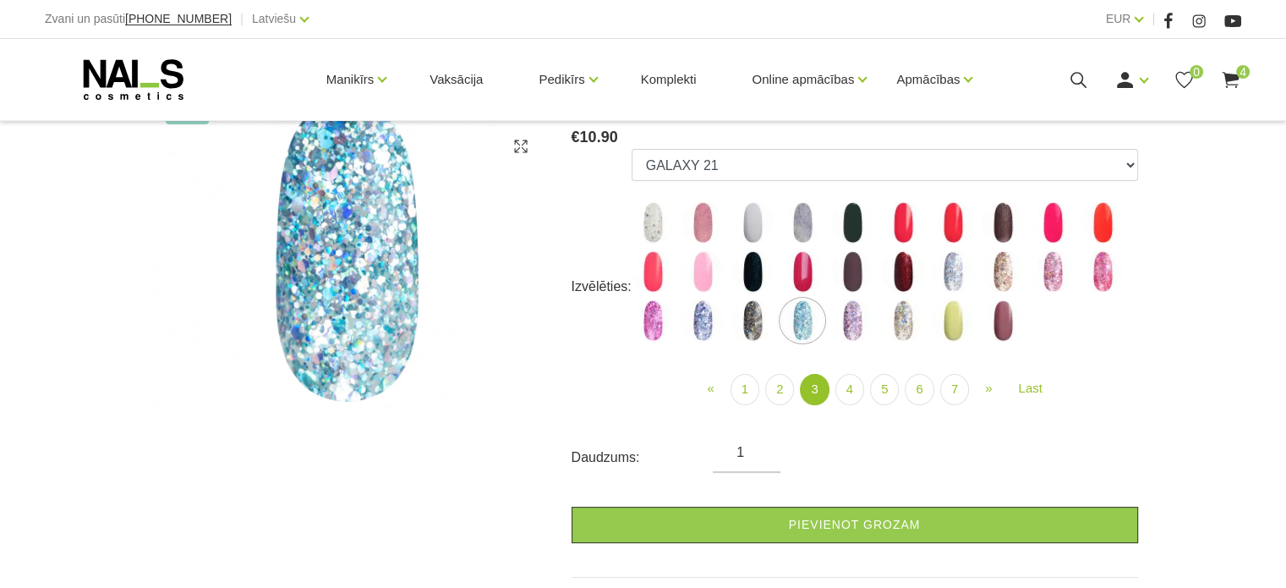
click at [838, 320] on img at bounding box center [852, 320] width 42 height 42
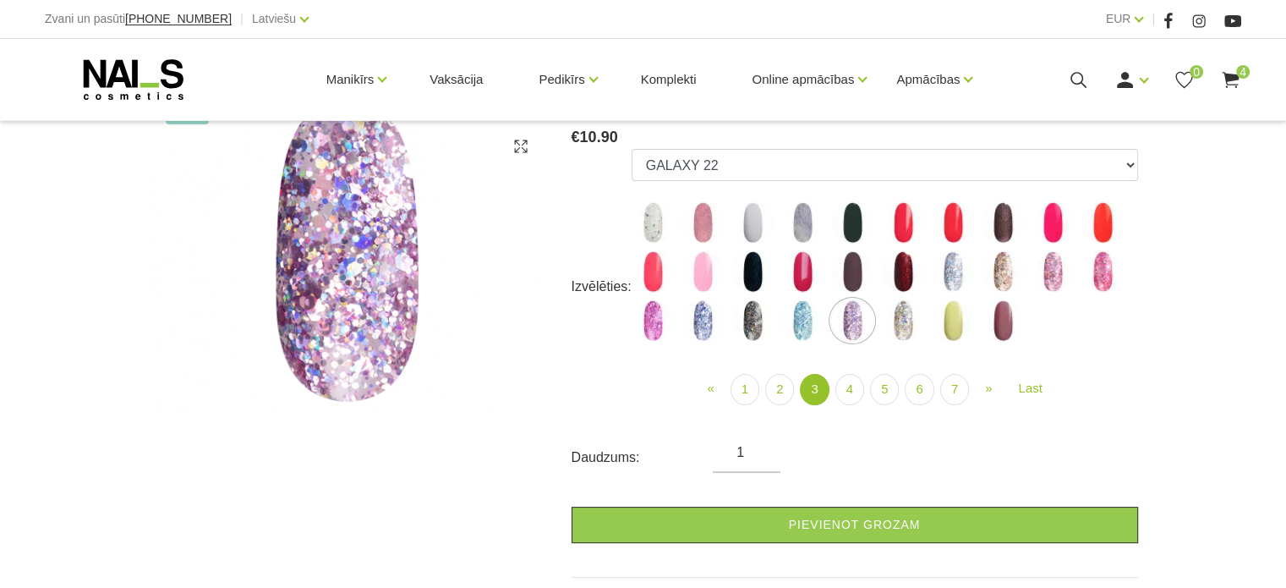
click at [895, 320] on img at bounding box center [903, 320] width 42 height 42
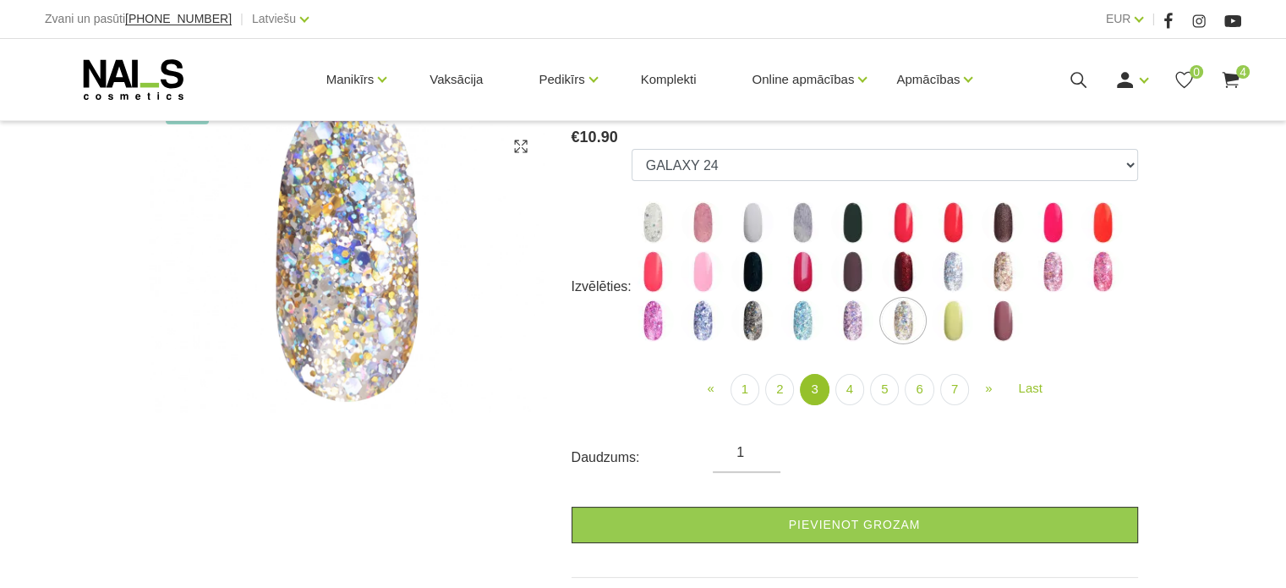
click at [656, 213] on img at bounding box center [653, 222] width 42 height 42
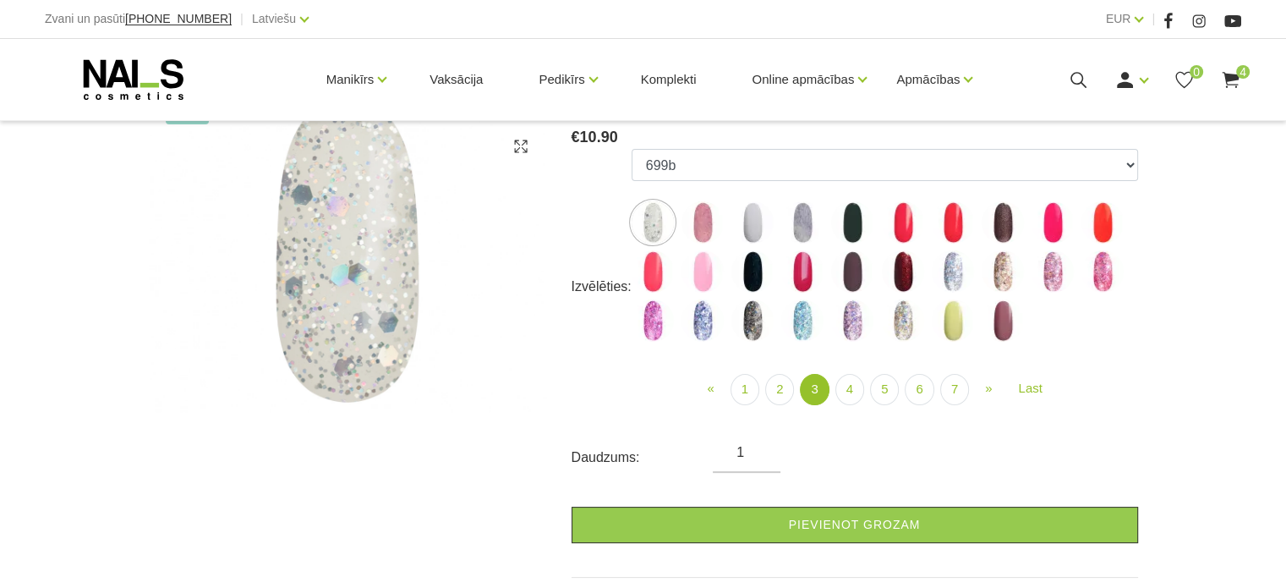
click at [701, 227] on img at bounding box center [702, 222] width 42 height 42
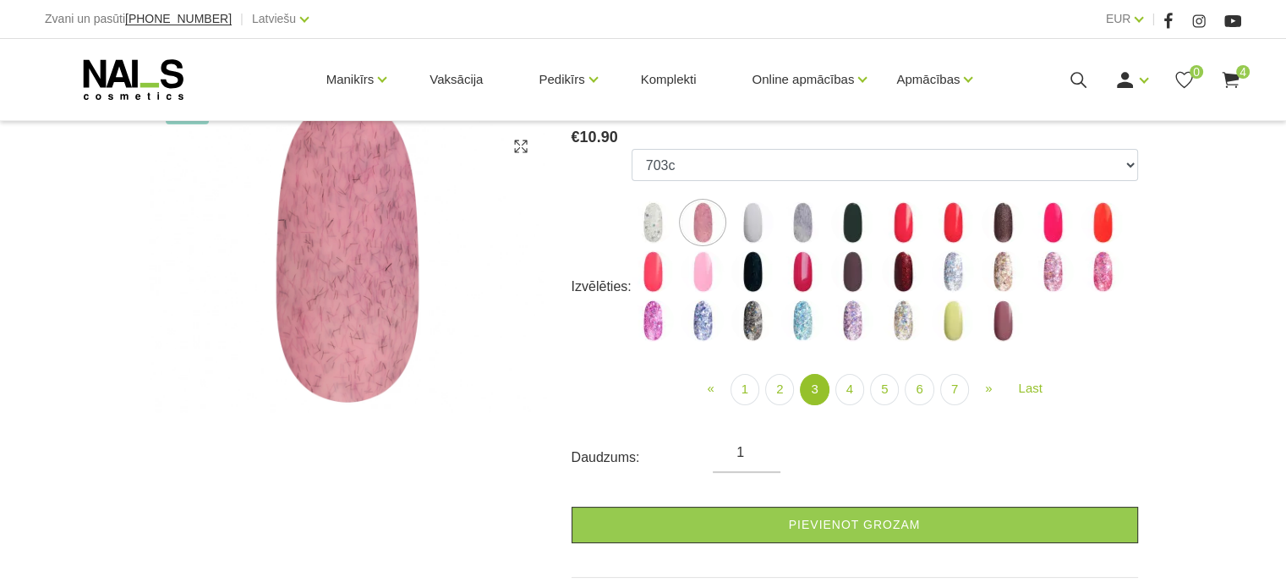
click at [754, 232] on img at bounding box center [752, 222] width 42 height 42
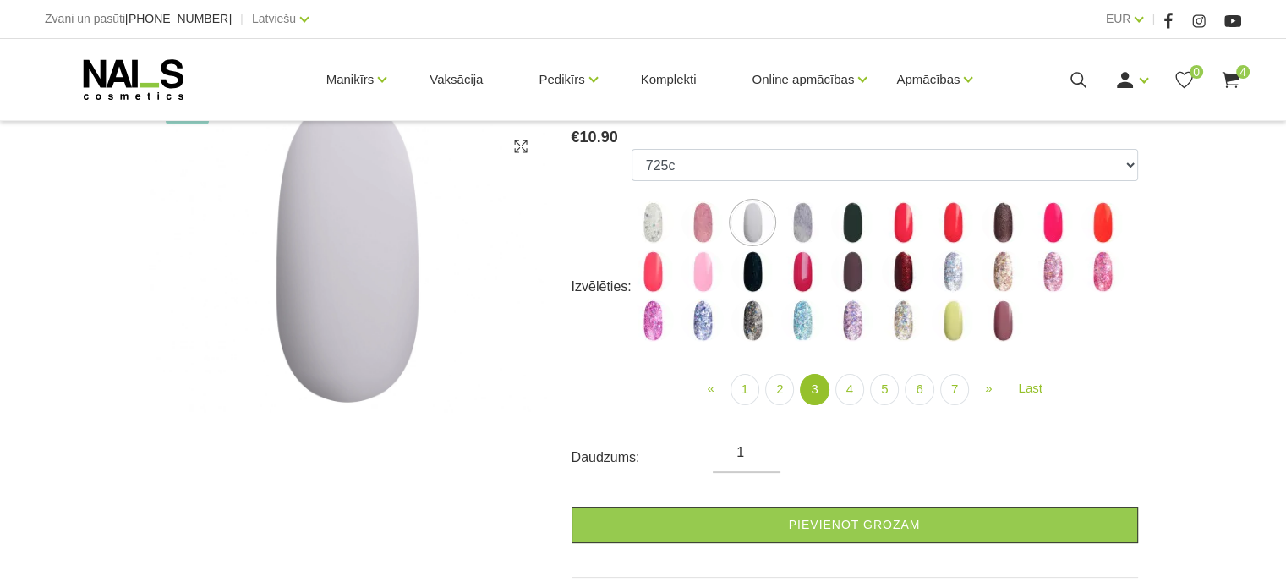
click at [798, 229] on img at bounding box center [802, 222] width 42 height 42
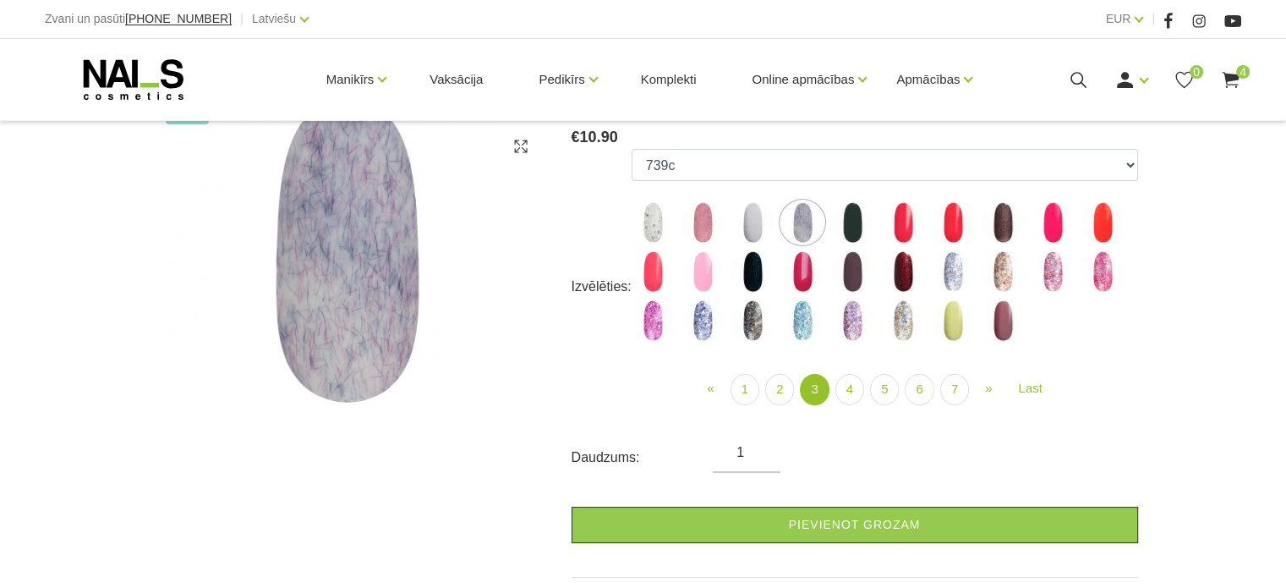
click at [848, 236] on img at bounding box center [852, 222] width 42 height 42
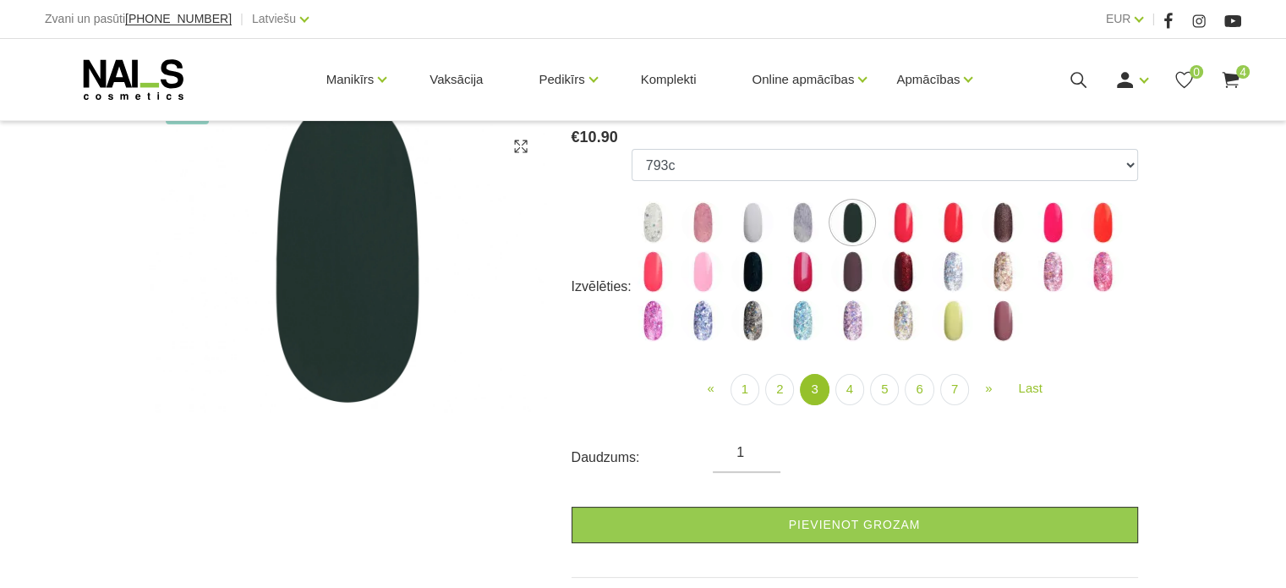
click at [906, 231] on img at bounding box center [903, 222] width 42 height 42
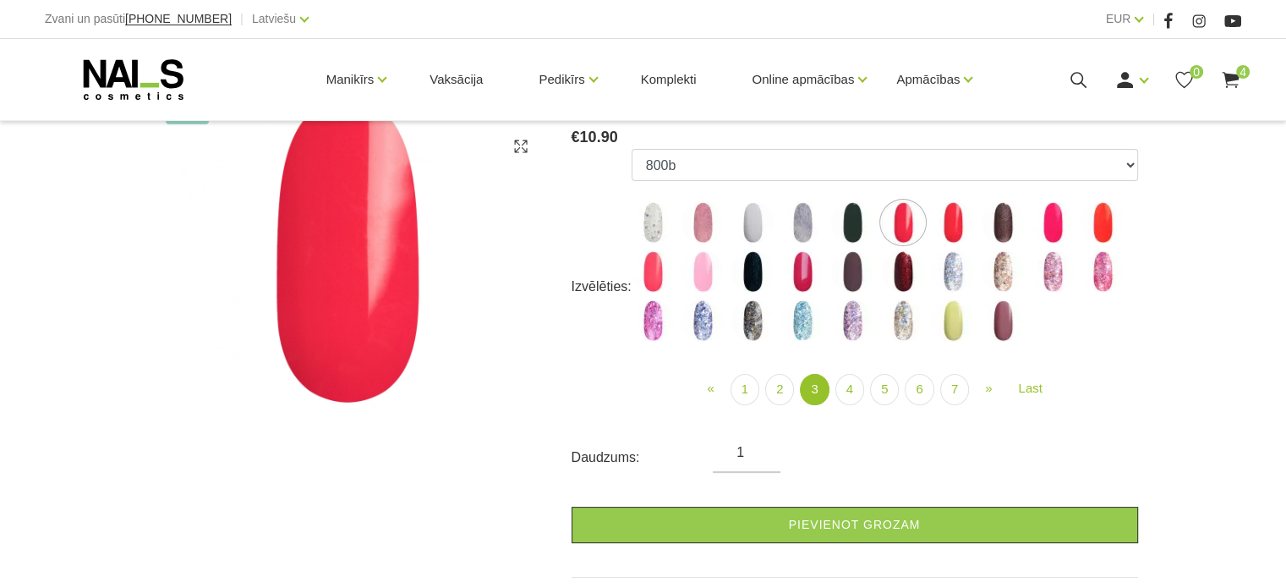
click at [945, 229] on img at bounding box center [953, 222] width 42 height 42
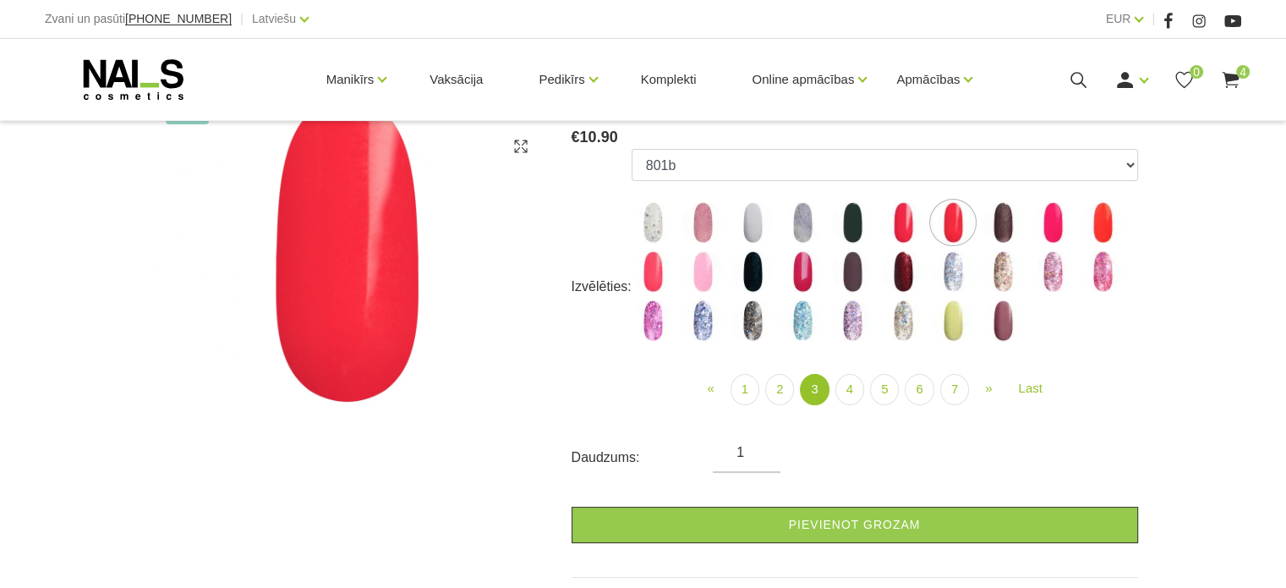
click at [1001, 224] on img at bounding box center [1003, 222] width 42 height 42
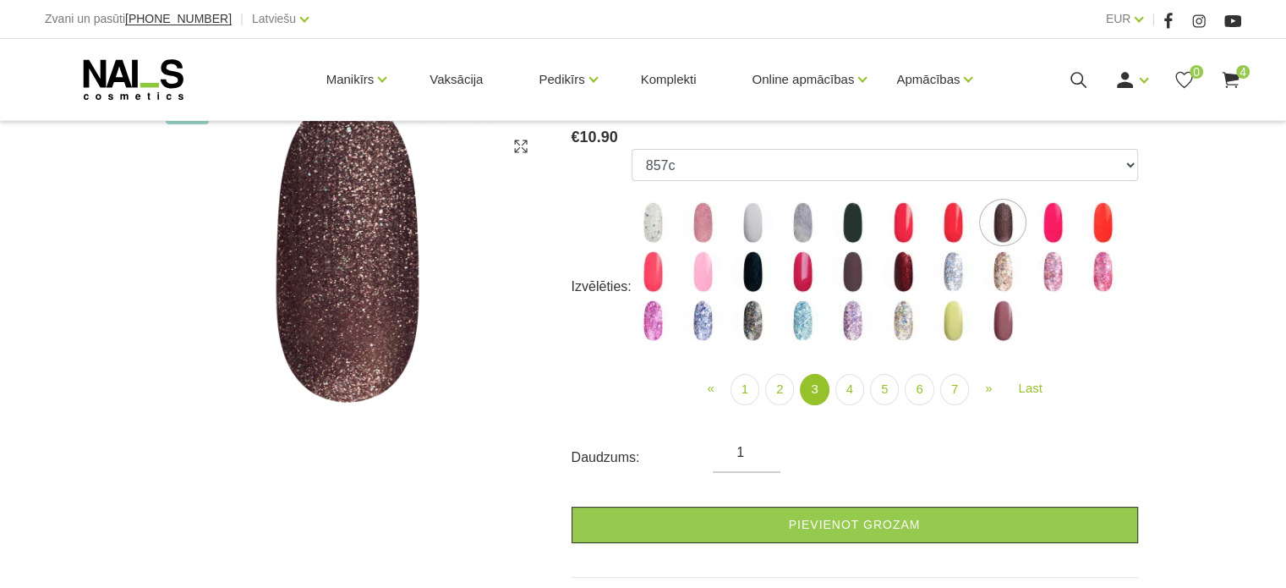
click at [1058, 226] on img at bounding box center [1052, 222] width 42 height 42
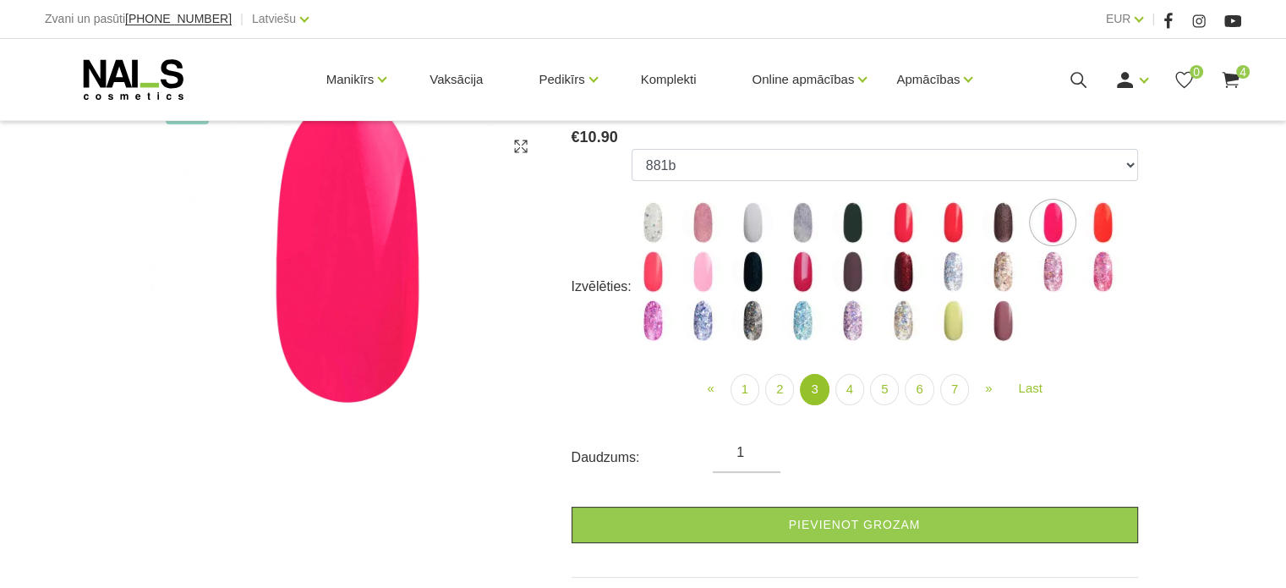
click at [1107, 226] on img at bounding box center [1102, 222] width 42 height 42
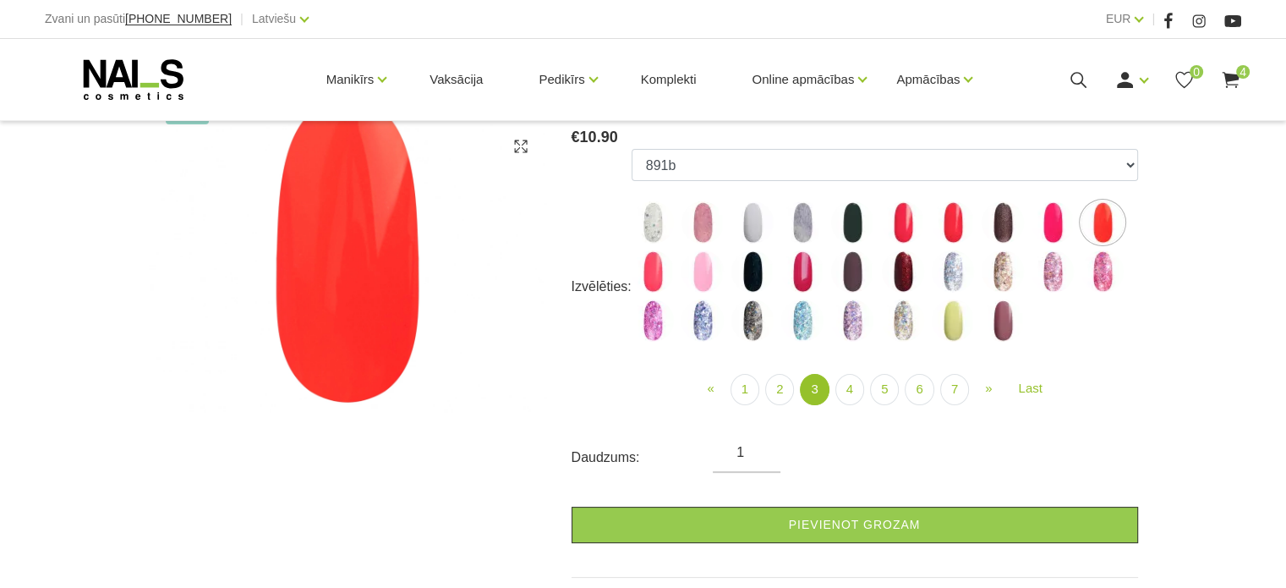
click at [802, 281] on img at bounding box center [802, 271] width 42 height 42
click at [849, 284] on img at bounding box center [852, 271] width 42 height 42
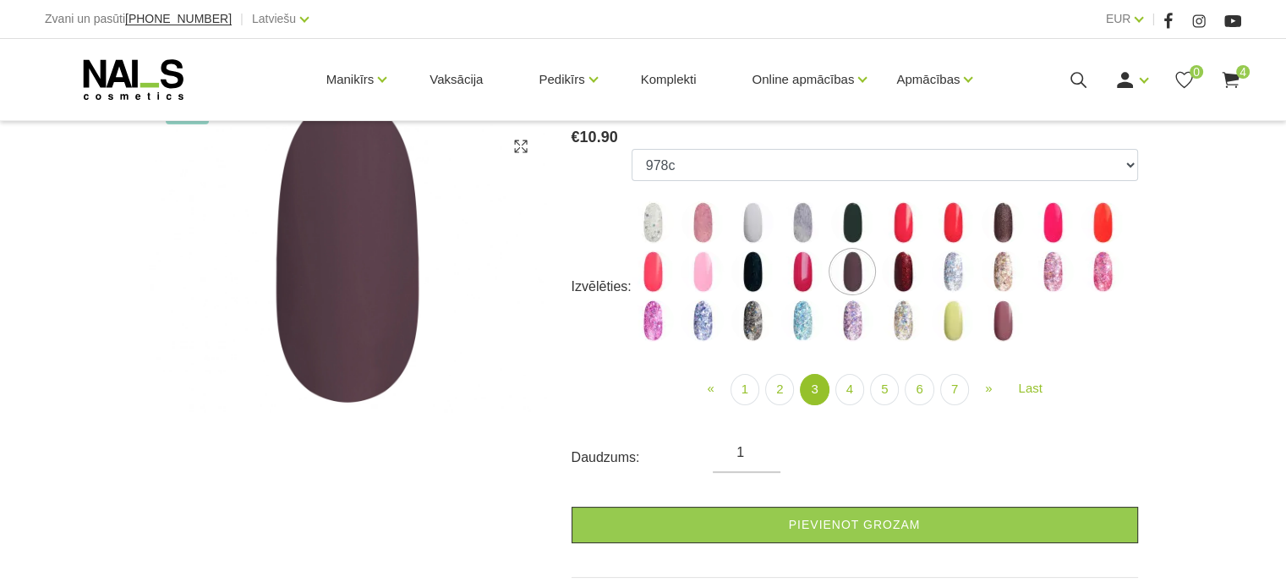
click at [916, 277] on img at bounding box center [903, 271] width 42 height 42
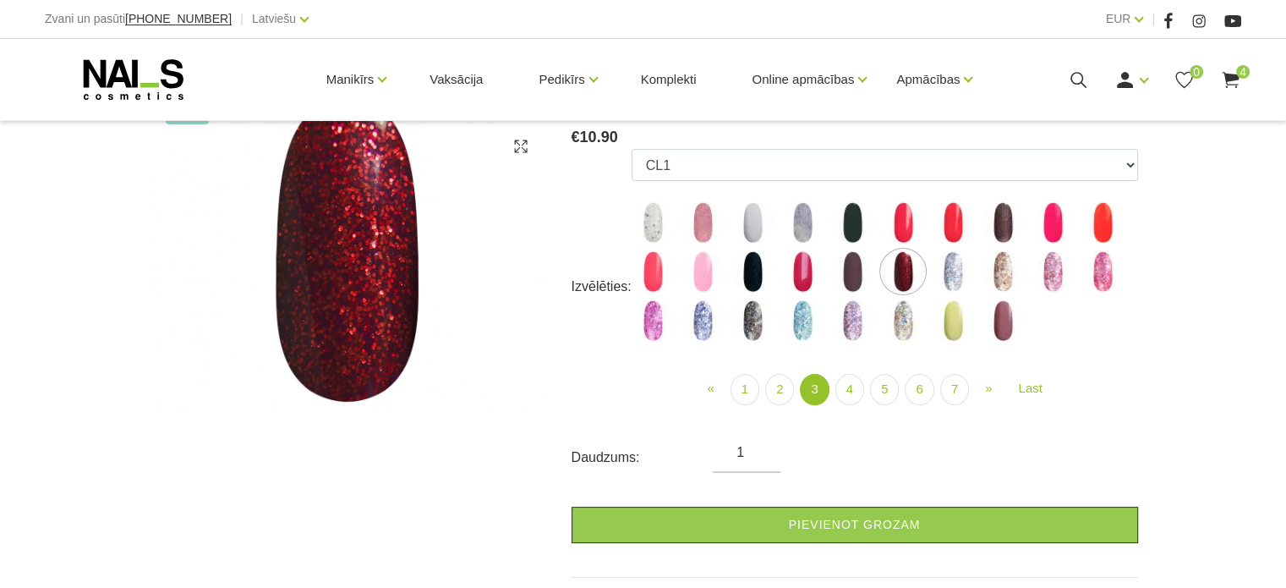
click at [957, 282] on img at bounding box center [953, 271] width 42 height 42
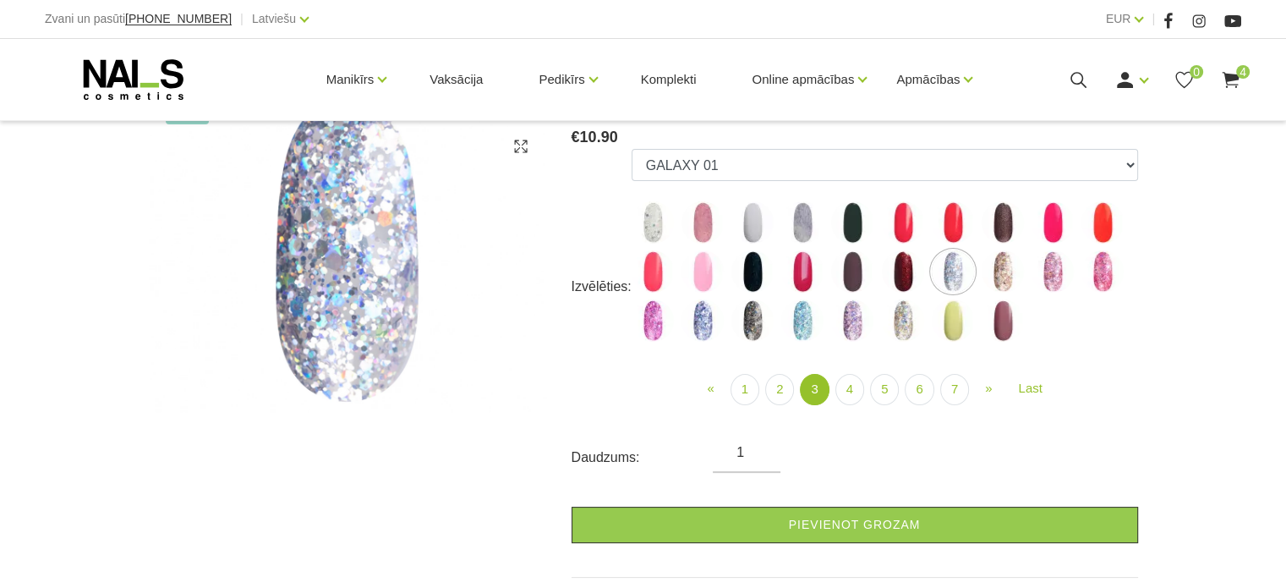
click at [993, 276] on img at bounding box center [1003, 271] width 42 height 42
click at [1054, 267] on img at bounding box center [1052, 271] width 42 height 42
click at [1096, 267] on img at bounding box center [1102, 271] width 42 height 42
click at [954, 329] on img at bounding box center [953, 320] width 42 height 42
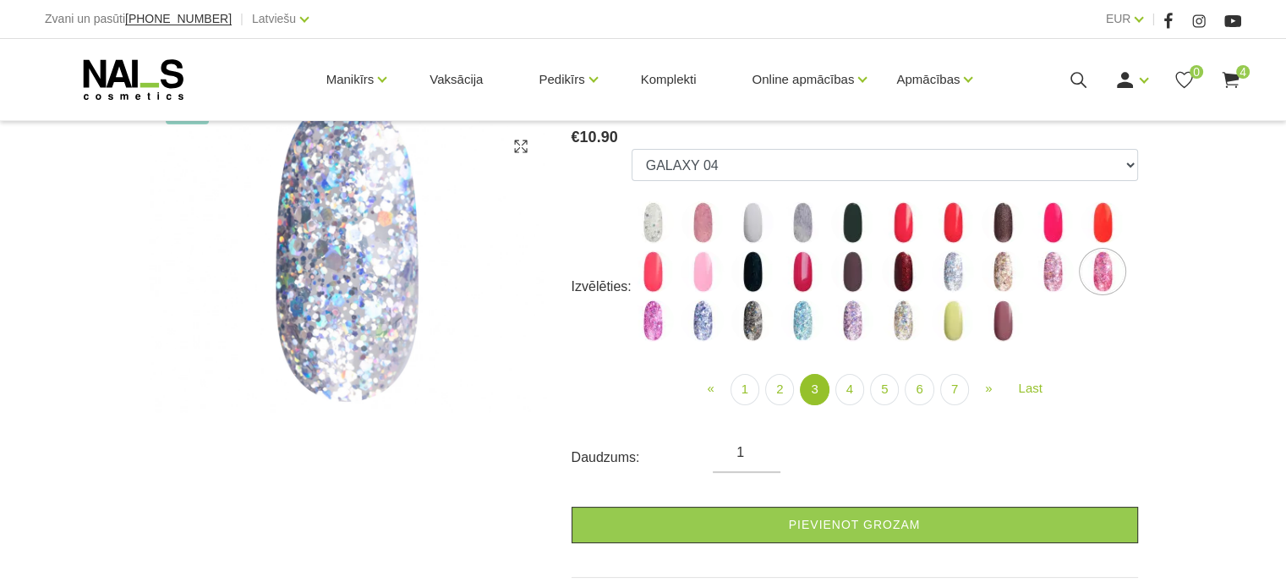
select select "4170"
click at [781, 391] on link "2" at bounding box center [779, 389] width 29 height 31
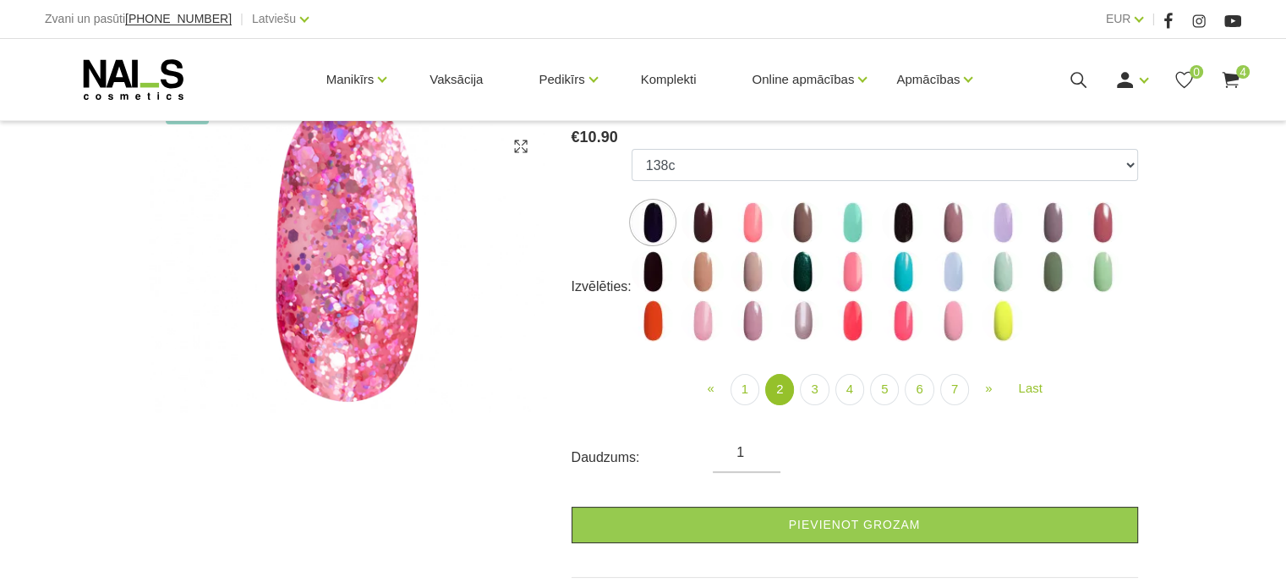
click at [808, 252] on img at bounding box center [802, 271] width 42 height 42
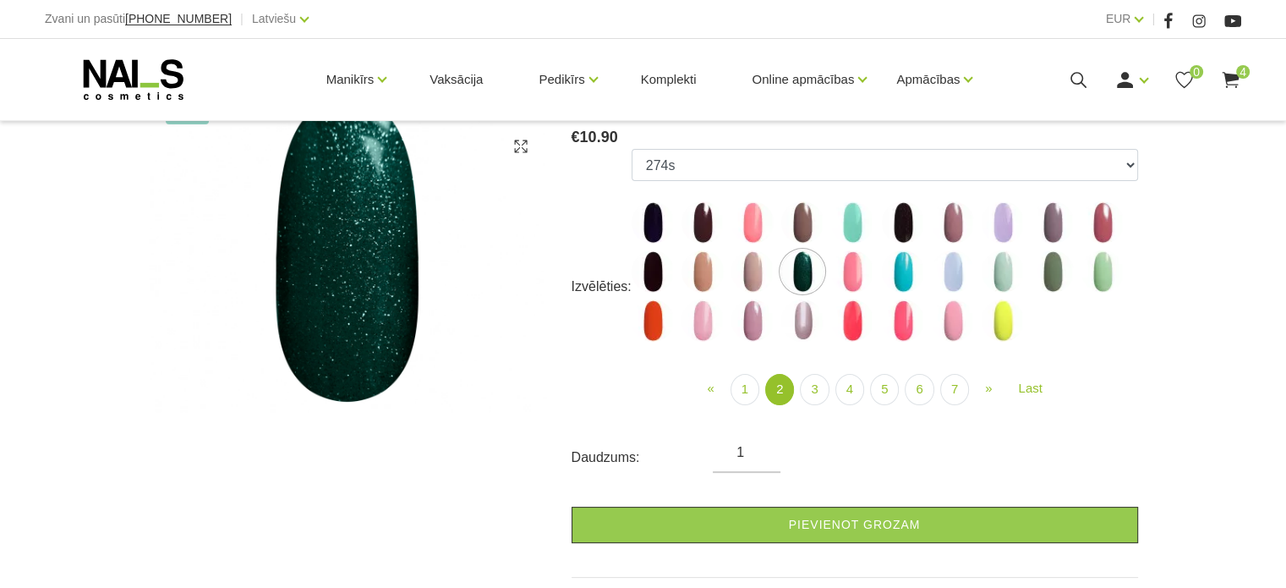
click at [996, 272] on img at bounding box center [1003, 271] width 42 height 42
click at [896, 278] on img at bounding box center [903, 271] width 42 height 42
select select "4077"
click at [900, 276] on img at bounding box center [903, 271] width 42 height 42
click at [737, 394] on link "1" at bounding box center [744, 389] width 29 height 31
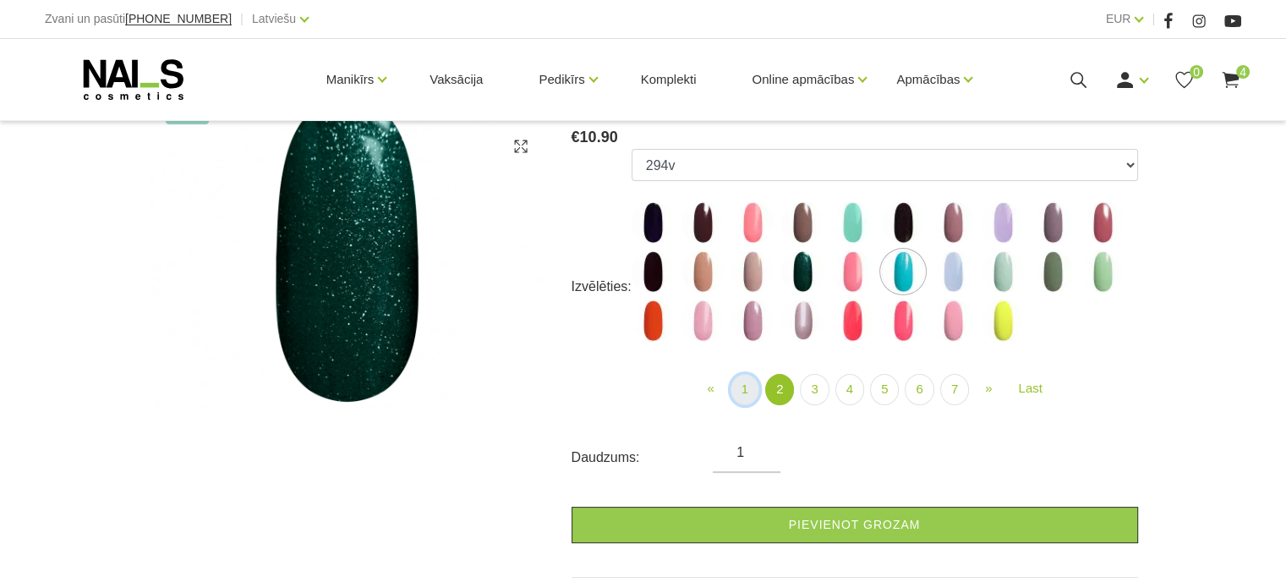
click at [737, 394] on link "1" at bounding box center [744, 389] width 29 height 31
click at [744, 395] on link "1" at bounding box center [744, 389] width 29 height 31
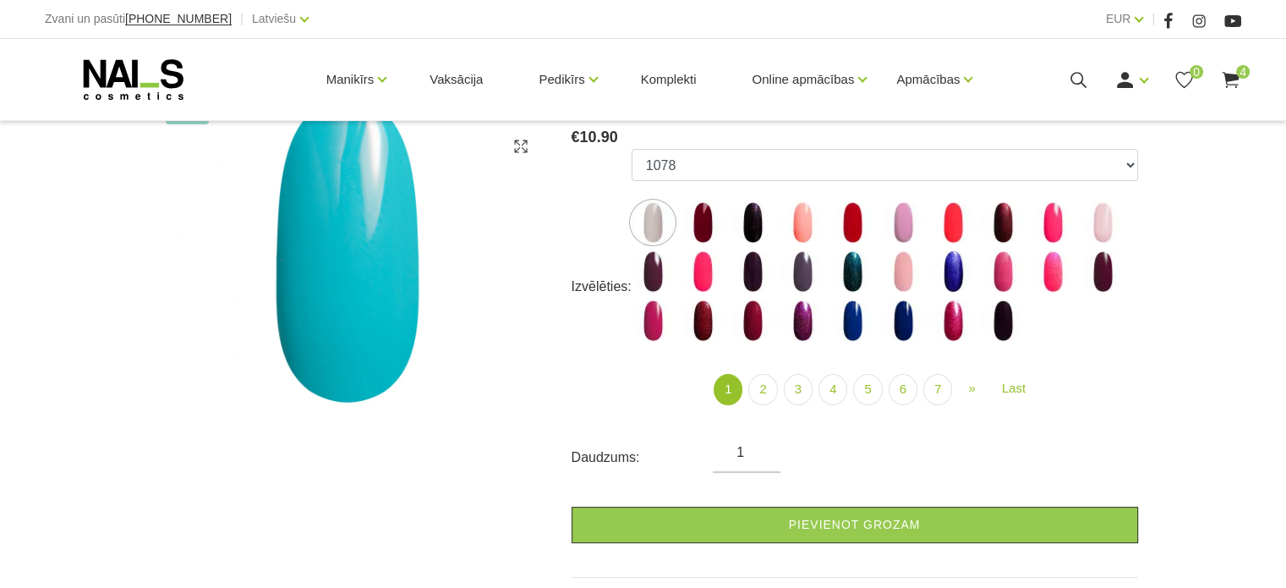
click at [849, 287] on img at bounding box center [852, 271] width 42 height 42
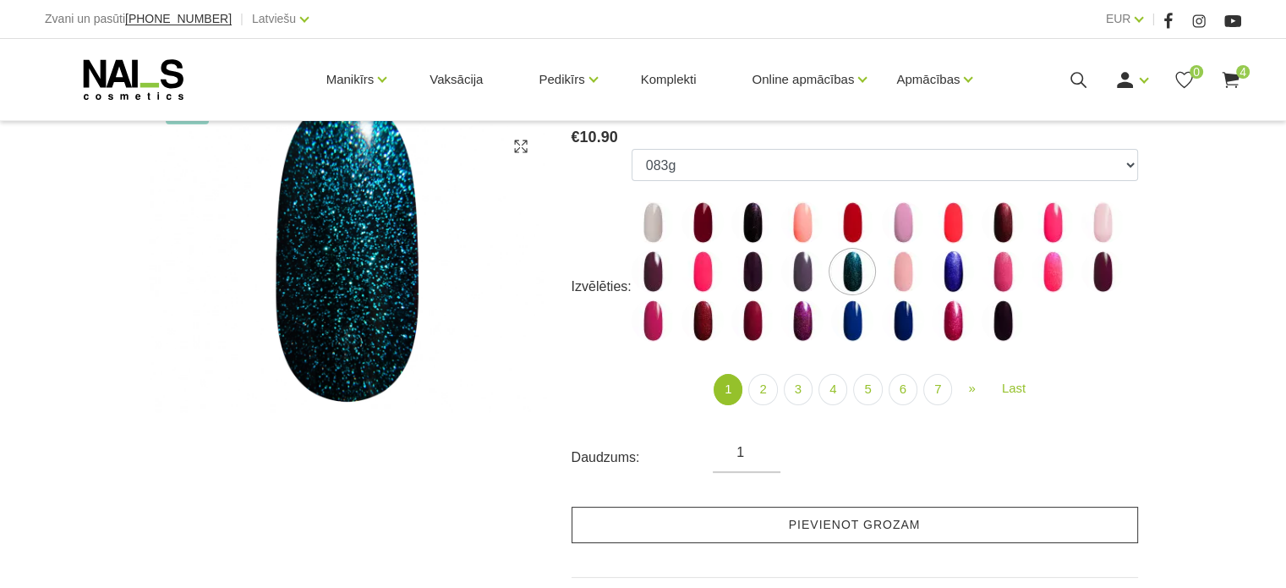
click at [850, 523] on link "Pievienot grozam" at bounding box center [855, 524] width 566 height 36
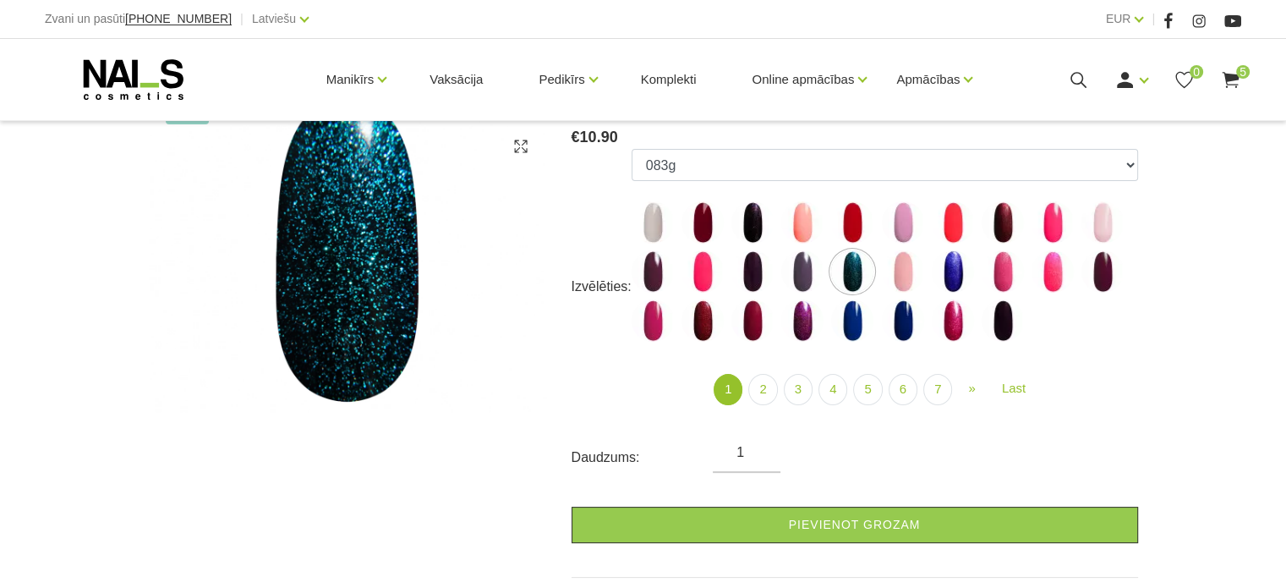
click at [801, 221] on img at bounding box center [802, 222] width 42 height 42
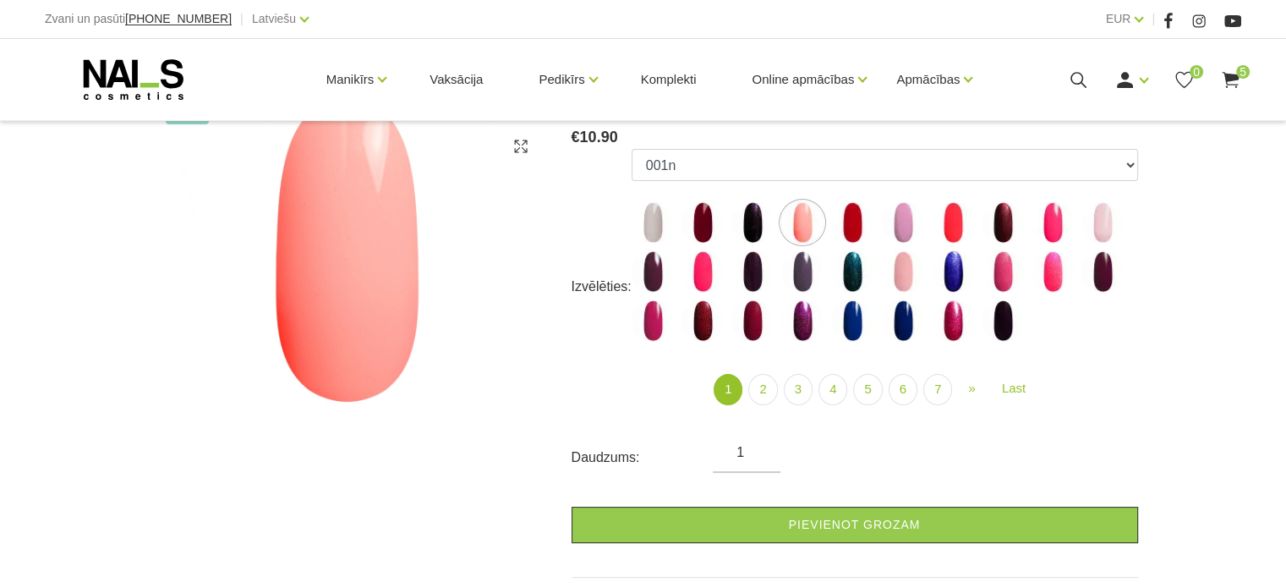
click at [1098, 231] on img at bounding box center [1102, 222] width 42 height 42
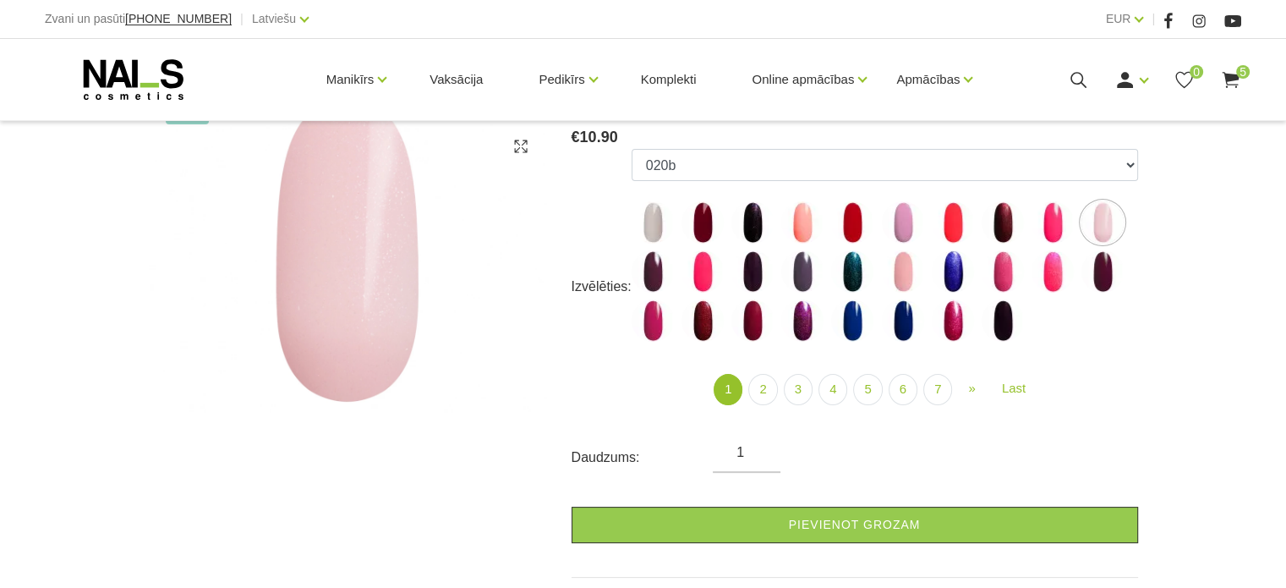
click at [959, 320] on img at bounding box center [953, 320] width 42 height 42
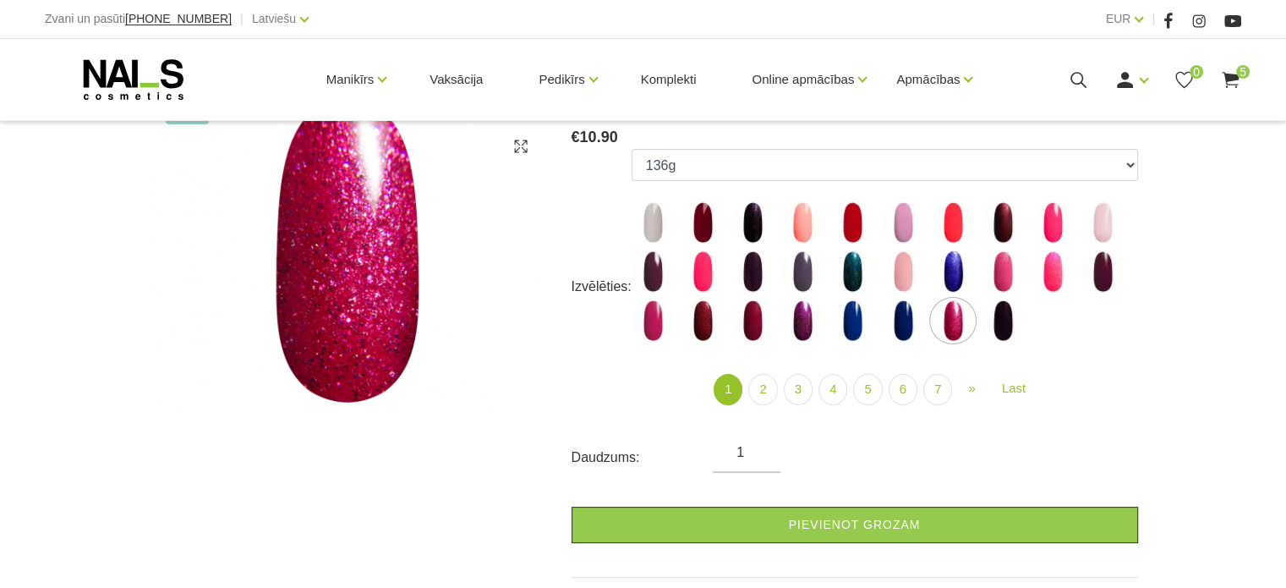
click at [848, 324] on img at bounding box center [852, 320] width 42 height 42
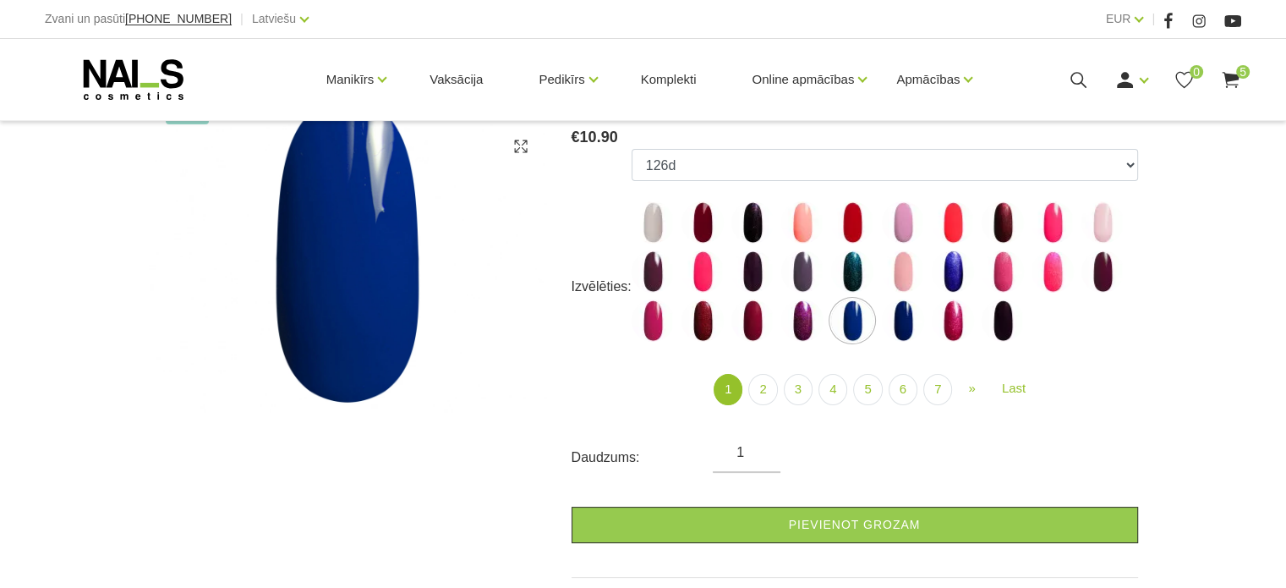
click at [798, 320] on img at bounding box center [802, 320] width 42 height 42
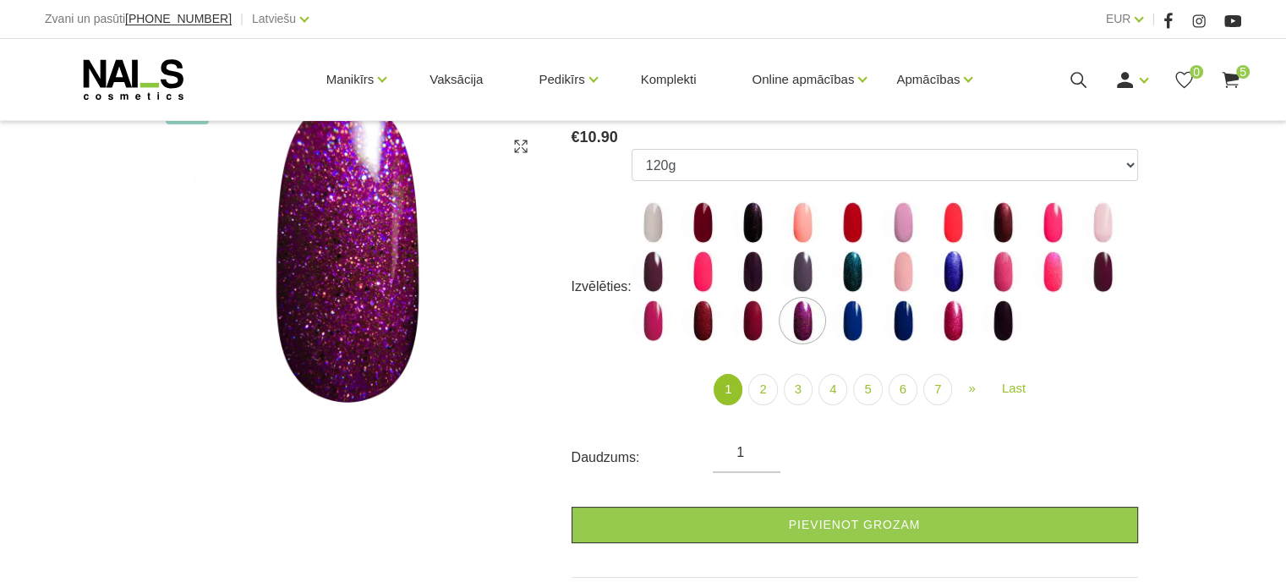
click at [753, 324] on img at bounding box center [752, 320] width 42 height 42
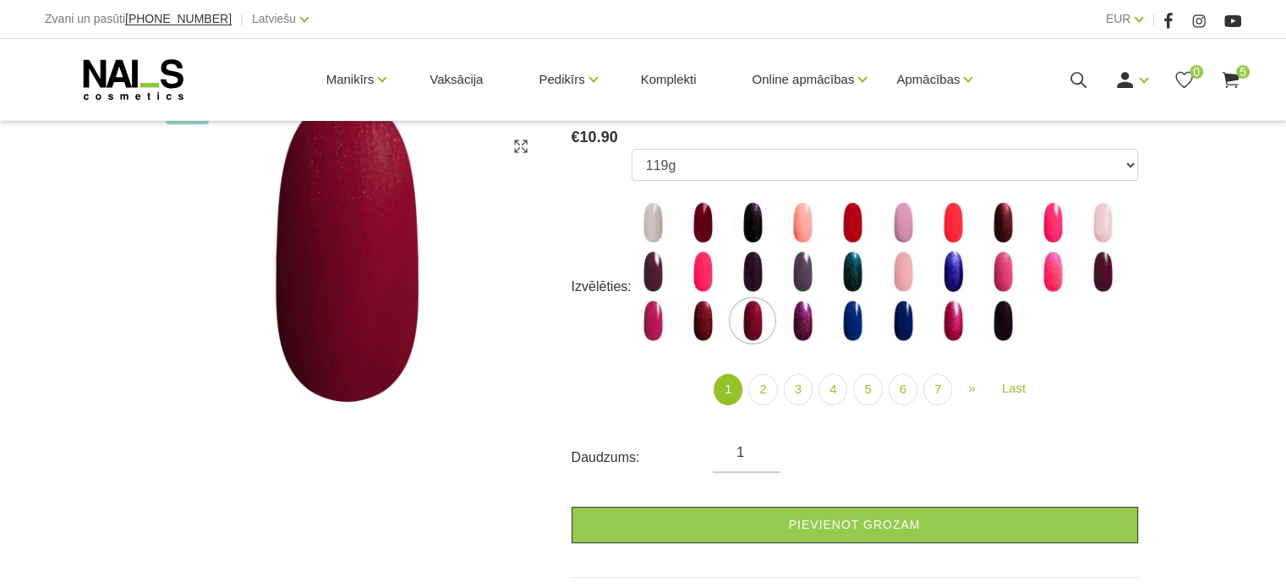
click at [712, 327] on img at bounding box center [702, 320] width 42 height 42
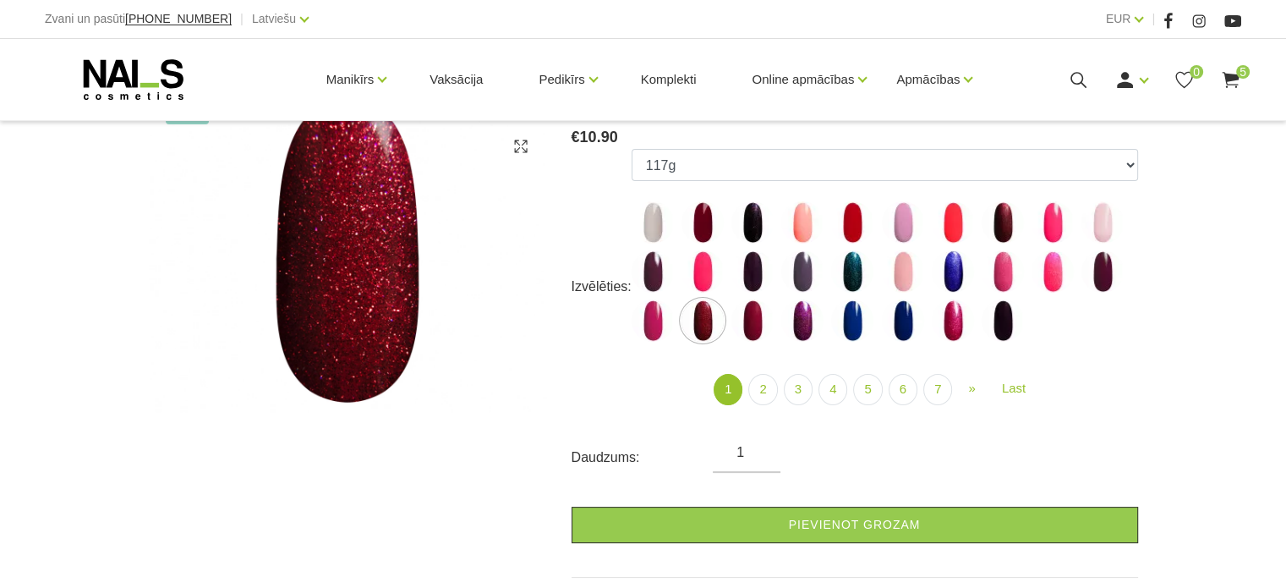
click at [1001, 327] on img at bounding box center [1003, 320] width 42 height 42
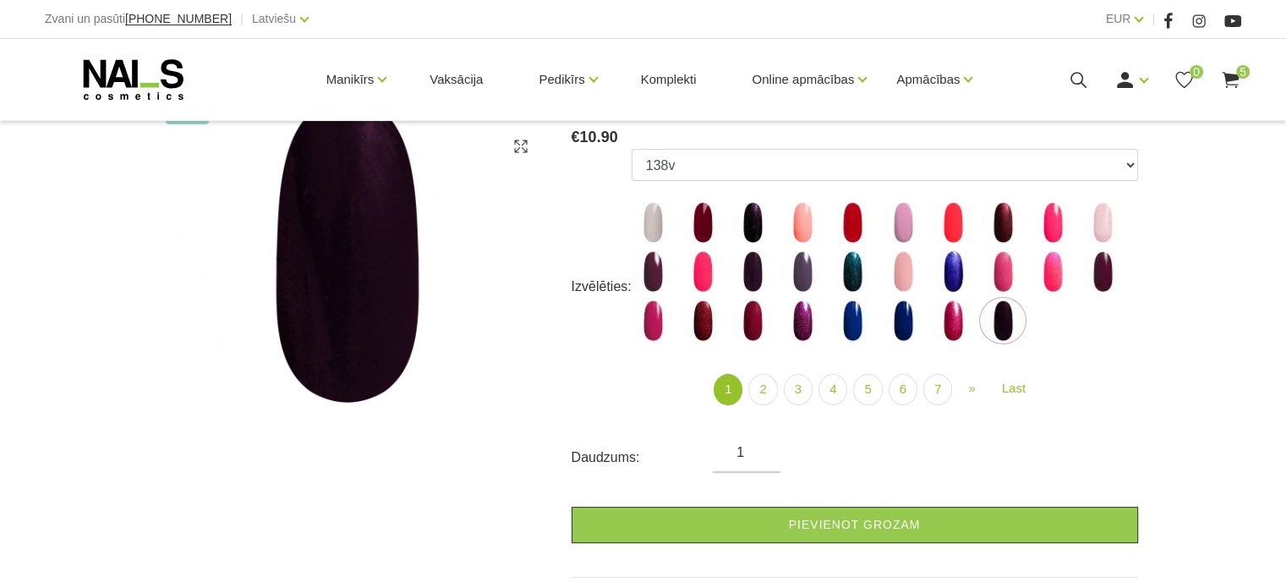
click at [998, 282] on img at bounding box center [1003, 271] width 42 height 42
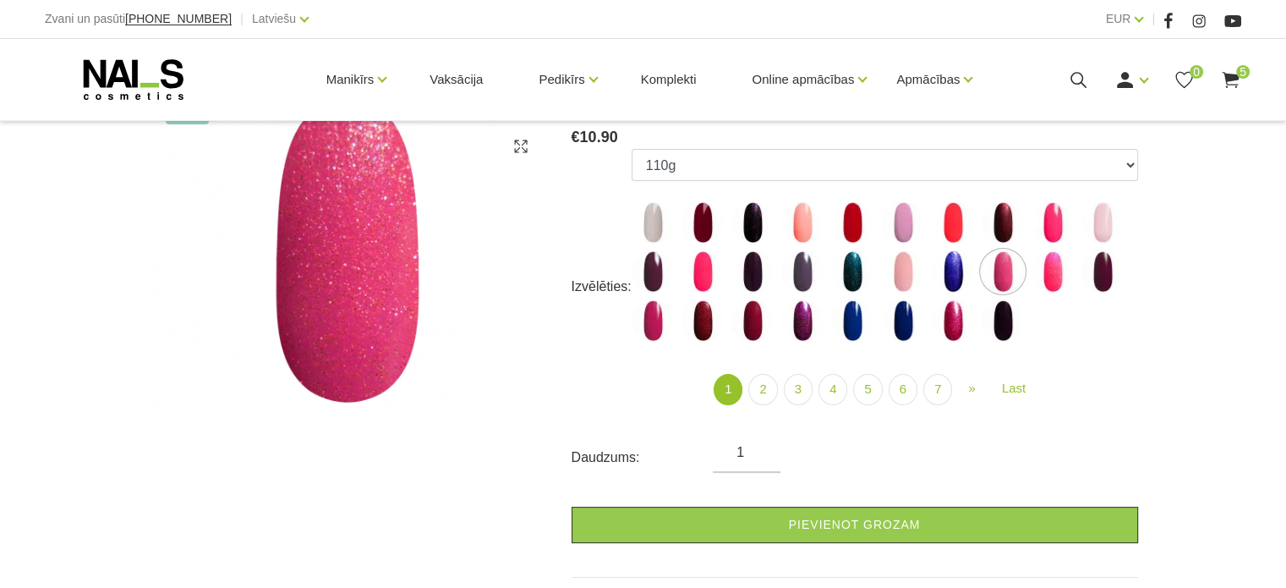
click at [1051, 274] on img at bounding box center [1052, 271] width 42 height 42
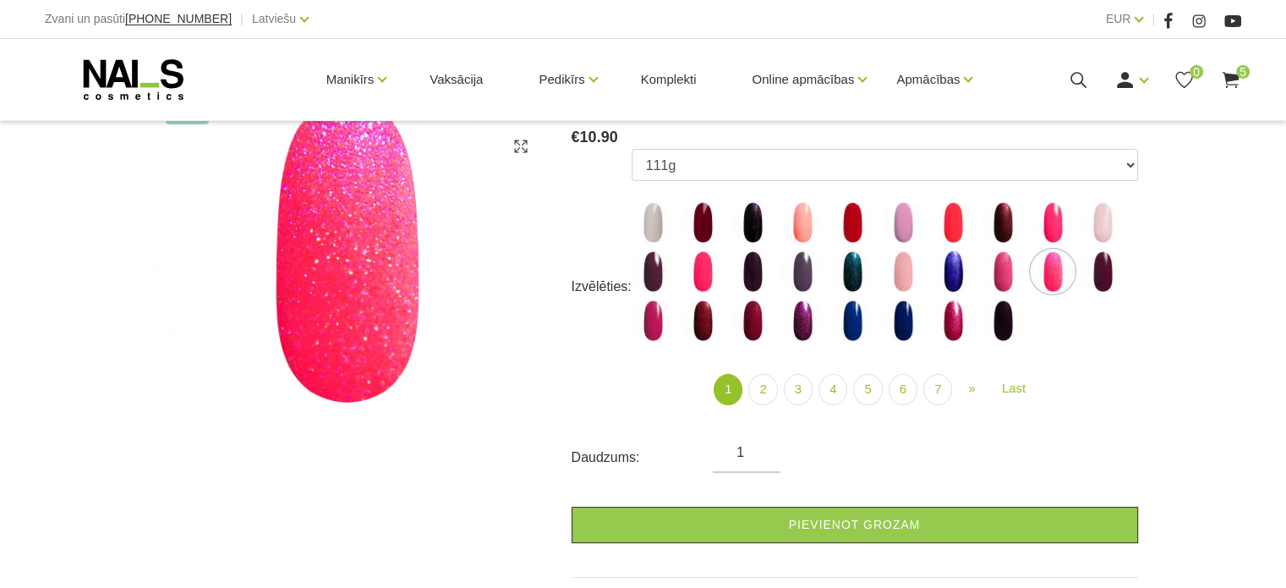
click at [1110, 273] on img at bounding box center [1102, 271] width 42 height 42
select select "4021"
click at [1233, 74] on use at bounding box center [1230, 80] width 17 height 16
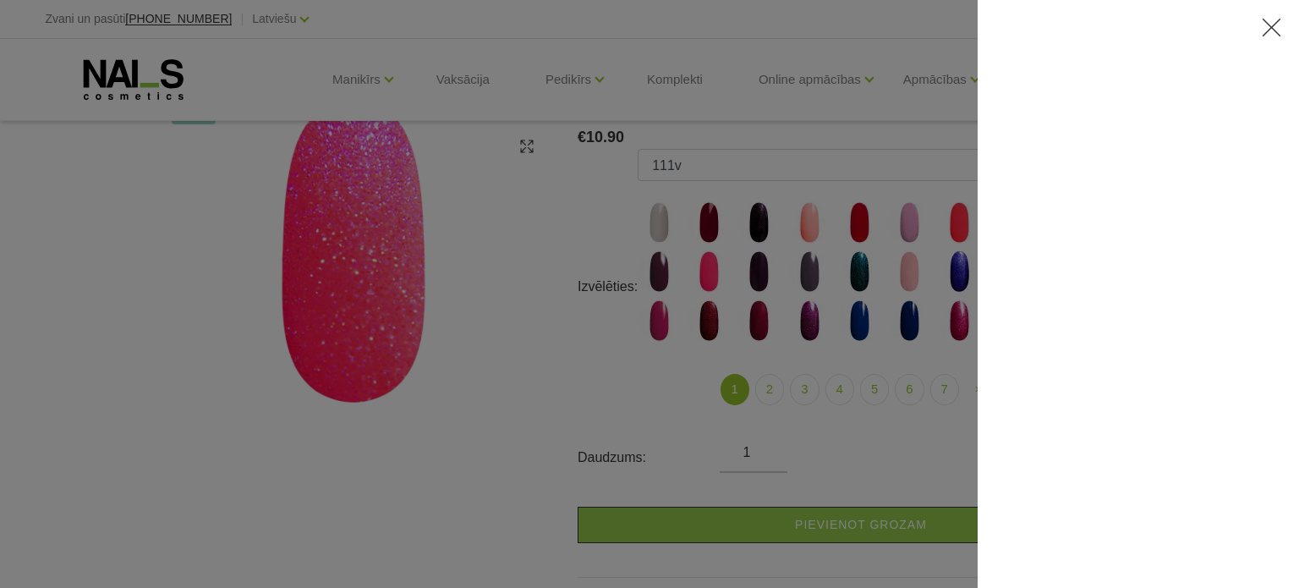
click at [1233, 74] on div at bounding box center [1137, 294] width 321 height 588
click at [1266, 32] on icon at bounding box center [1271, 27] width 21 height 21
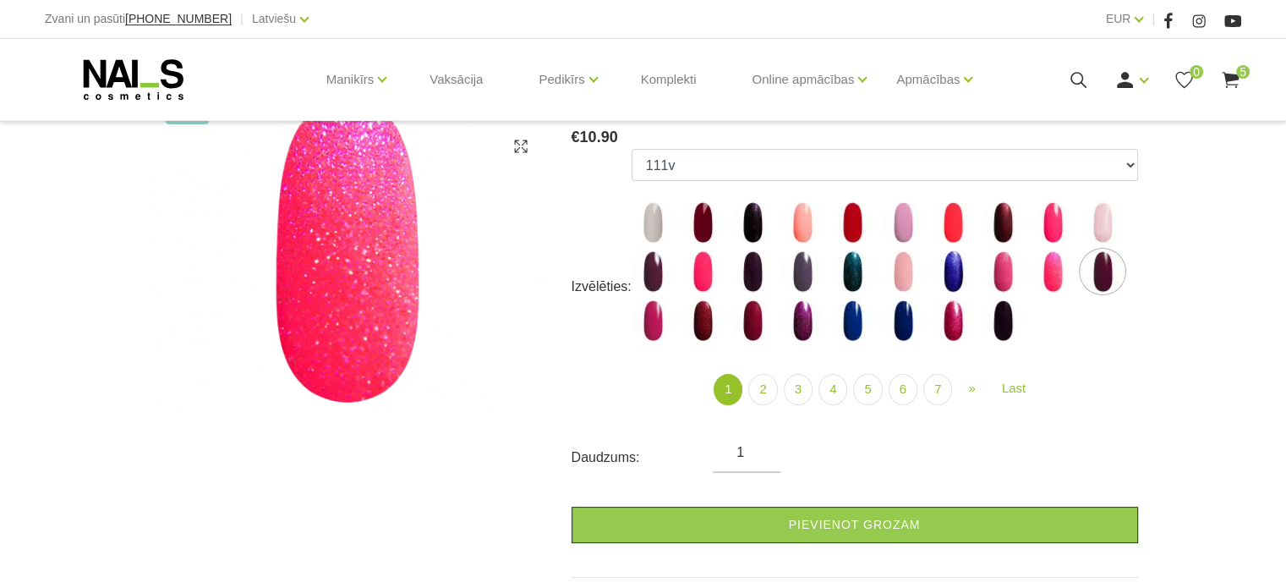
click at [1228, 79] on use at bounding box center [1230, 80] width 17 height 16
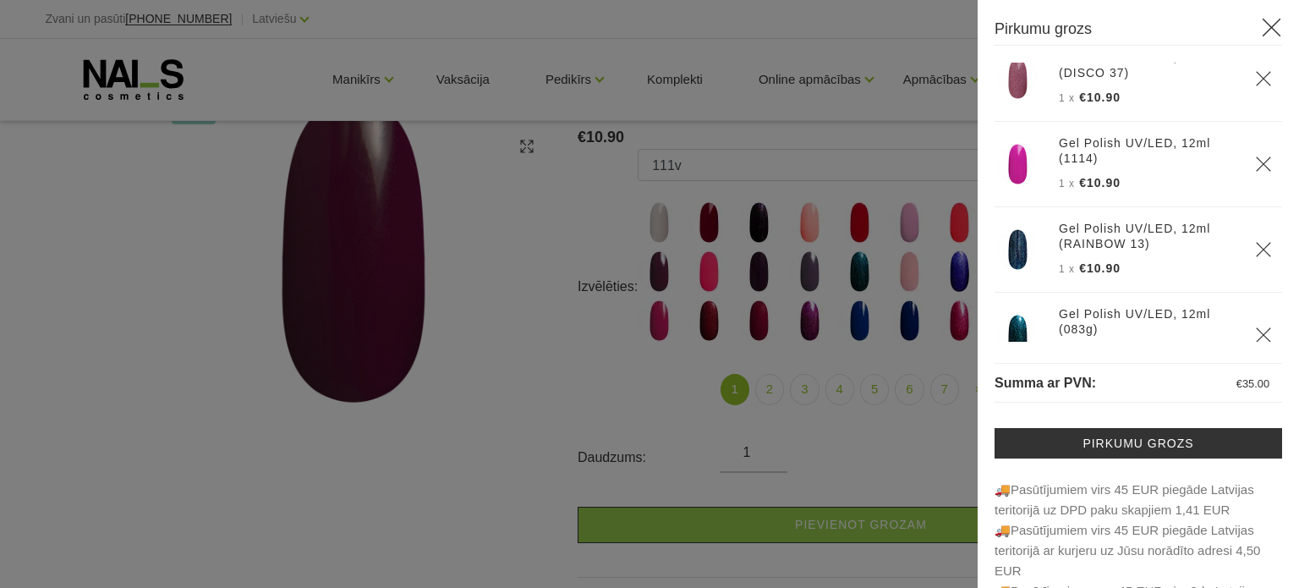
scroll to position [145, 0]
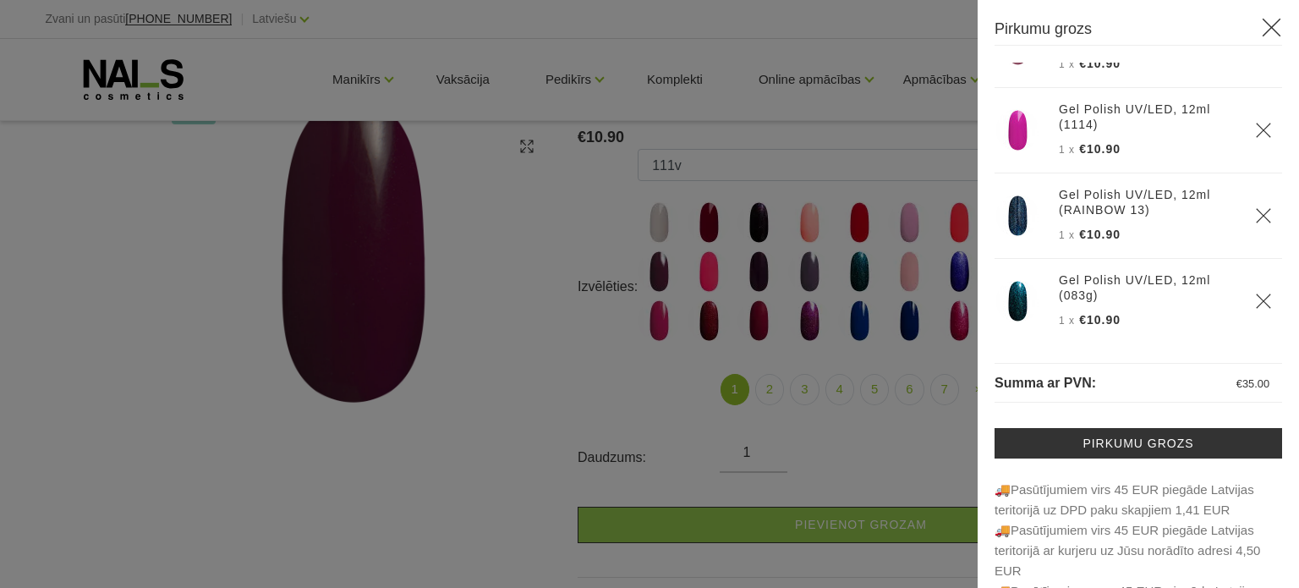
click at [1271, 68] on div "Pirkumu grozs Gel Polish UV/LED, 12ml (DISCO 32) 1 x €10.90 Gel Polish UV/LED, …" at bounding box center [1137, 294] width 321 height 588
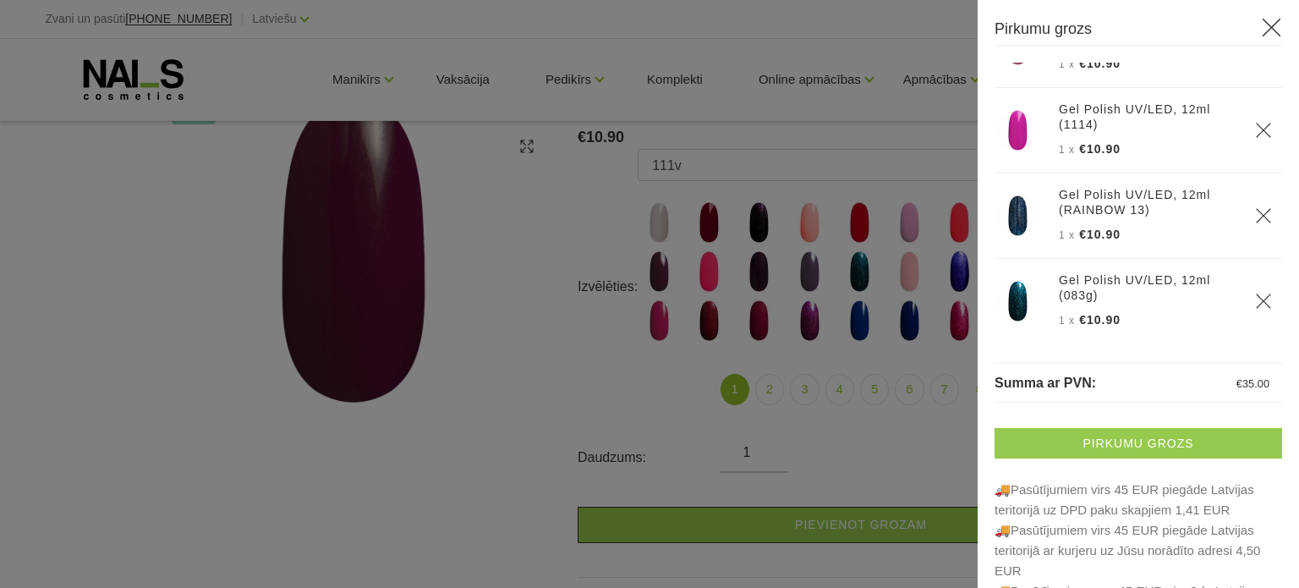
click at [1147, 437] on link "Pirkumu grozs" at bounding box center [1137, 443] width 287 height 30
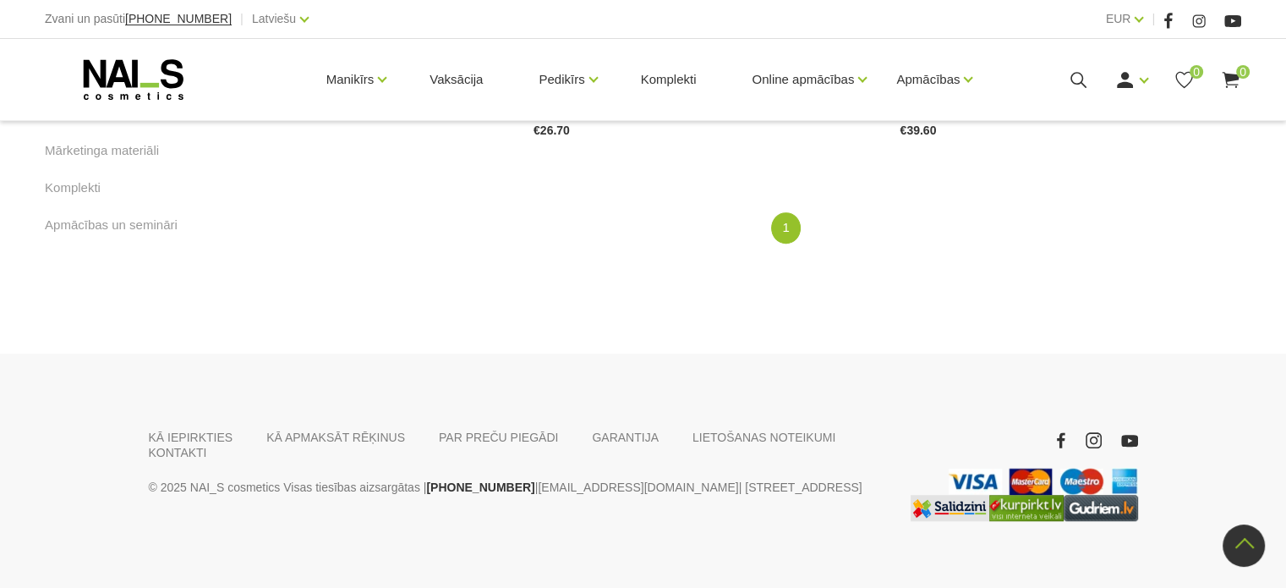
scroll to position [1133, 0]
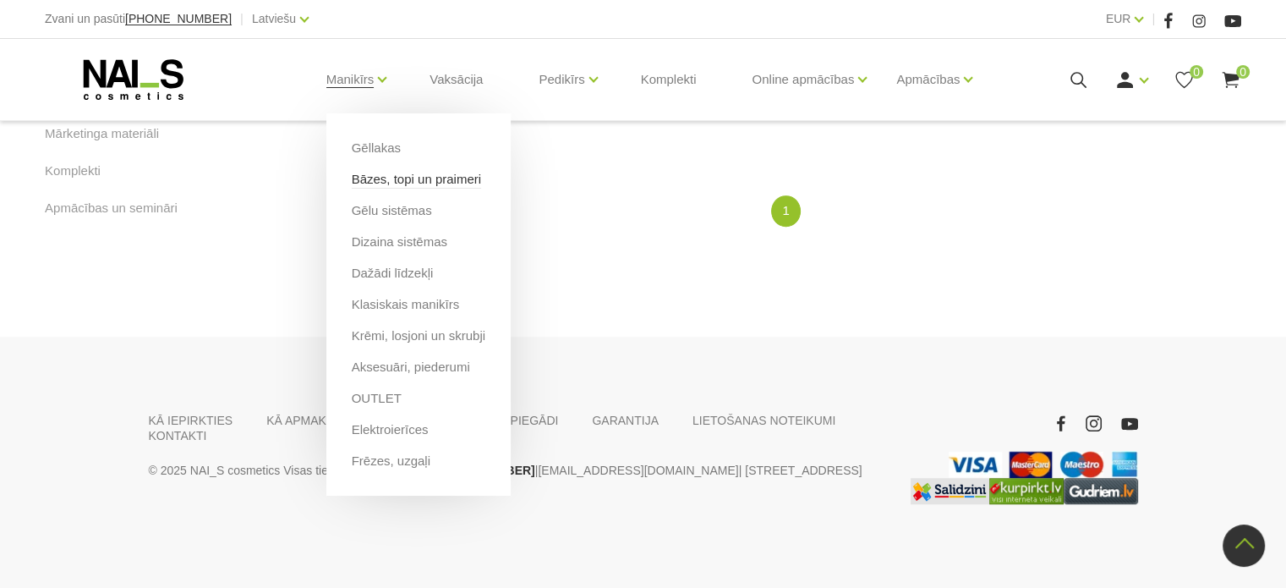
click at [386, 182] on link "Bāzes, topi un praimeri" at bounding box center [416, 179] width 129 height 19
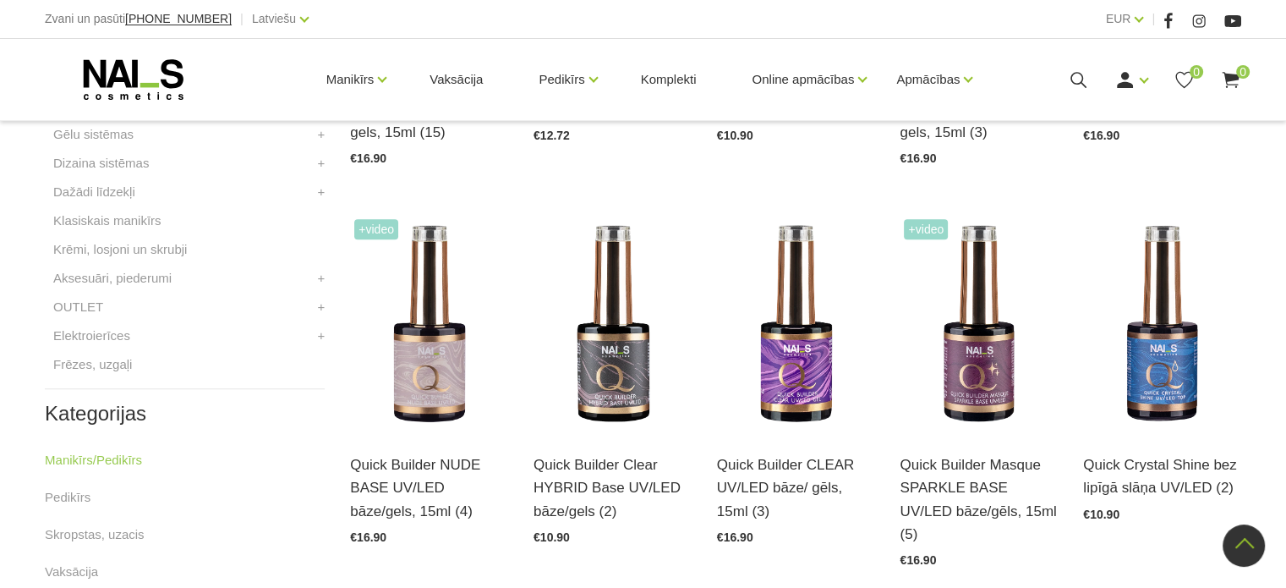
scroll to position [686, 0]
click at [979, 369] on img at bounding box center [979, 323] width 158 height 217
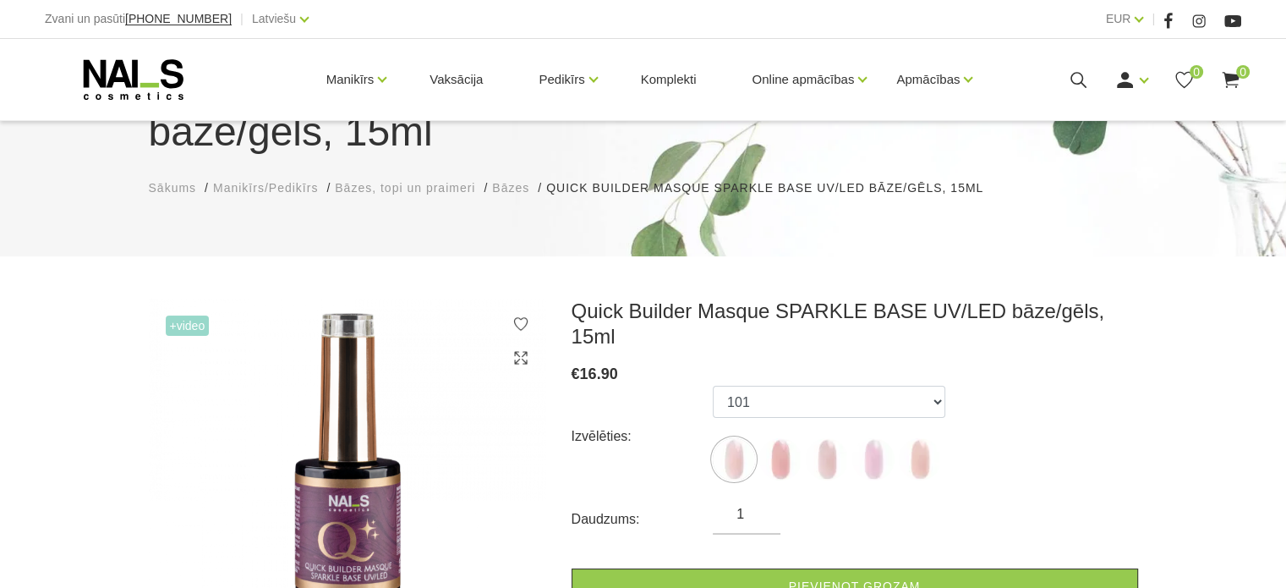
scroll to position [135, 0]
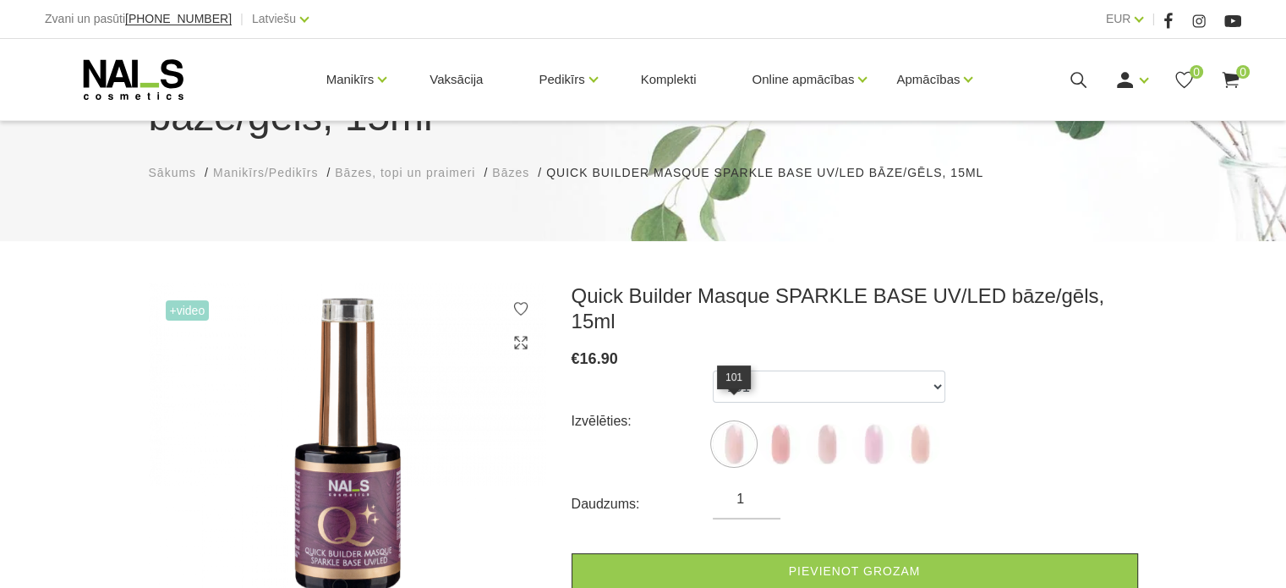
click at [735, 423] on img at bounding box center [734, 444] width 42 height 42
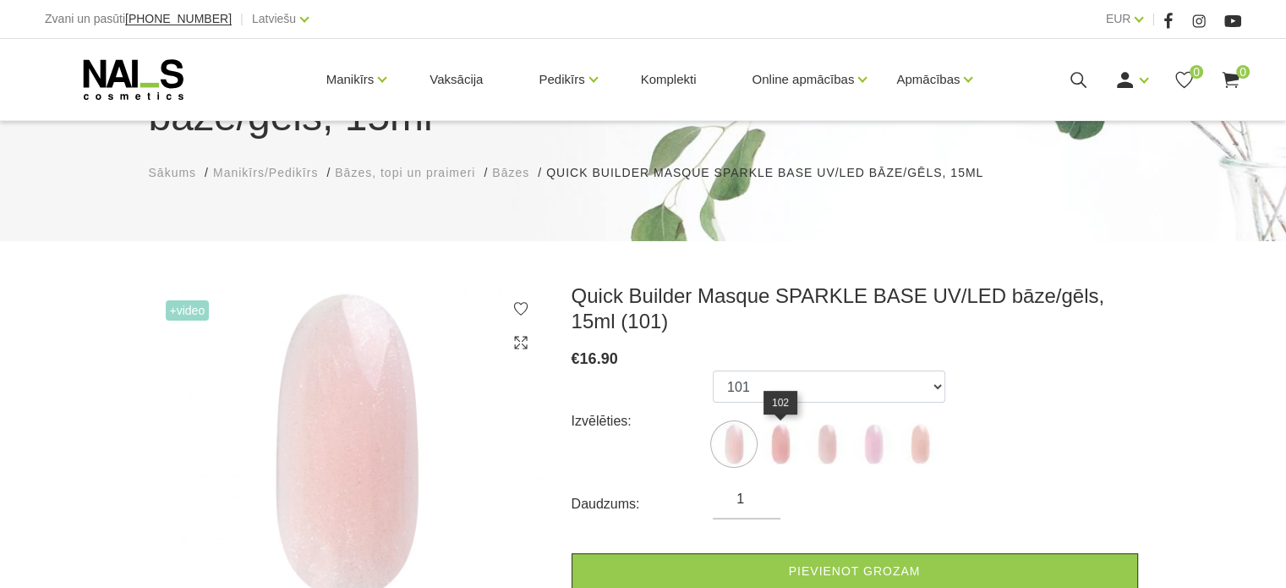
click at [781, 439] on img at bounding box center [780, 444] width 42 height 42
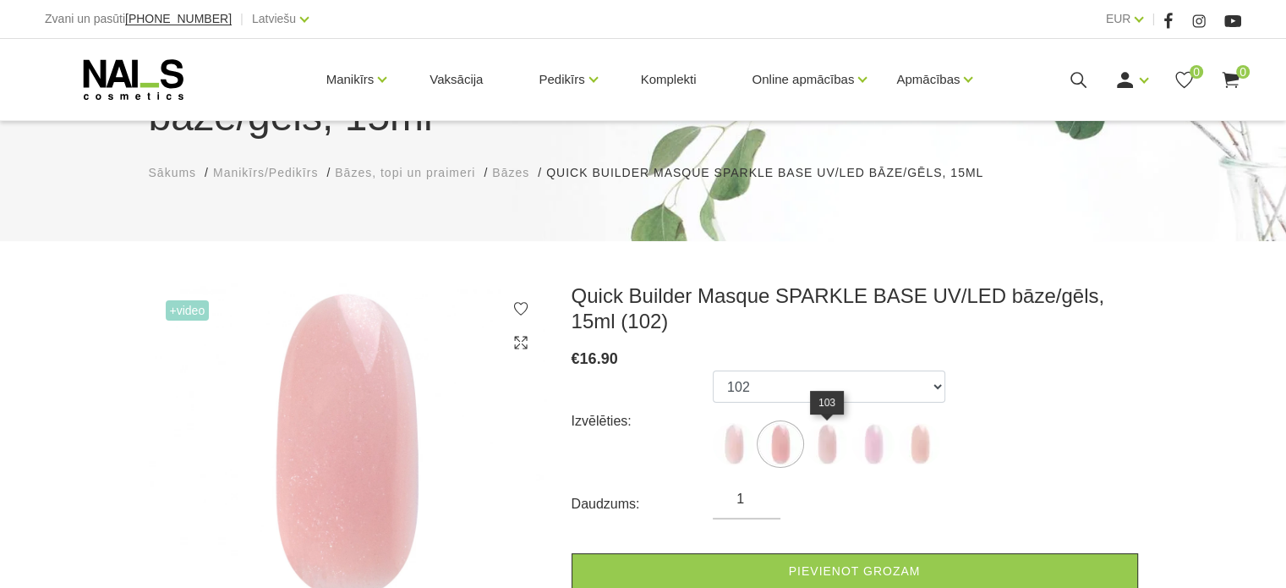
click at [829, 439] on img at bounding box center [827, 444] width 42 height 42
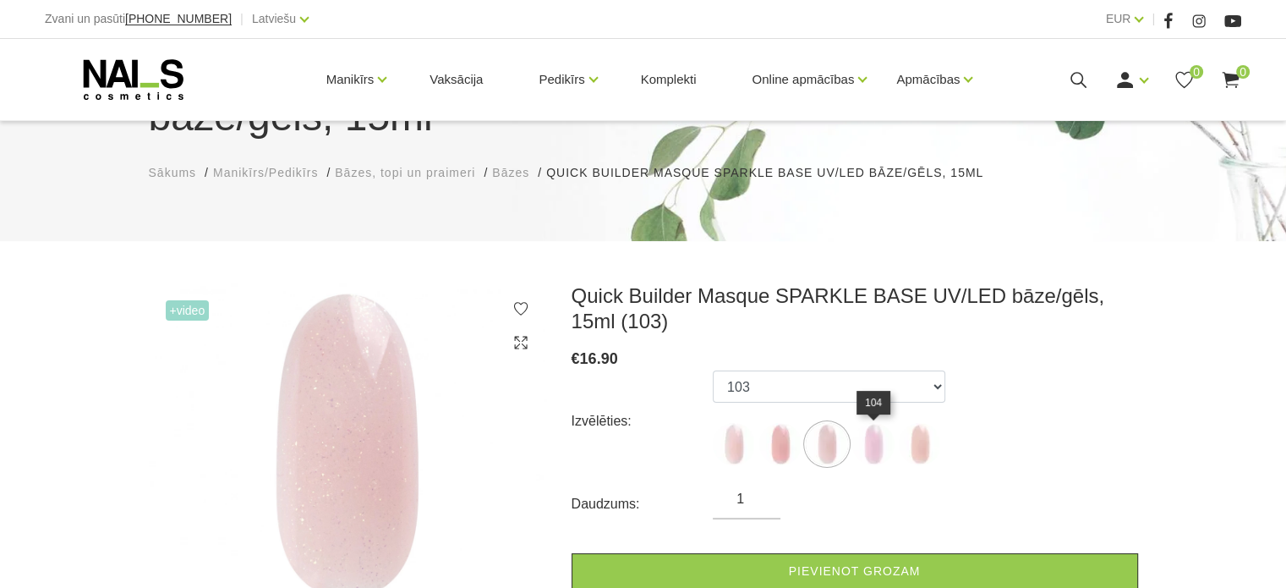
click at [879, 451] on img at bounding box center [873, 444] width 42 height 42
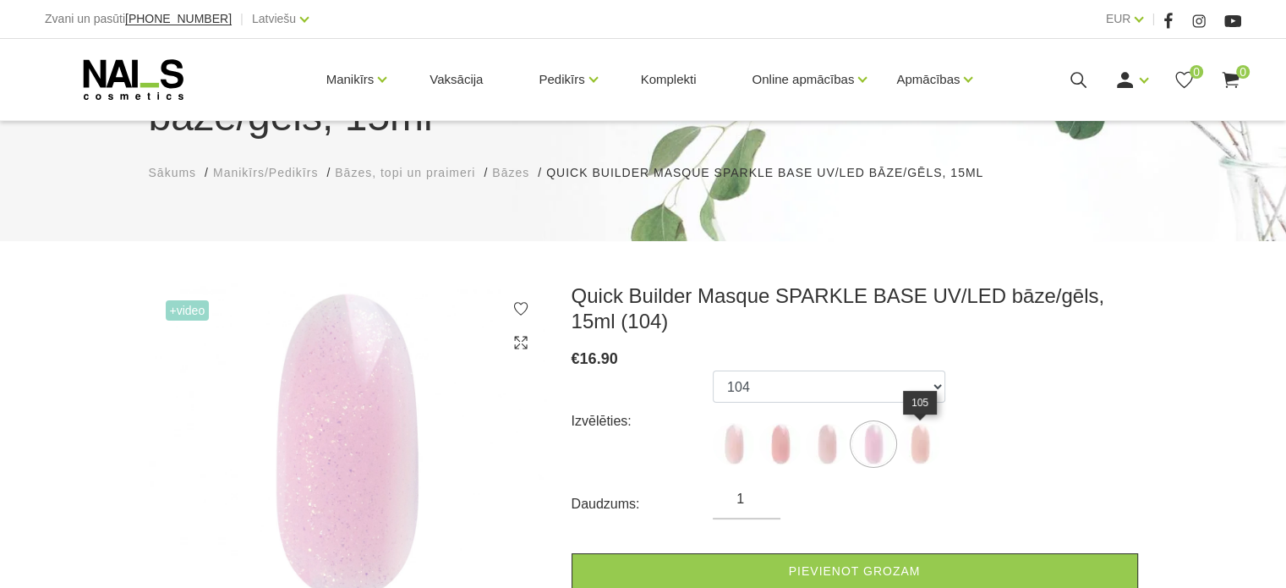
click at [924, 446] on img at bounding box center [920, 444] width 42 height 42
select select "6010"
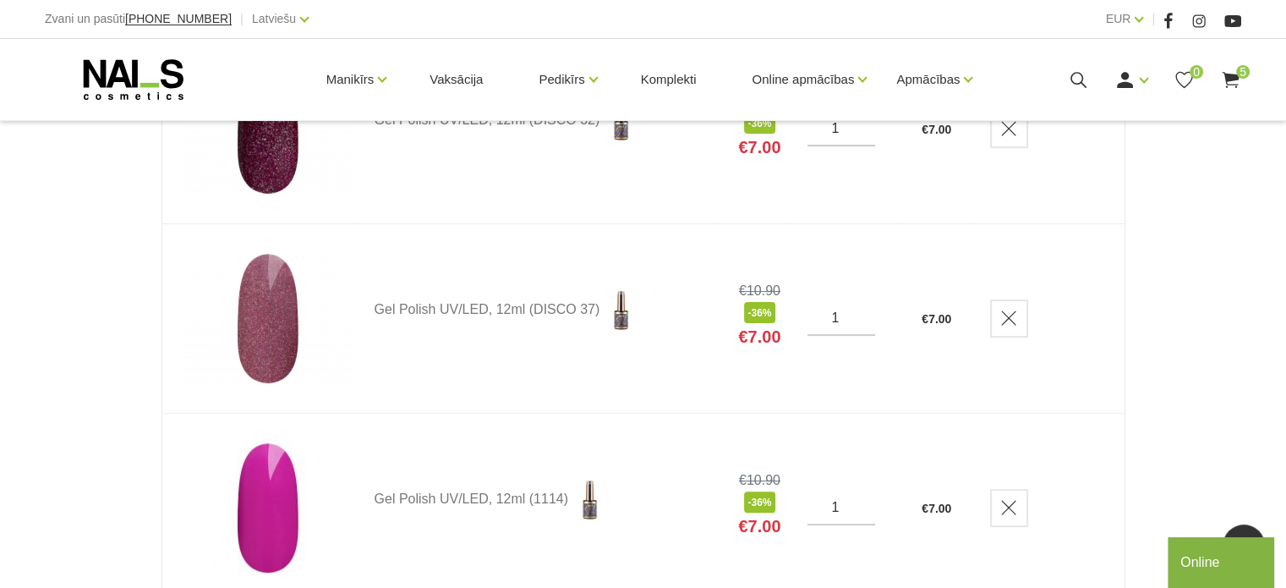
scroll to position [349, 0]
